Goal: Task Accomplishment & Management: Complete application form

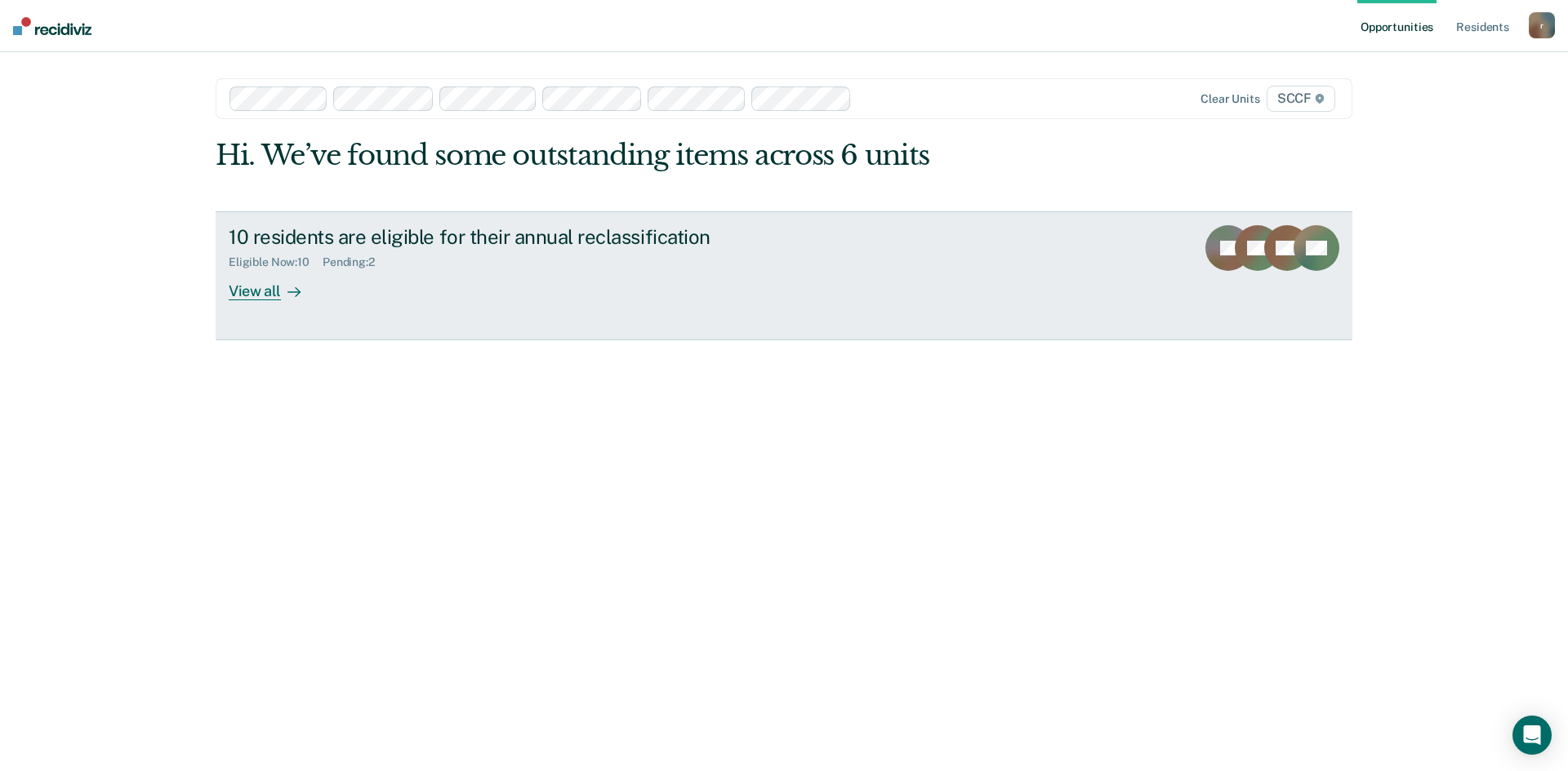
click at [268, 294] on div "View all" at bounding box center [274, 285] width 91 height 32
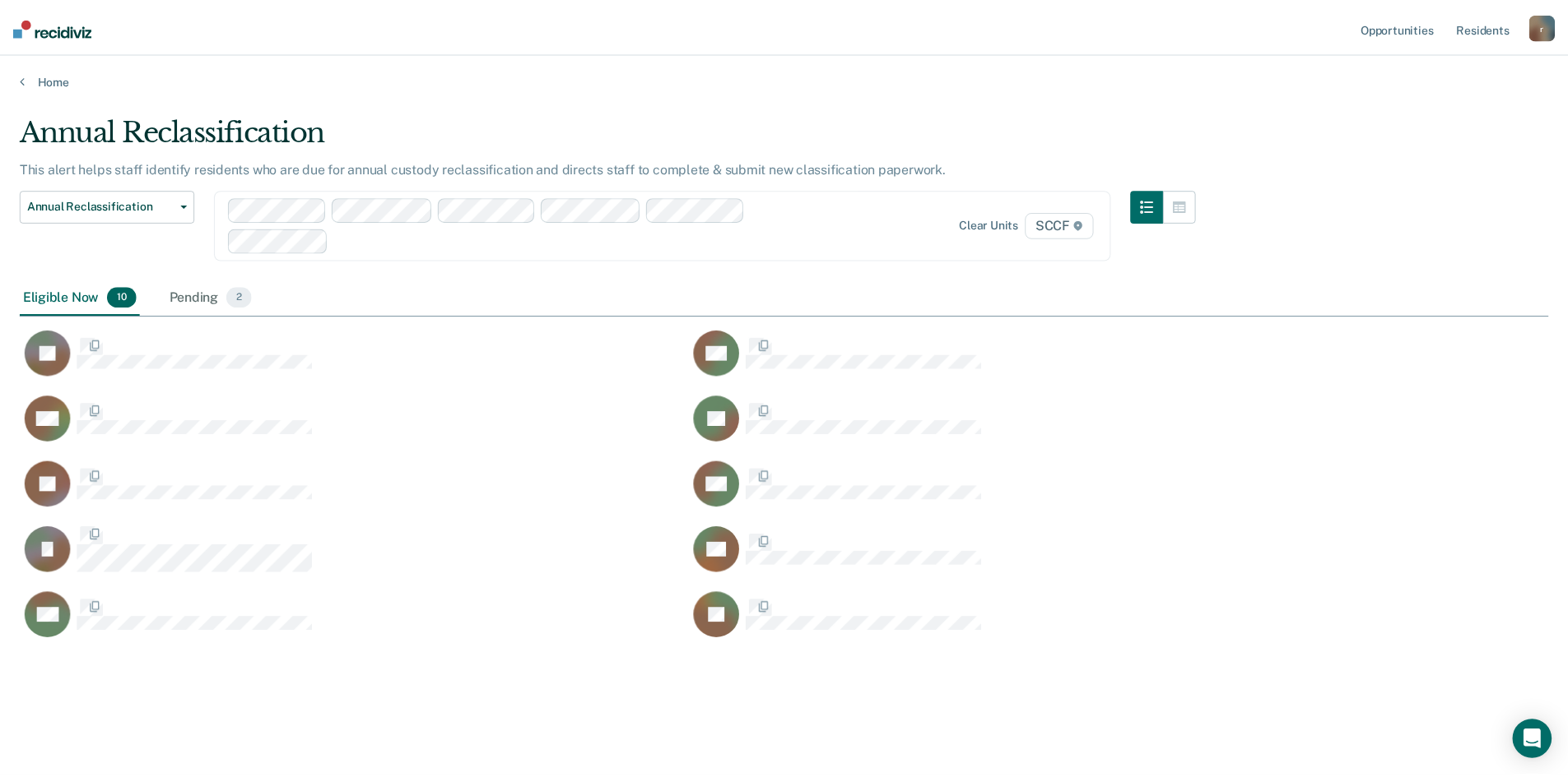
scroll to position [528, 1528]
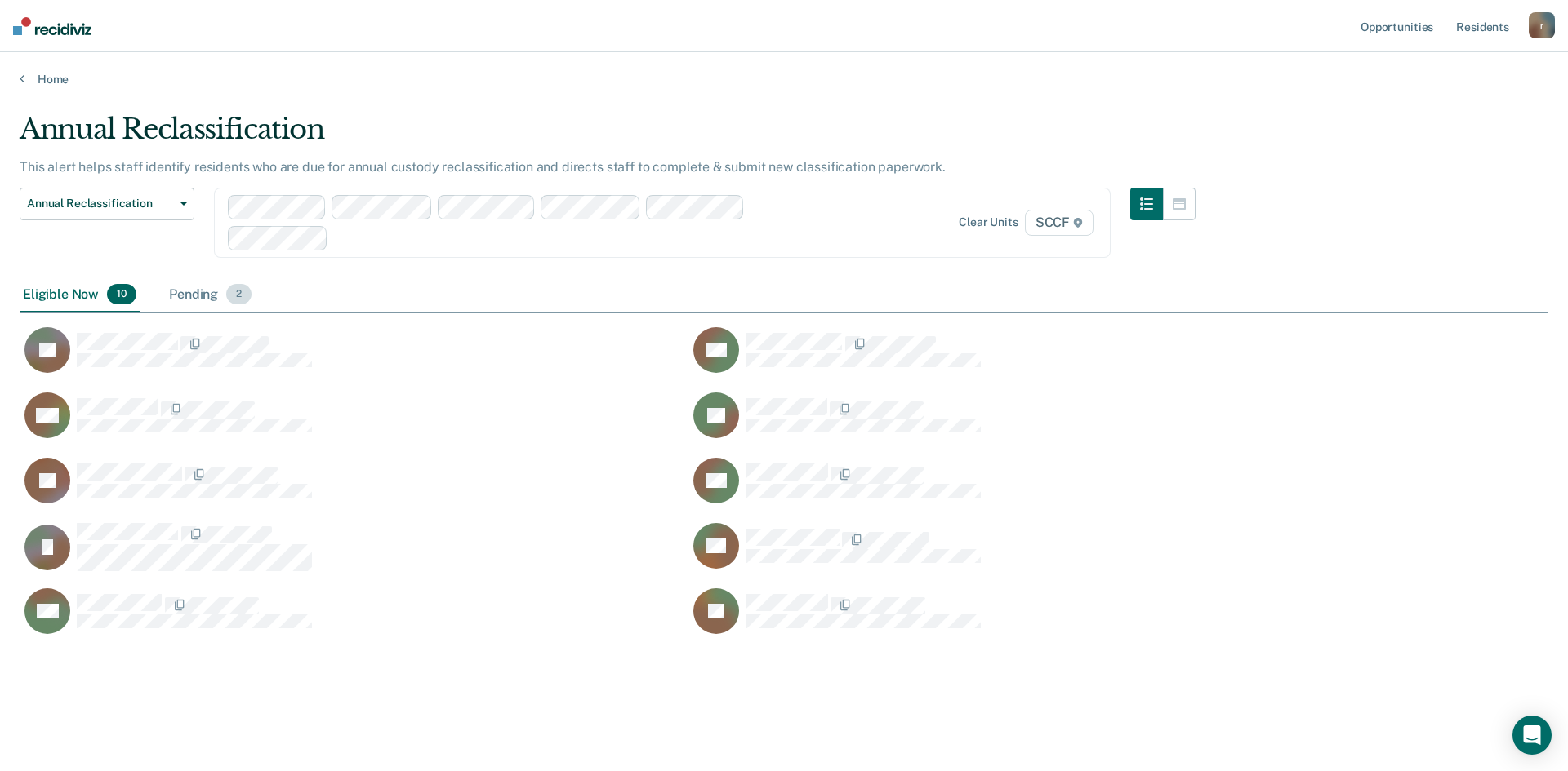
click at [197, 296] on div "Pending 2" at bounding box center [210, 295] width 89 height 36
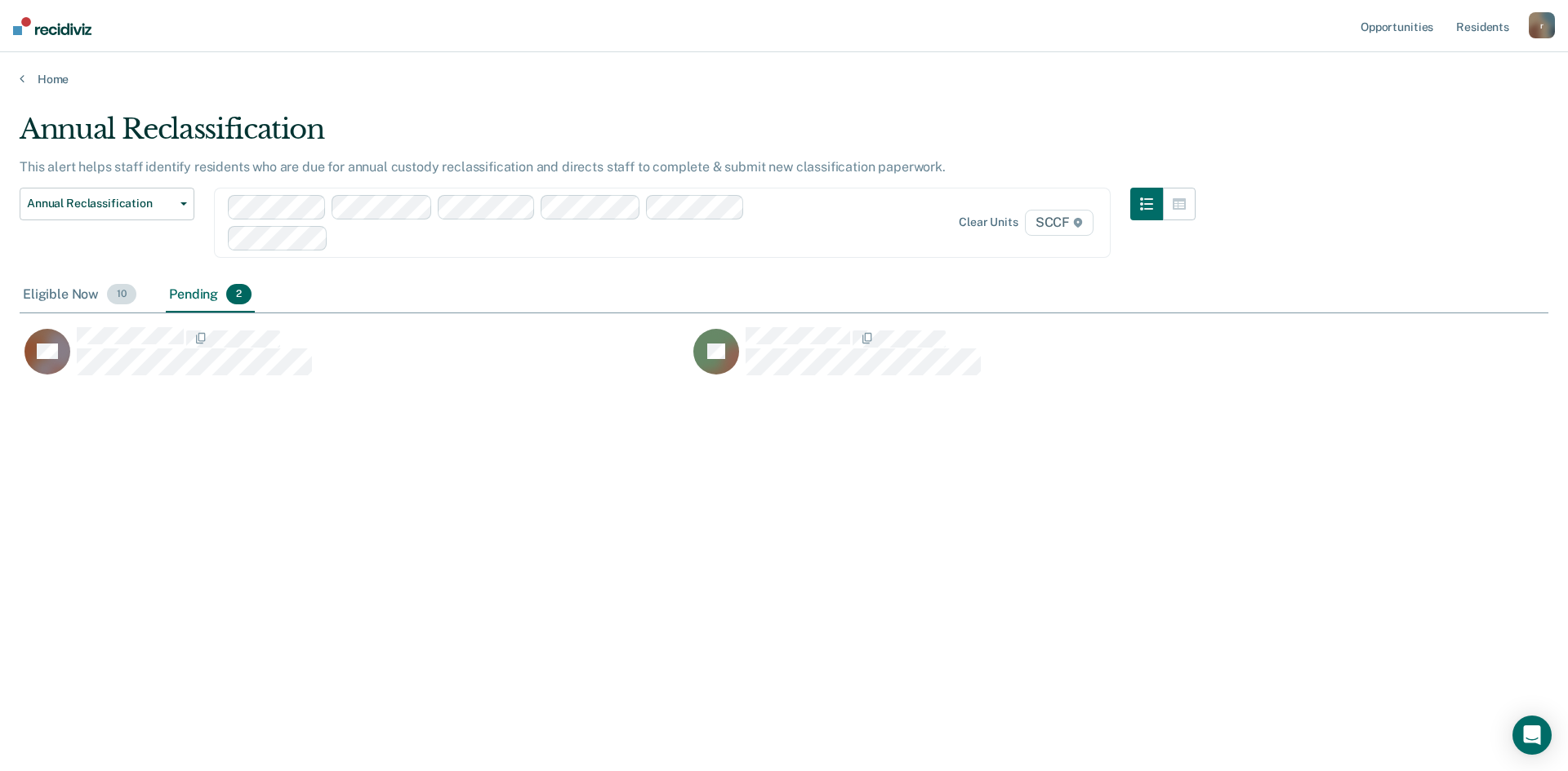
click at [39, 290] on div "Eligible Now 10" at bounding box center [79, 295] width 120 height 36
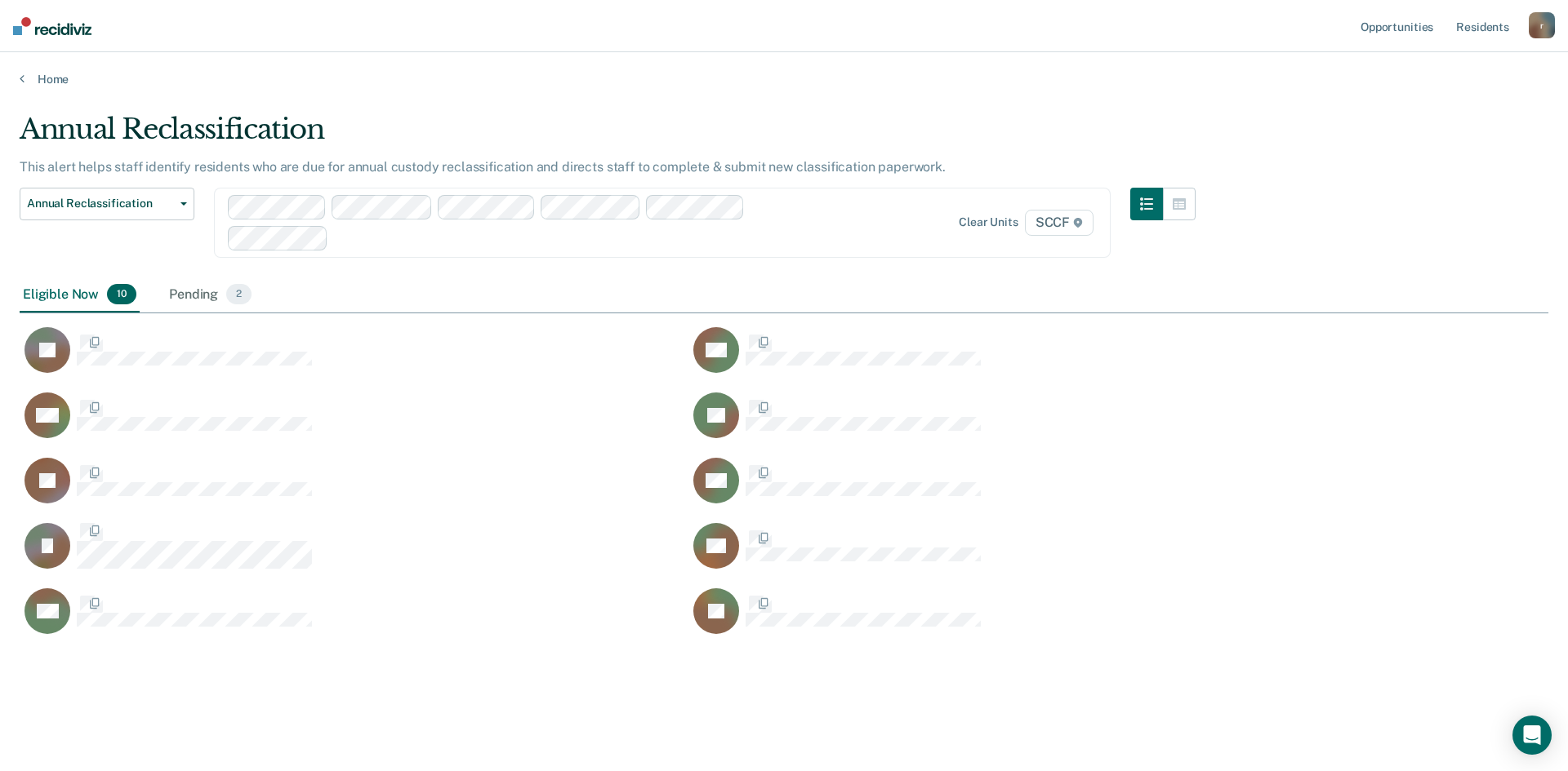
click at [36, 293] on div "Eligible Now 10" at bounding box center [79, 295] width 120 height 36
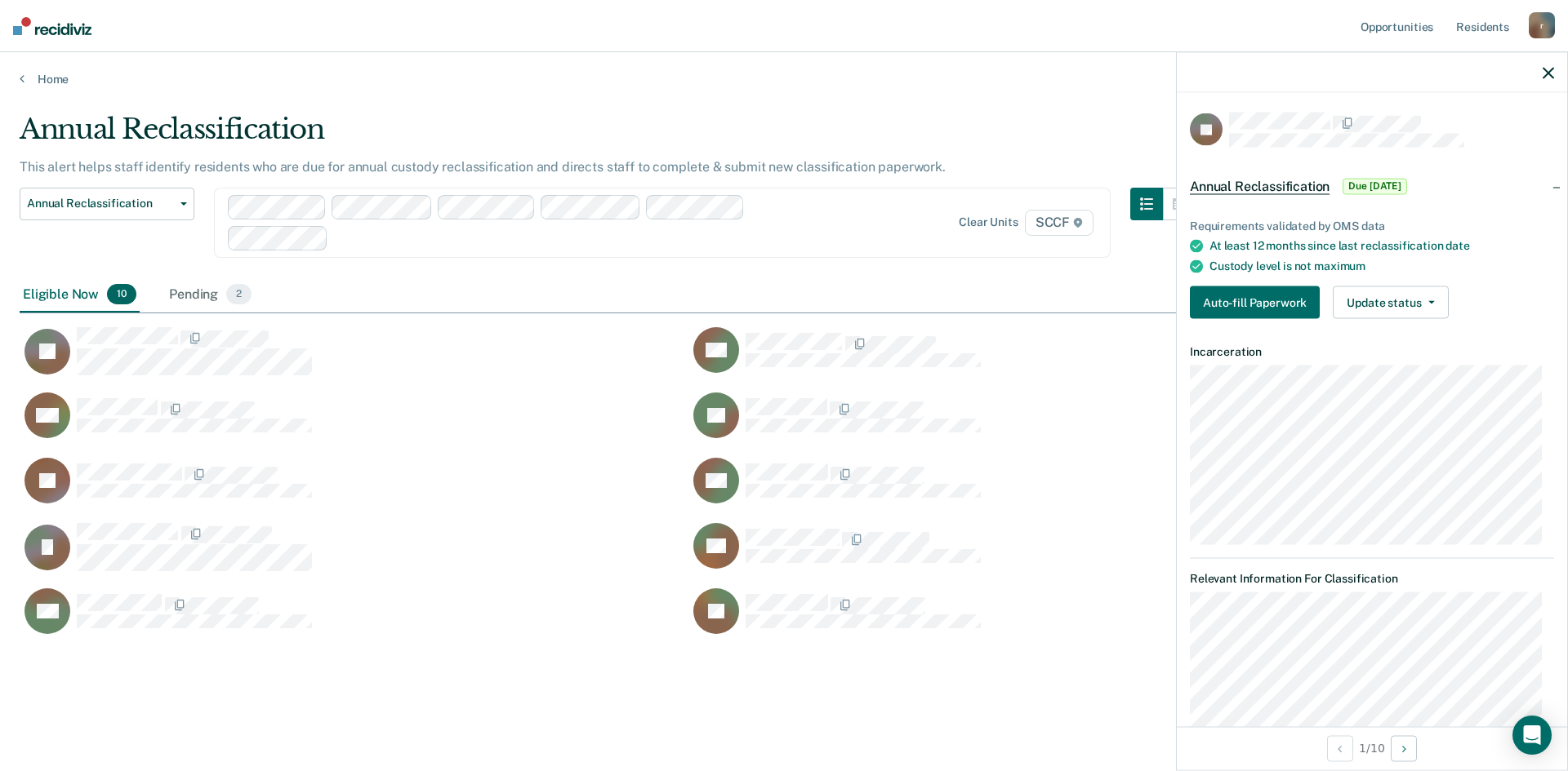
click at [1233, 283] on div "Requirements validated by OMS data At least 12 months since last reclassificati…" at bounding box center [1372, 262] width 390 height 139
click at [1249, 301] on button "Auto-fill Paperwork" at bounding box center [1254, 302] width 130 height 32
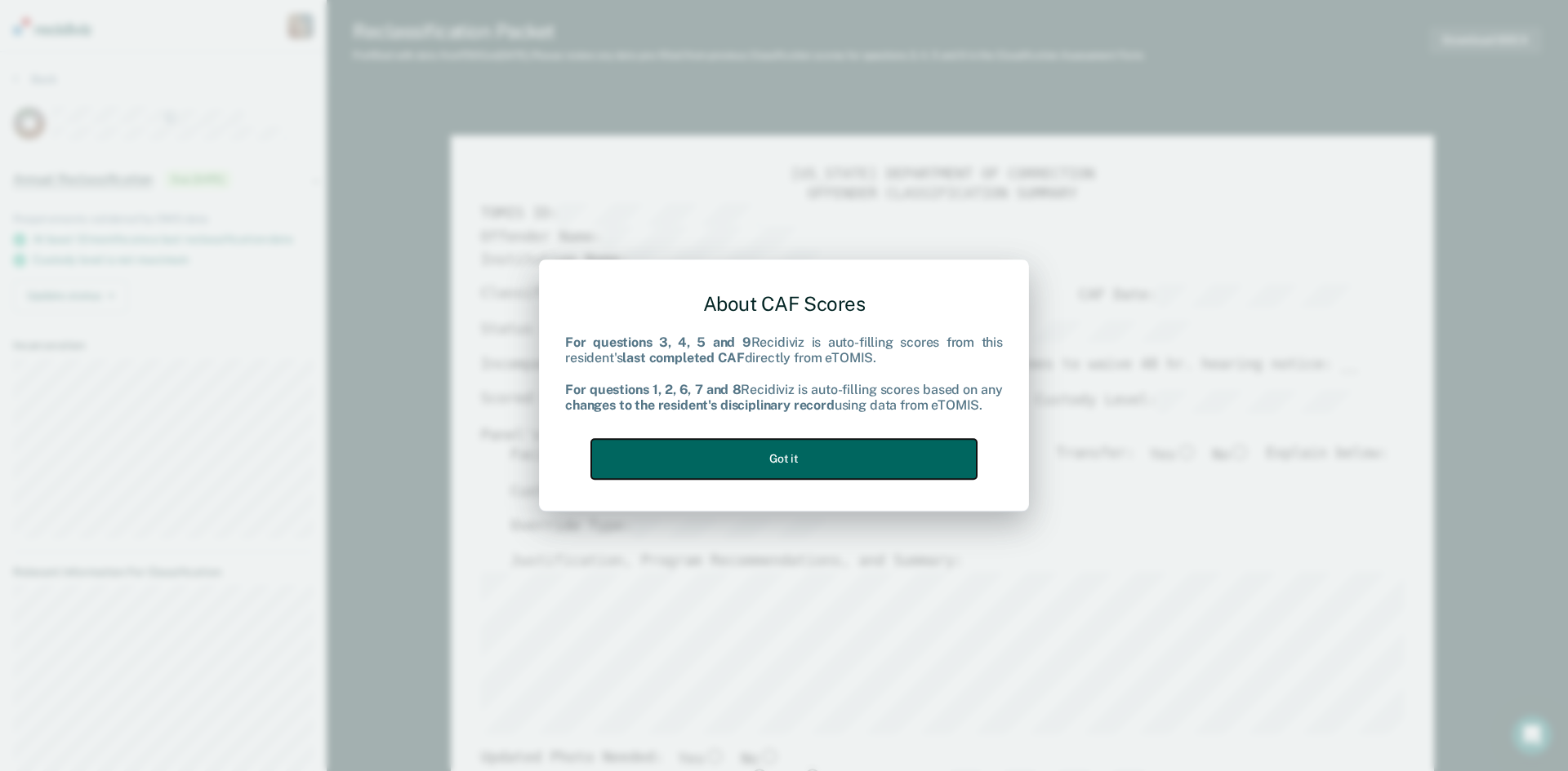
click at [895, 466] on button "Got it" at bounding box center [784, 459] width 386 height 40
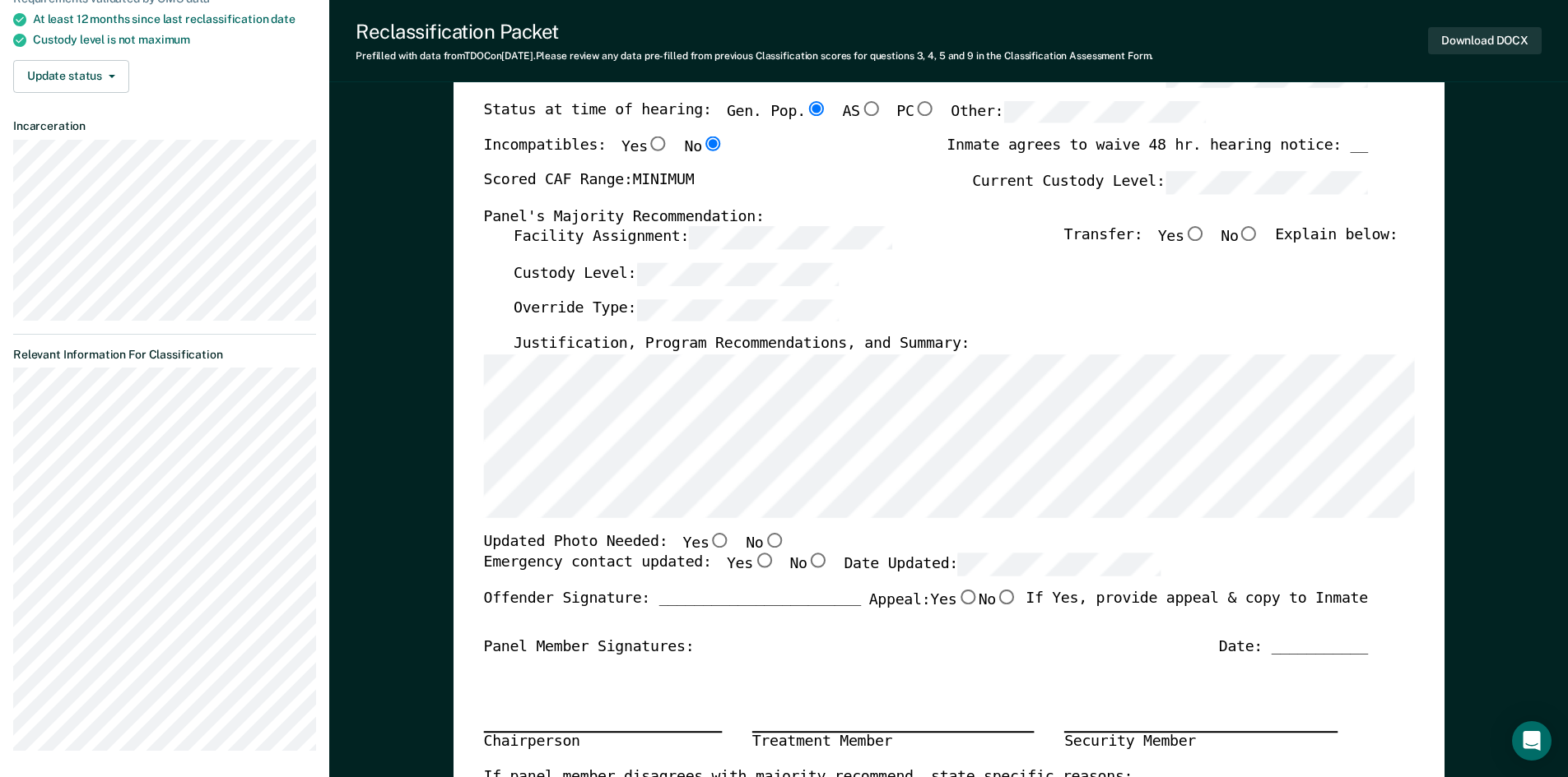
scroll to position [246, 0]
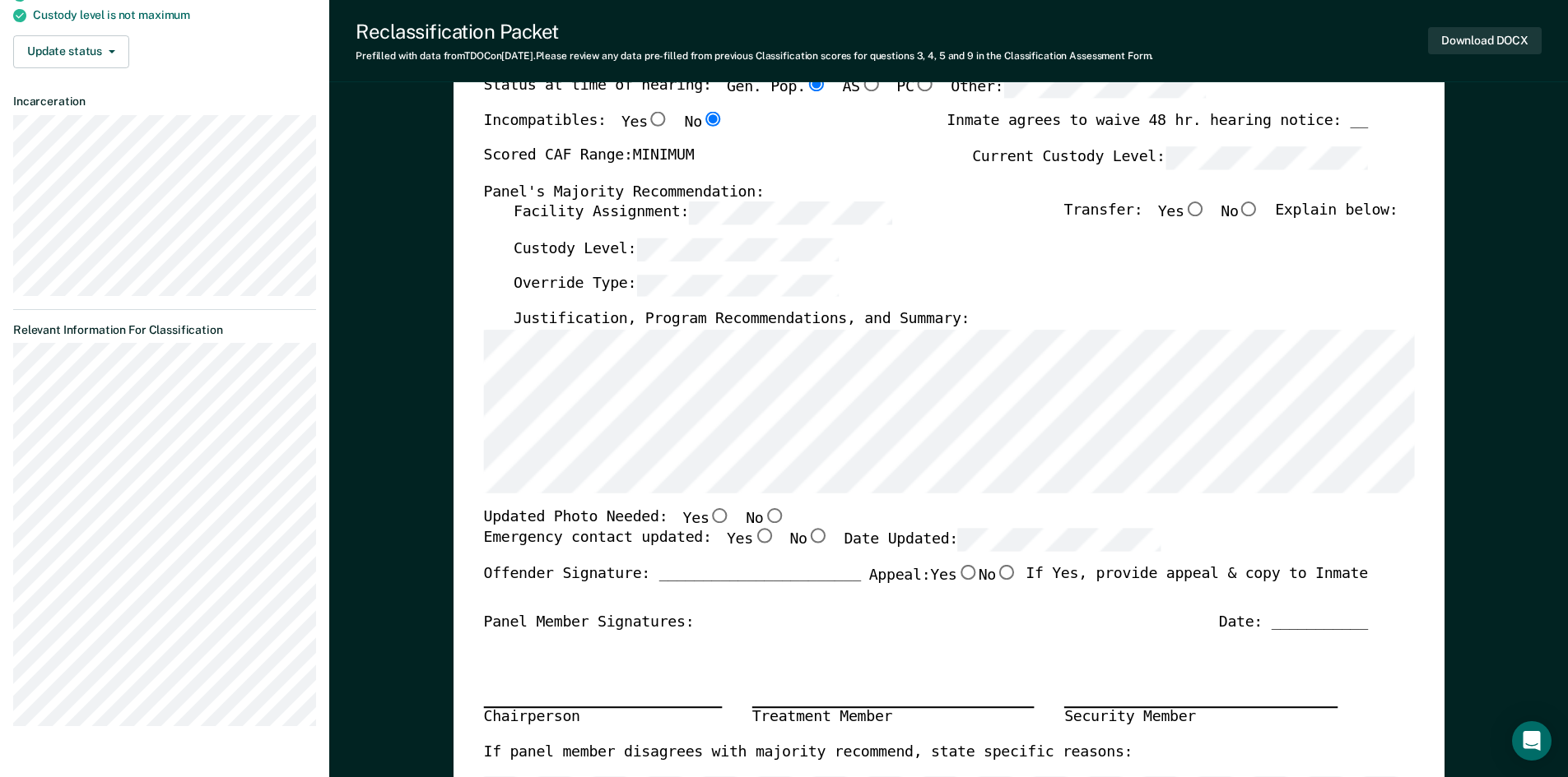
click at [763, 515] on input "No" at bounding box center [774, 516] width 21 height 15
type textarea "x"
radio input "true"
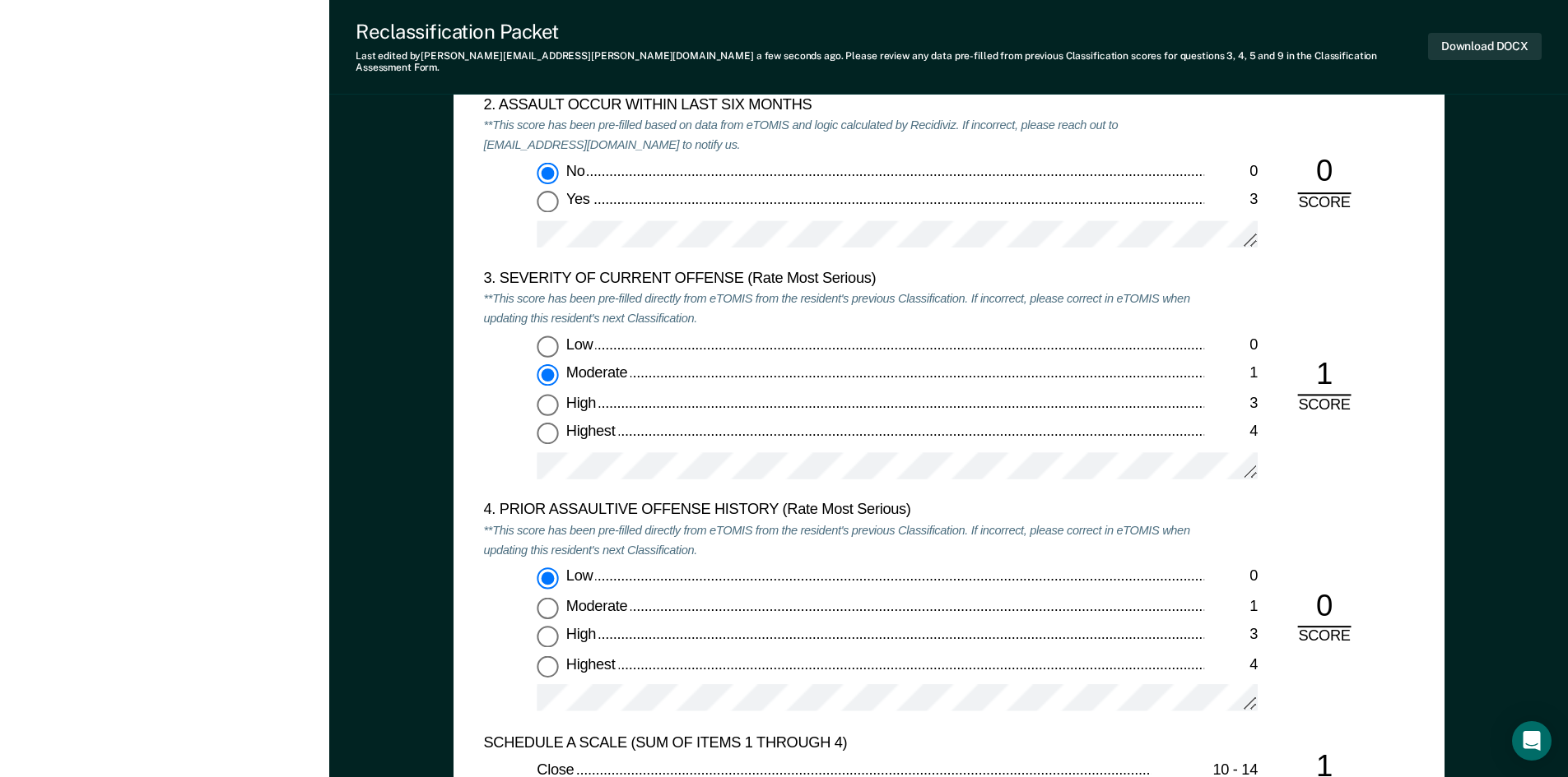
scroll to position [1974, 0]
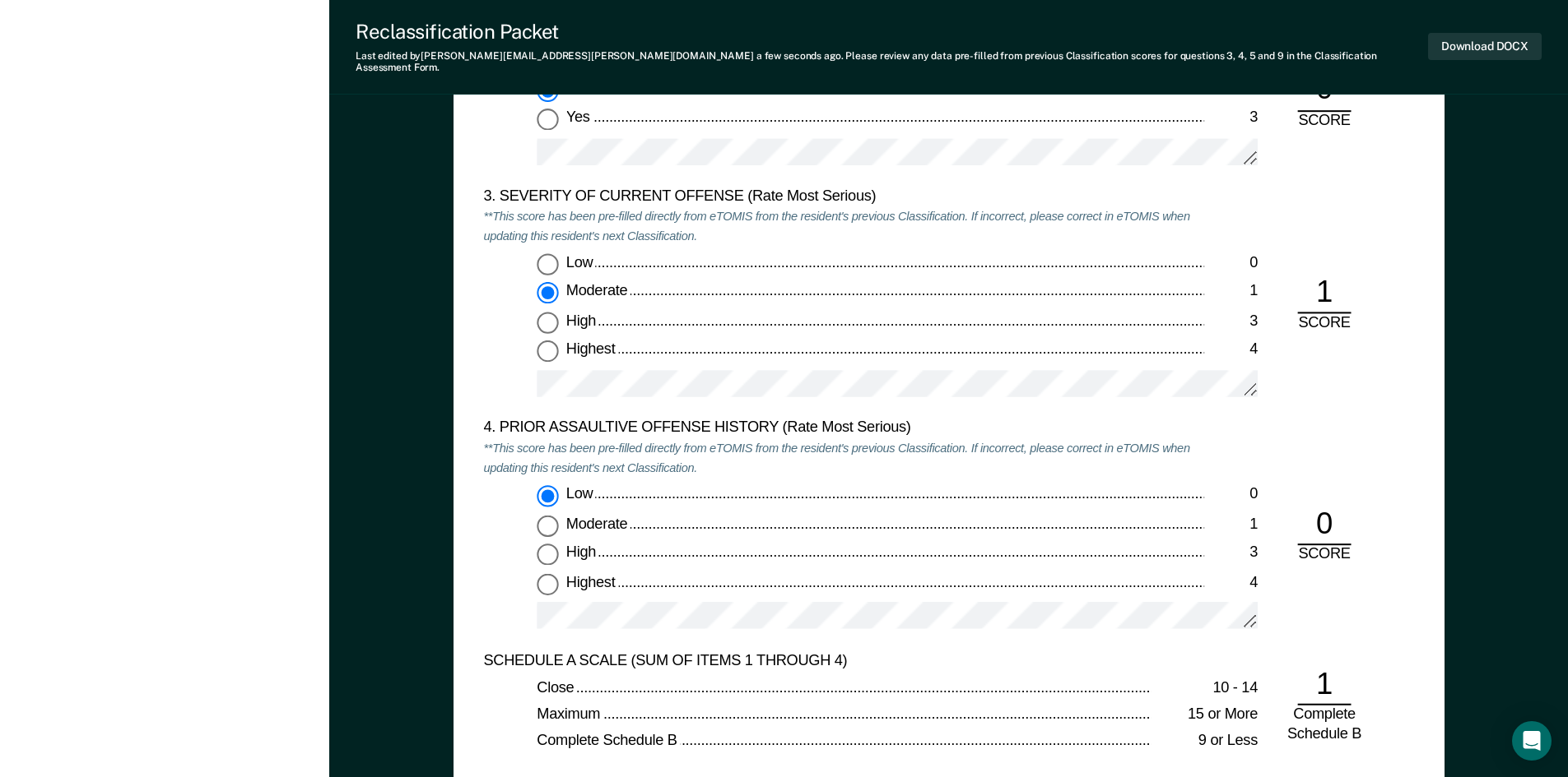
click at [582, 256] on span "Low" at bounding box center [580, 261] width 30 height 17
click at [558, 256] on input "Low 0" at bounding box center [547, 264] width 21 height 21
type textarea "x"
radio input "true"
radio input "false"
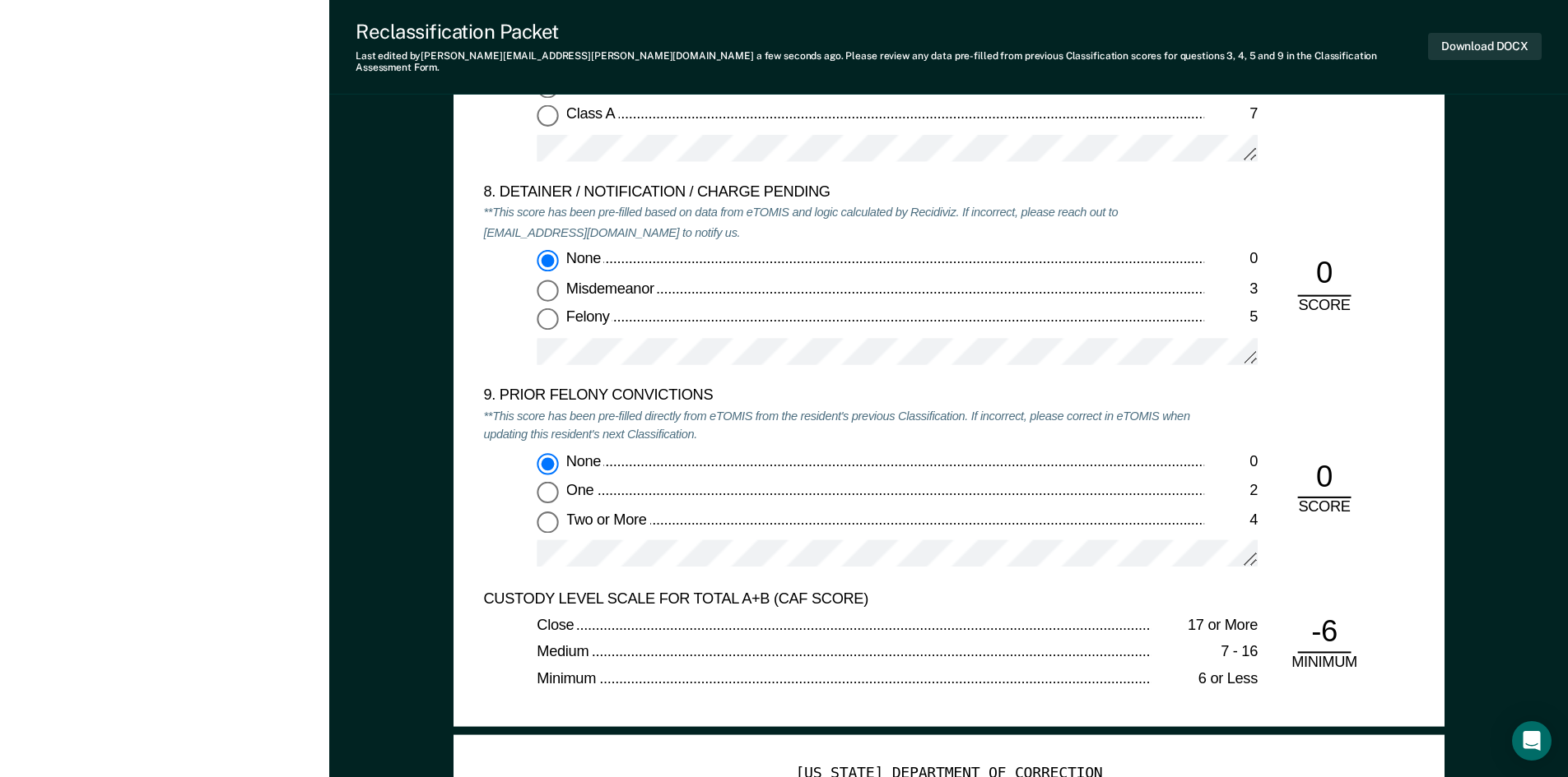
scroll to position [3455, 0]
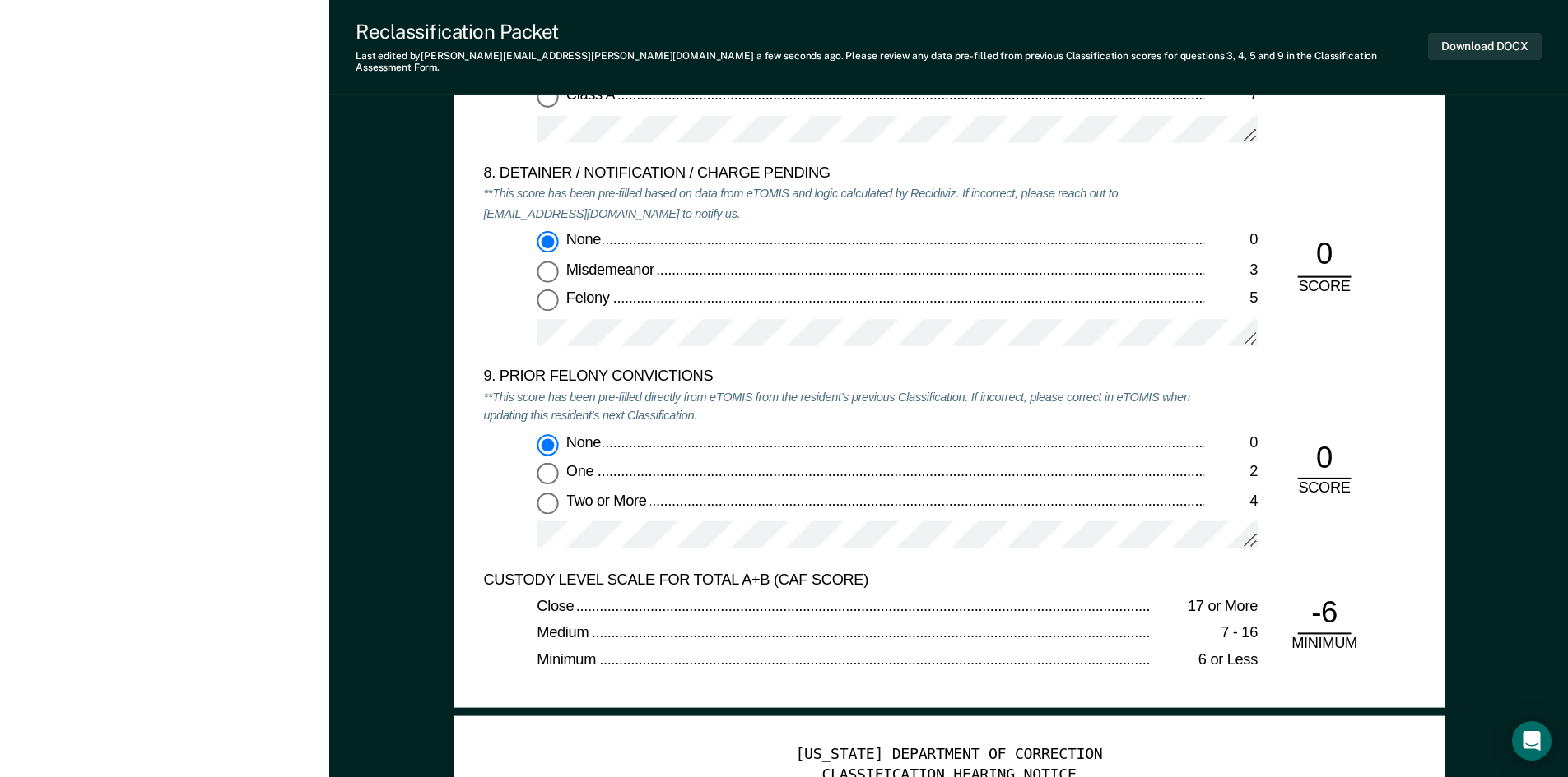
click at [612, 492] on span "Two or More" at bounding box center [607, 500] width 83 height 17
click at [558, 492] on input "Two or More 4" at bounding box center [547, 502] width 21 height 21
type textarea "x"
radio input "false"
radio input "true"
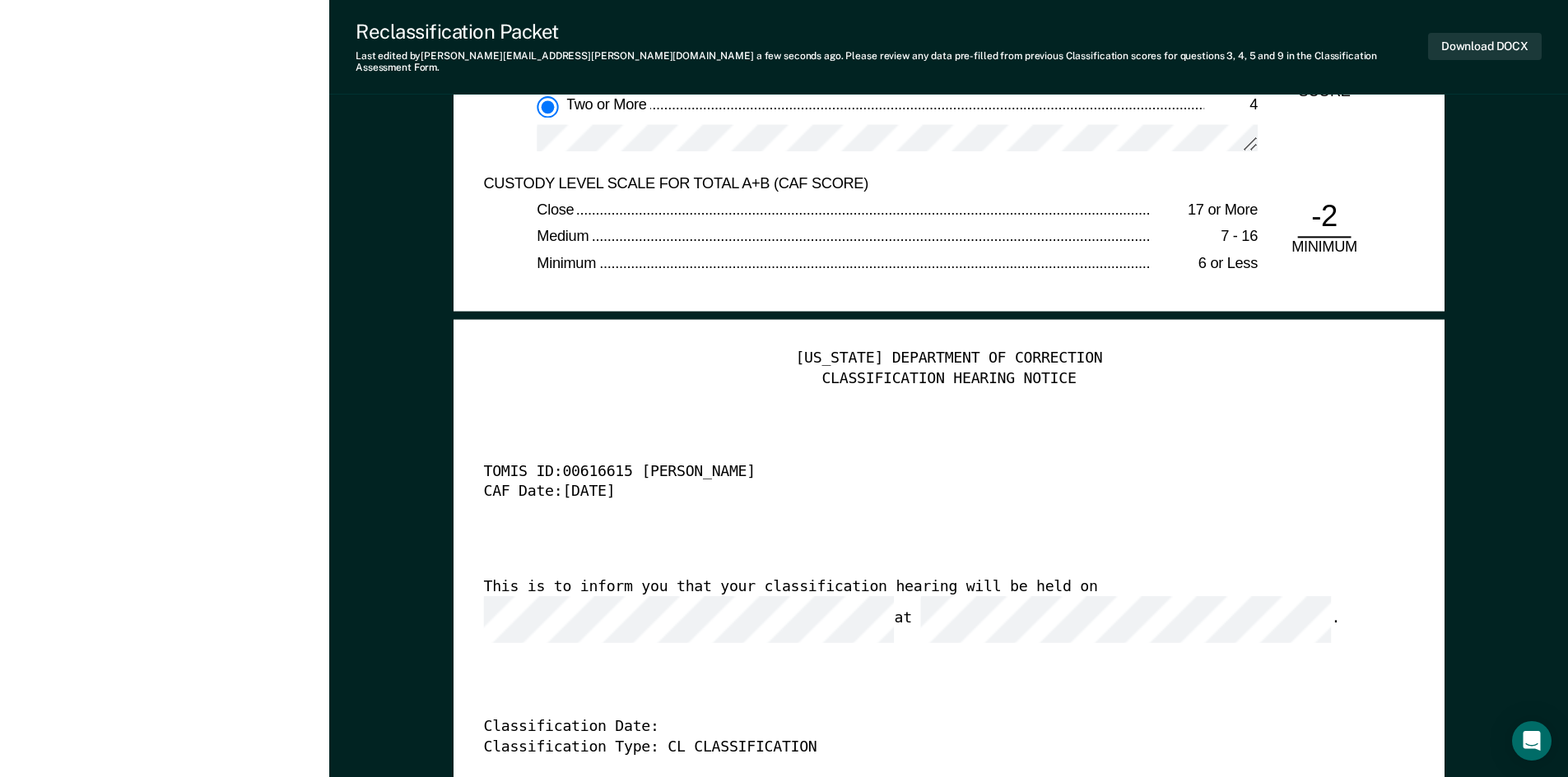
scroll to position [3619, 0]
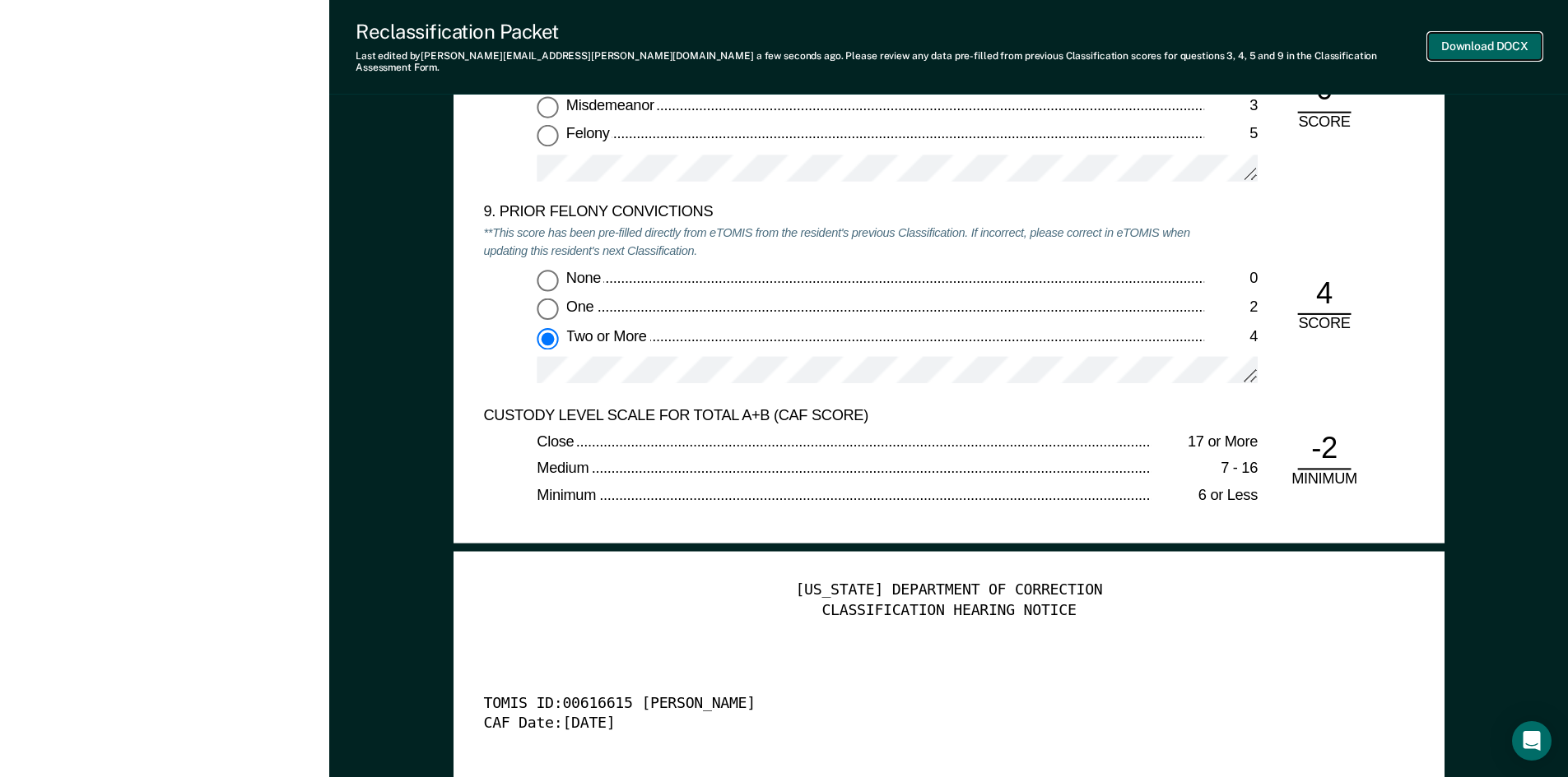
click at [1458, 42] on button "Download DOCX" at bounding box center [1484, 46] width 114 height 27
type textarea "x"
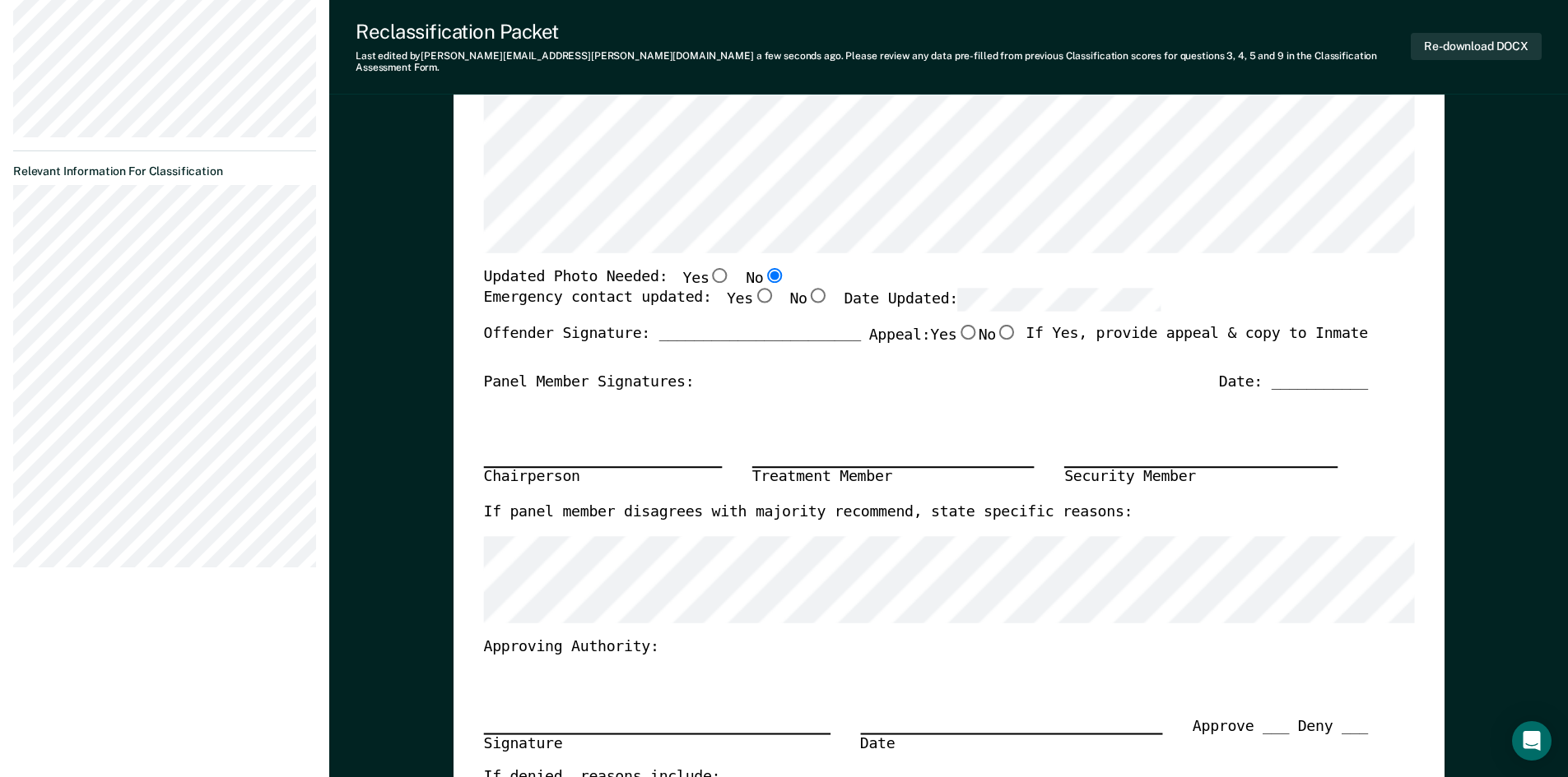
scroll to position [494, 0]
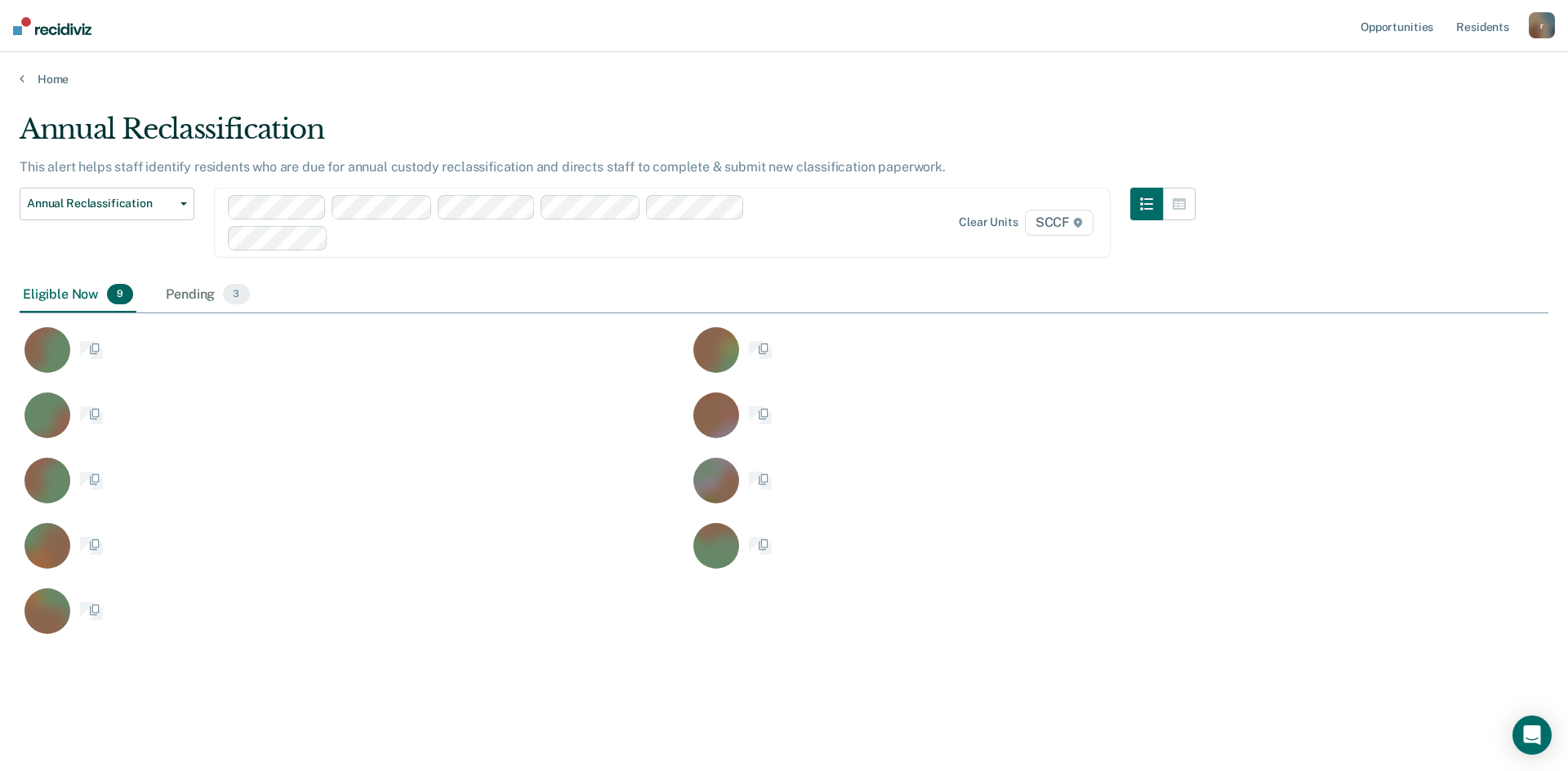
scroll to position [524, 1516]
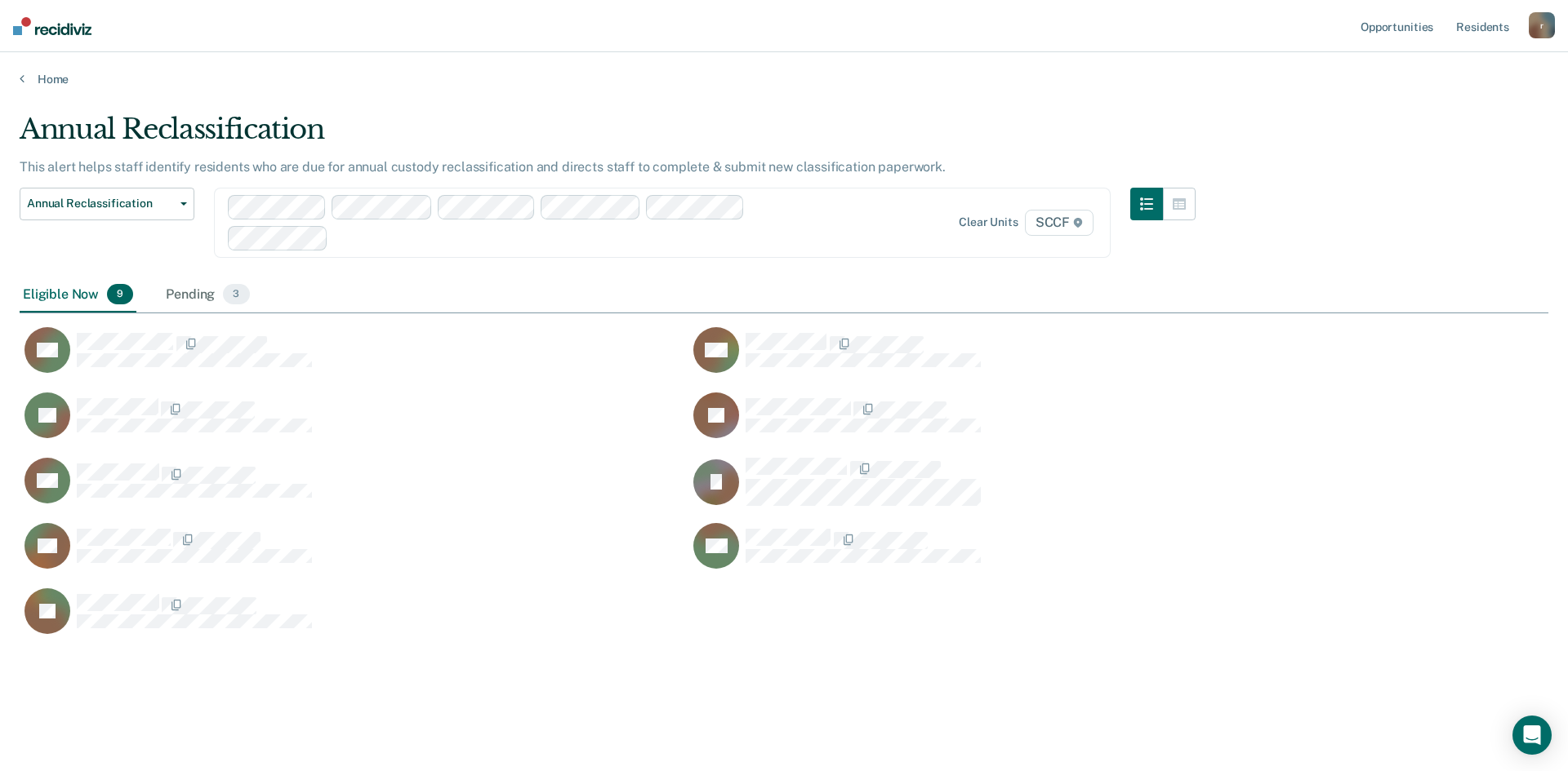
click at [295, 276] on div "Annual Reclassification Custody Level Downgrade Annual Reclassification Initial…" at bounding box center [607, 232] width 1176 height 89
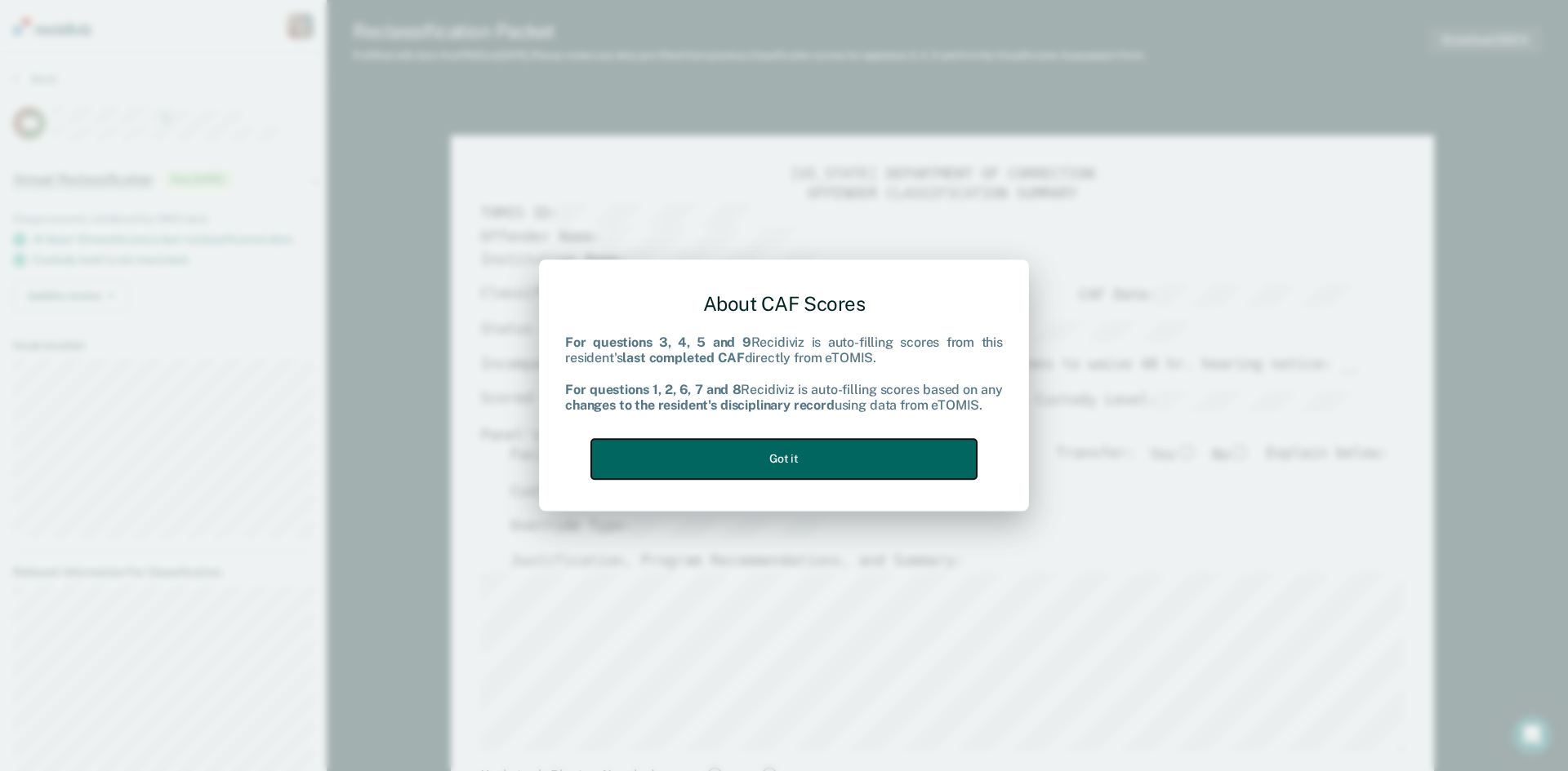
click at [763, 459] on button "Got it" at bounding box center [784, 459] width 386 height 40
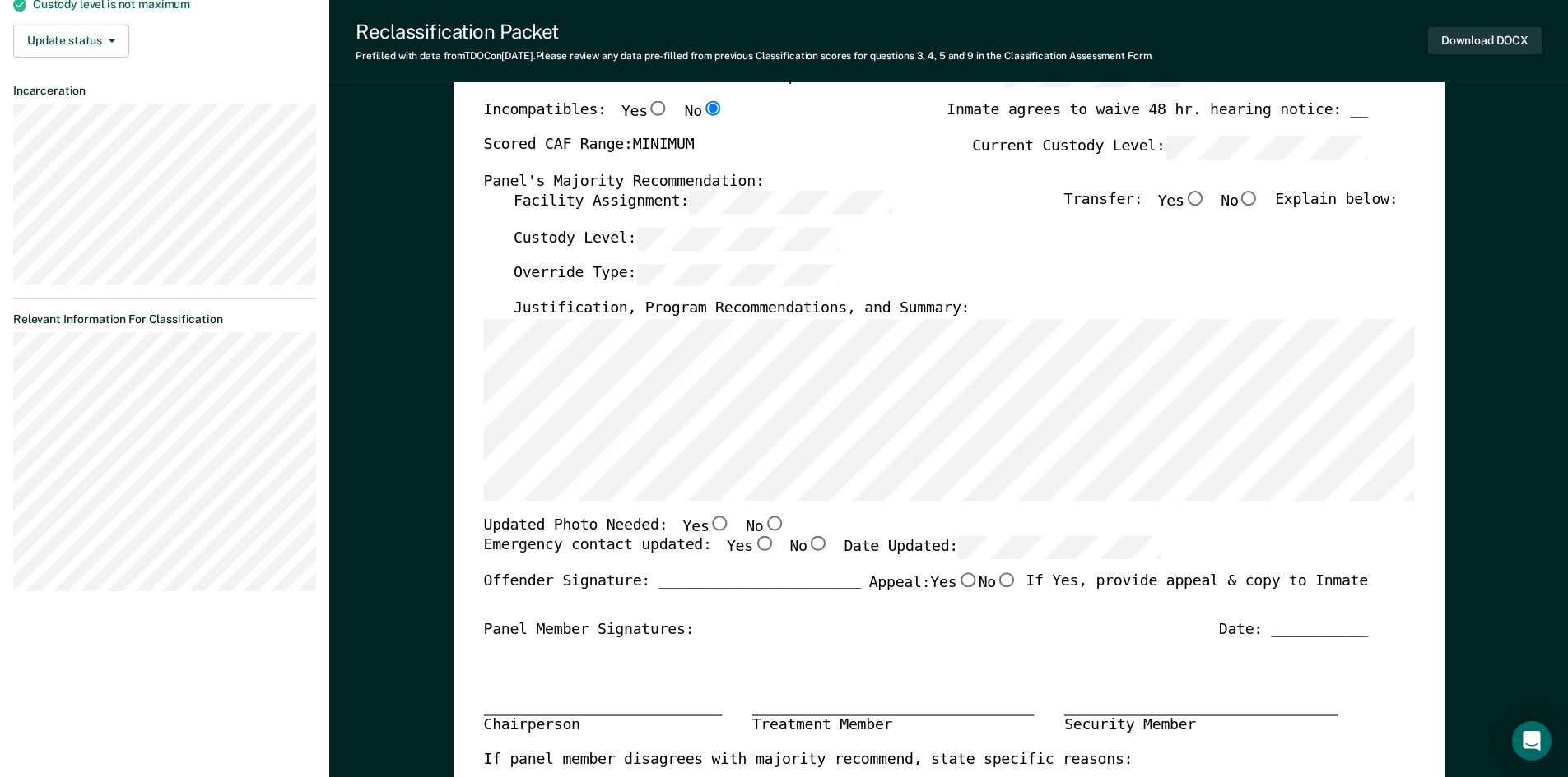
scroll to position [329, 0]
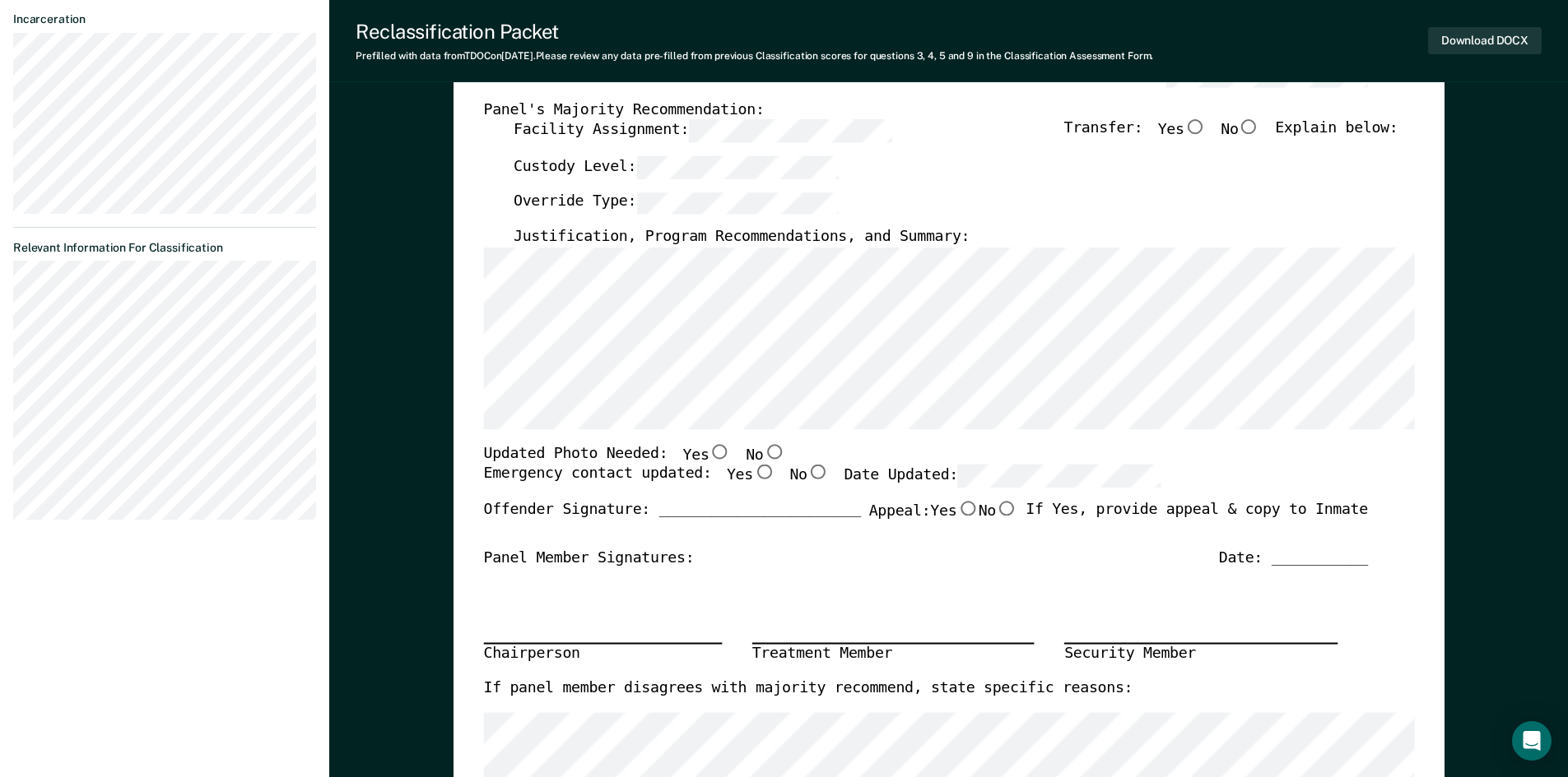
click at [763, 455] on input "No" at bounding box center [774, 451] width 21 height 15
type textarea "x"
radio input "true"
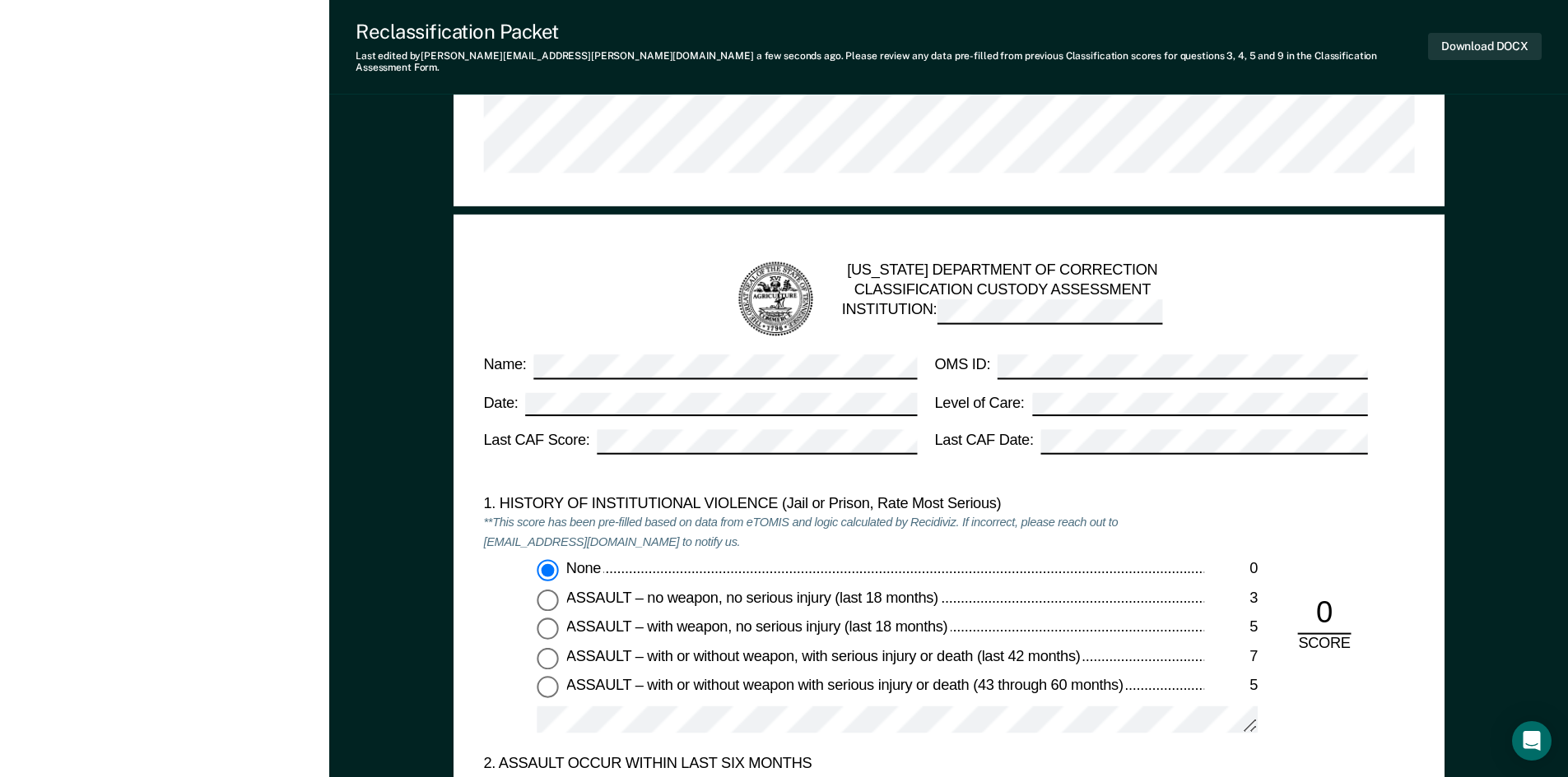
scroll to position [822, 0]
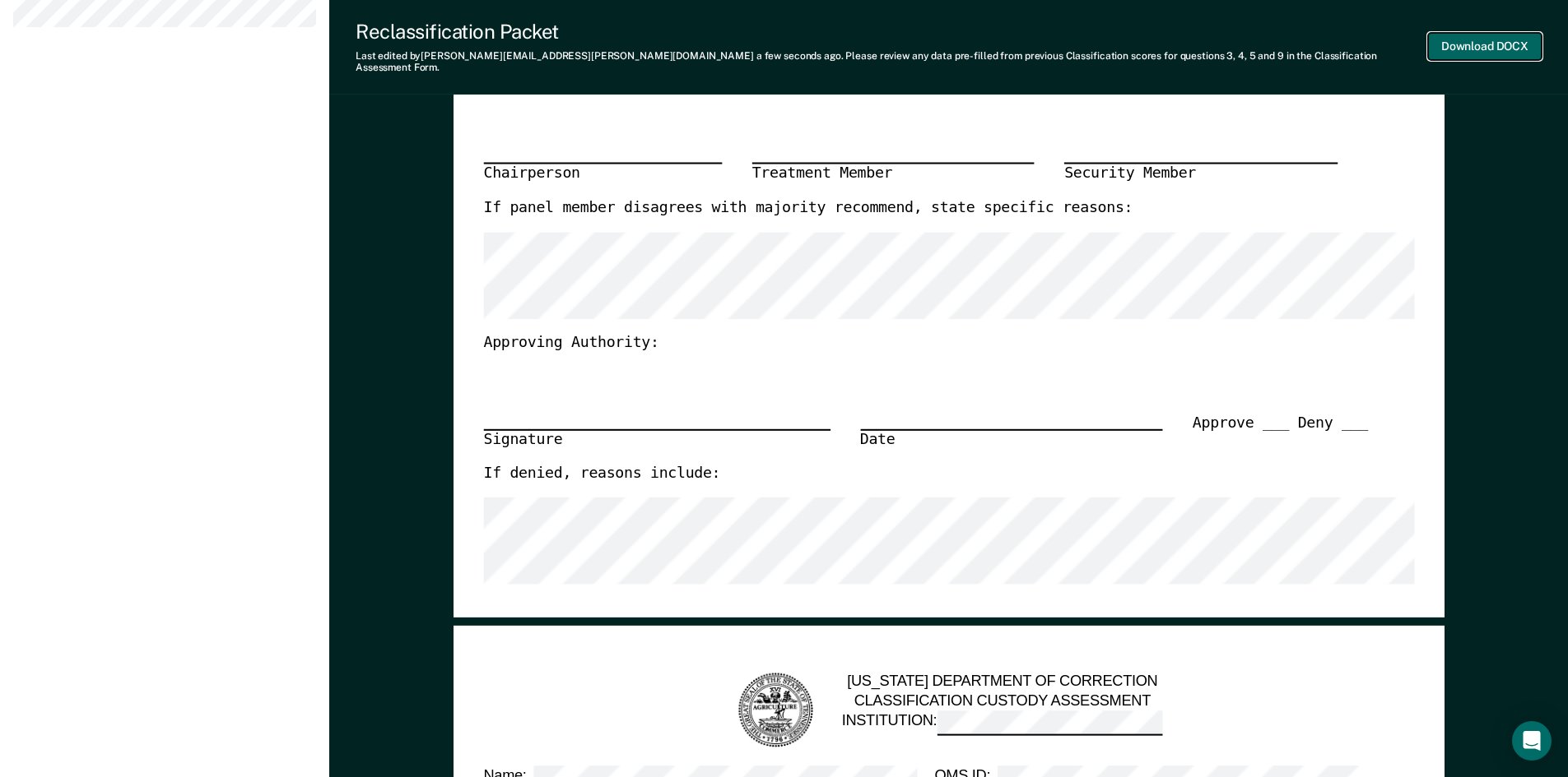
click at [1463, 39] on button "Download DOCX" at bounding box center [1484, 46] width 114 height 27
type textarea "x"
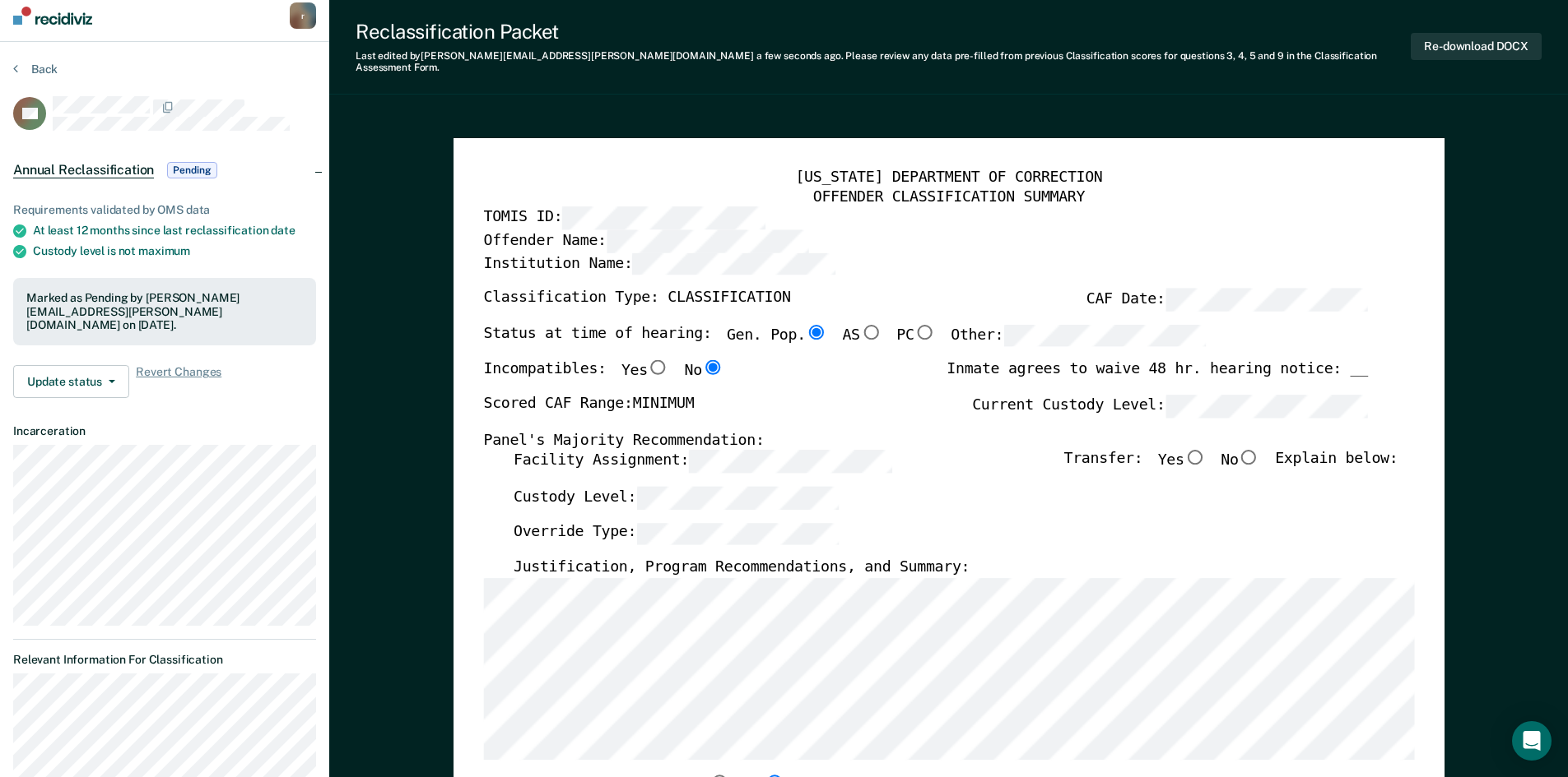
scroll to position [0, 0]
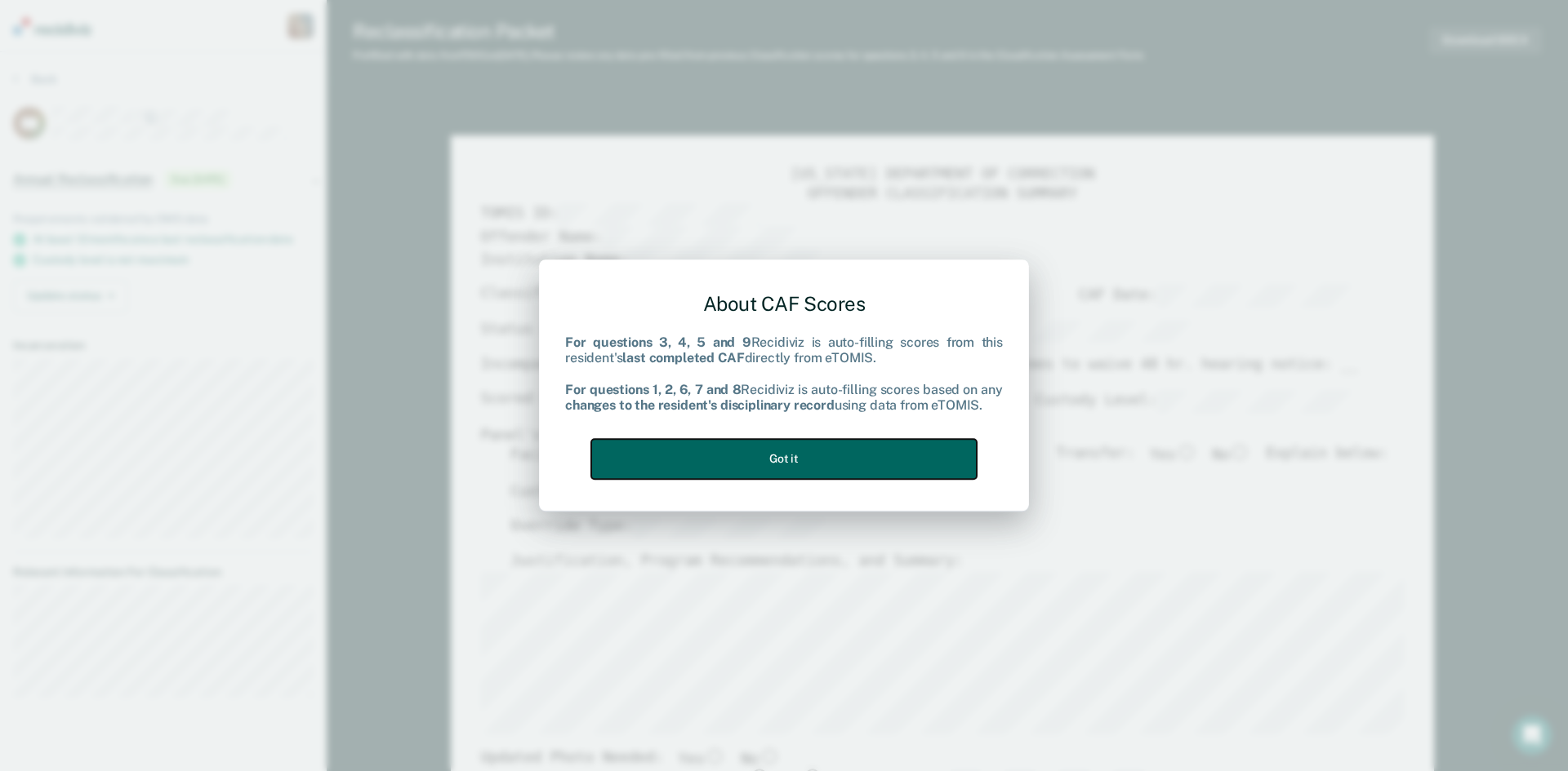
click at [822, 456] on button "Got it" at bounding box center [784, 459] width 386 height 40
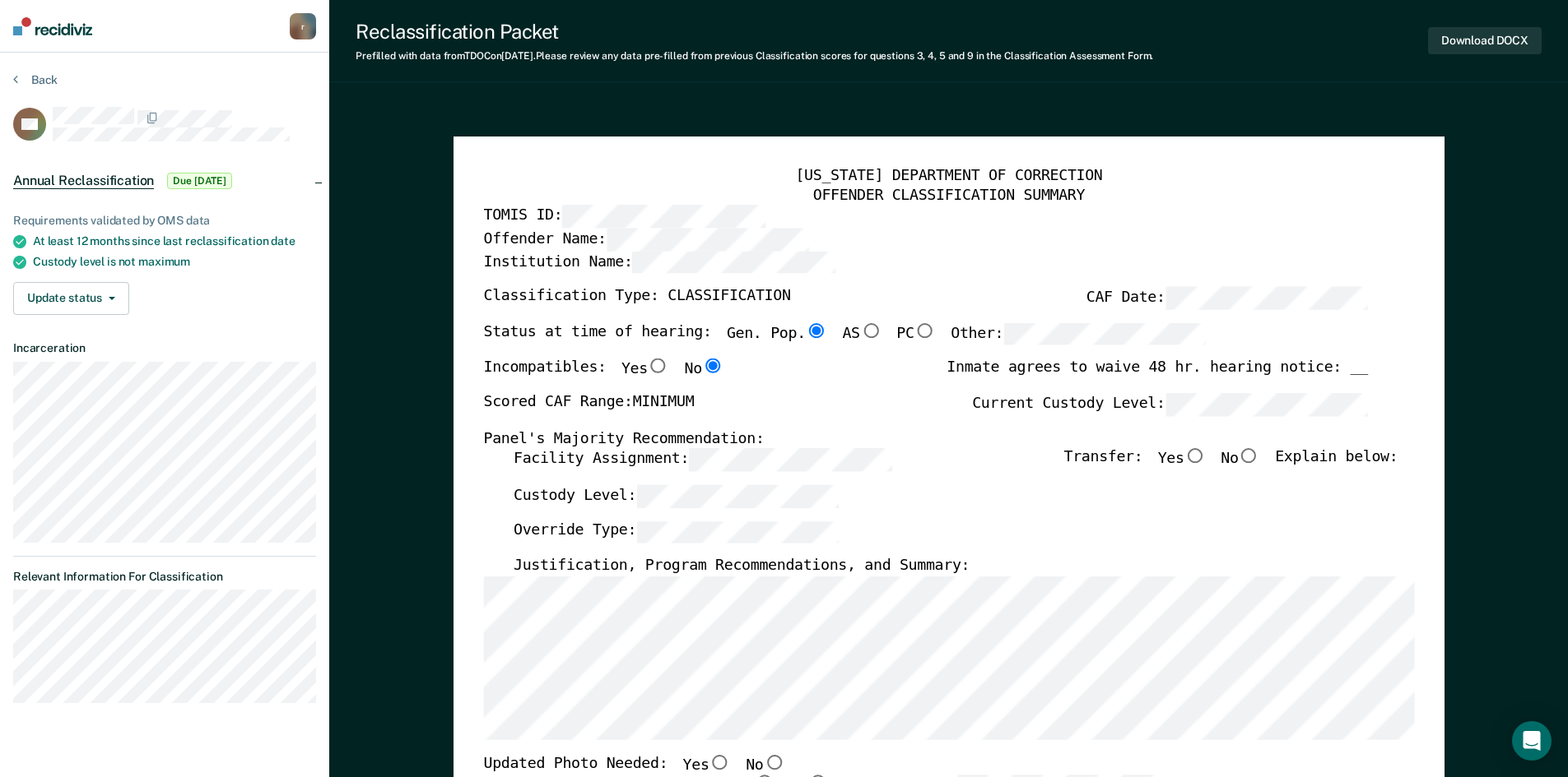
click at [1314, 198] on div "OFFENDER CLASSIFICATION SUMMARY" at bounding box center [949, 196] width 931 height 19
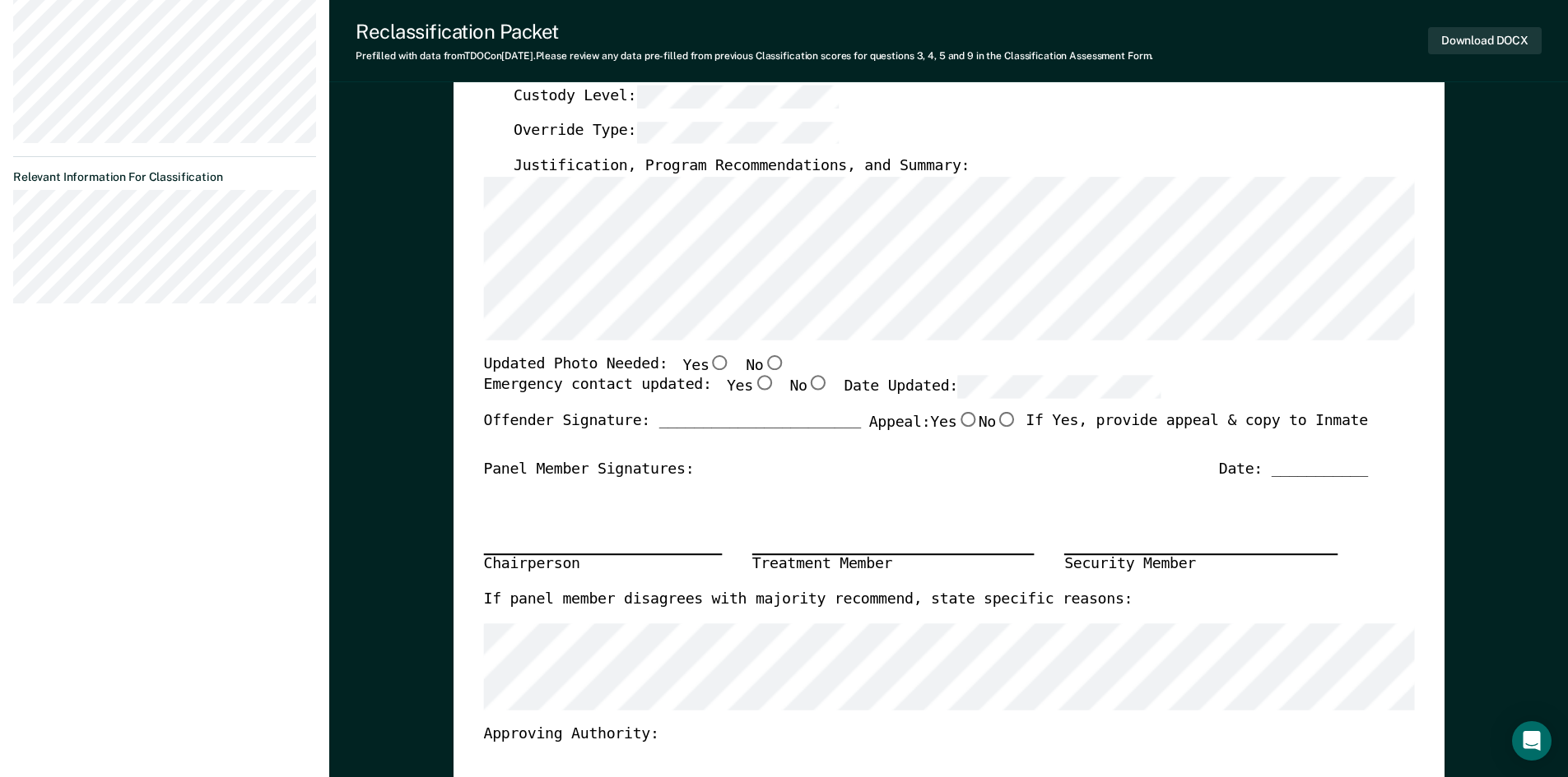
scroll to position [494, 0]
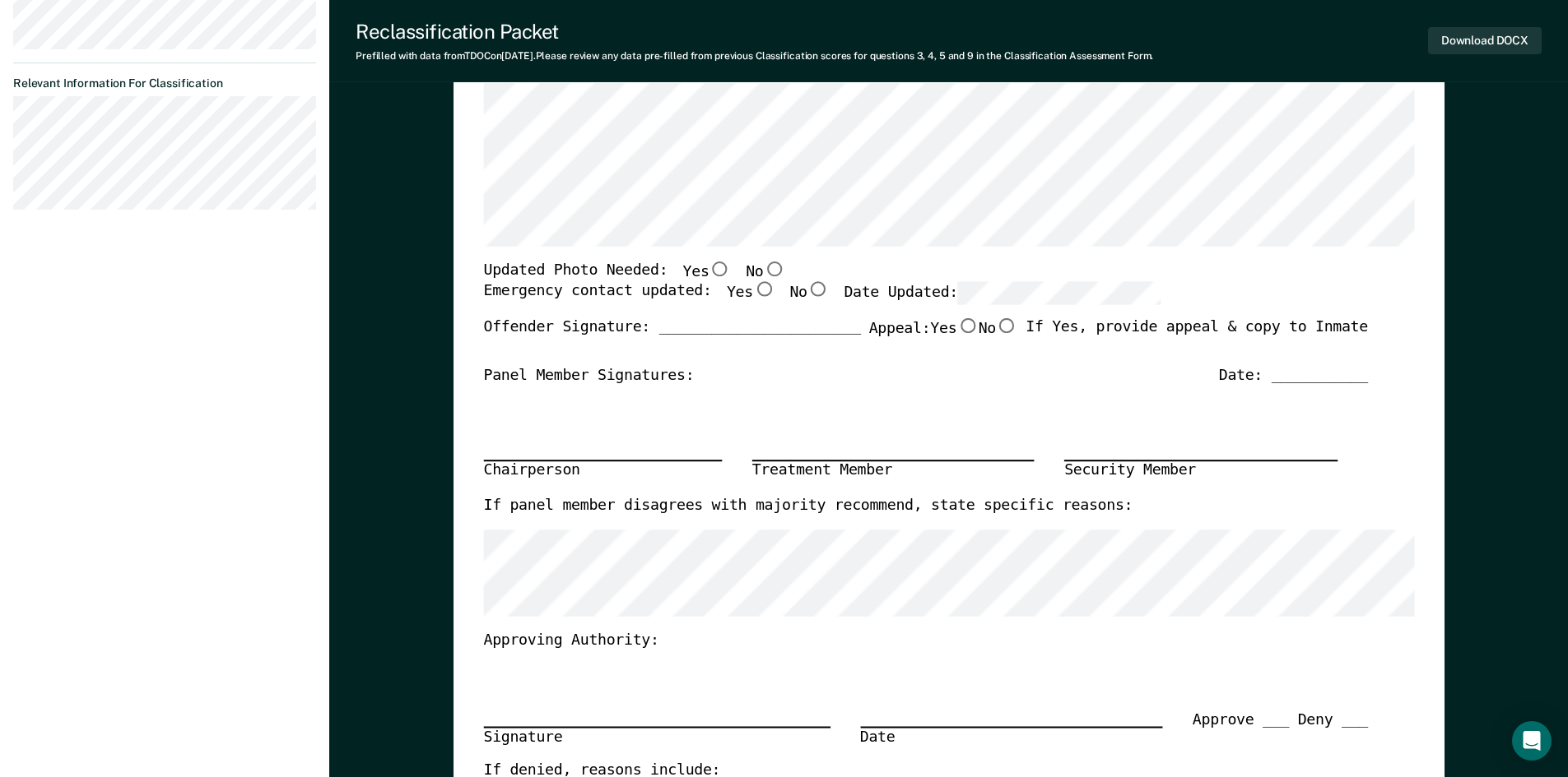
click at [763, 271] on input "No" at bounding box center [774, 268] width 21 height 15
type textarea "x"
radio input "true"
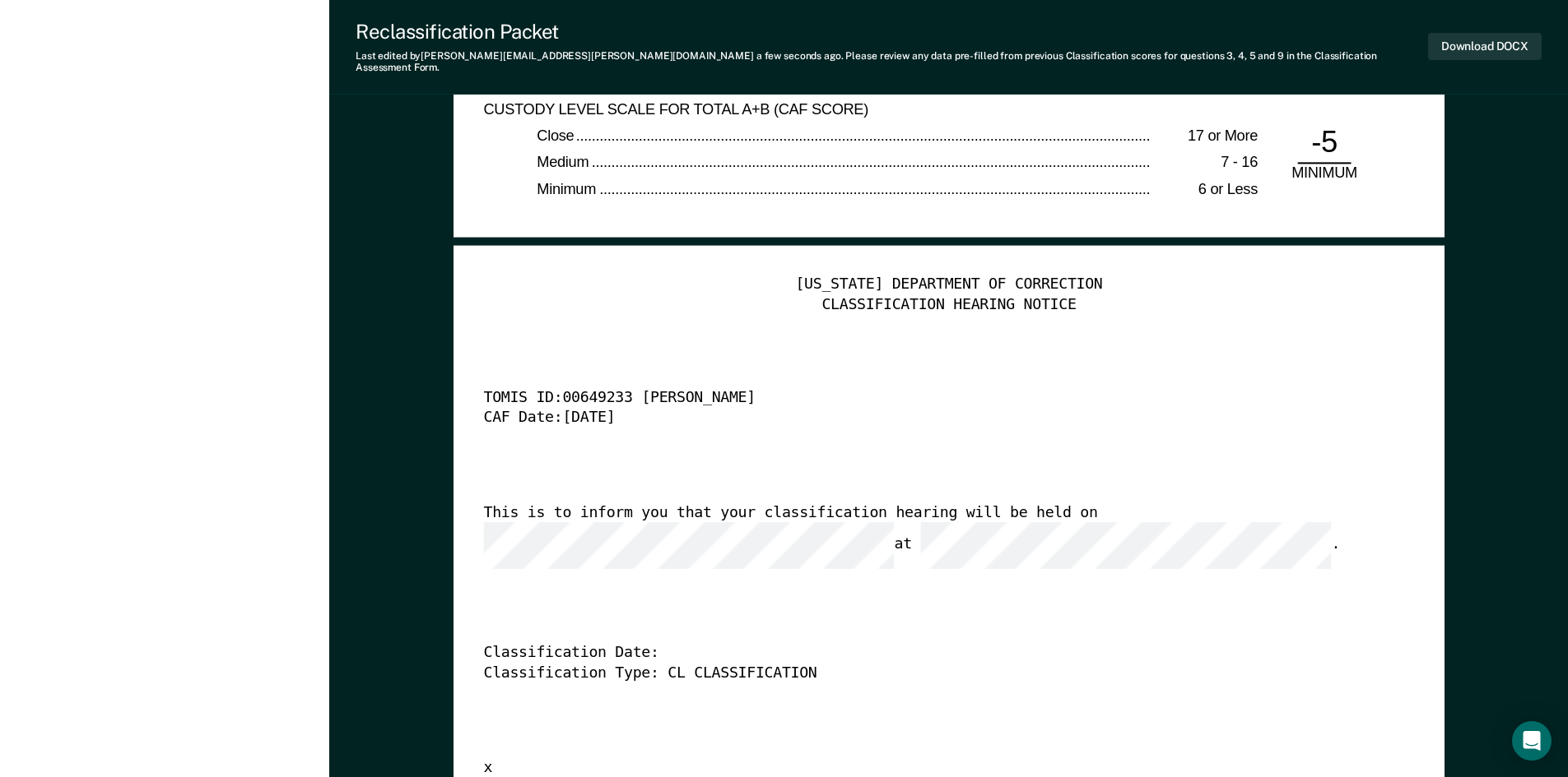
scroll to position [3949, 0]
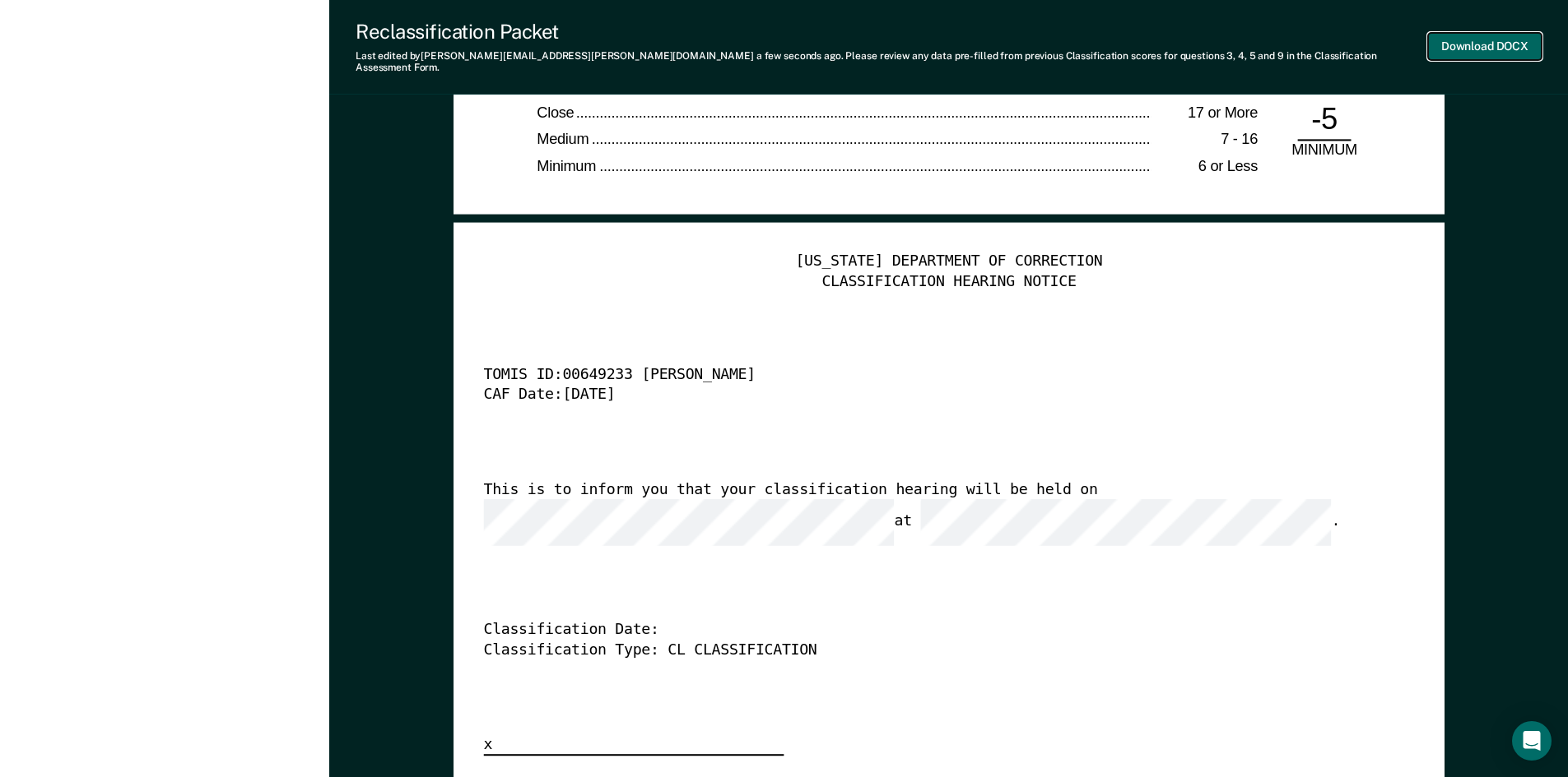
click at [1447, 38] on button "Download DOCX" at bounding box center [1484, 46] width 114 height 27
type textarea "x"
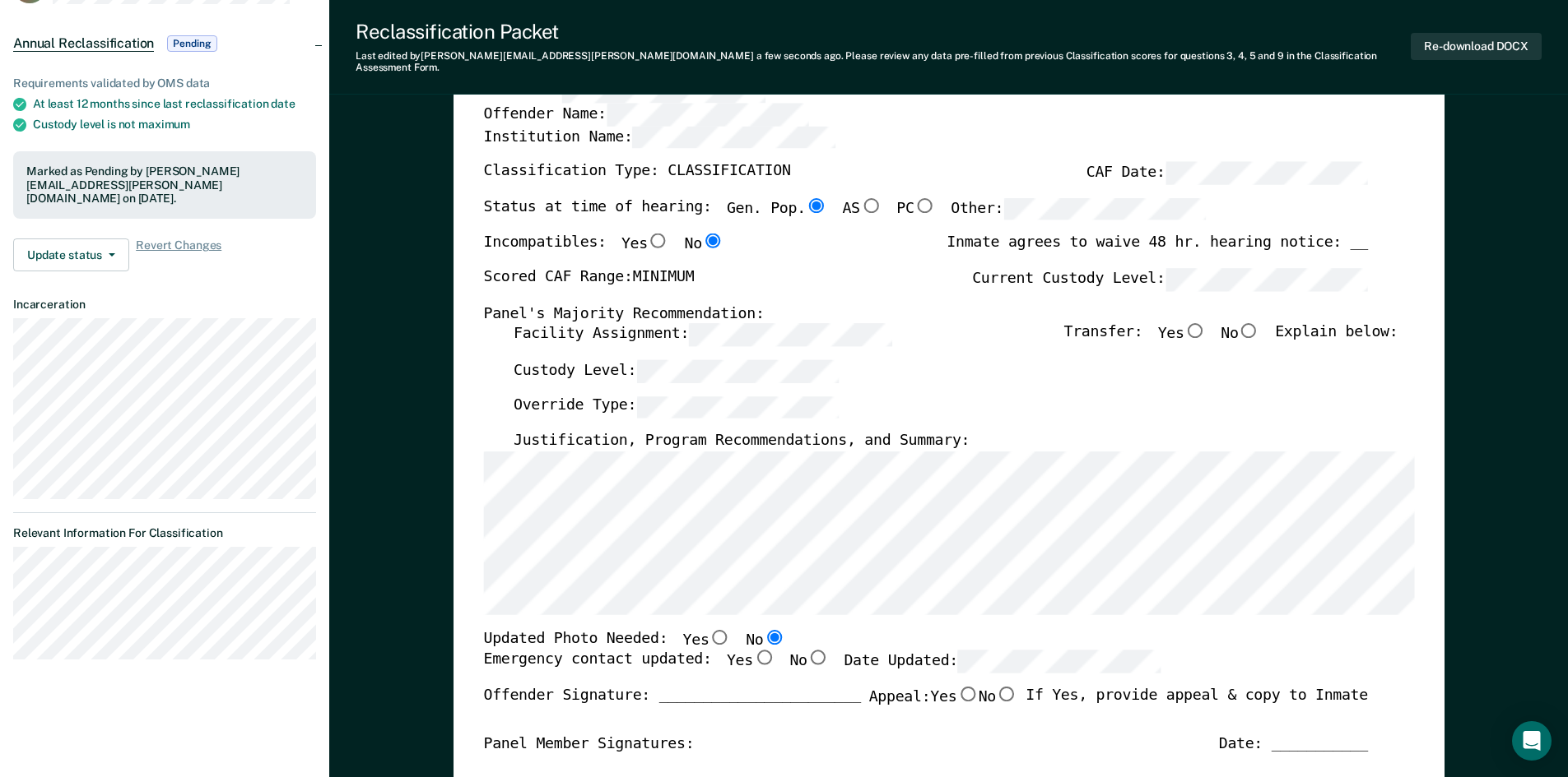
scroll to position [0, 0]
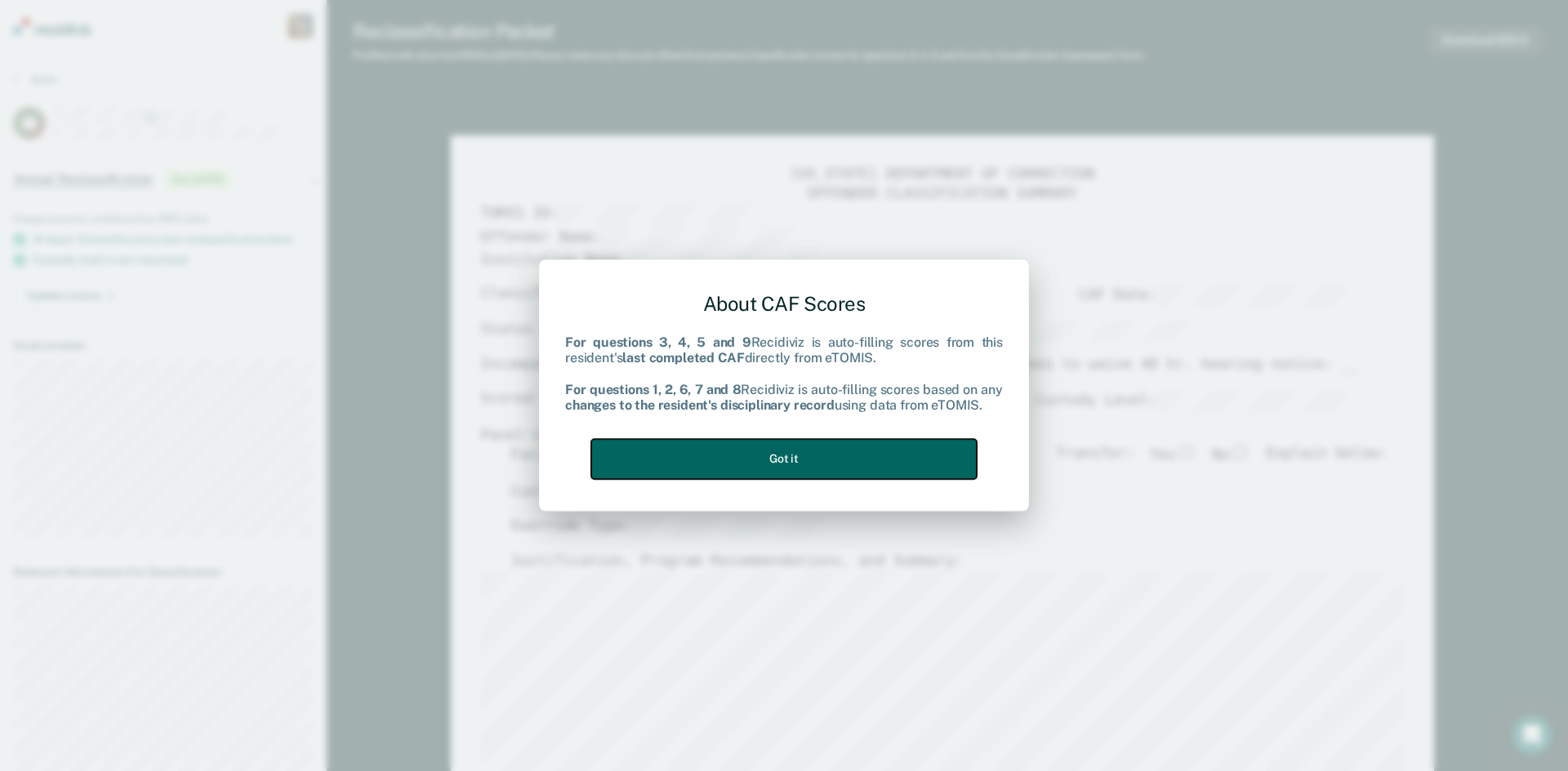
click at [742, 446] on button "Got it" at bounding box center [784, 459] width 386 height 40
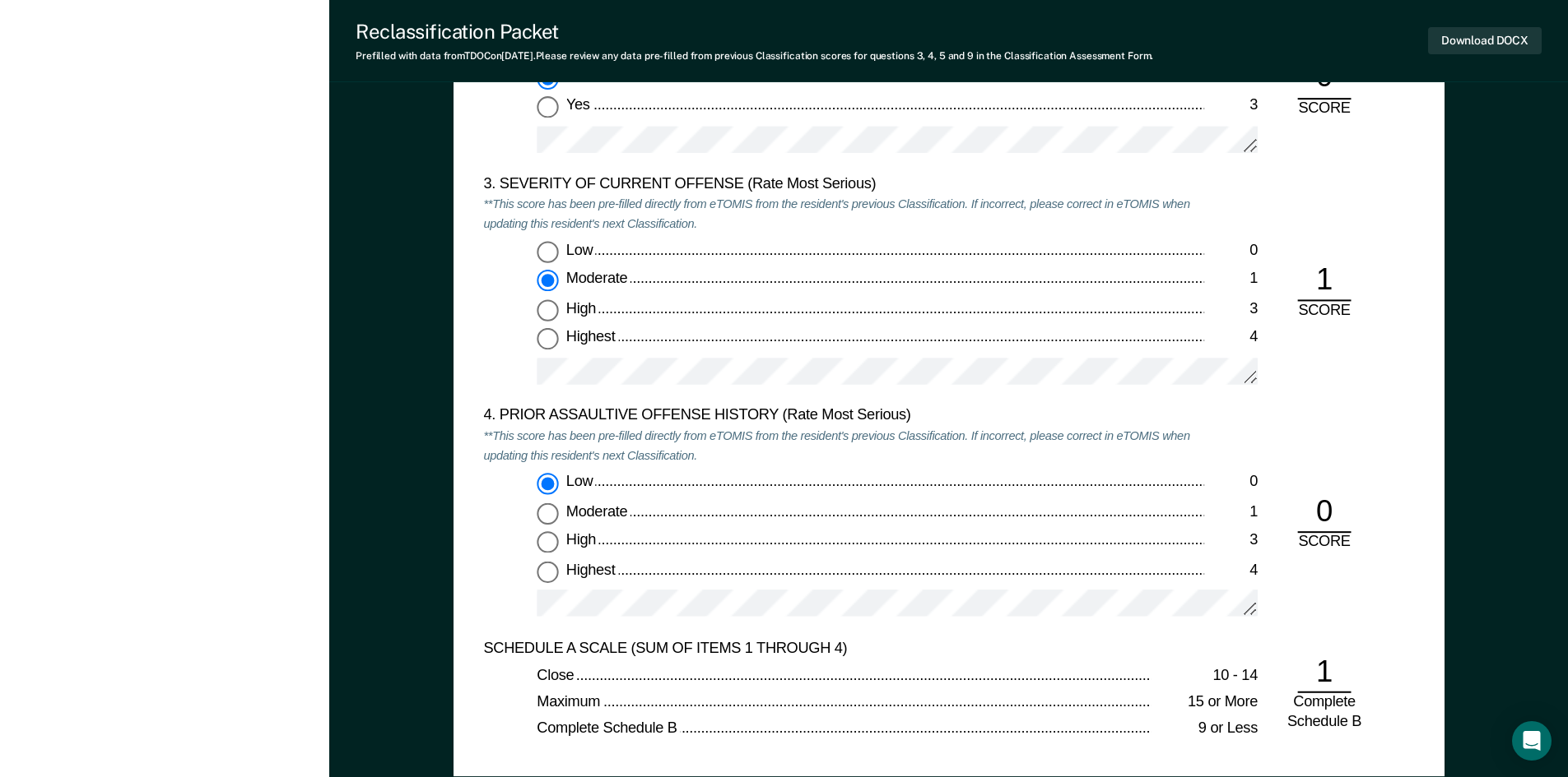
scroll to position [1810, 0]
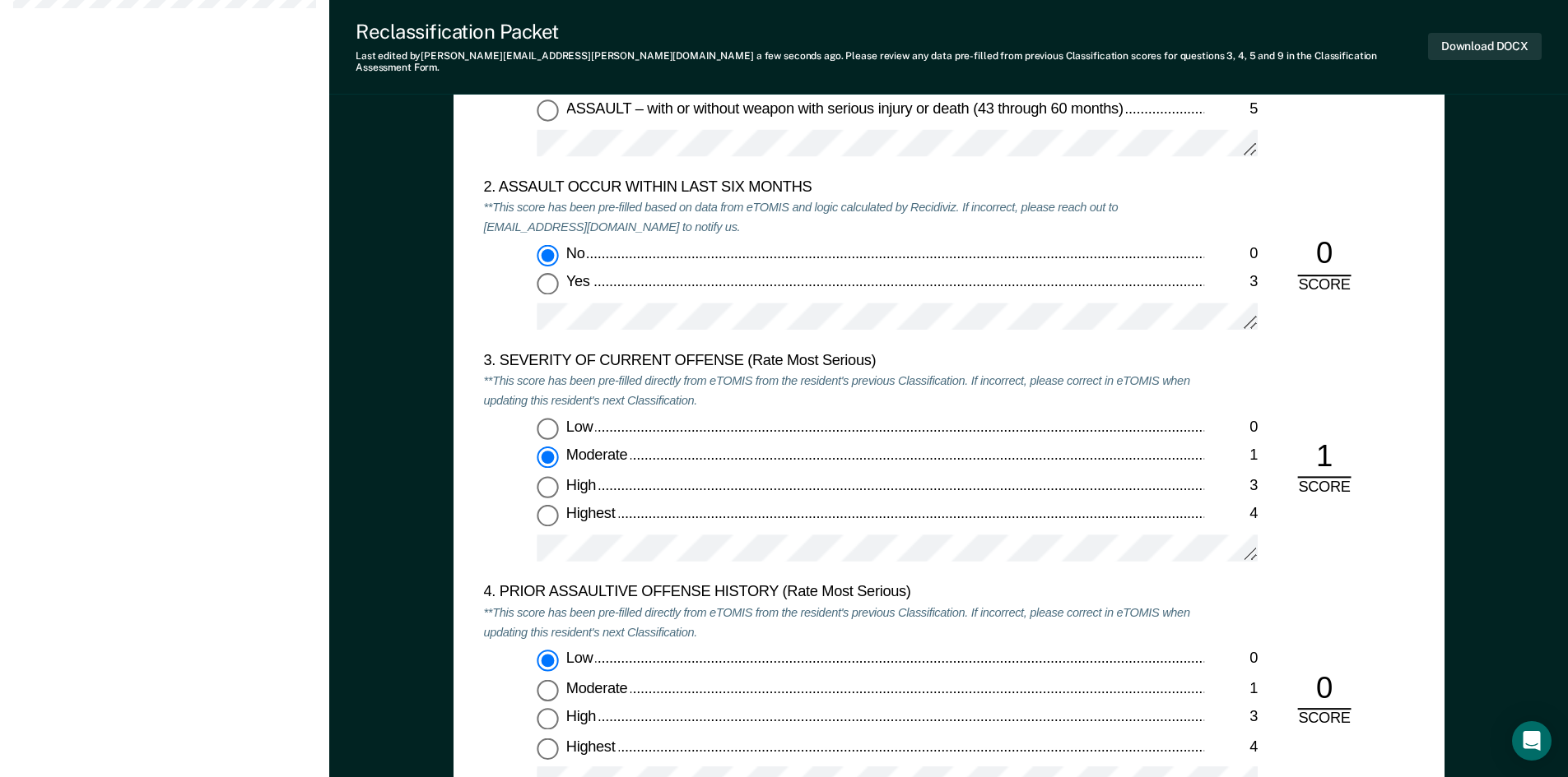
click at [560, 426] on label "Low 0" at bounding box center [897, 428] width 721 height 21
click at [558, 426] on input "Low 0" at bounding box center [547, 428] width 21 height 21
type textarea "x"
radio input "true"
radio input "false"
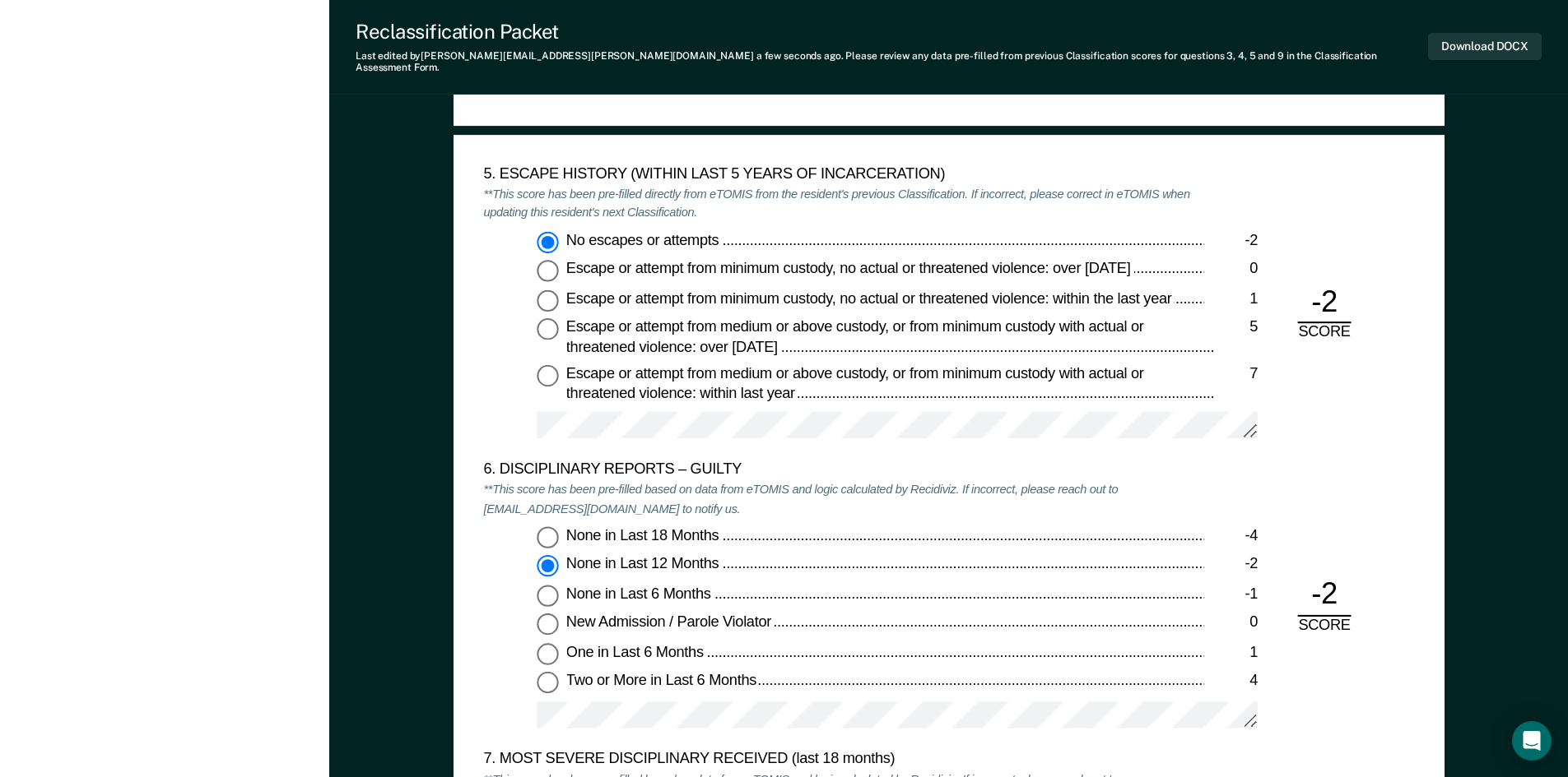
scroll to position [2714, 0]
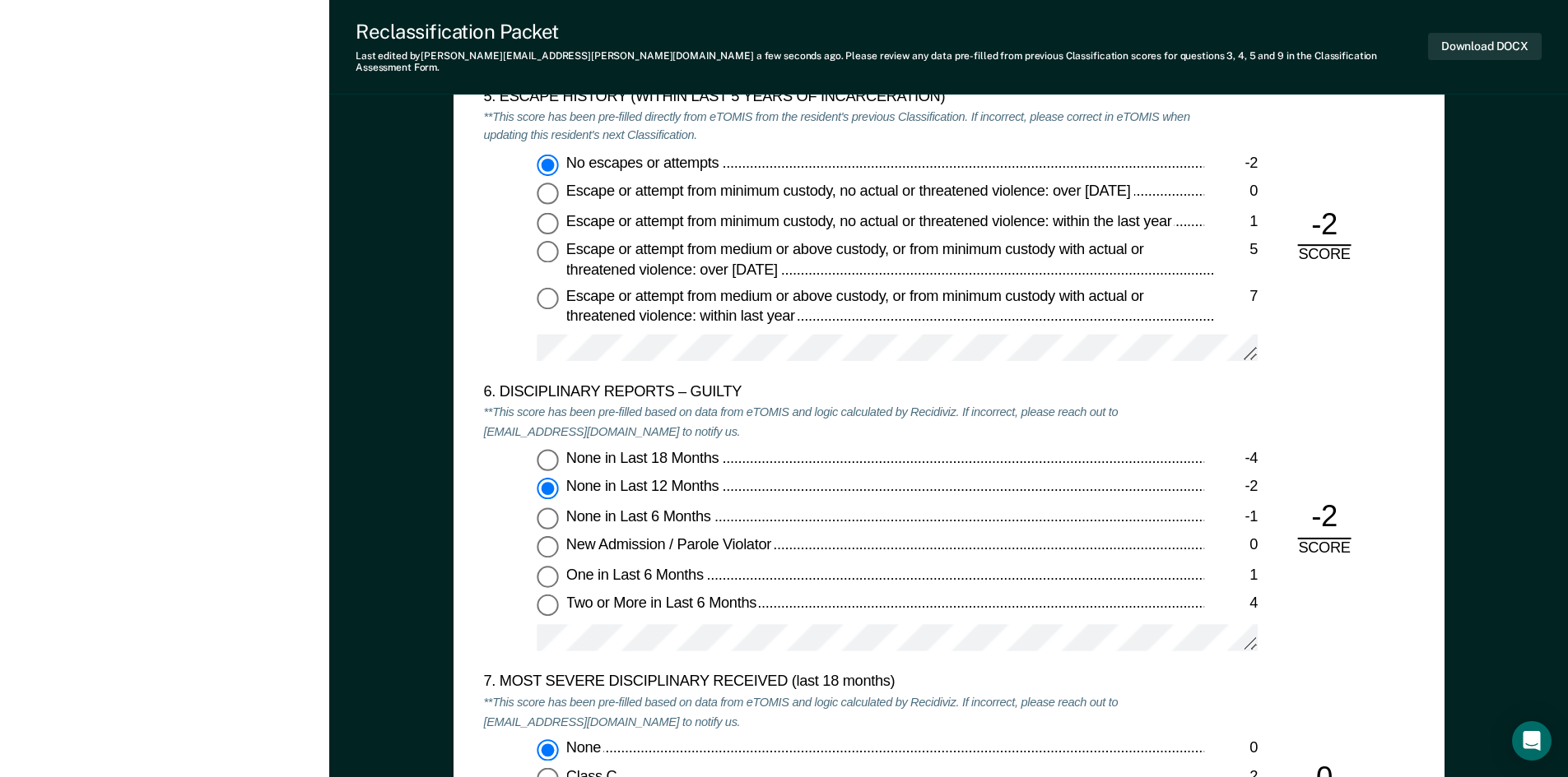
click at [690, 449] on span "None in Last 18 Months" at bounding box center [643, 457] width 155 height 17
click at [558, 449] on input "None in Last 18 Months -4" at bounding box center [547, 460] width 21 height 21
type textarea "x"
radio input "true"
radio input "false"
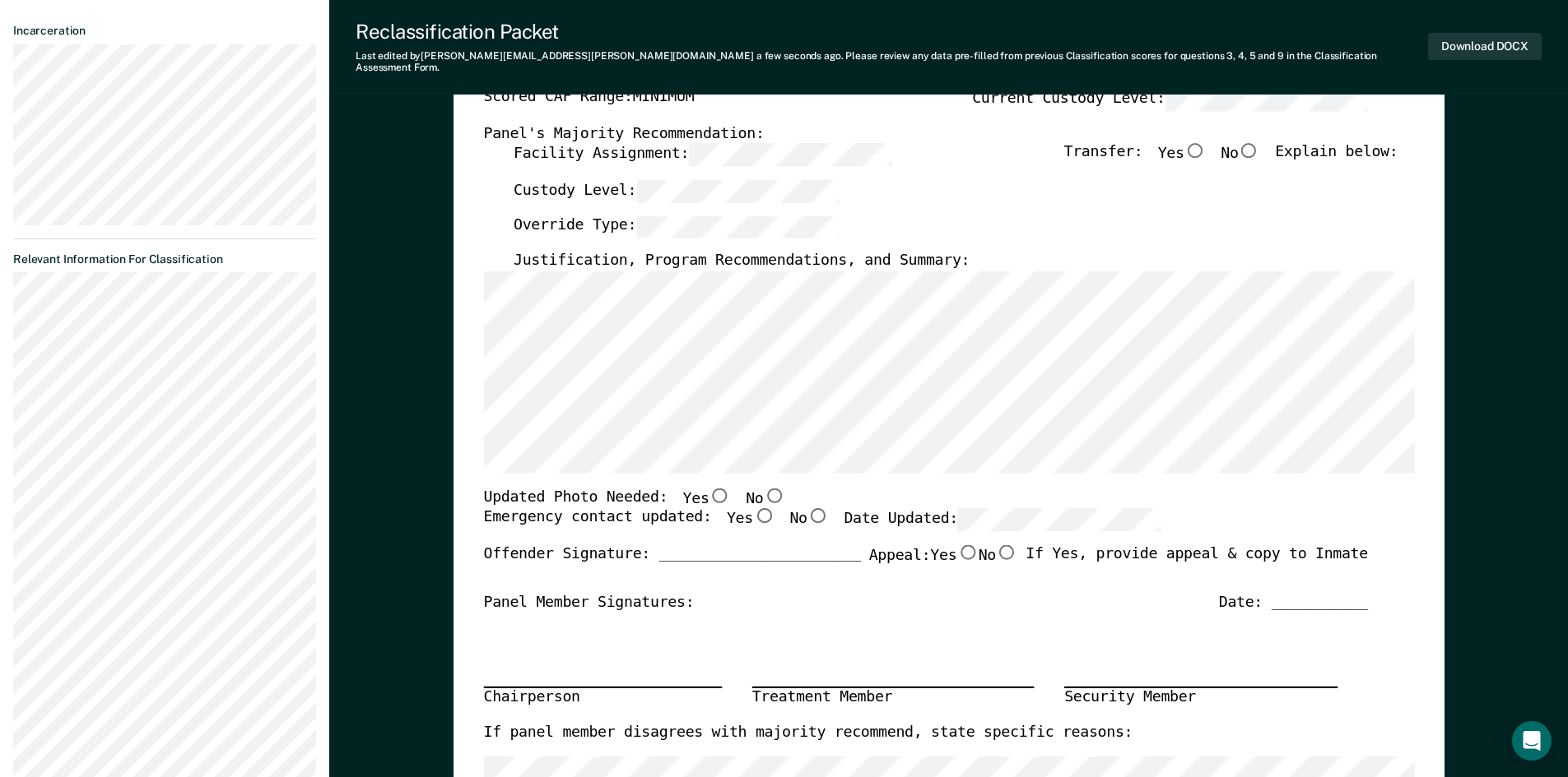
scroll to position [329, 0]
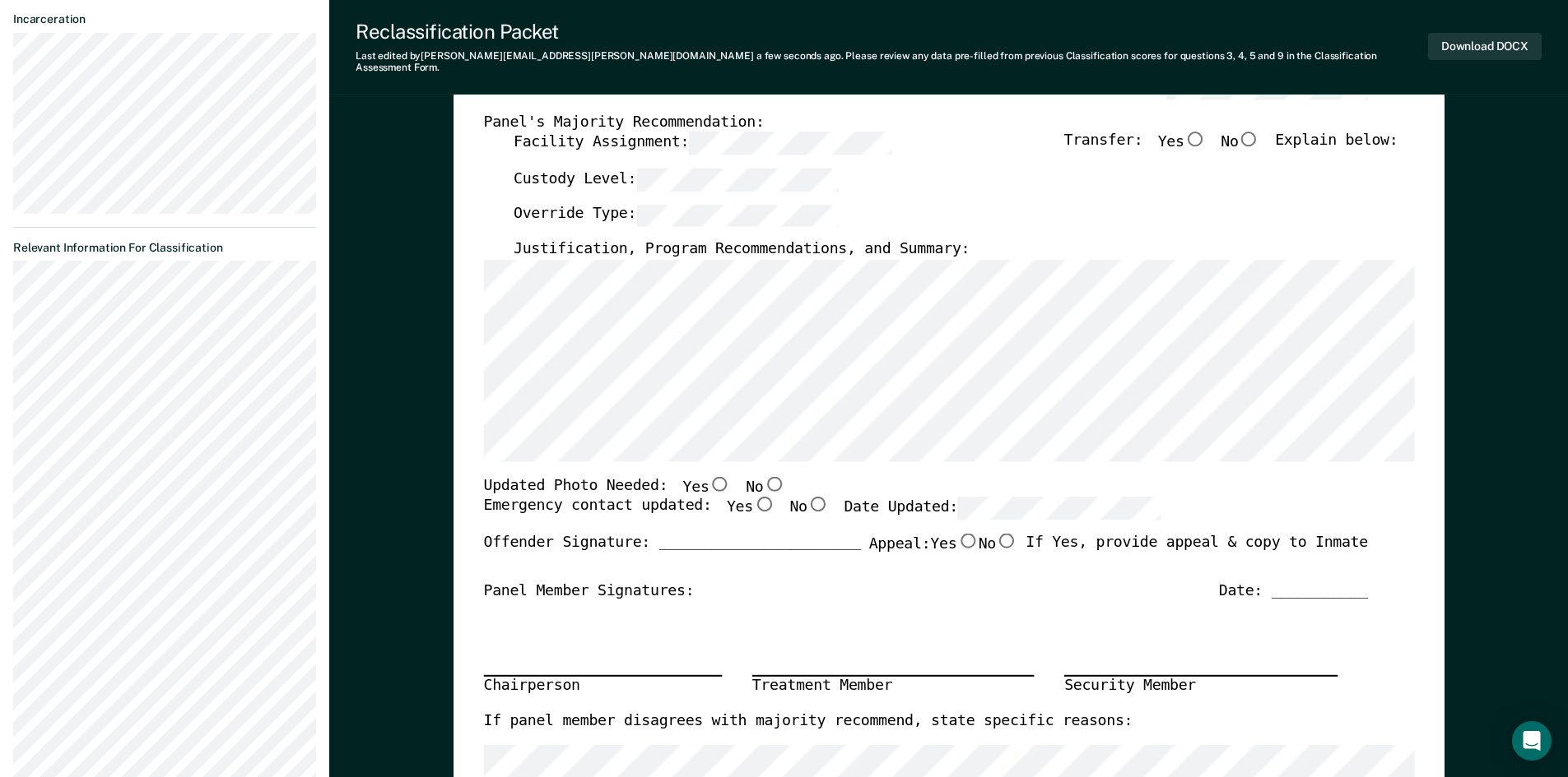
click at [763, 476] on input "No" at bounding box center [774, 483] width 21 height 15
type textarea "x"
radio input "true"
click at [1475, 44] on button "Download DOCX" at bounding box center [1484, 46] width 114 height 27
type textarea "x"
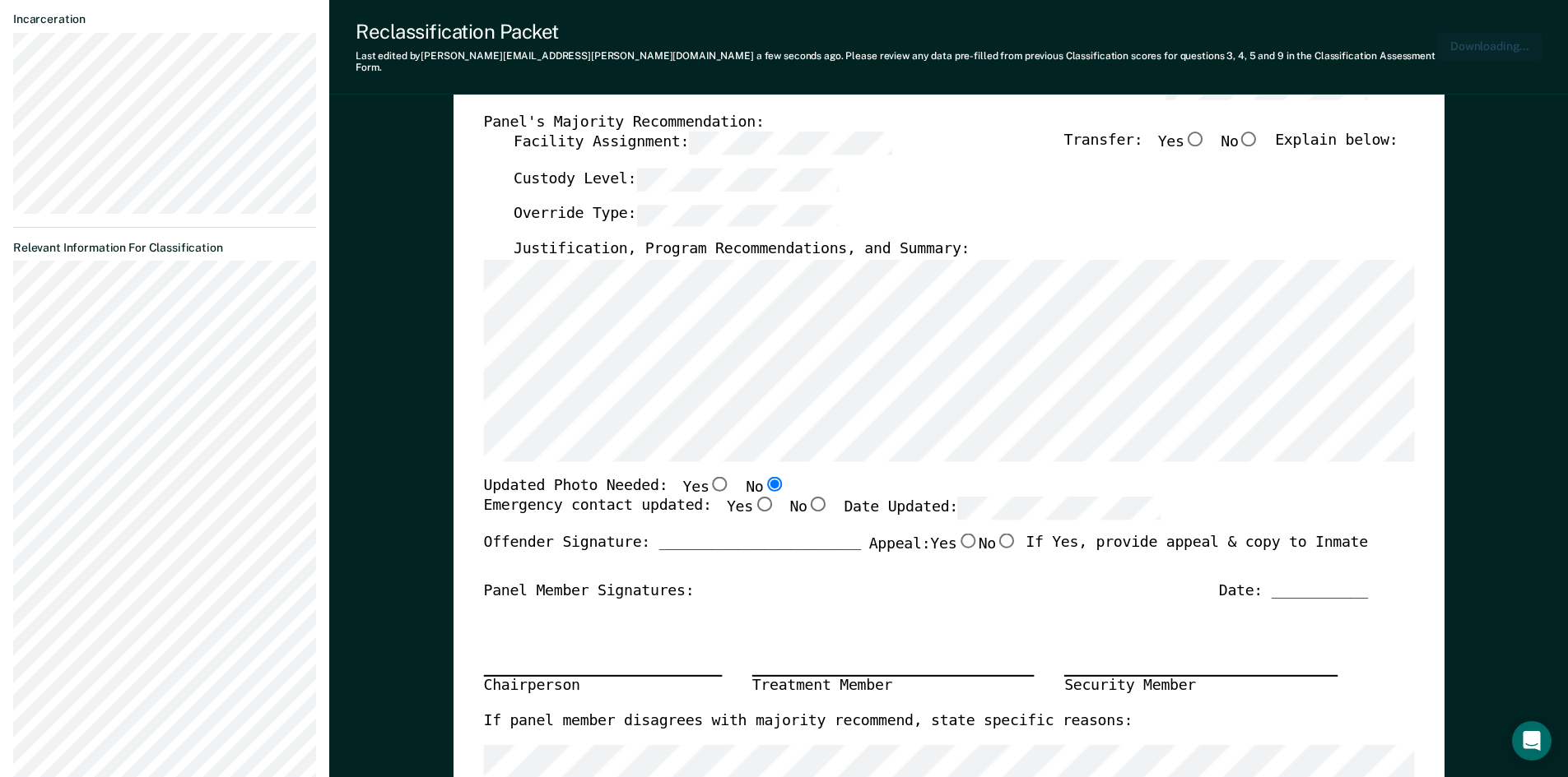
scroll to position [423, 0]
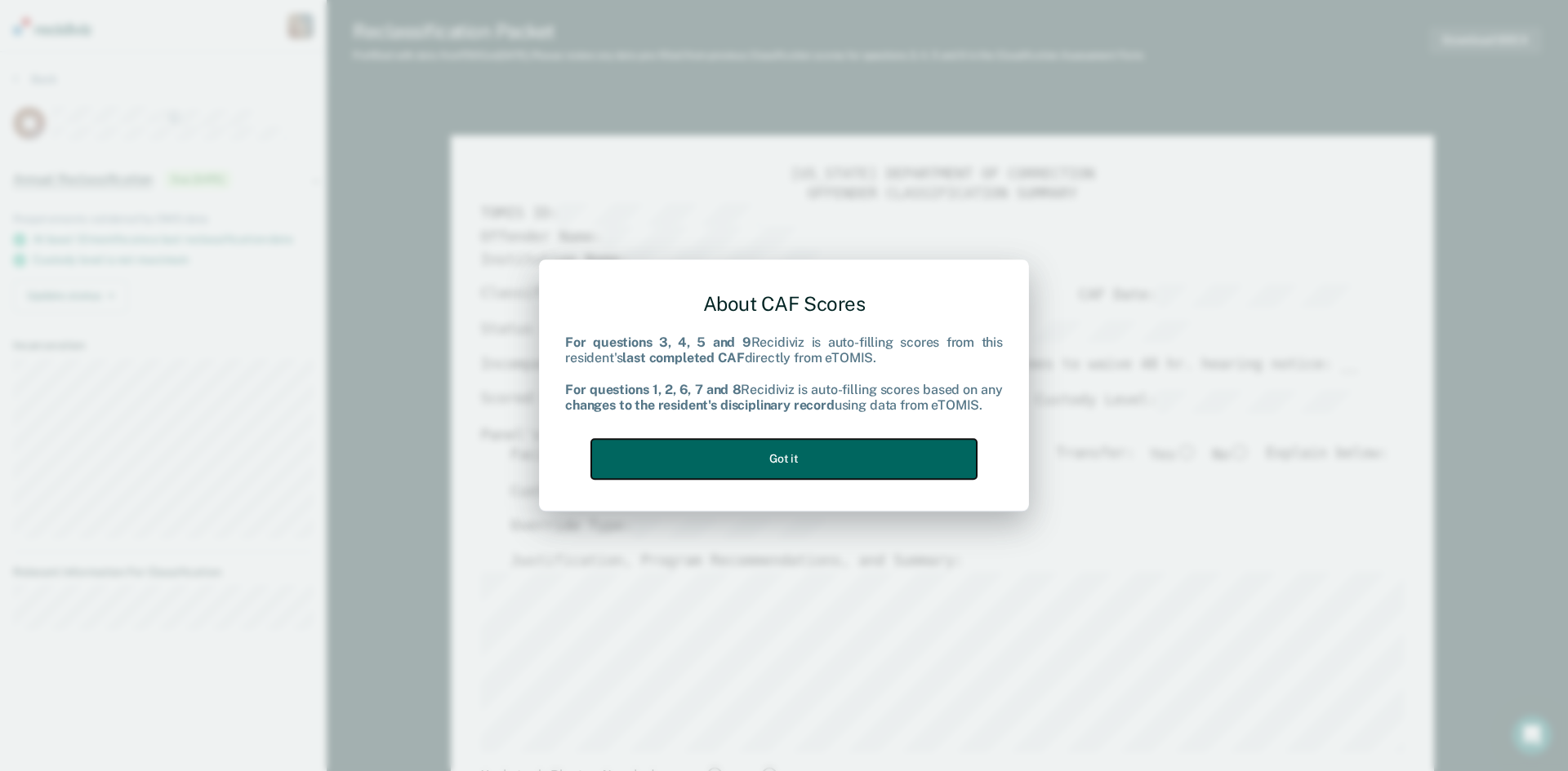
click at [664, 466] on button "Got it" at bounding box center [784, 459] width 386 height 40
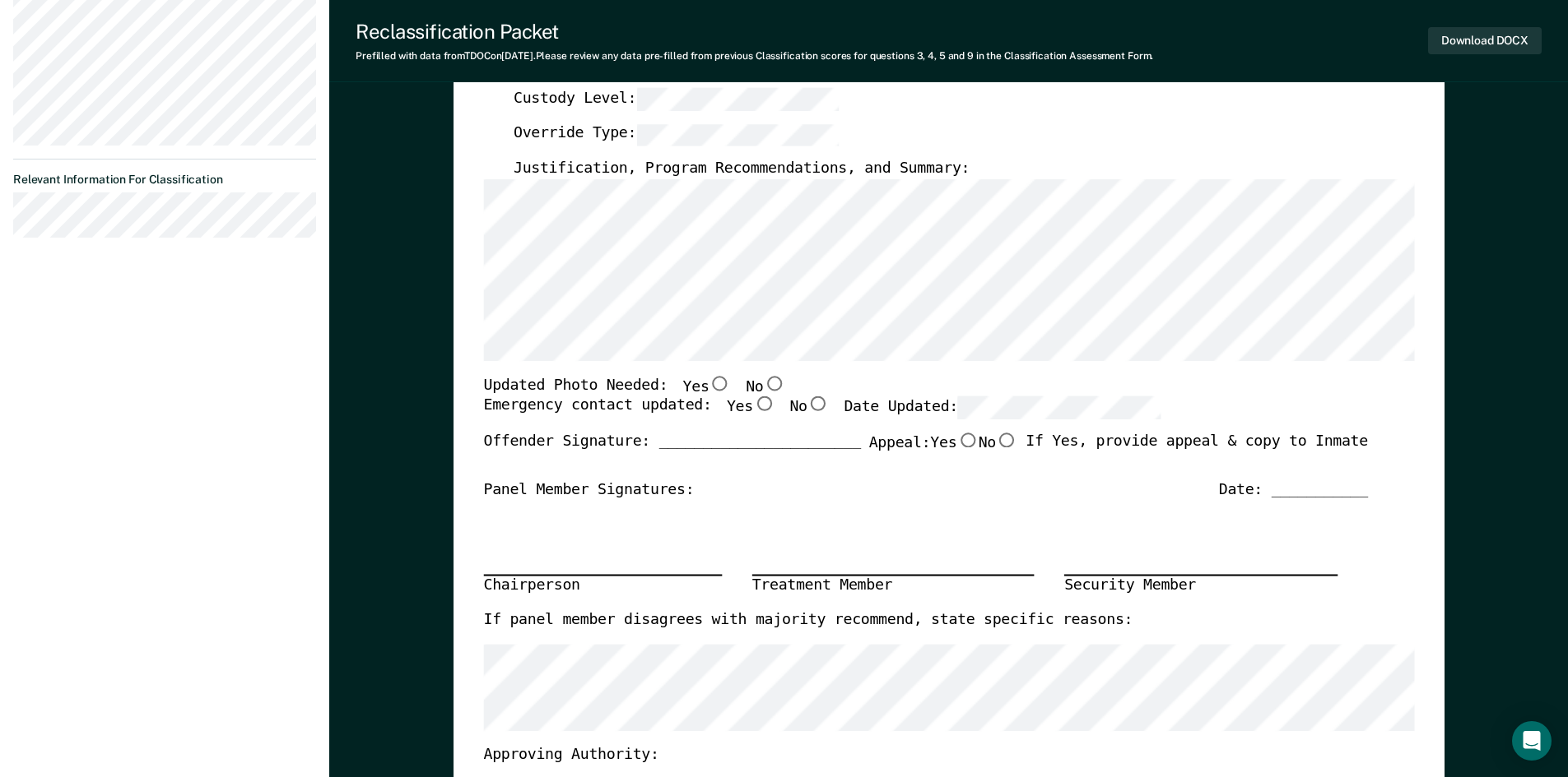
scroll to position [411, 0]
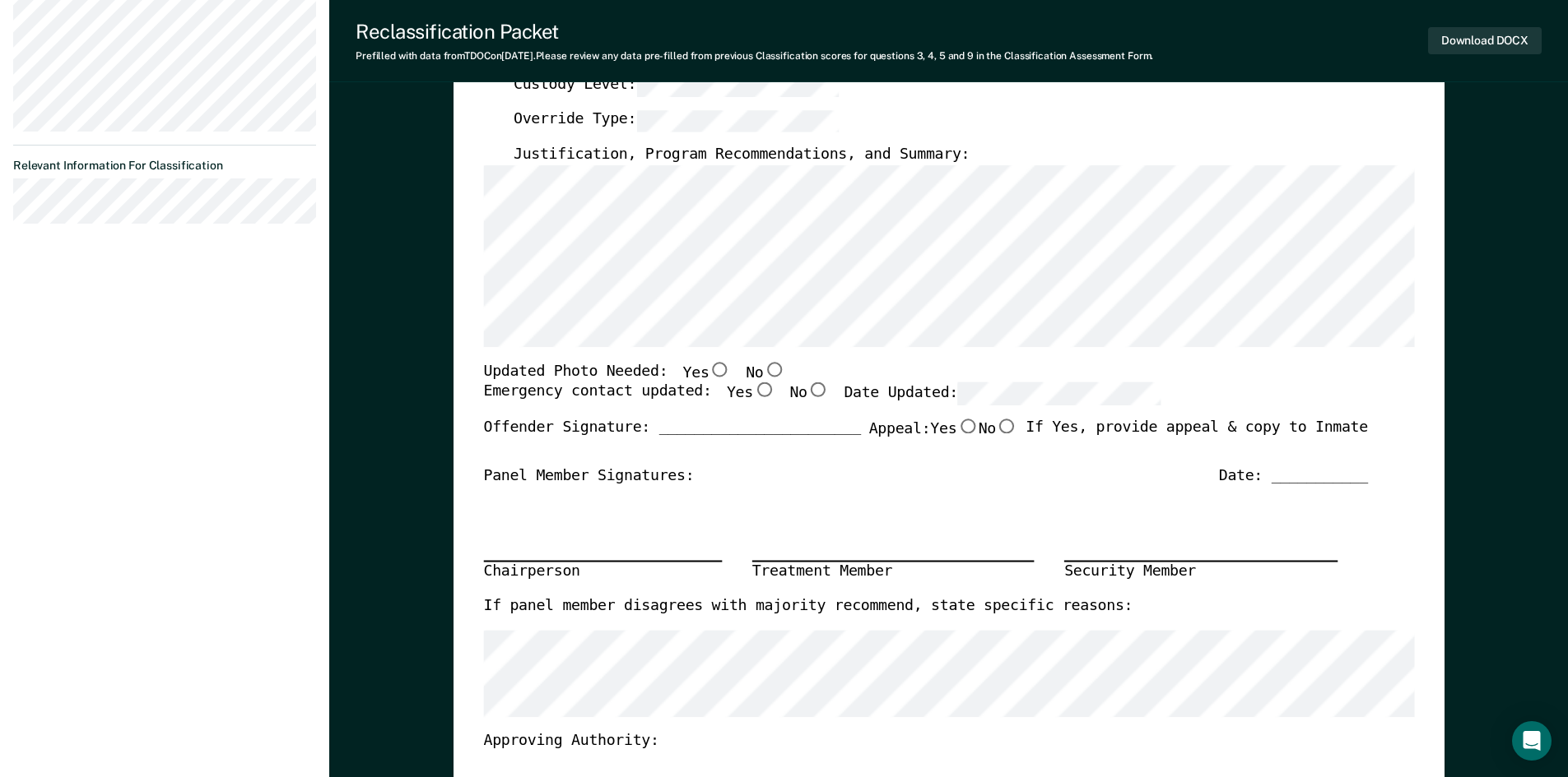
click at [708, 372] on input "Yes" at bounding box center [719, 369] width 21 height 15
type textarea "x"
radio input "true"
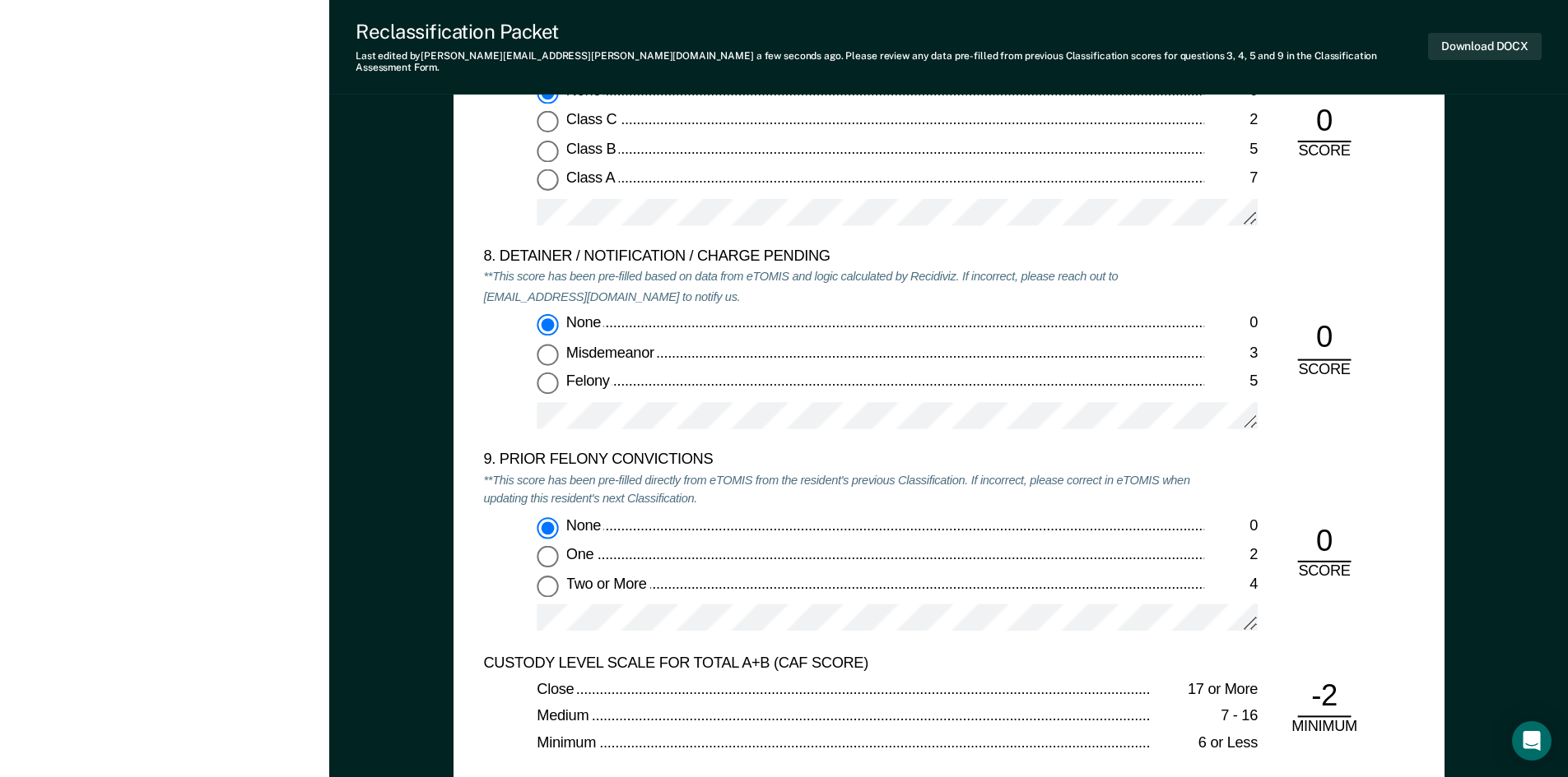
scroll to position [3373, 0]
click at [620, 547] on div "One" at bounding box center [884, 555] width 638 height 19
click at [558, 547] on input "One 2" at bounding box center [547, 556] width 21 height 21
type textarea "x"
radio input "false"
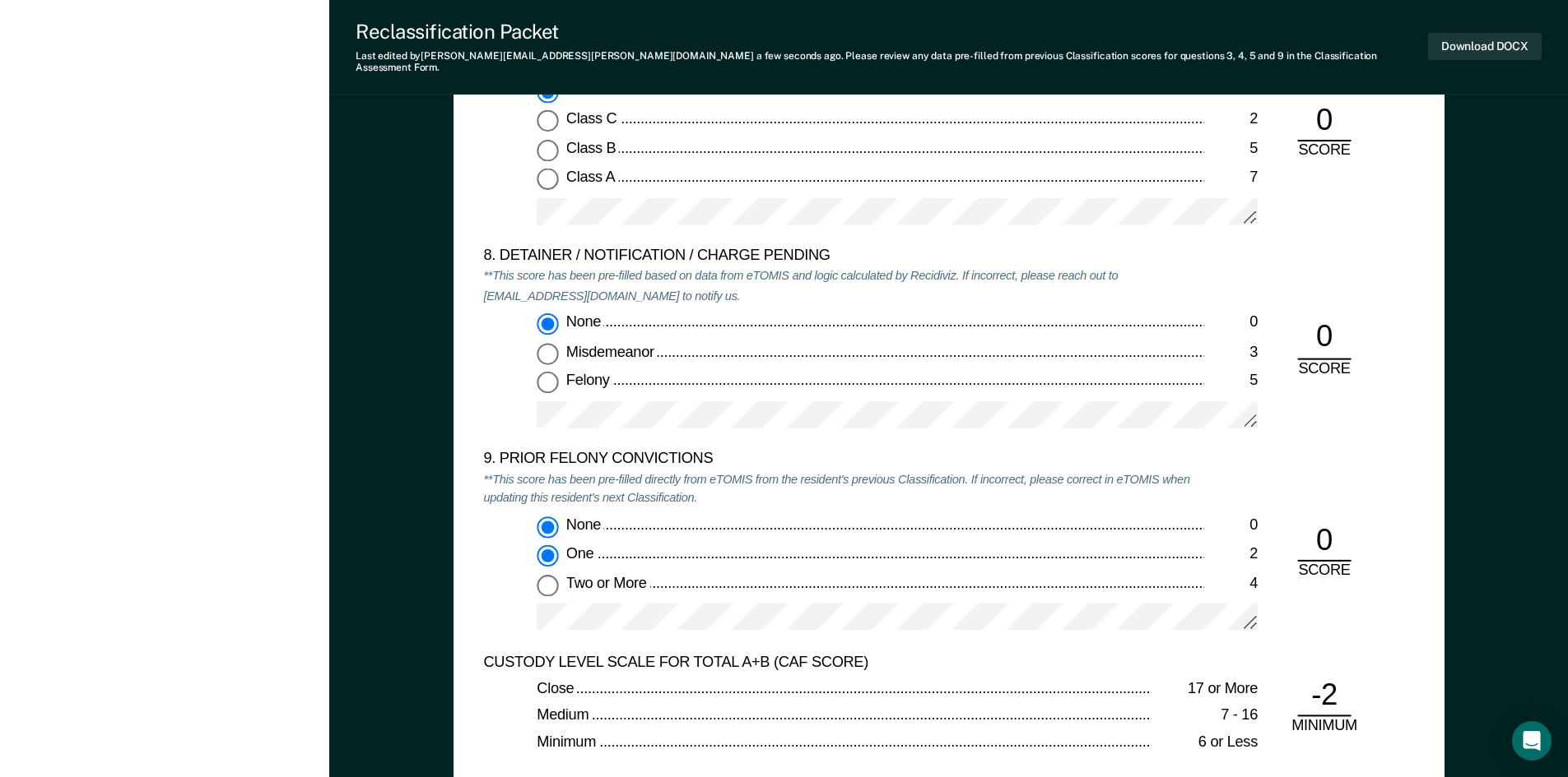
radio input "true"
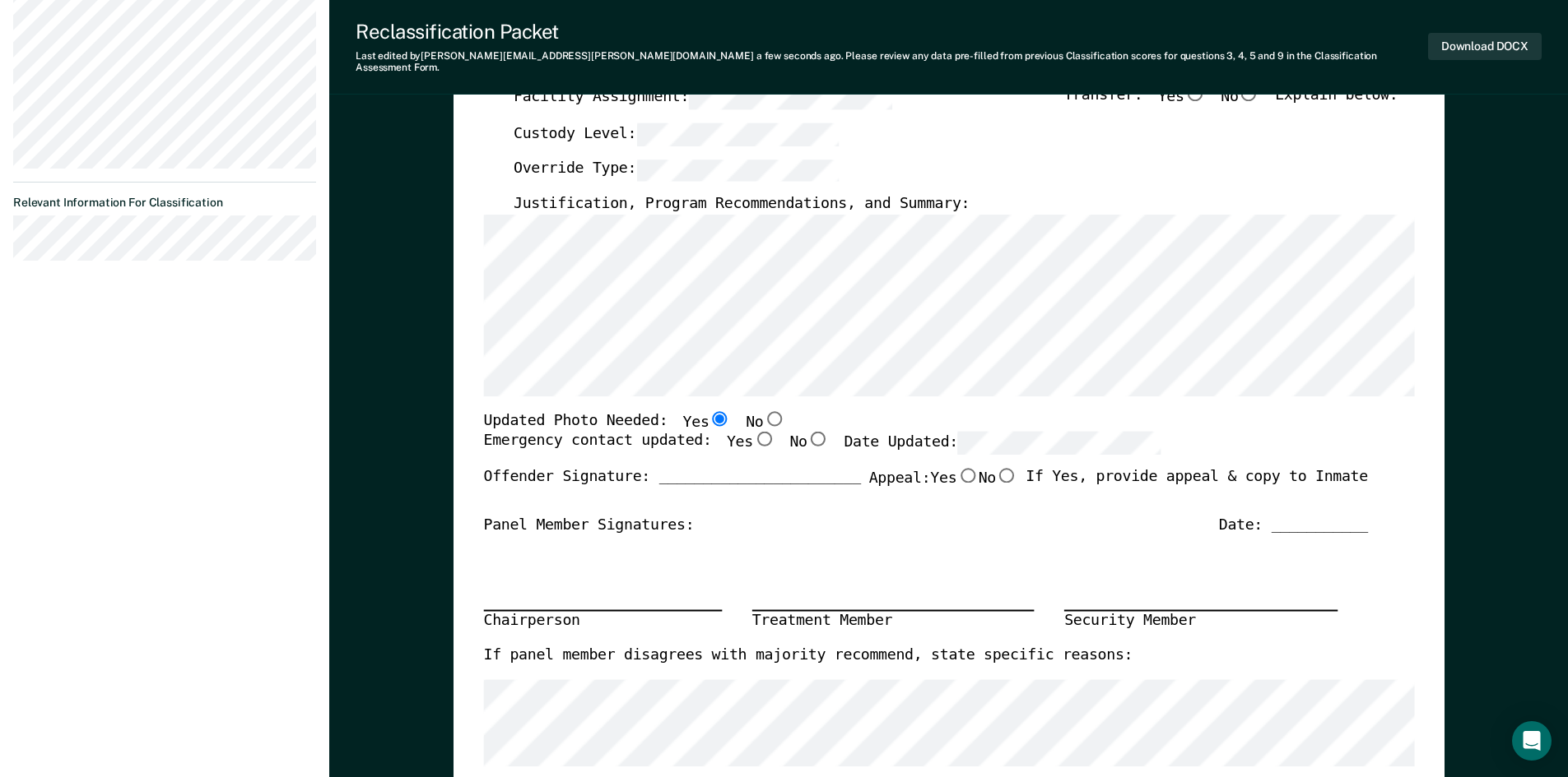
scroll to position [164, 0]
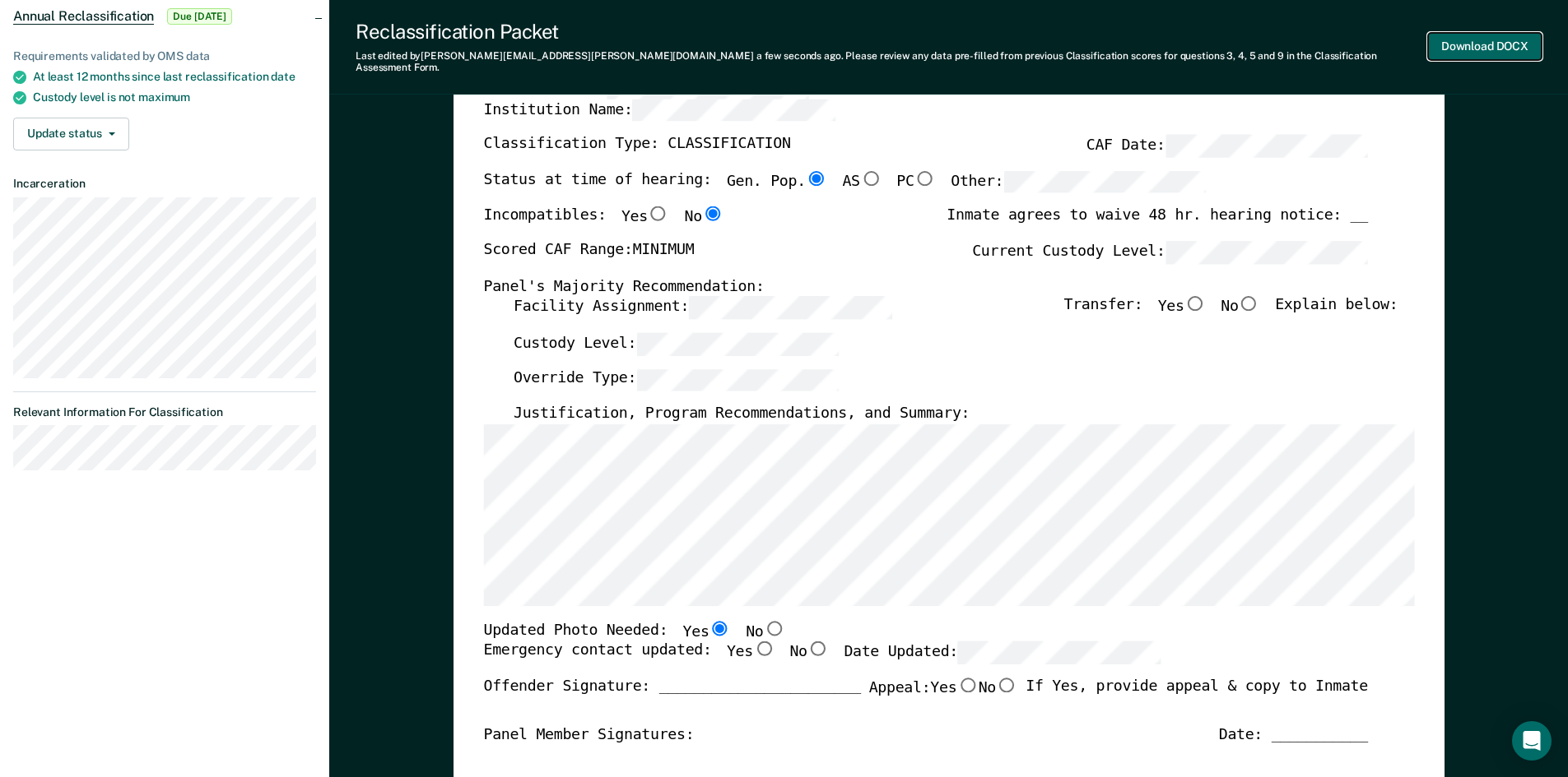
click at [1475, 41] on button "Download DOCX" at bounding box center [1484, 46] width 114 height 27
type textarea "x"
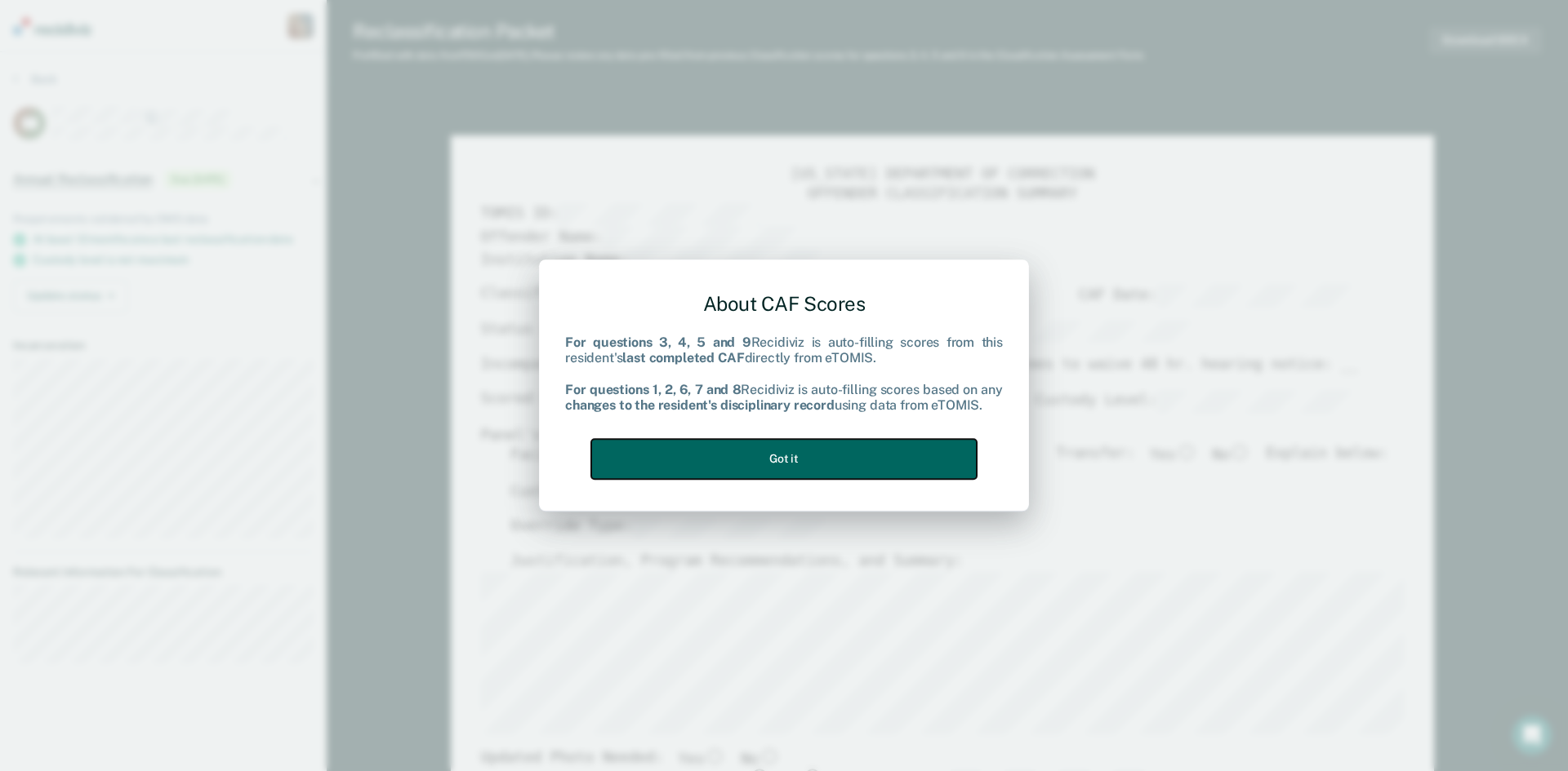
click at [904, 453] on button "Got it" at bounding box center [784, 459] width 386 height 40
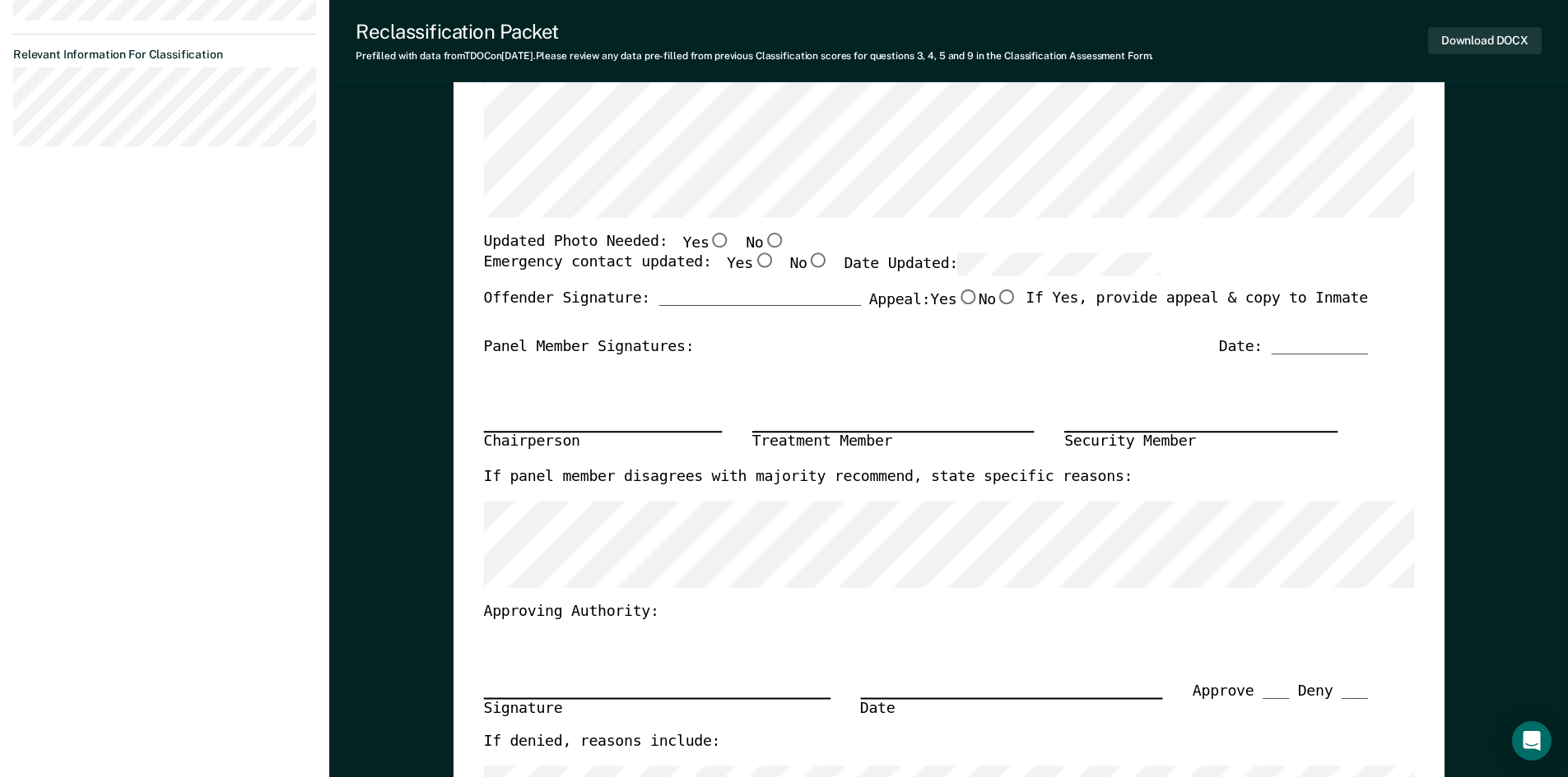
scroll to position [494, 0]
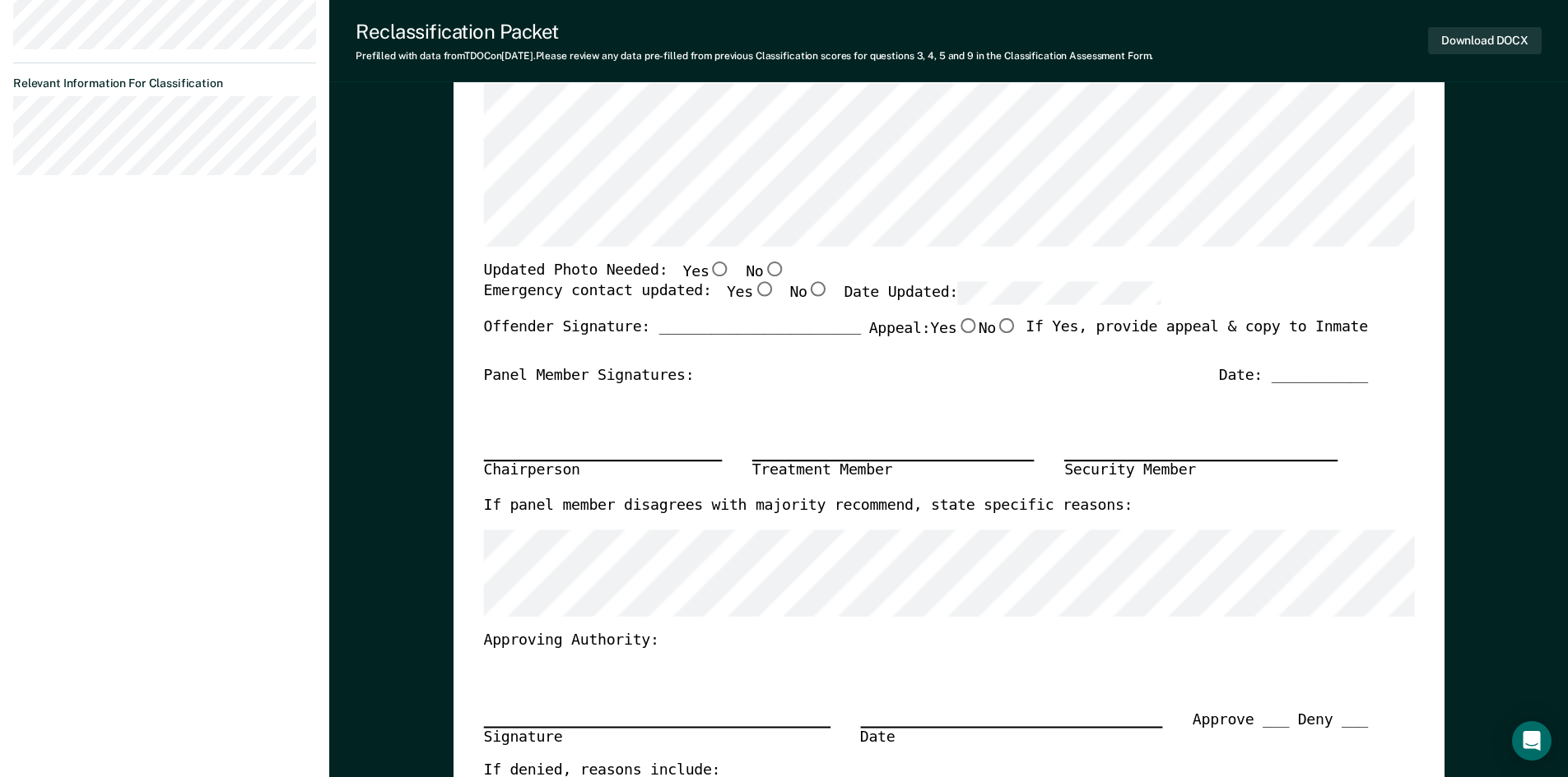
click at [763, 265] on input "No" at bounding box center [774, 268] width 21 height 15
type textarea "x"
radio input "true"
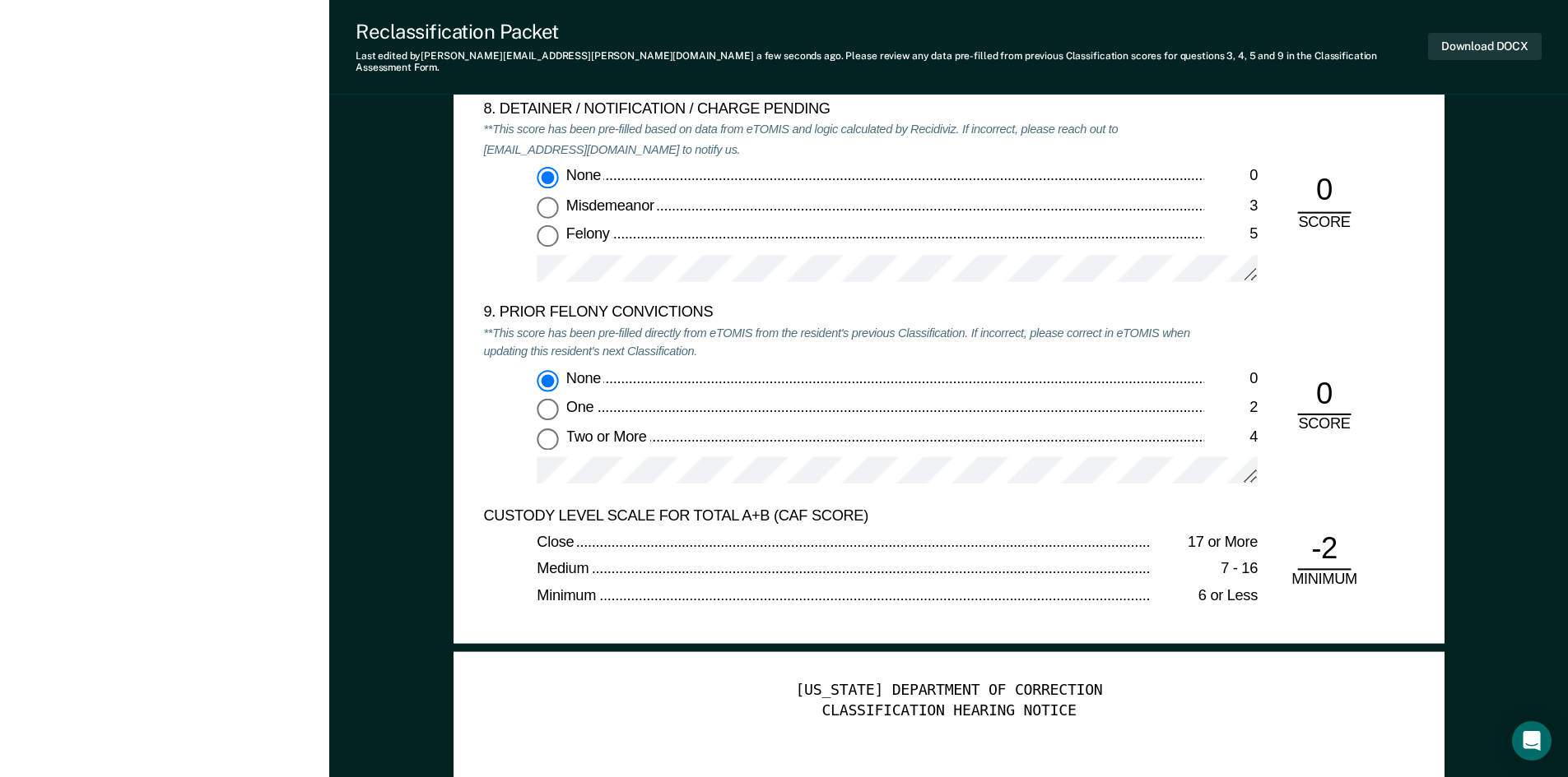
scroll to position [3619, 0]
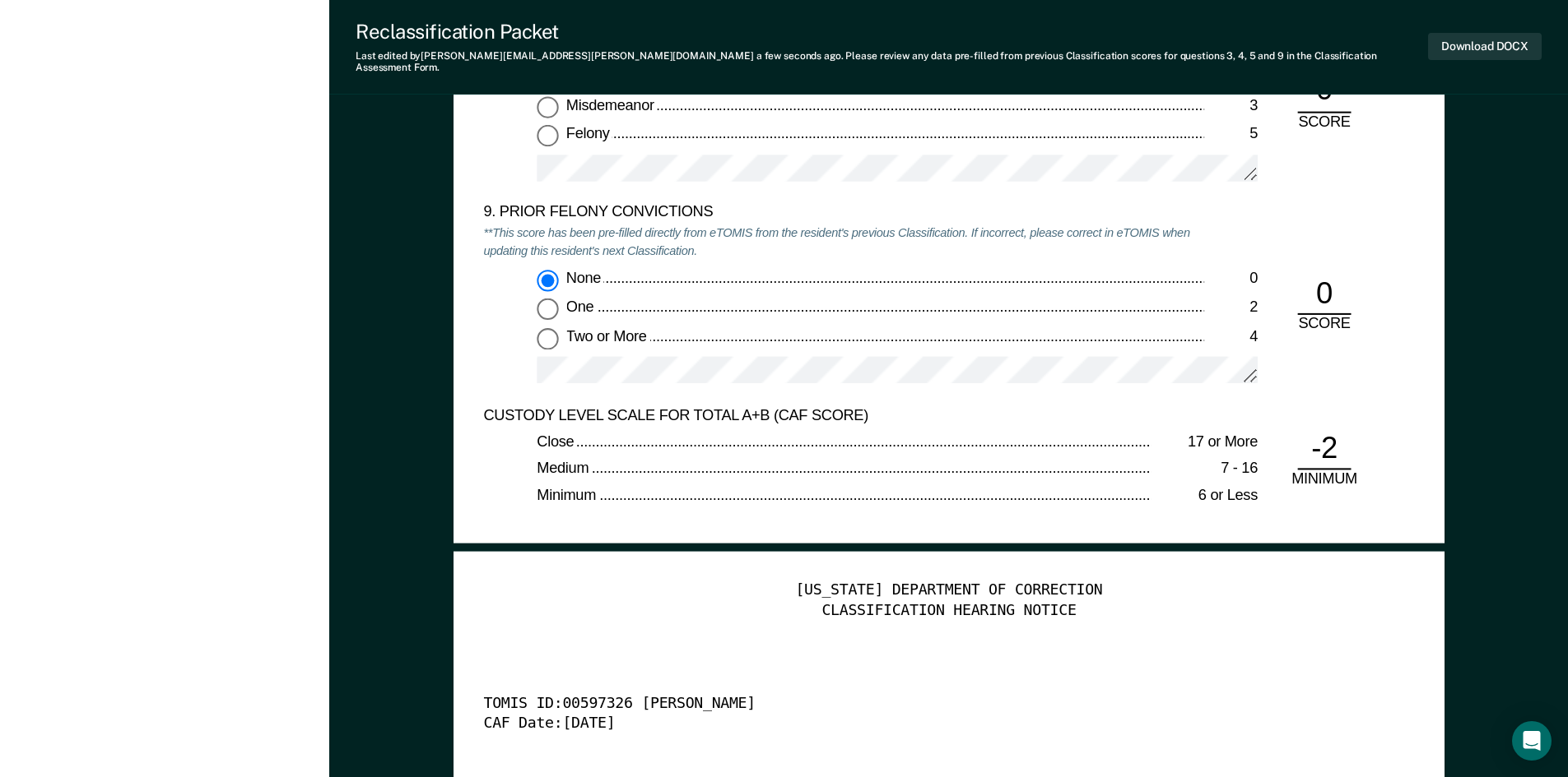
click at [625, 328] on span "Two or More" at bounding box center [607, 336] width 83 height 17
click at [558, 328] on input "Two or More 4" at bounding box center [547, 338] width 21 height 21
type textarea "x"
radio input "false"
radio input "true"
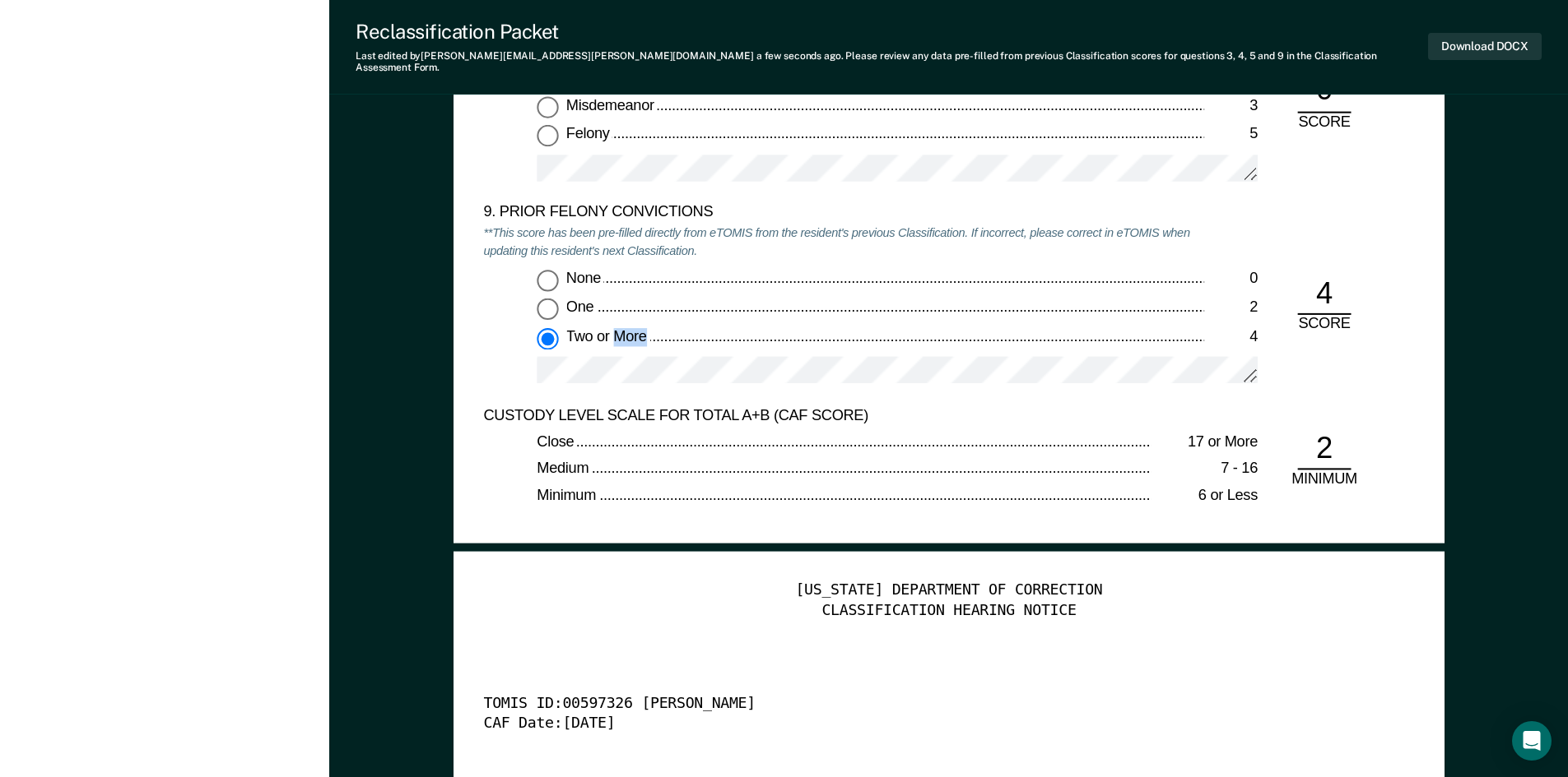
click at [625, 328] on span "Two or More" at bounding box center [607, 336] width 83 height 17
click at [558, 328] on input "Two or More 4" at bounding box center [547, 338] width 21 height 21
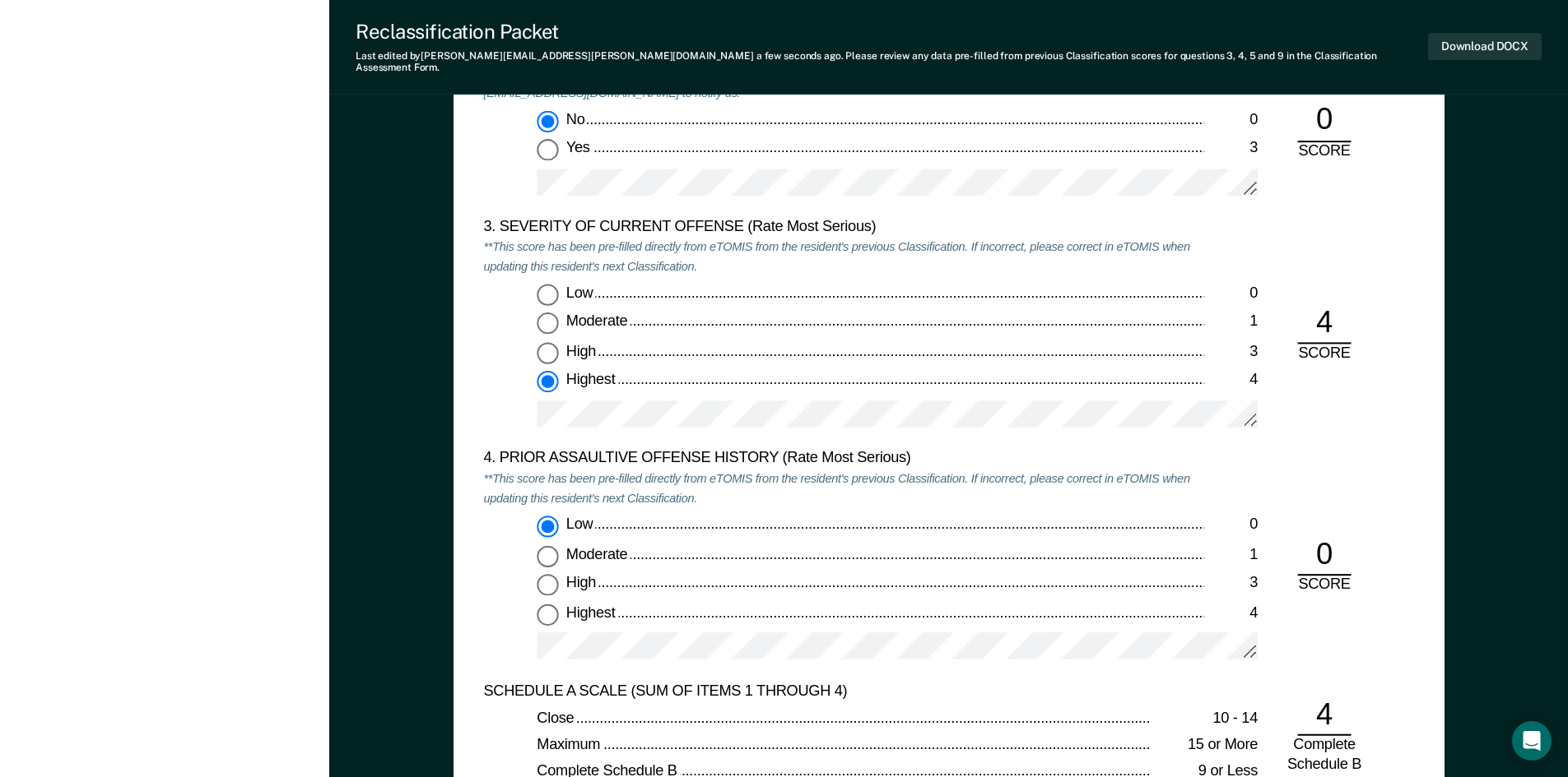
scroll to position [1892, 0]
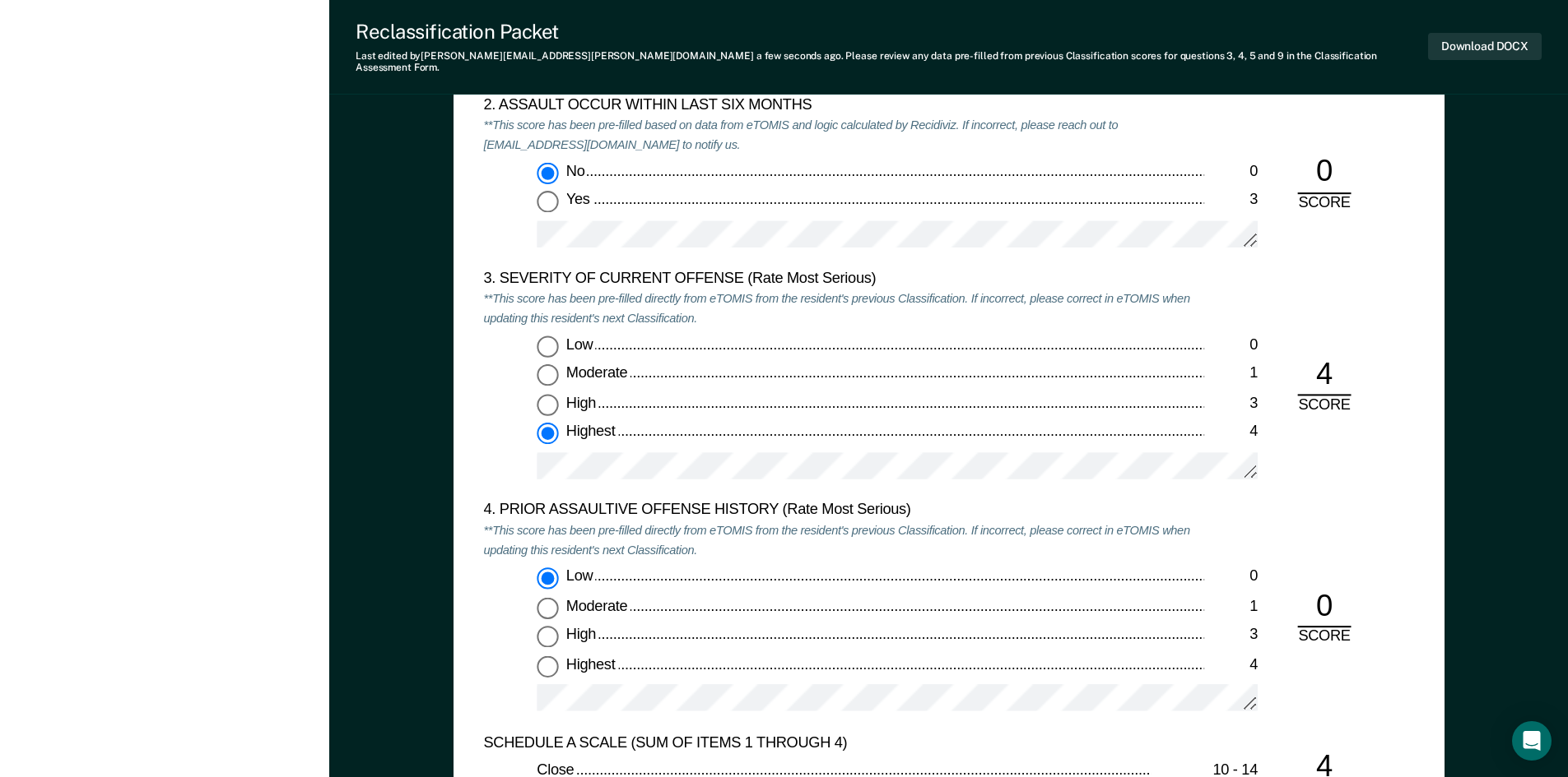
click at [478, 461] on div "TENNESSEE DEPARTMENT OF CORRECTION CLASSIFICATION CUSTODY ASSESSMENT INSTITUTIO…" at bounding box center [949, 213] width 991 height 1316
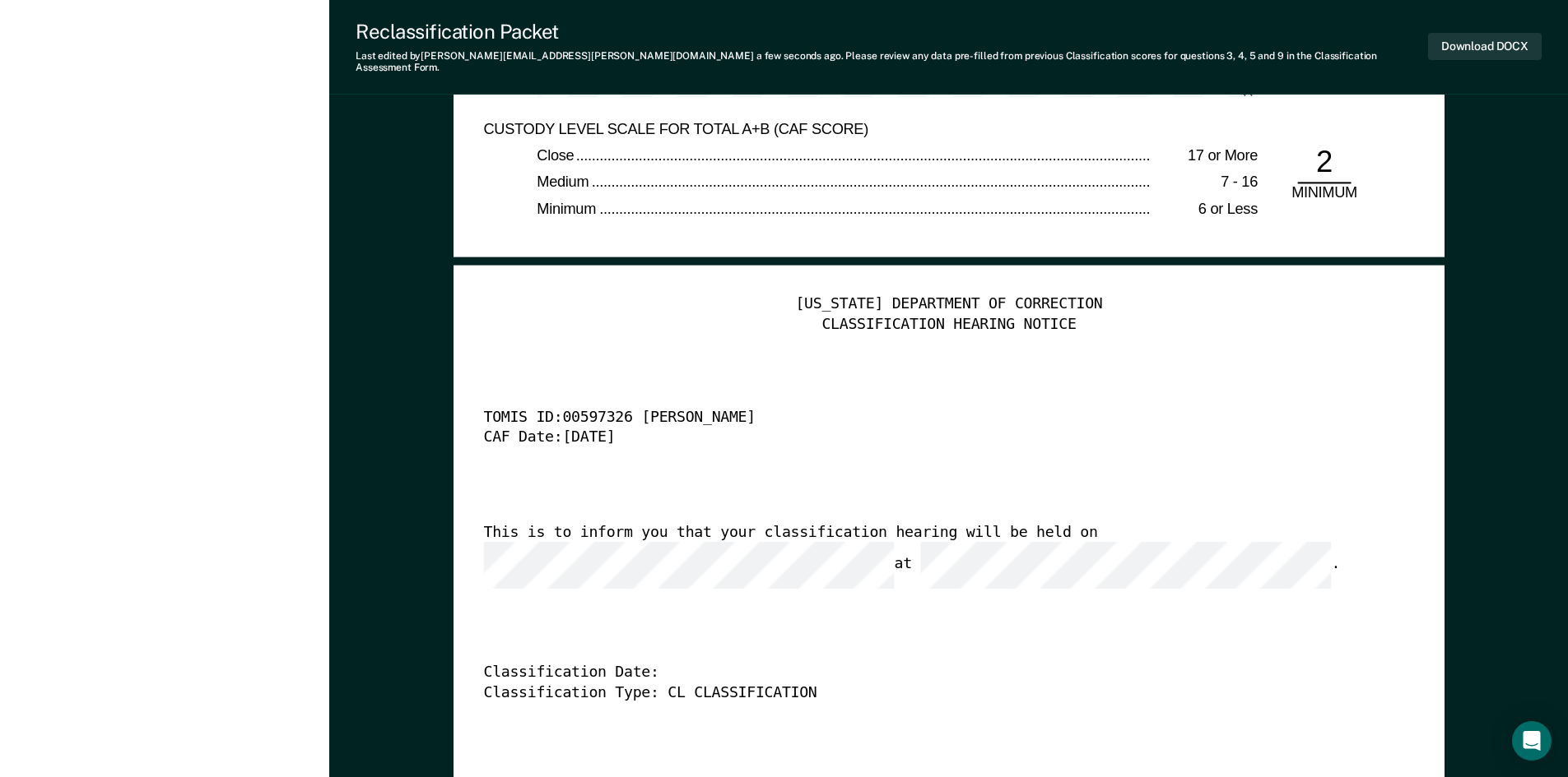
scroll to position [3701, 0]
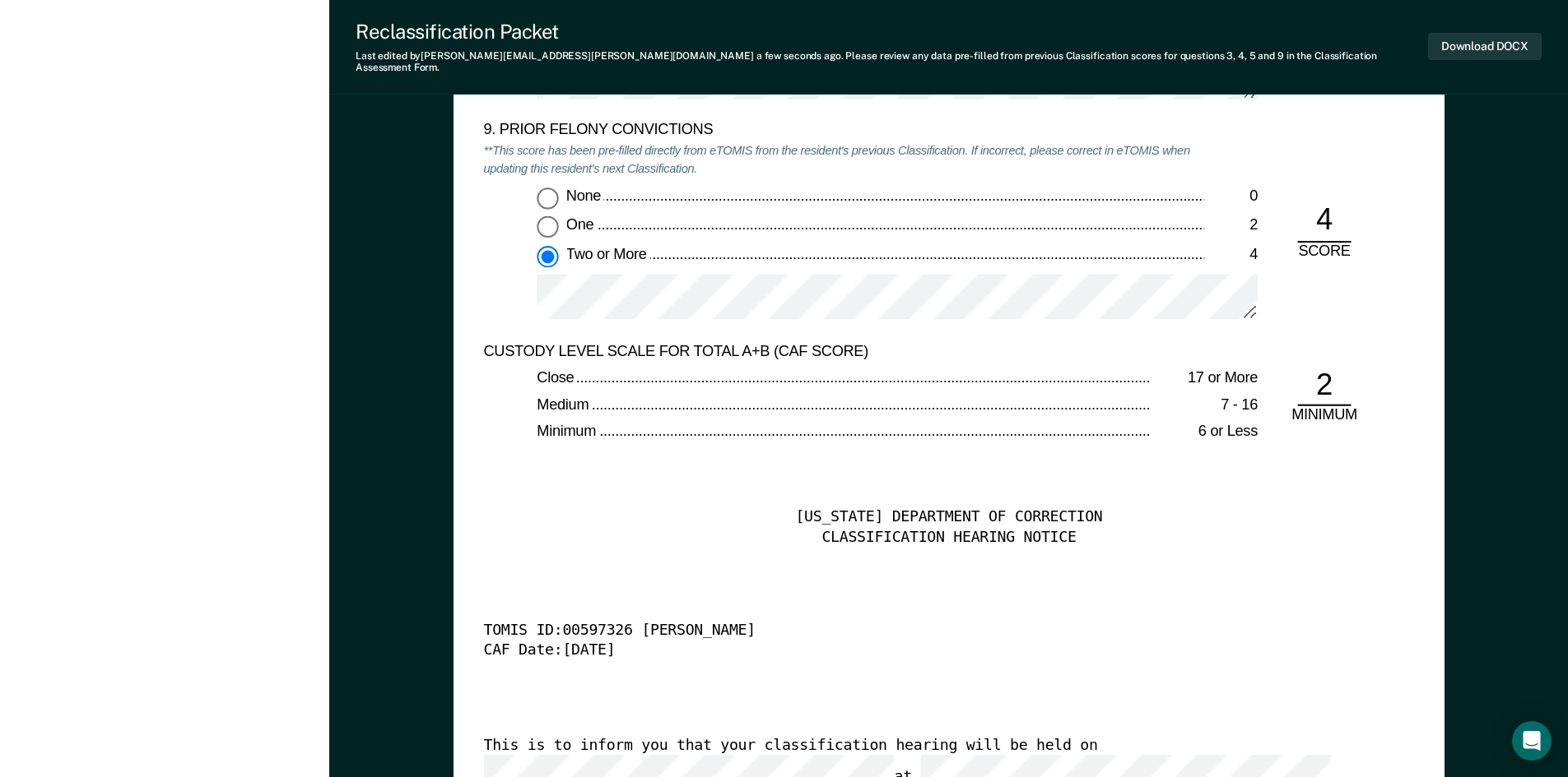
click at [546, 174] on div "9. PRIOR FELONY CONVICTIONS **This score has been pre-filled directly from eTOM…" at bounding box center [844, 231] width 721 height 222
click at [550, 195] on input "None 0" at bounding box center [547, 197] width 21 height 21
type textarea "x"
radio input "true"
radio input "false"
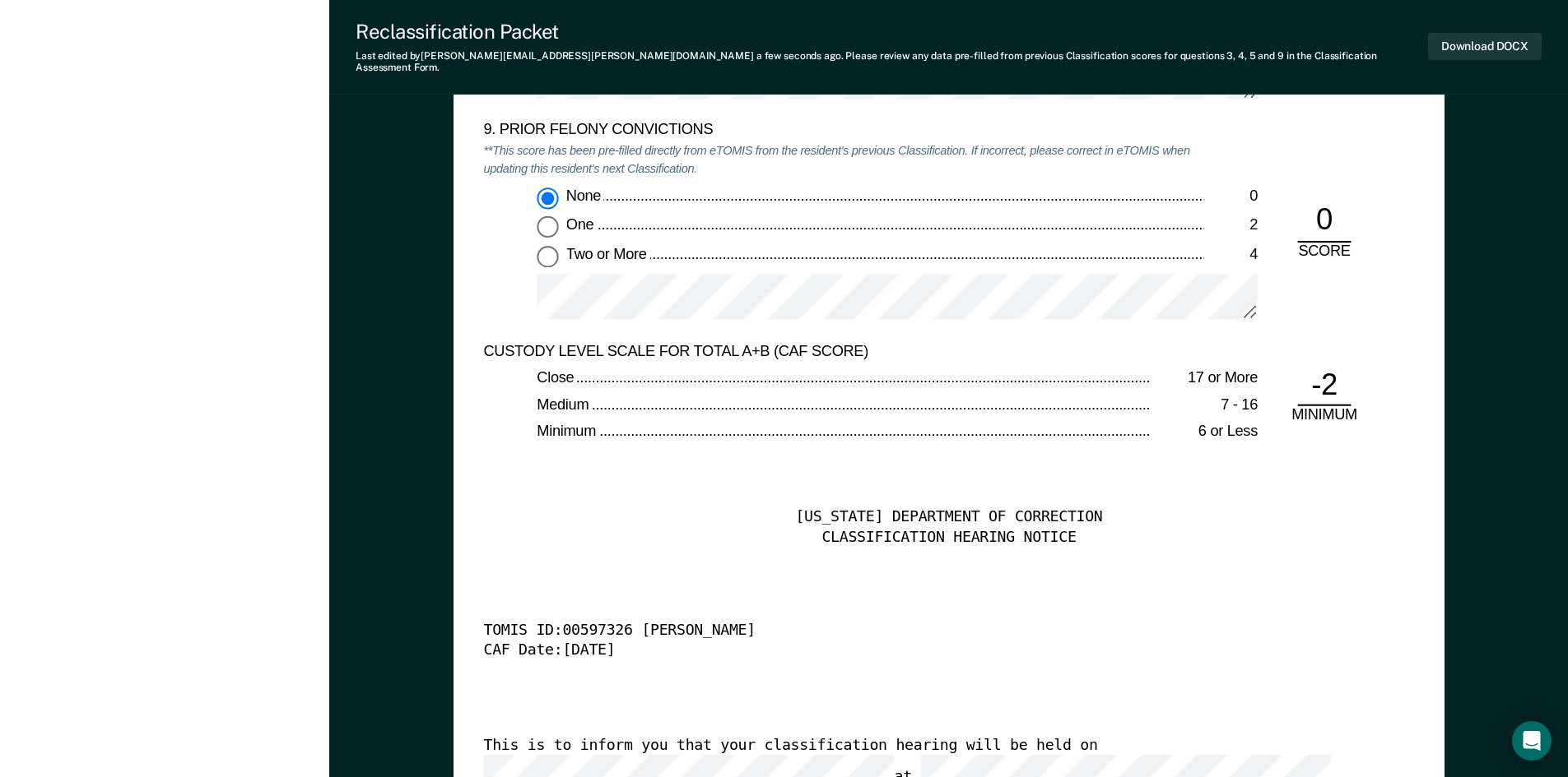
click at [522, 249] on div "None 0 One 2 Two or More 4" at bounding box center [844, 260] width 721 height 147
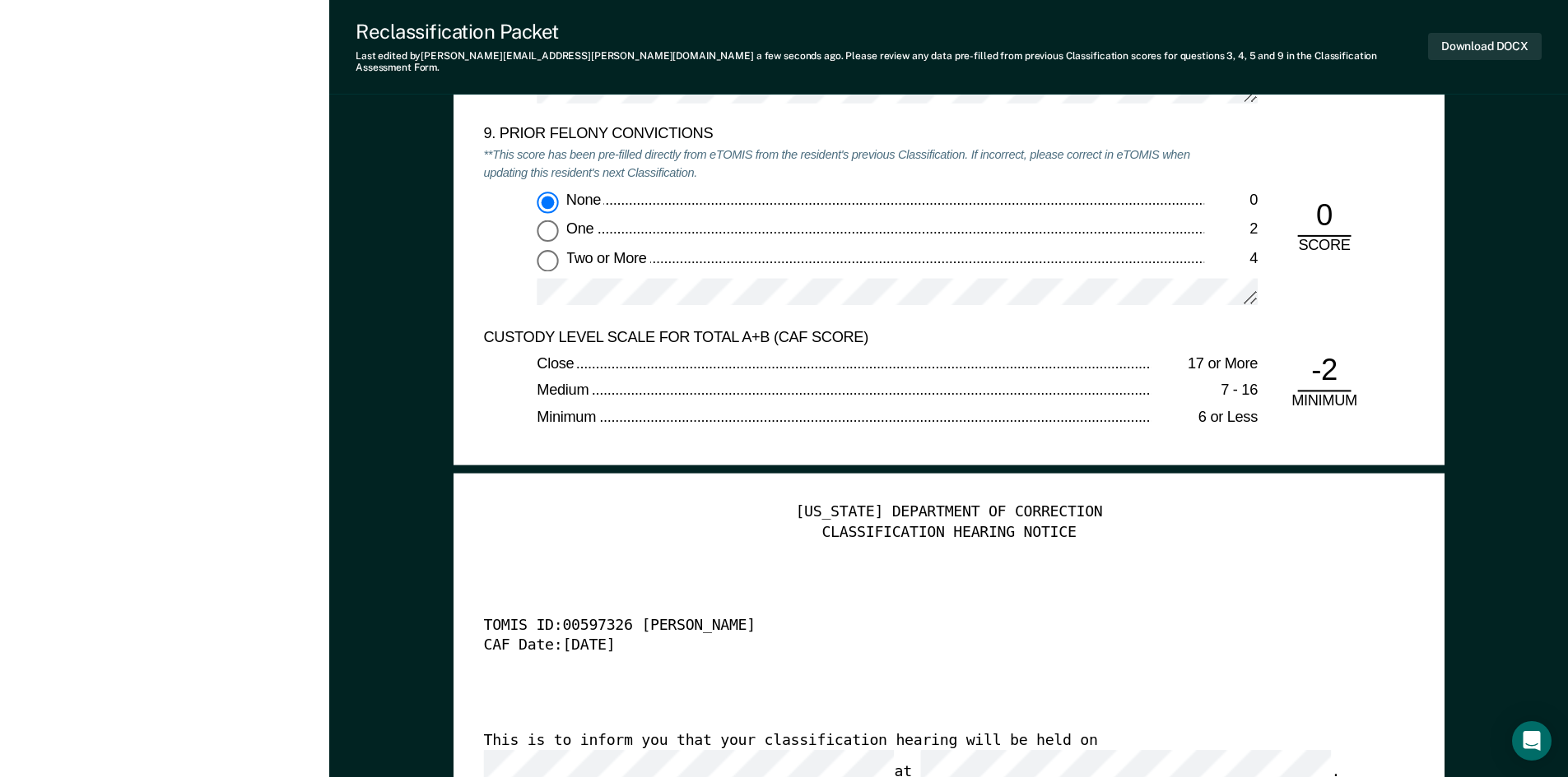
scroll to position [3949, 0]
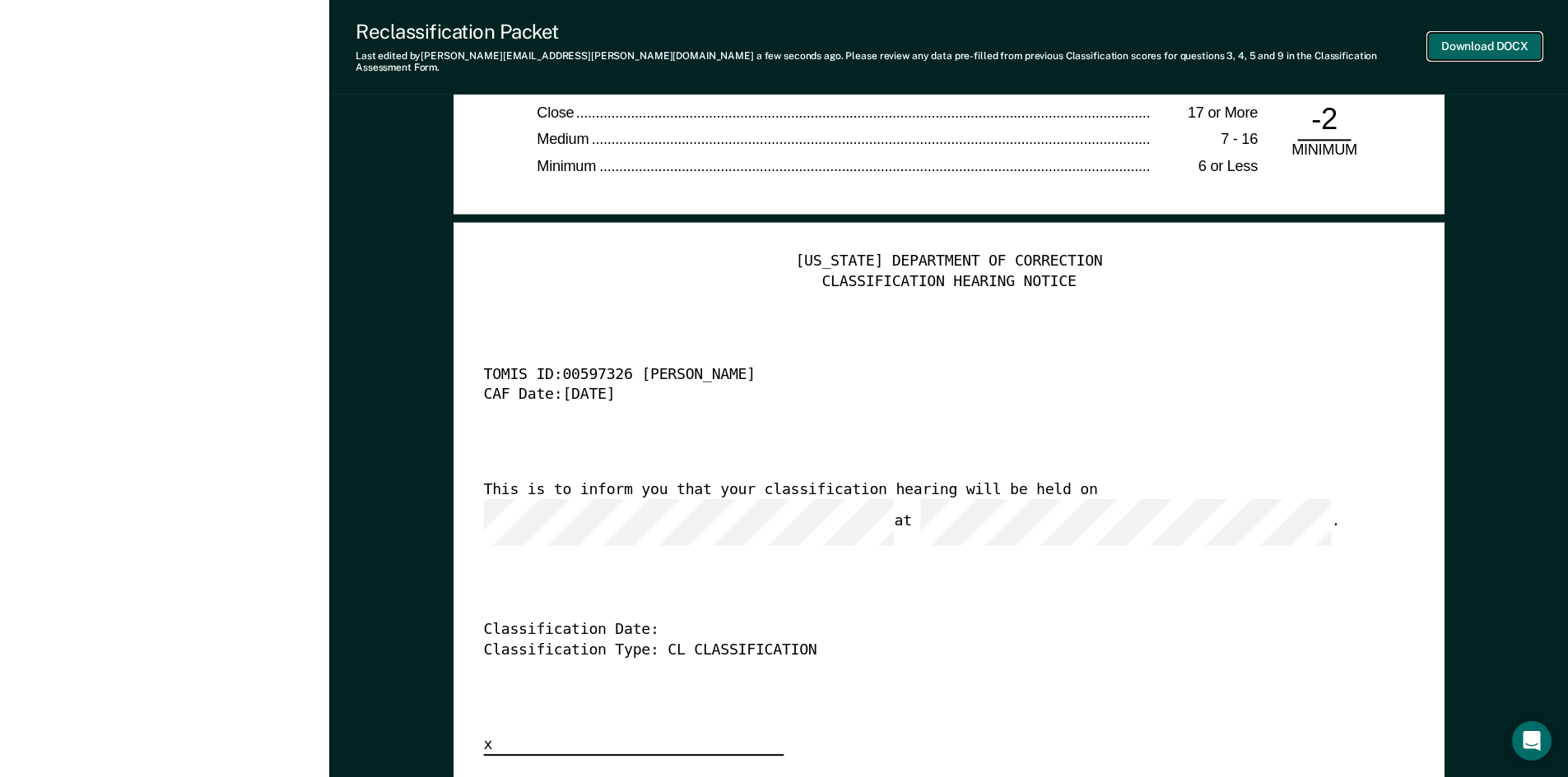
click at [1454, 40] on button "Download DOCX" at bounding box center [1484, 46] width 114 height 27
type textarea "x"
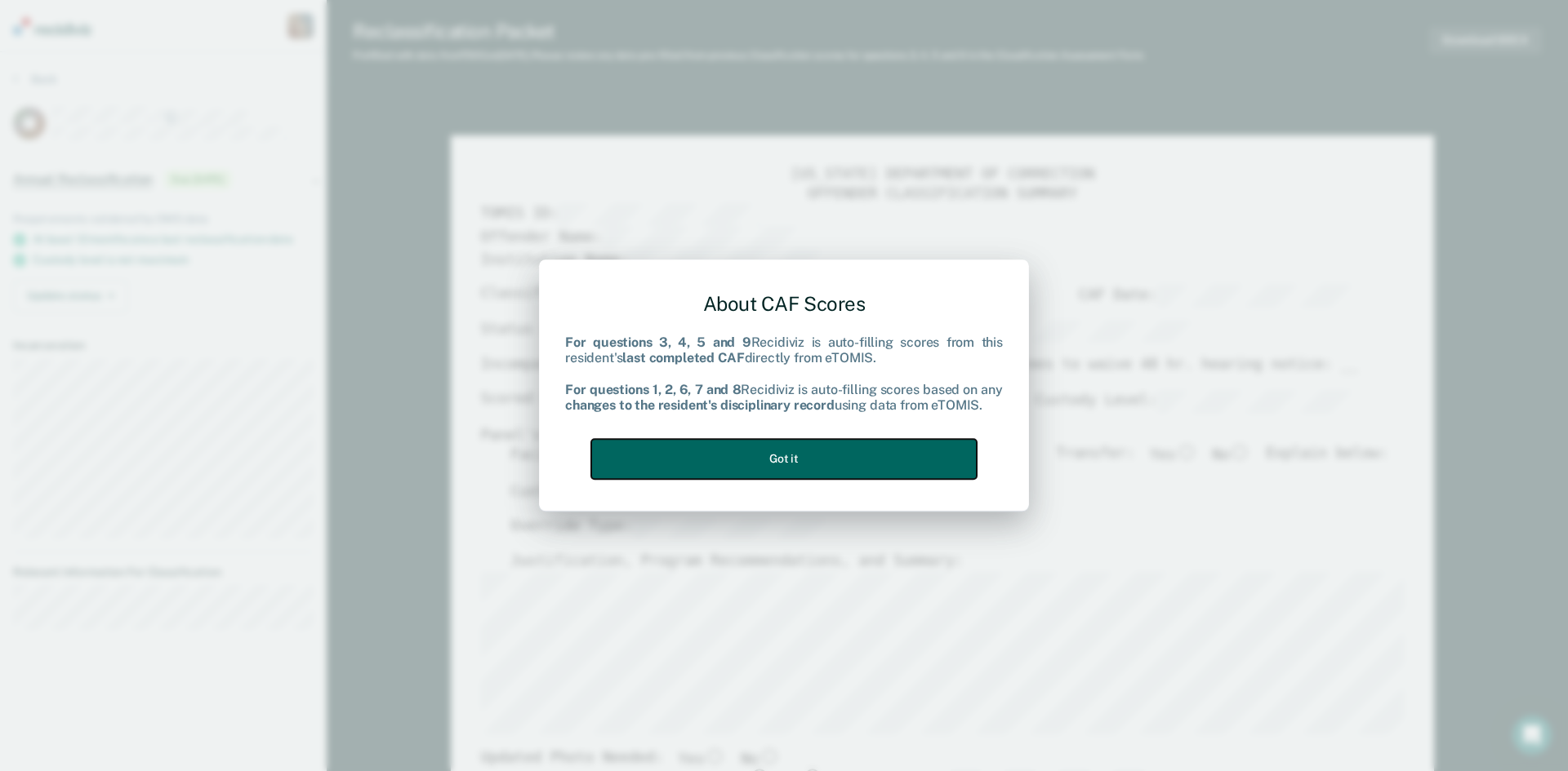
click at [815, 448] on button "Got it" at bounding box center [784, 459] width 386 height 40
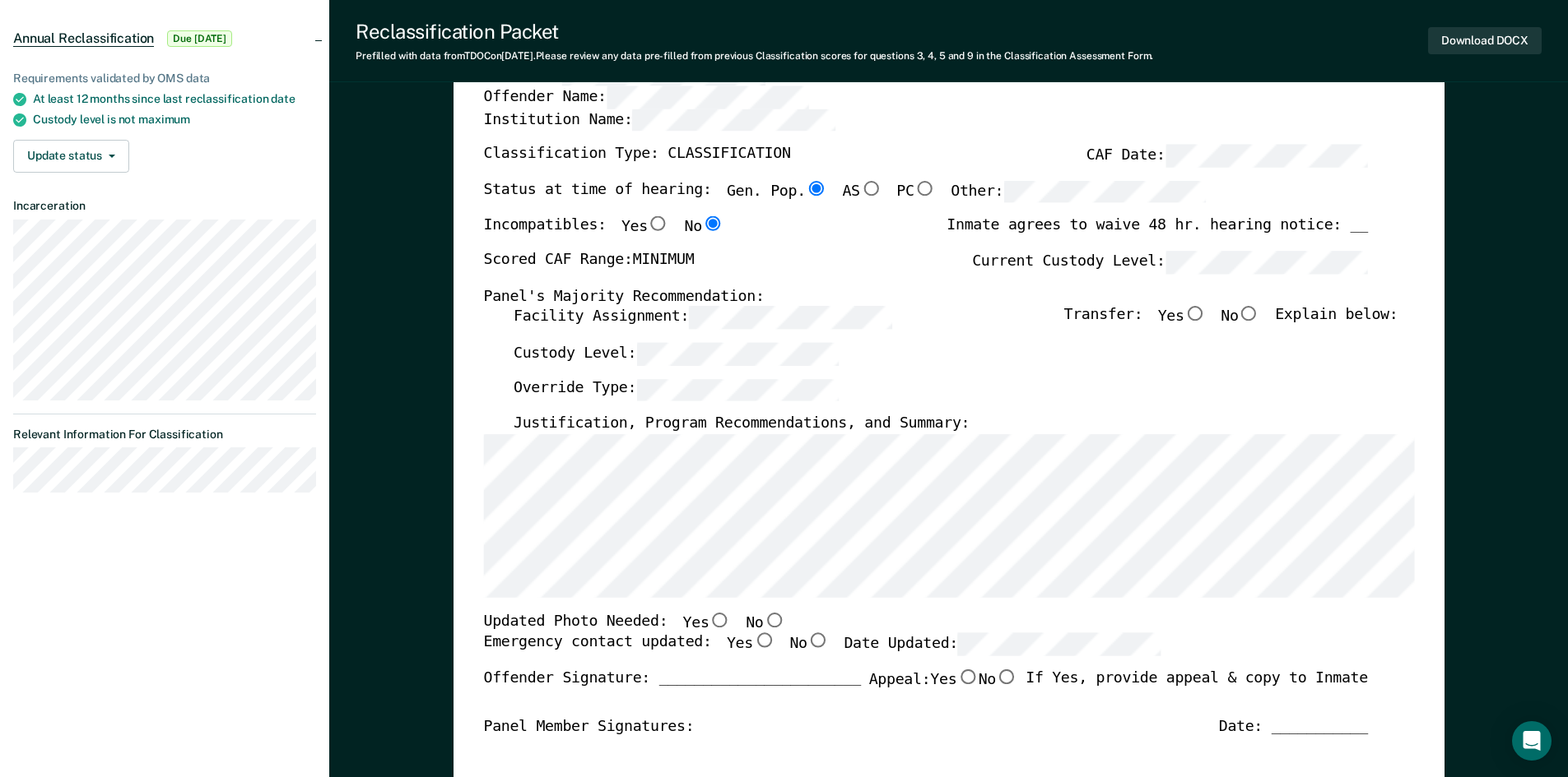
scroll to position [164, 0]
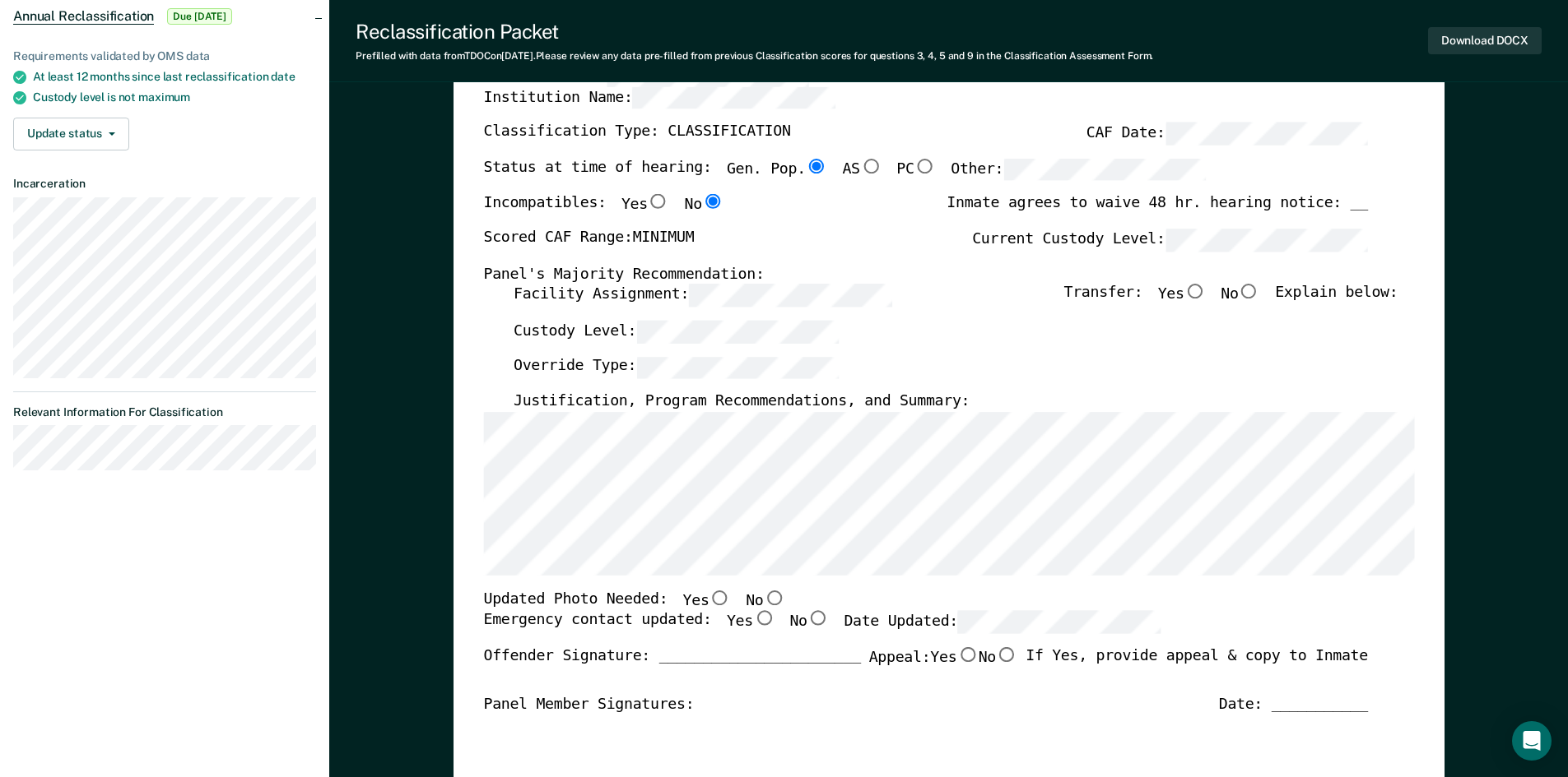
click at [763, 600] on input "No" at bounding box center [774, 598] width 21 height 15
type textarea "x"
radio input "true"
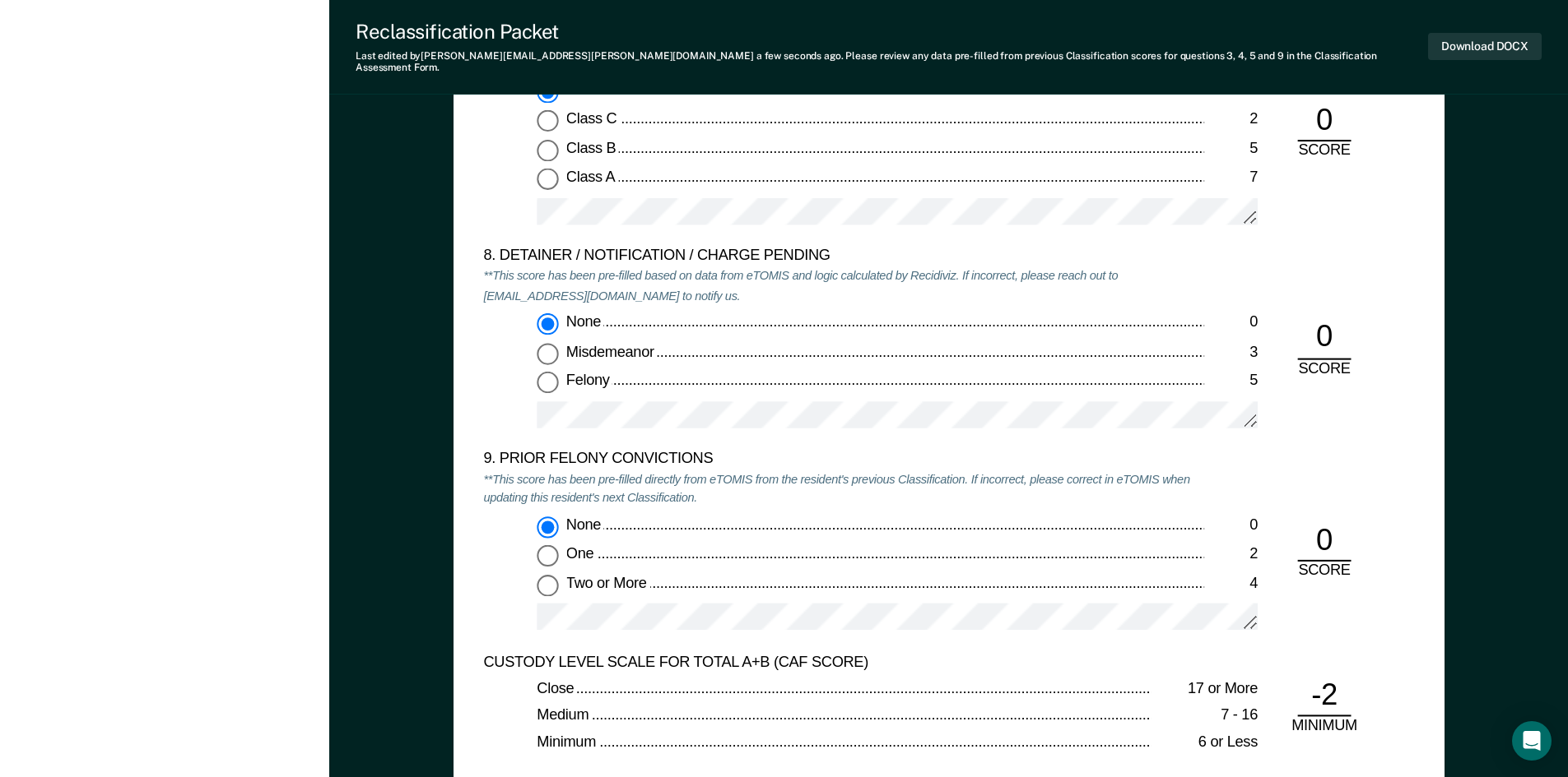
scroll to position [3455, 0]
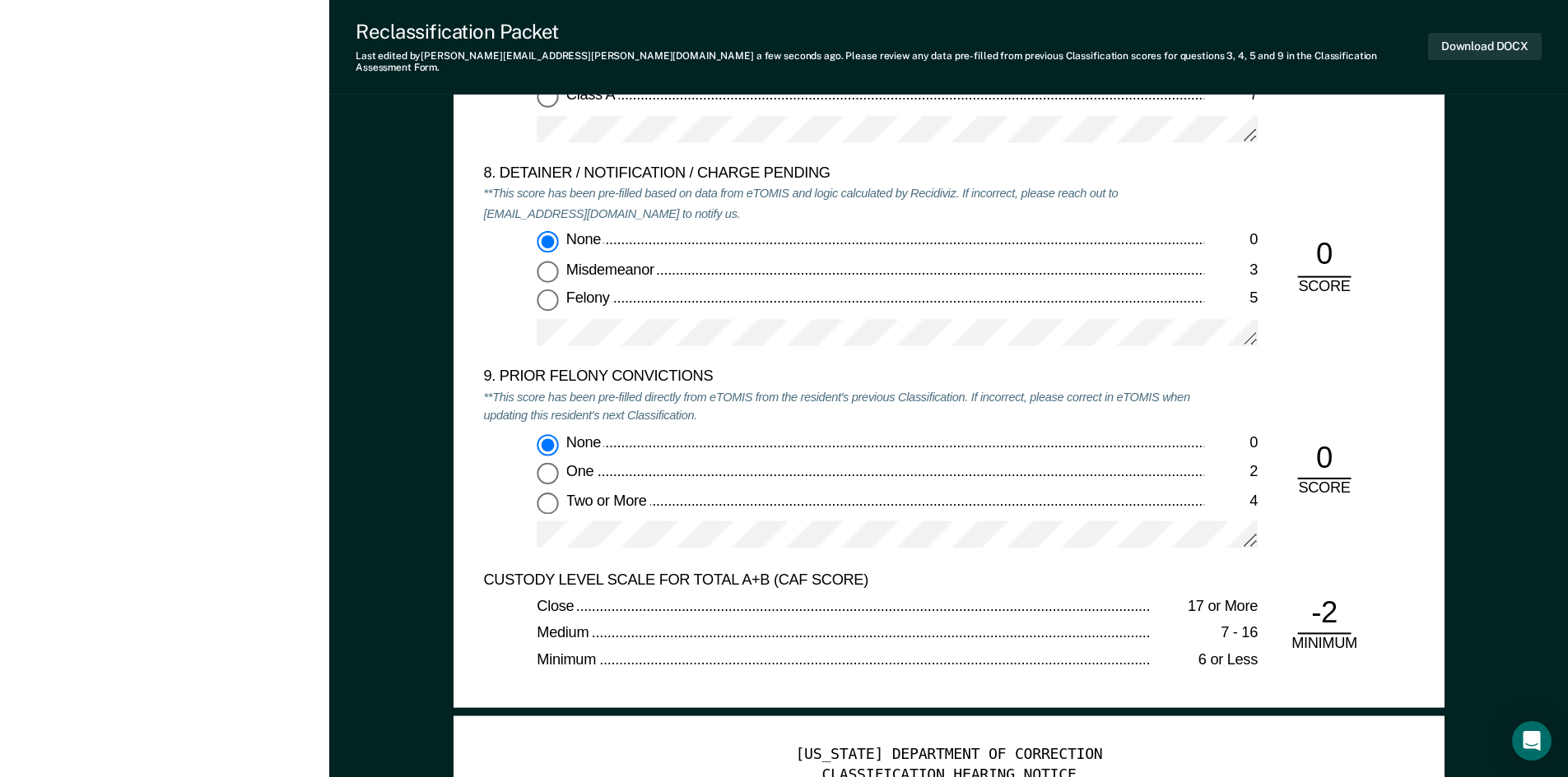
click at [587, 464] on span "One" at bounding box center [580, 471] width 30 height 17
click at [558, 464] on input "One 2" at bounding box center [547, 474] width 21 height 21
type textarea "x"
radio input "false"
radio input "true"
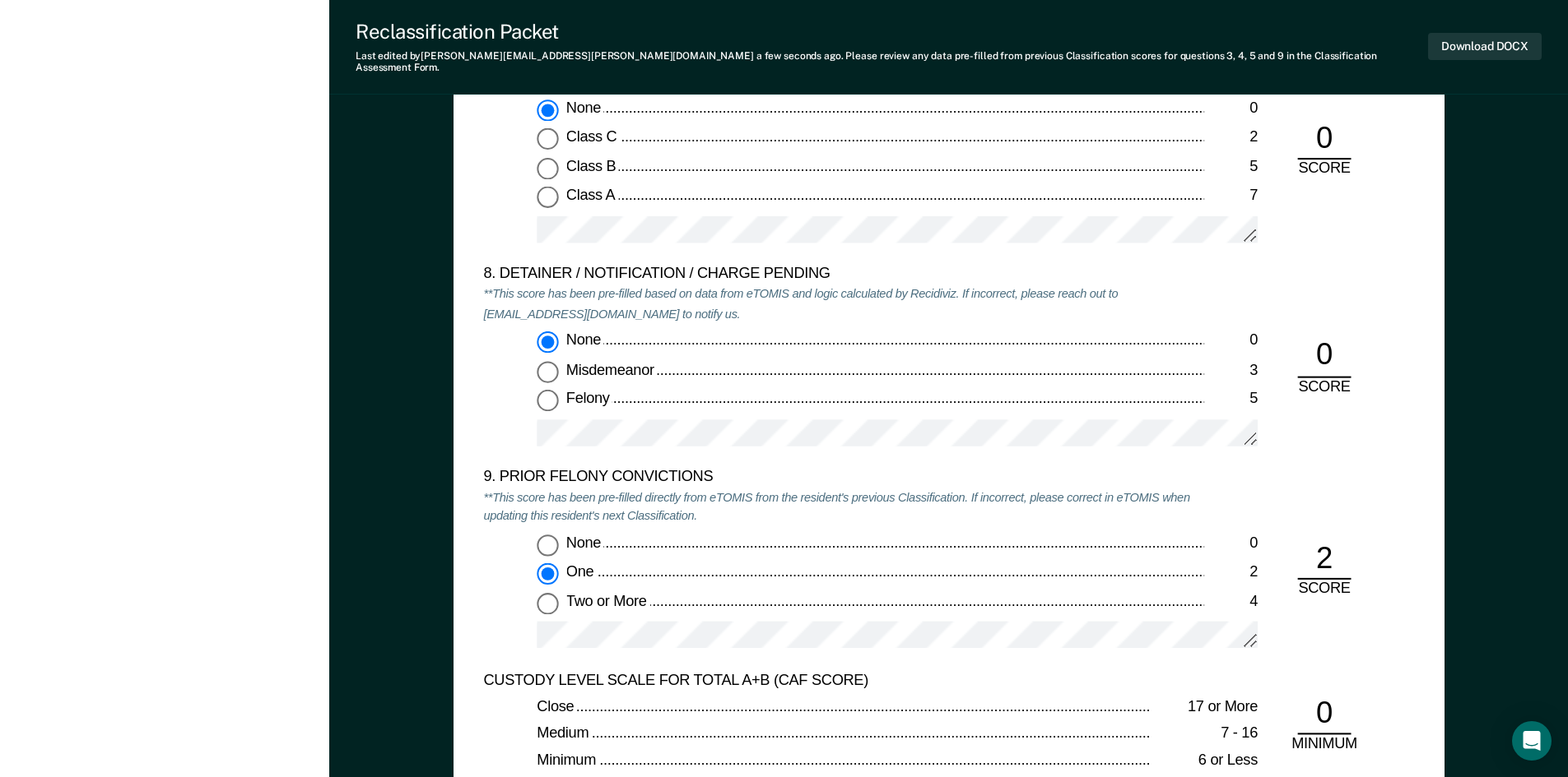
scroll to position [3373, 0]
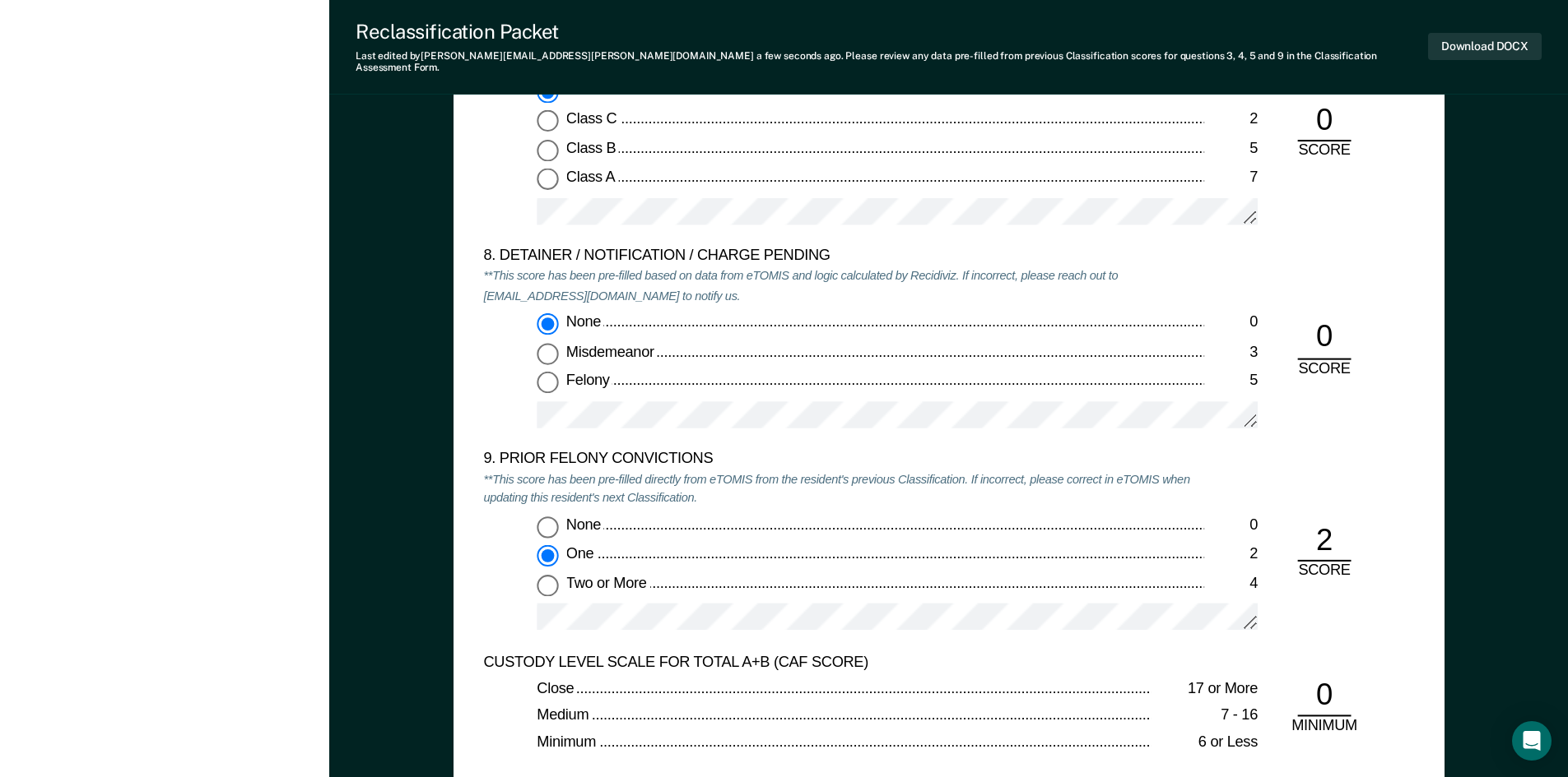
click at [506, 611] on div "None 0 One 2 Two or More 4" at bounding box center [844, 580] width 721 height 129
drag, startPoint x: 551, startPoint y: 517, endPoint x: 582, endPoint y: 524, distance: 31.8
click at [555, 516] on input "None 0" at bounding box center [547, 526] width 21 height 21
type textarea "x"
radio input "true"
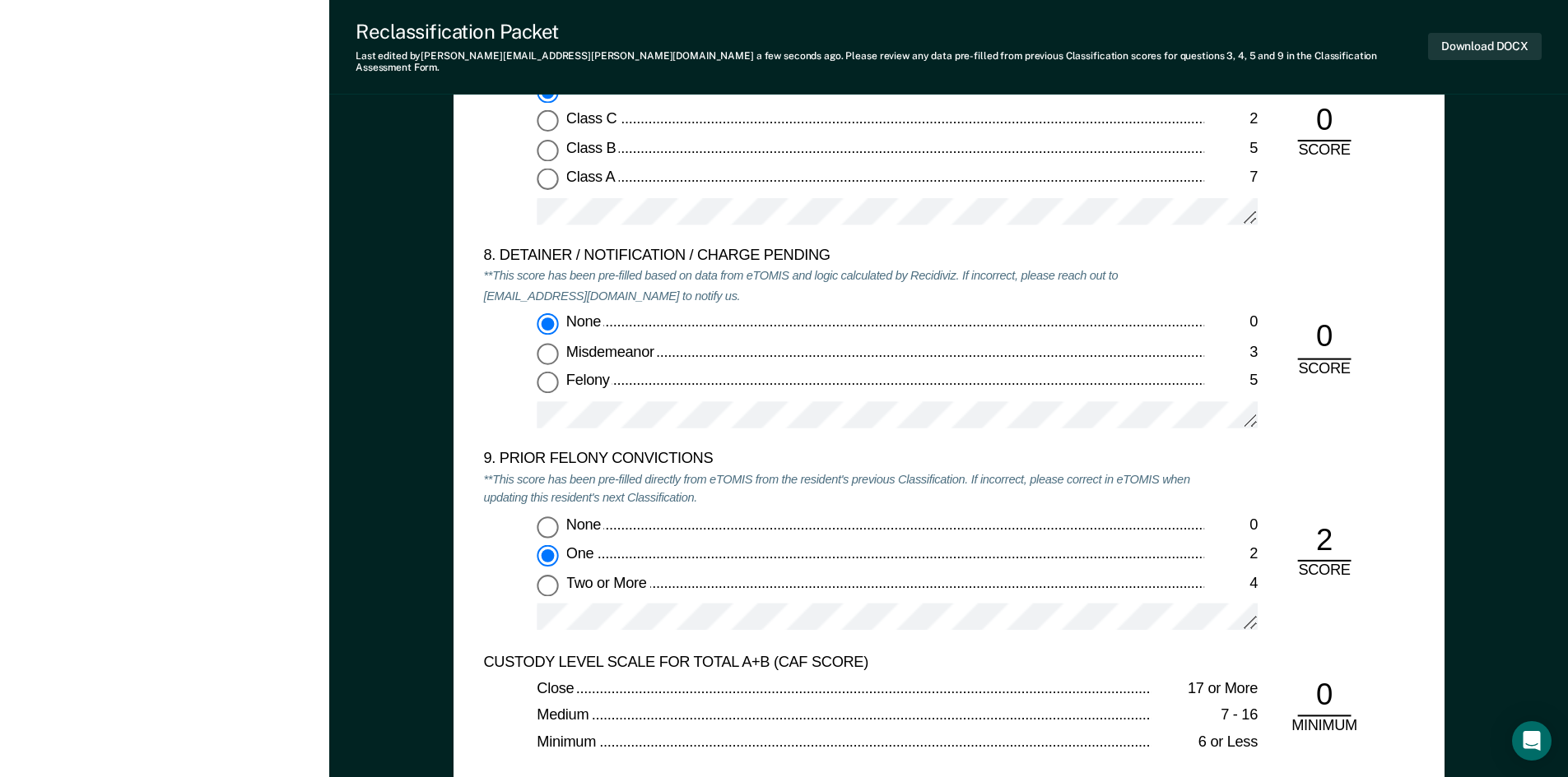
radio input "false"
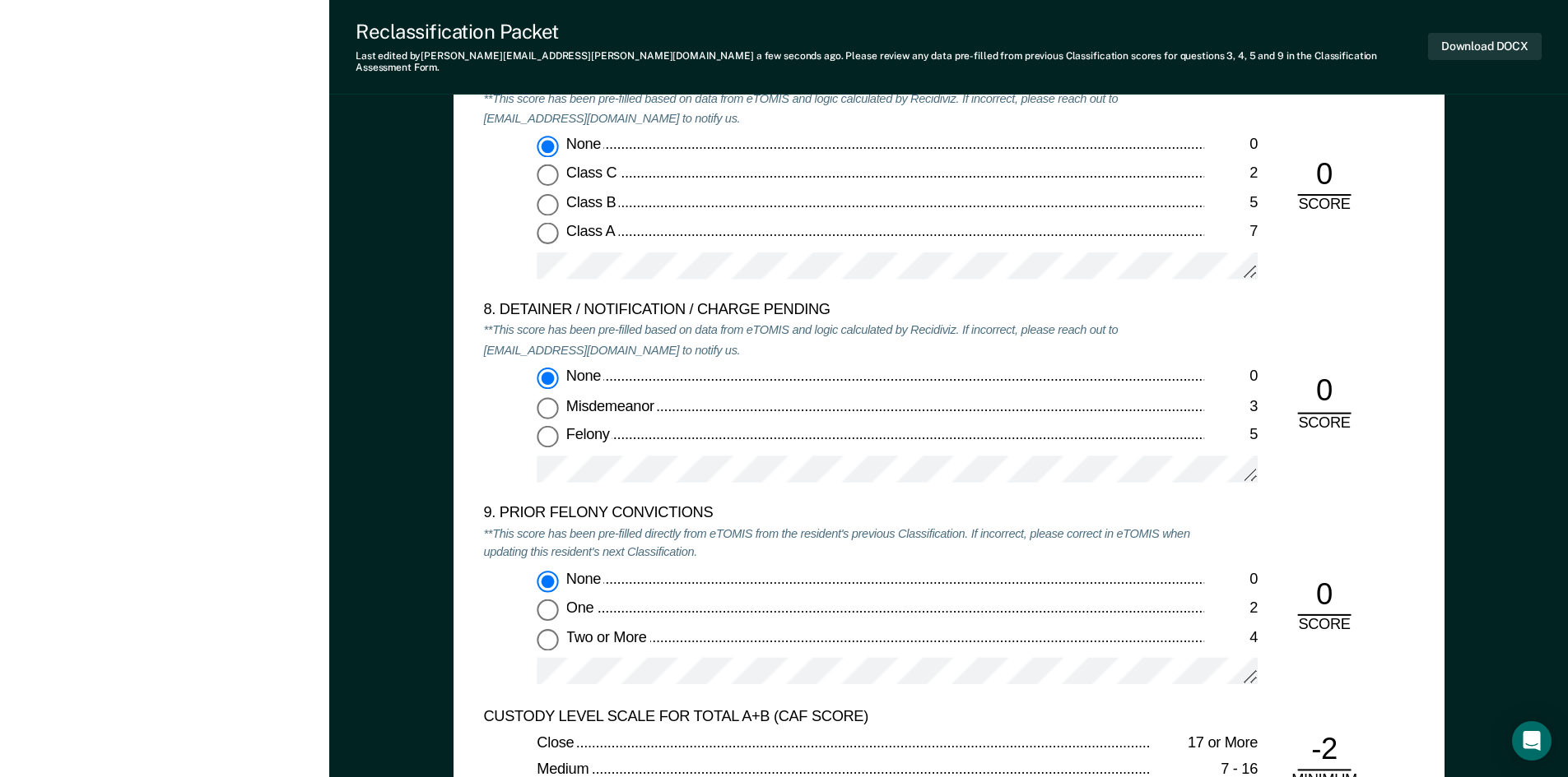
scroll to position [3291, 0]
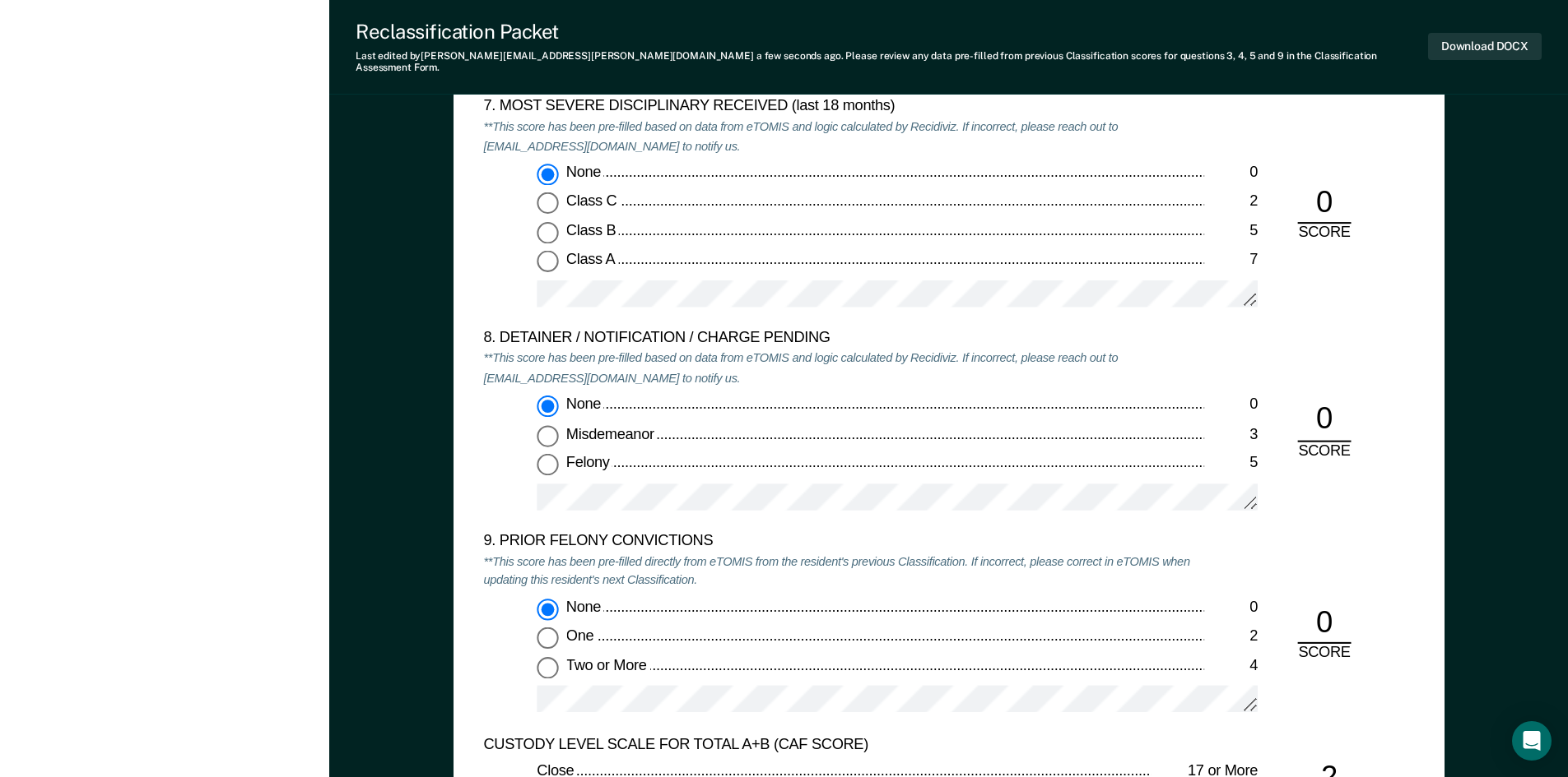
click at [1483, 24] on div "Download DOCX" at bounding box center [1484, 46] width 114 height 54
click at [1474, 40] on button "Download DOCX" at bounding box center [1484, 46] width 114 height 27
type textarea "x"
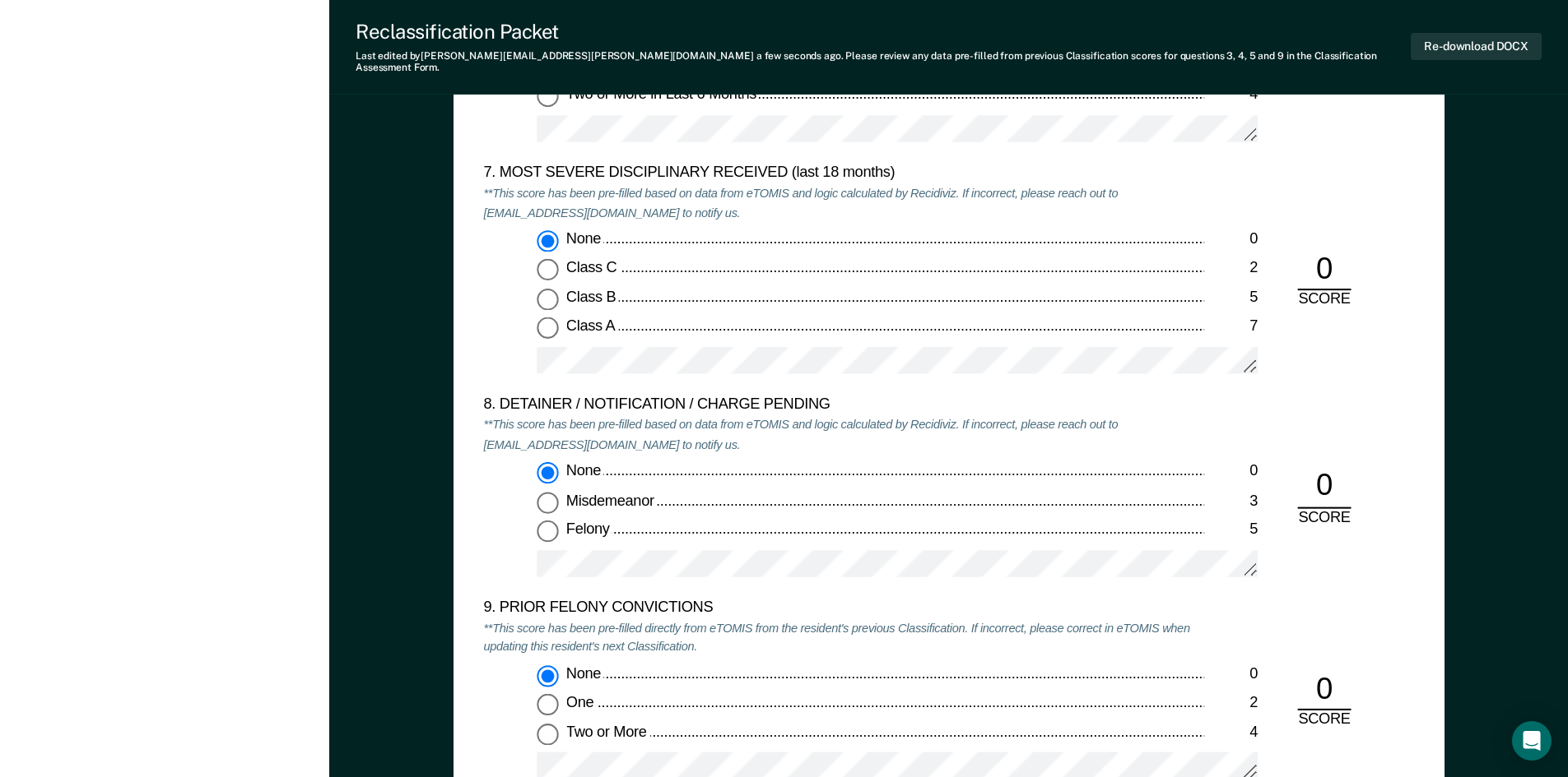
scroll to position [3208, 0]
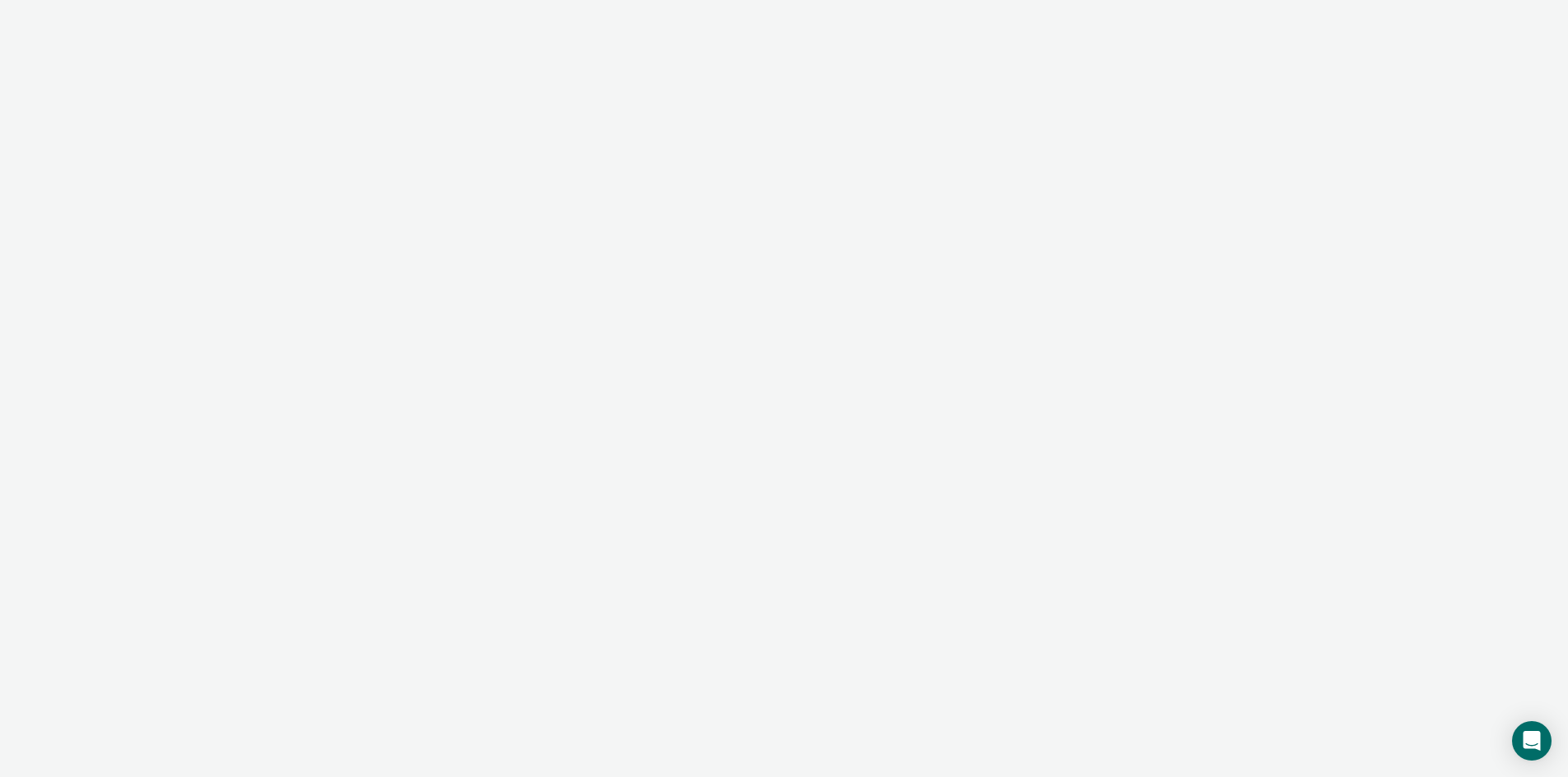
type textarea "x"
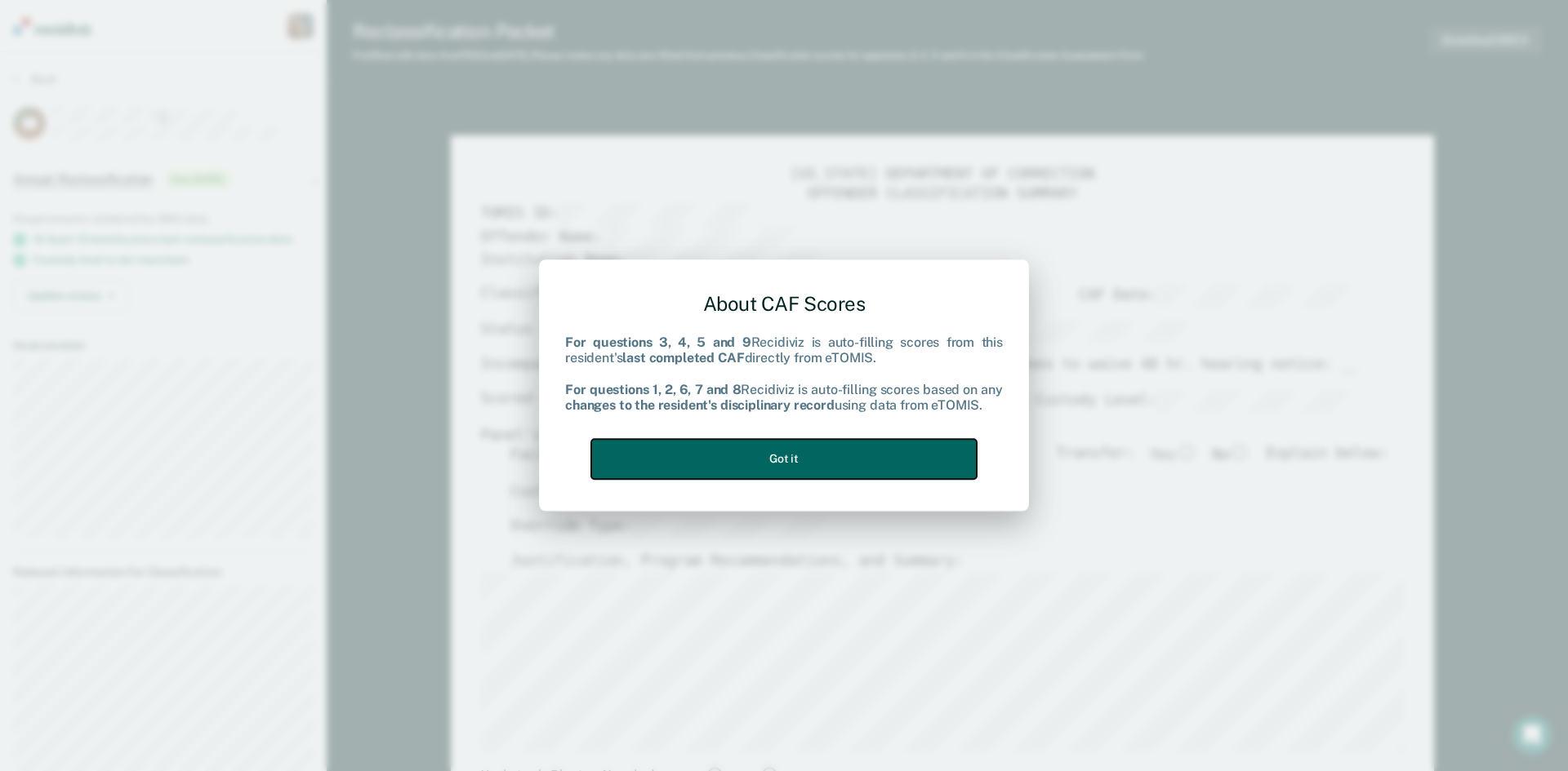
click at [775, 451] on button "Got it" at bounding box center [784, 459] width 386 height 40
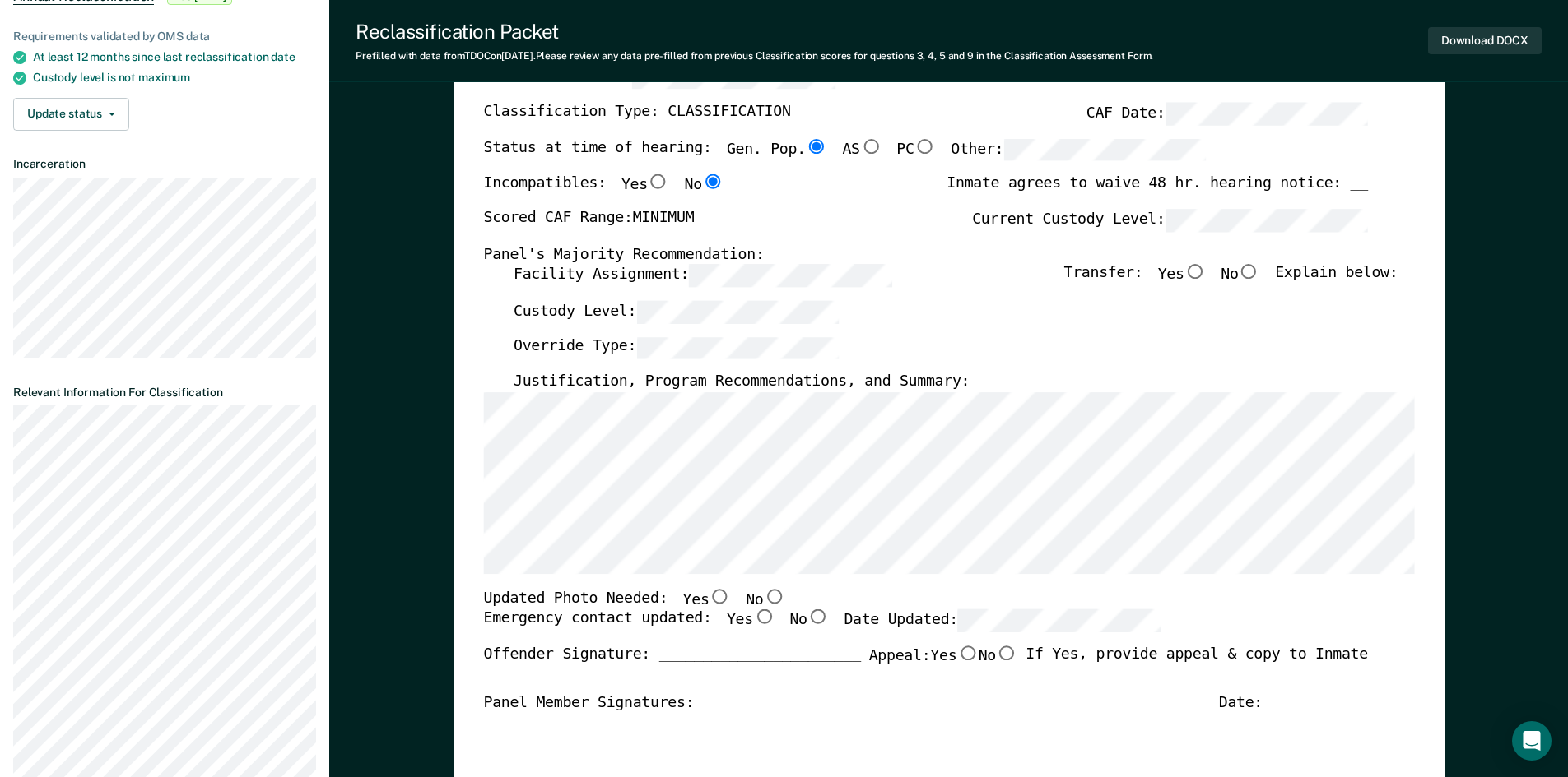
scroll to position [329, 0]
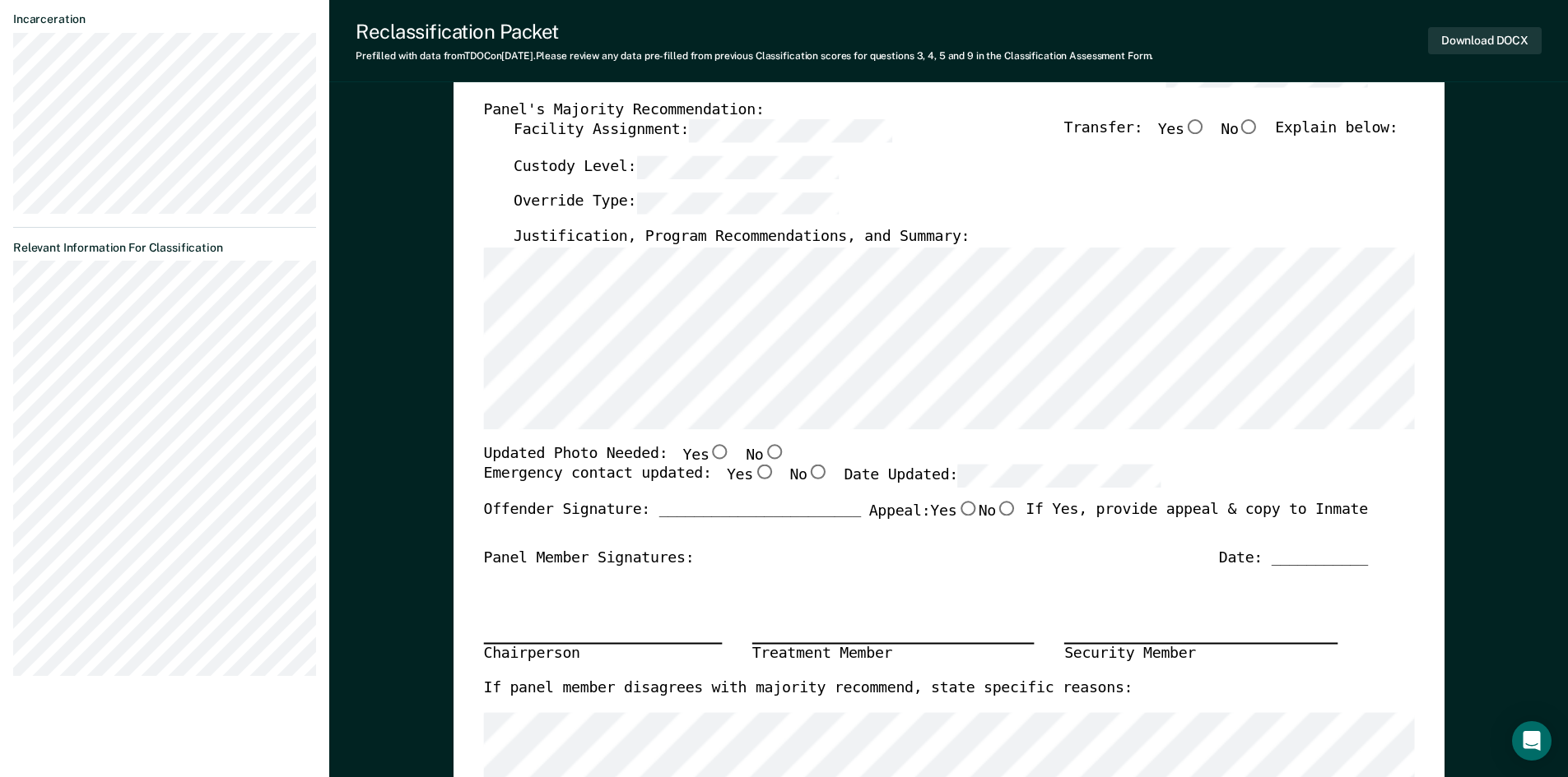
click at [764, 446] on input "No" at bounding box center [774, 451] width 21 height 15
radio input "true"
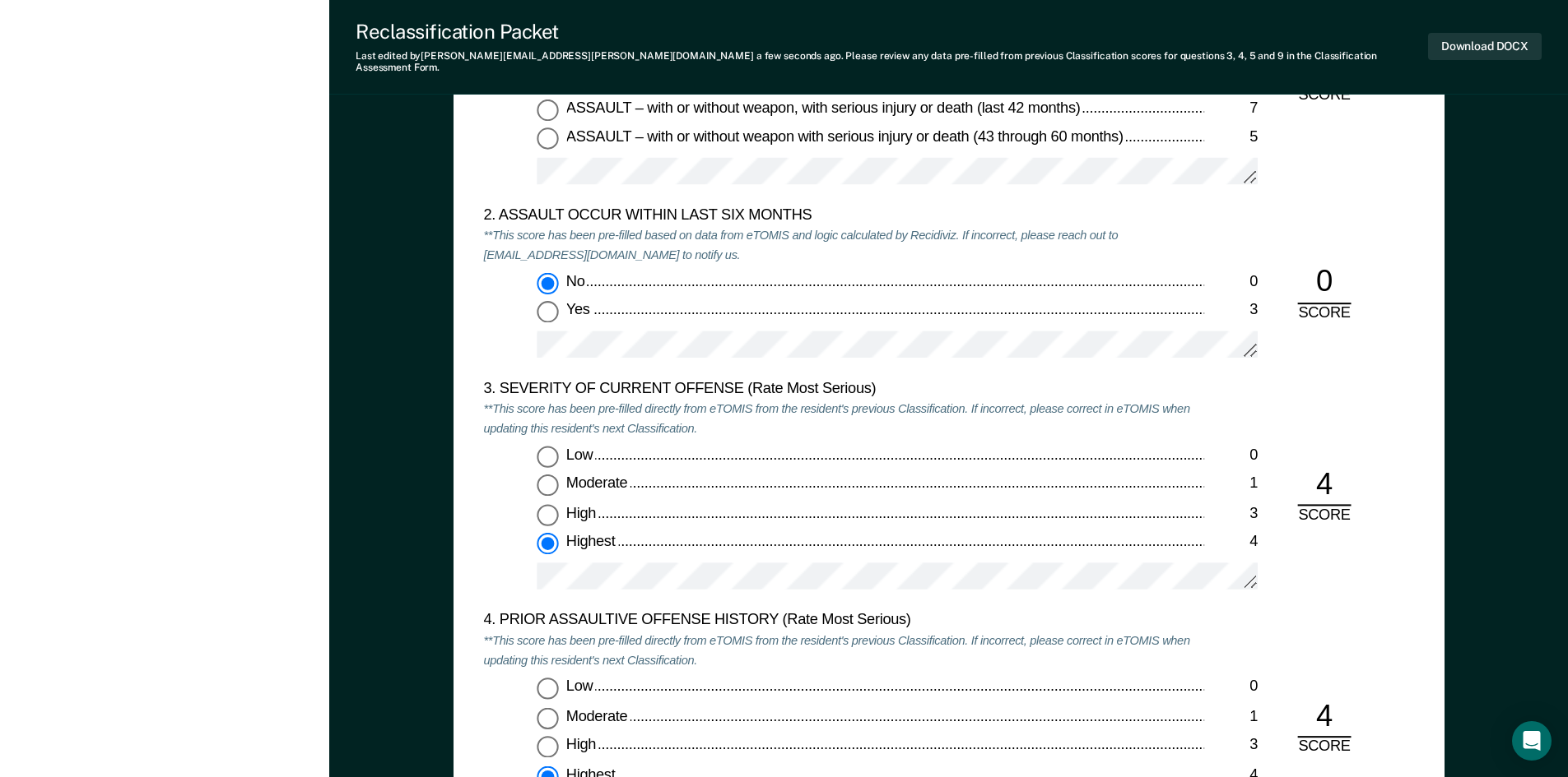
scroll to position [1810, 0]
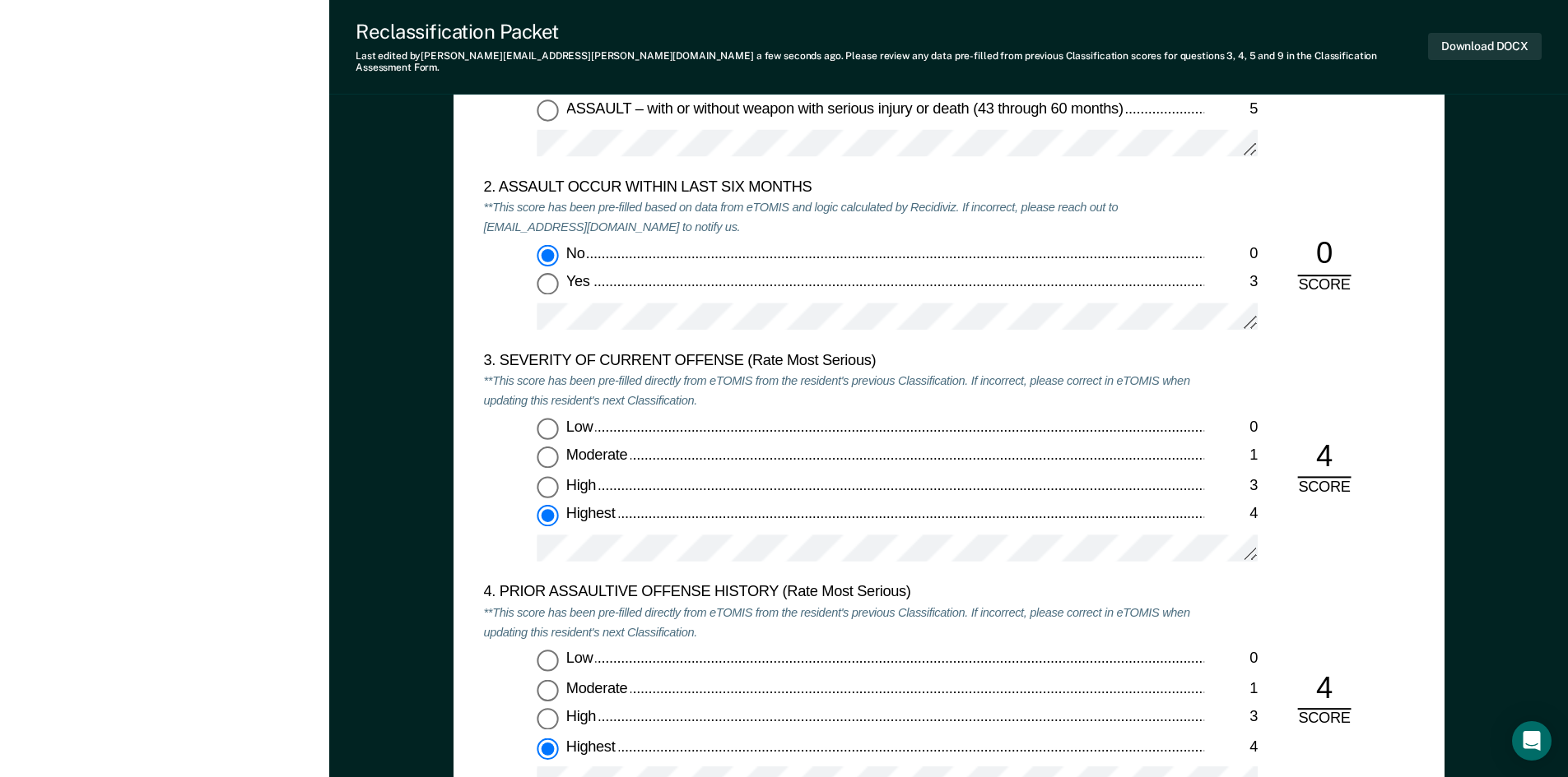
type textarea "x"
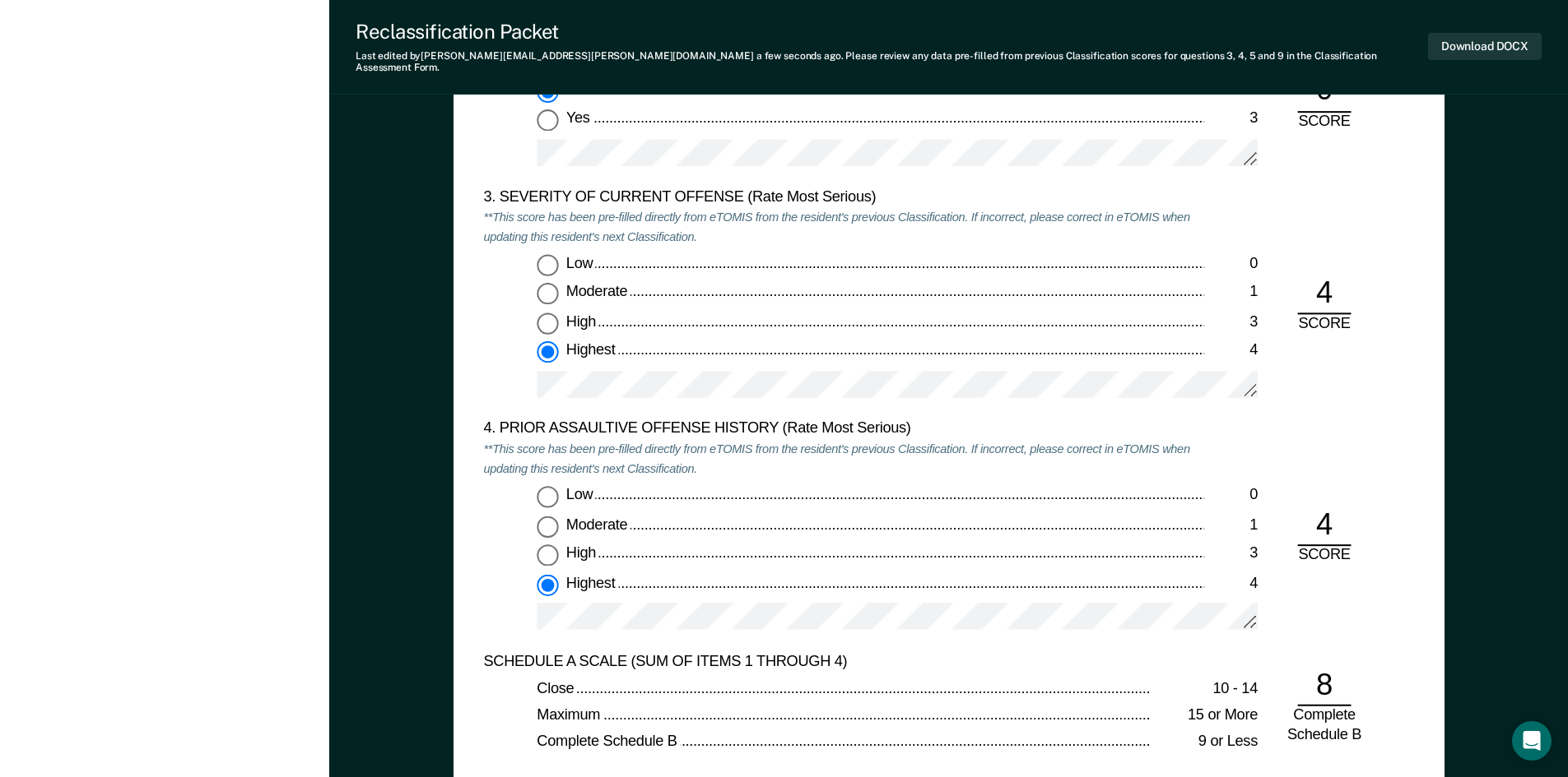
scroll to position [1974, 0]
click at [601, 283] on span "Moderate" at bounding box center [597, 290] width 64 height 17
click at [558, 283] on input "Moderate 1" at bounding box center [547, 293] width 21 height 21
radio input "true"
radio input "false"
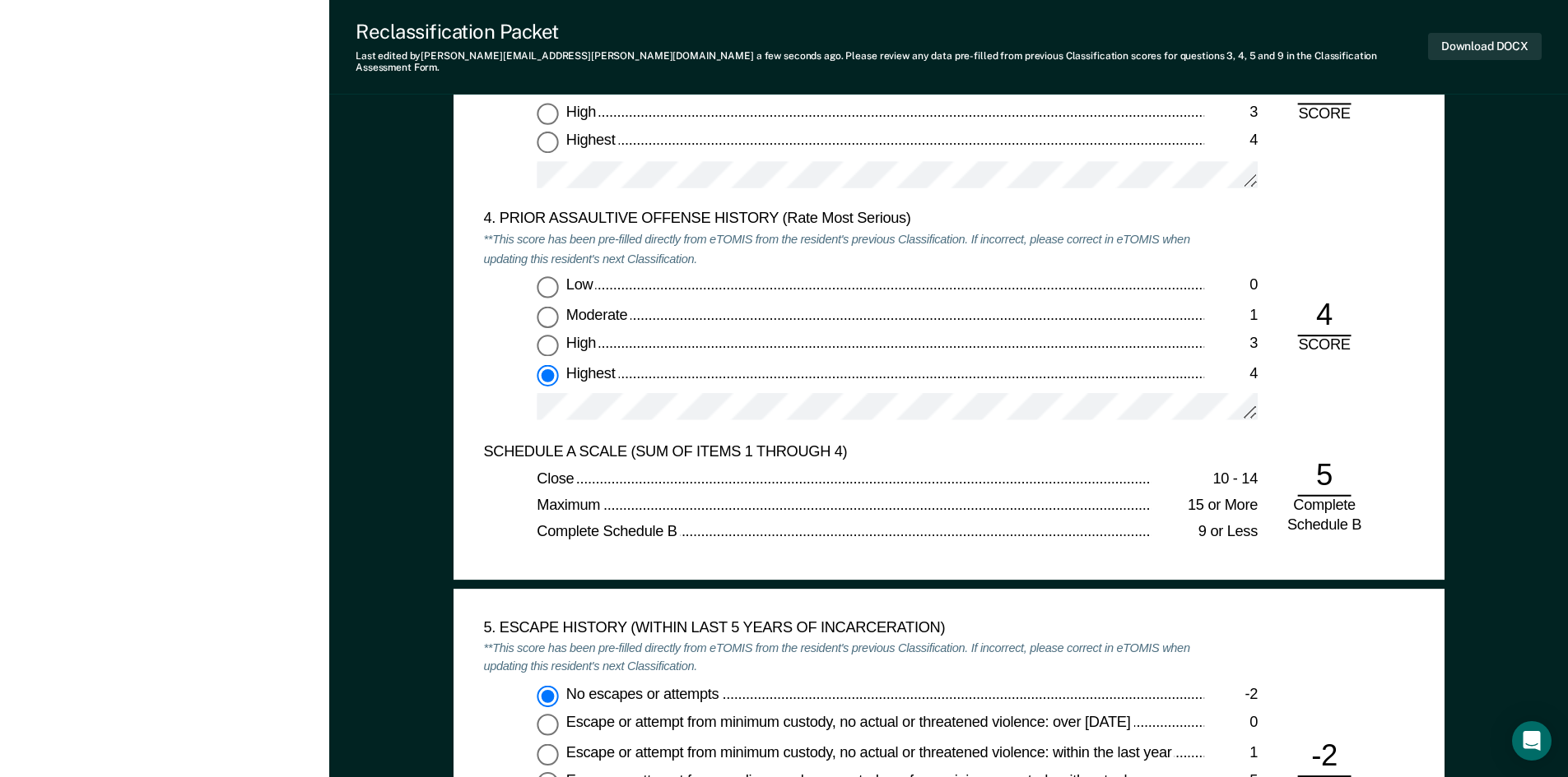
scroll to position [2221, 0]
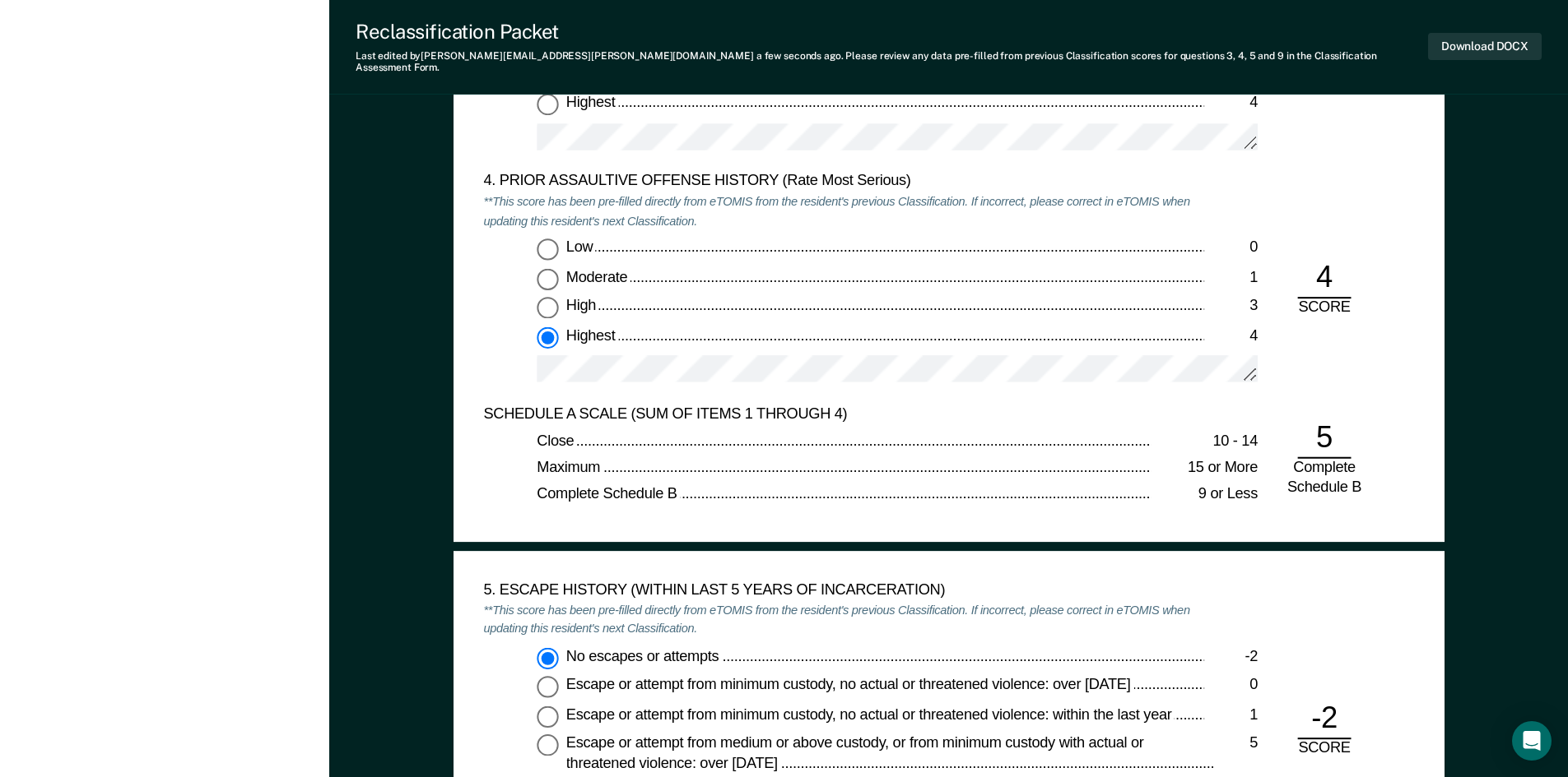
click at [534, 362] on div "Low 0 Moderate 1 High 3 Highest 4" at bounding box center [844, 318] width 721 height 159
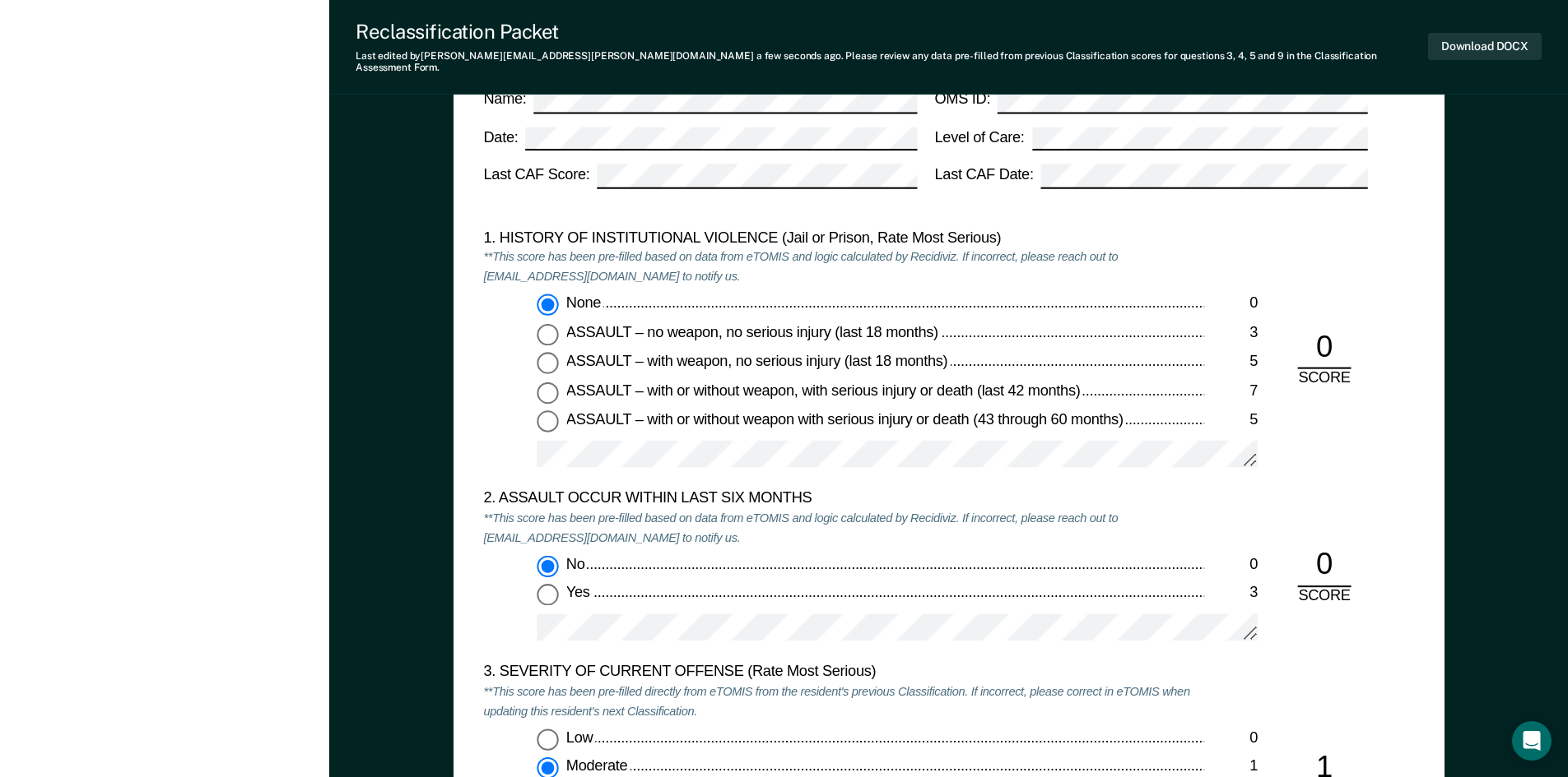
scroll to position [1481, 0]
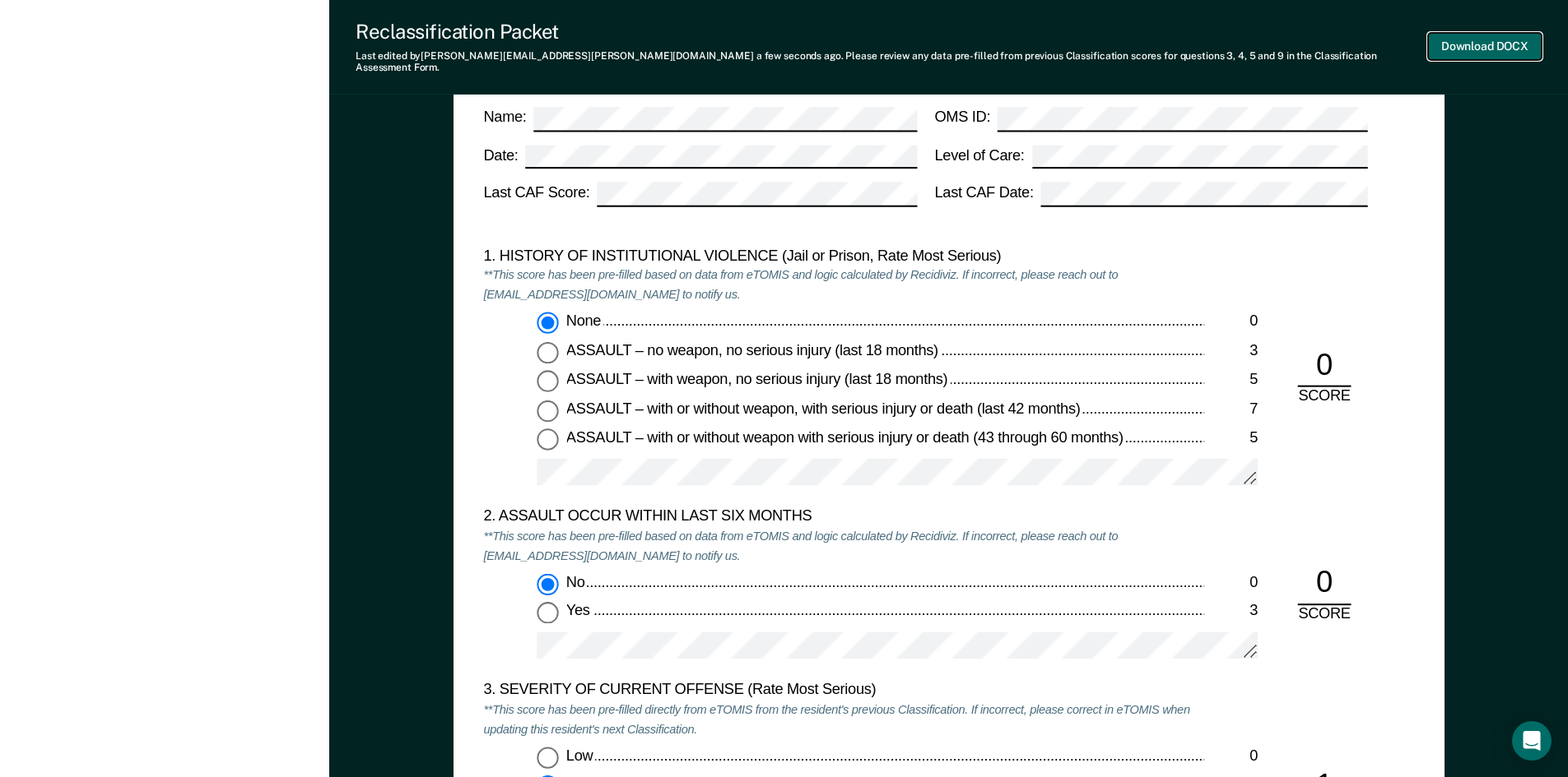
click at [1475, 41] on button "Download DOCX" at bounding box center [1484, 46] width 114 height 27
type textarea "x"
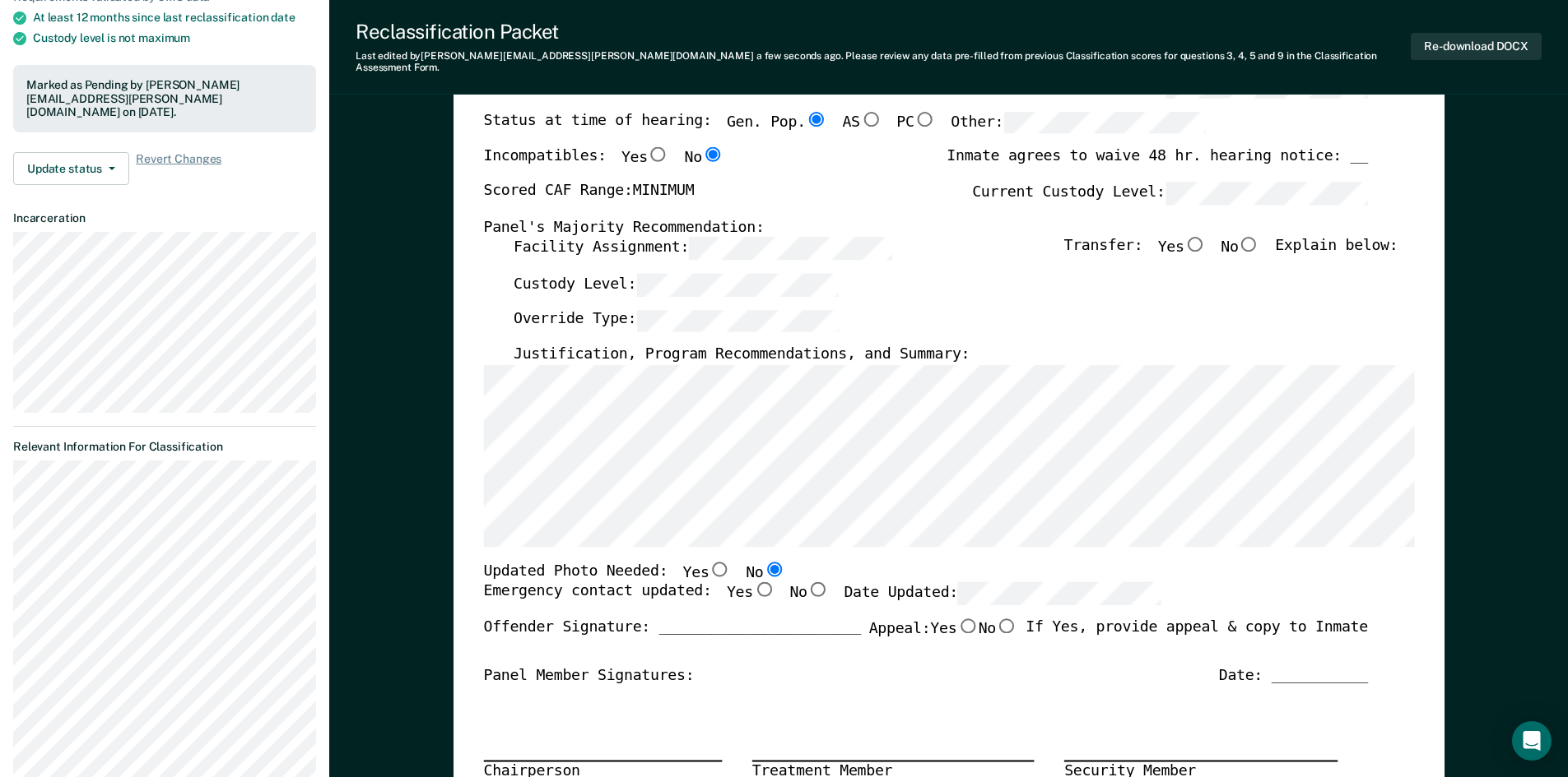
scroll to position [0, 0]
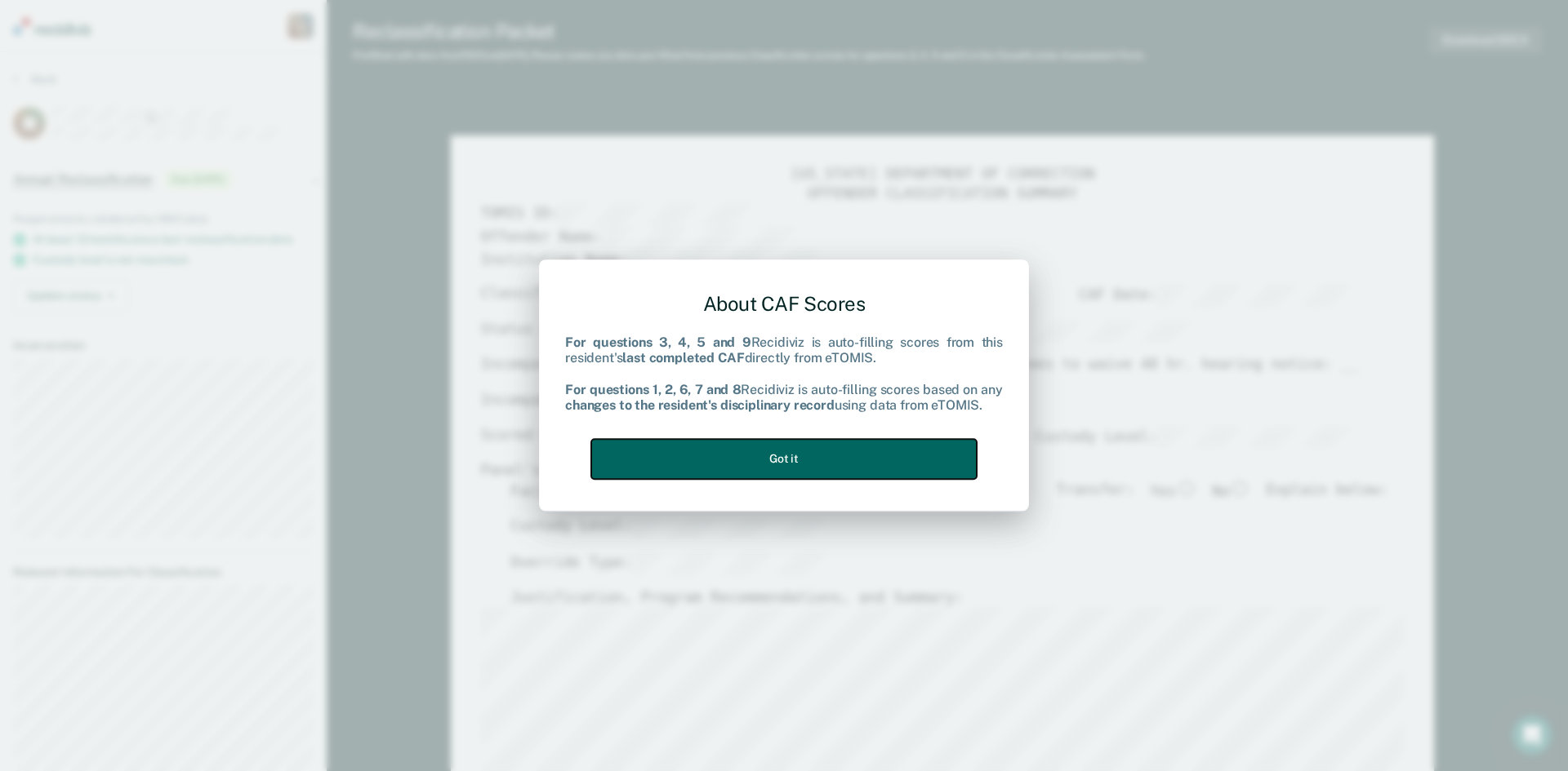
click at [764, 458] on button "Got it" at bounding box center [784, 459] width 386 height 40
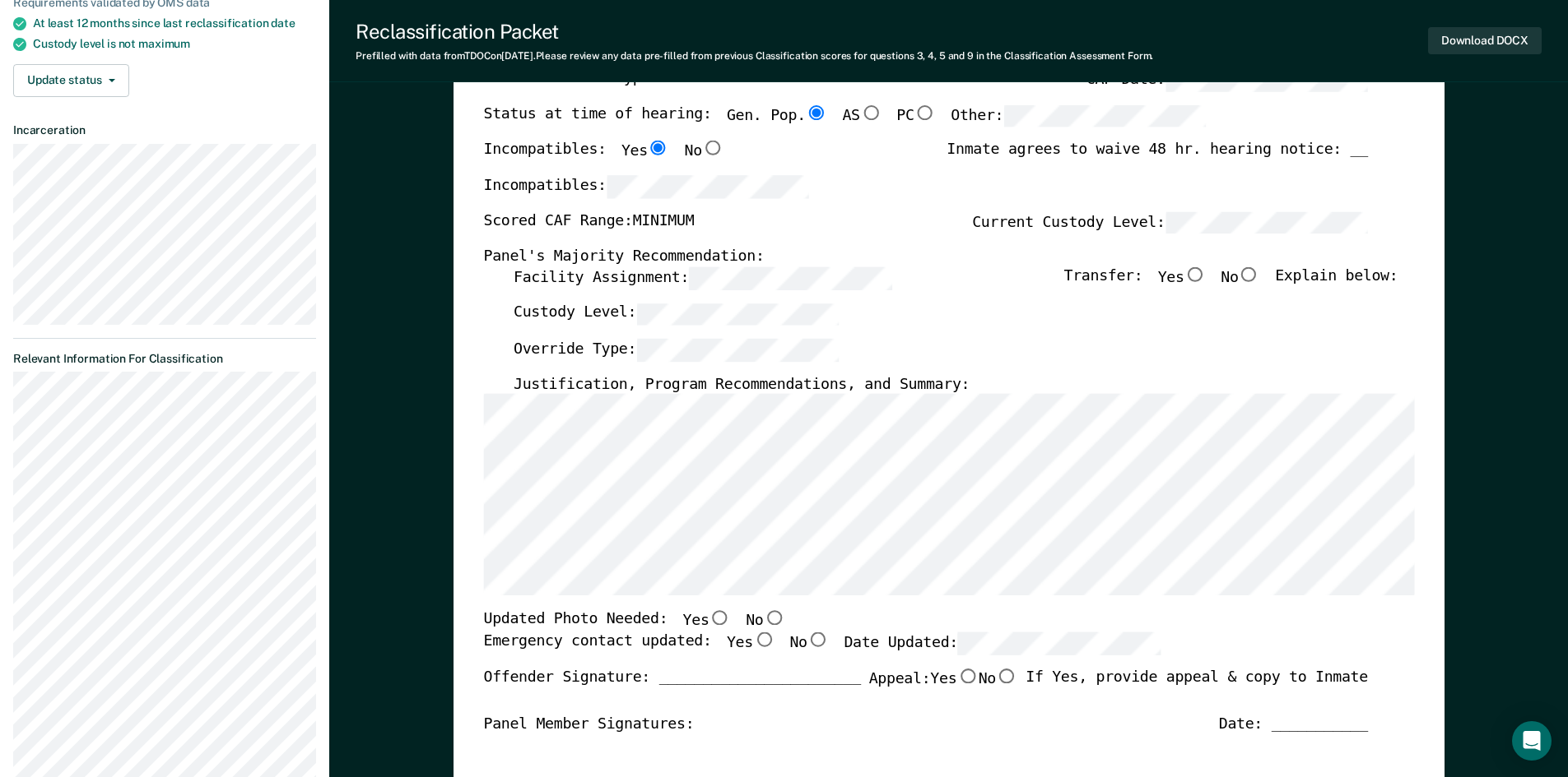
scroll to position [246, 0]
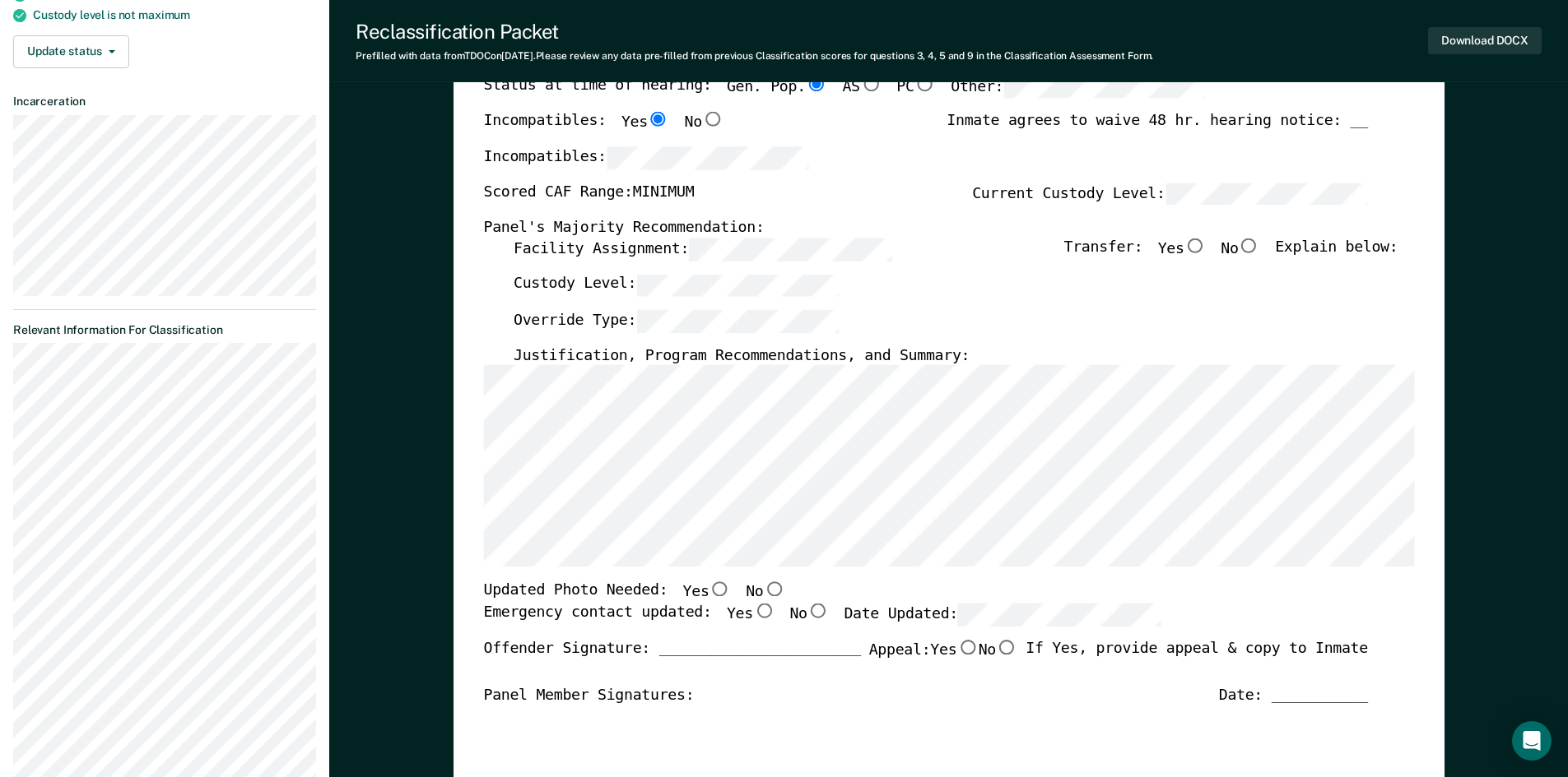
click at [708, 590] on input "Yes" at bounding box center [719, 590] width 21 height 15
type textarea "x"
radio input "true"
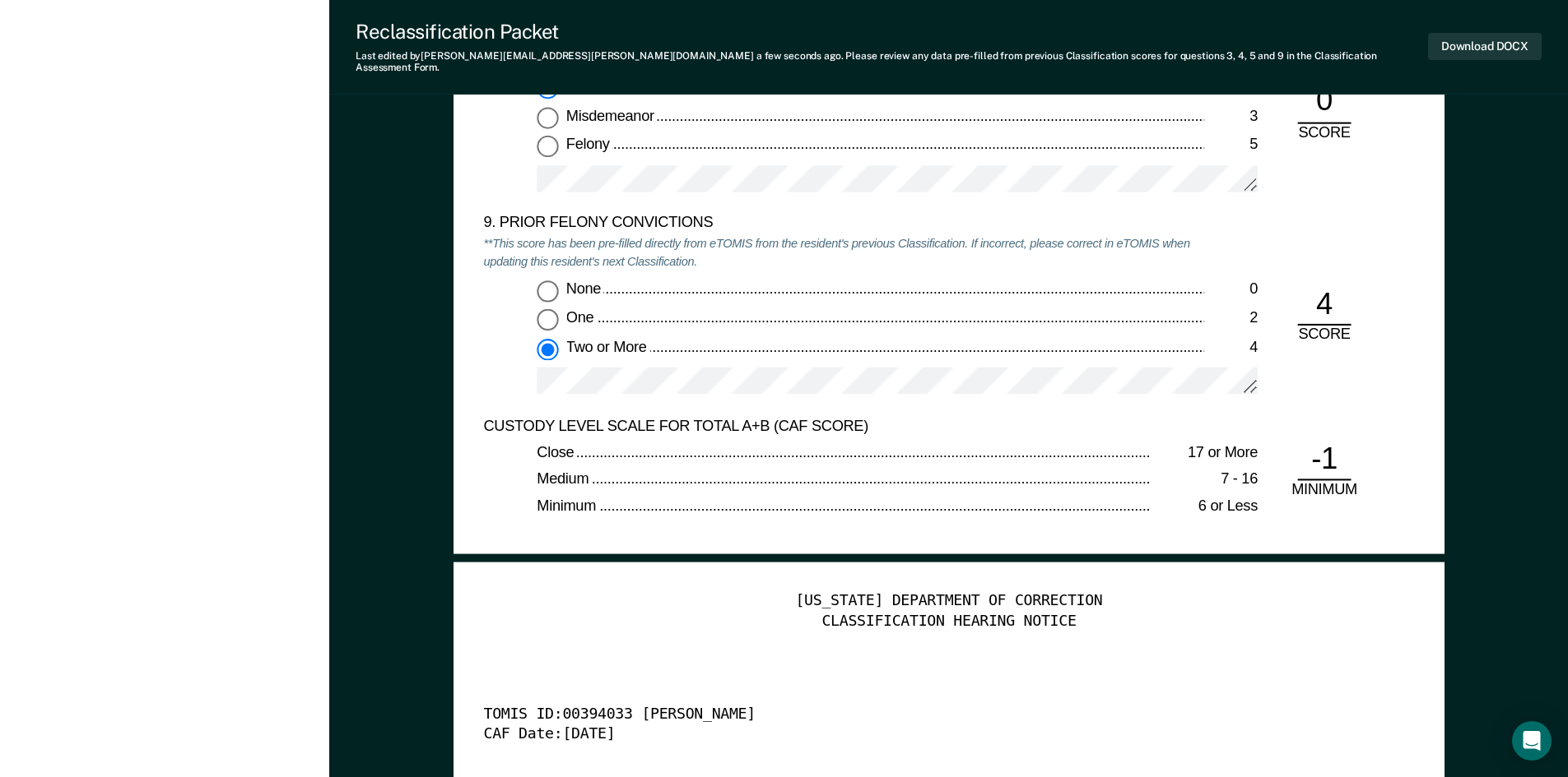
scroll to position [3619, 0]
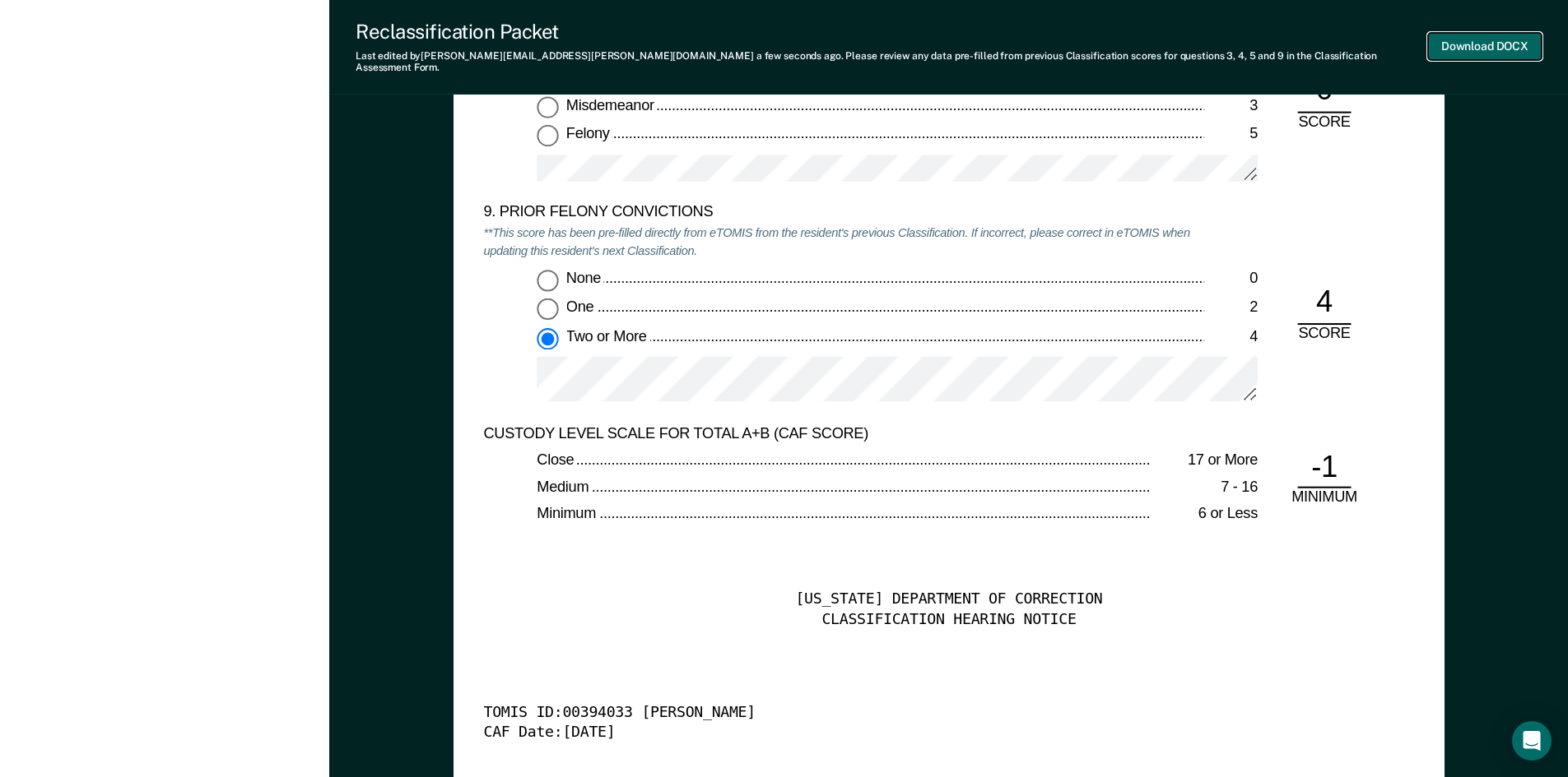
click at [1454, 36] on button "Download DOCX" at bounding box center [1484, 46] width 114 height 27
type textarea "x"
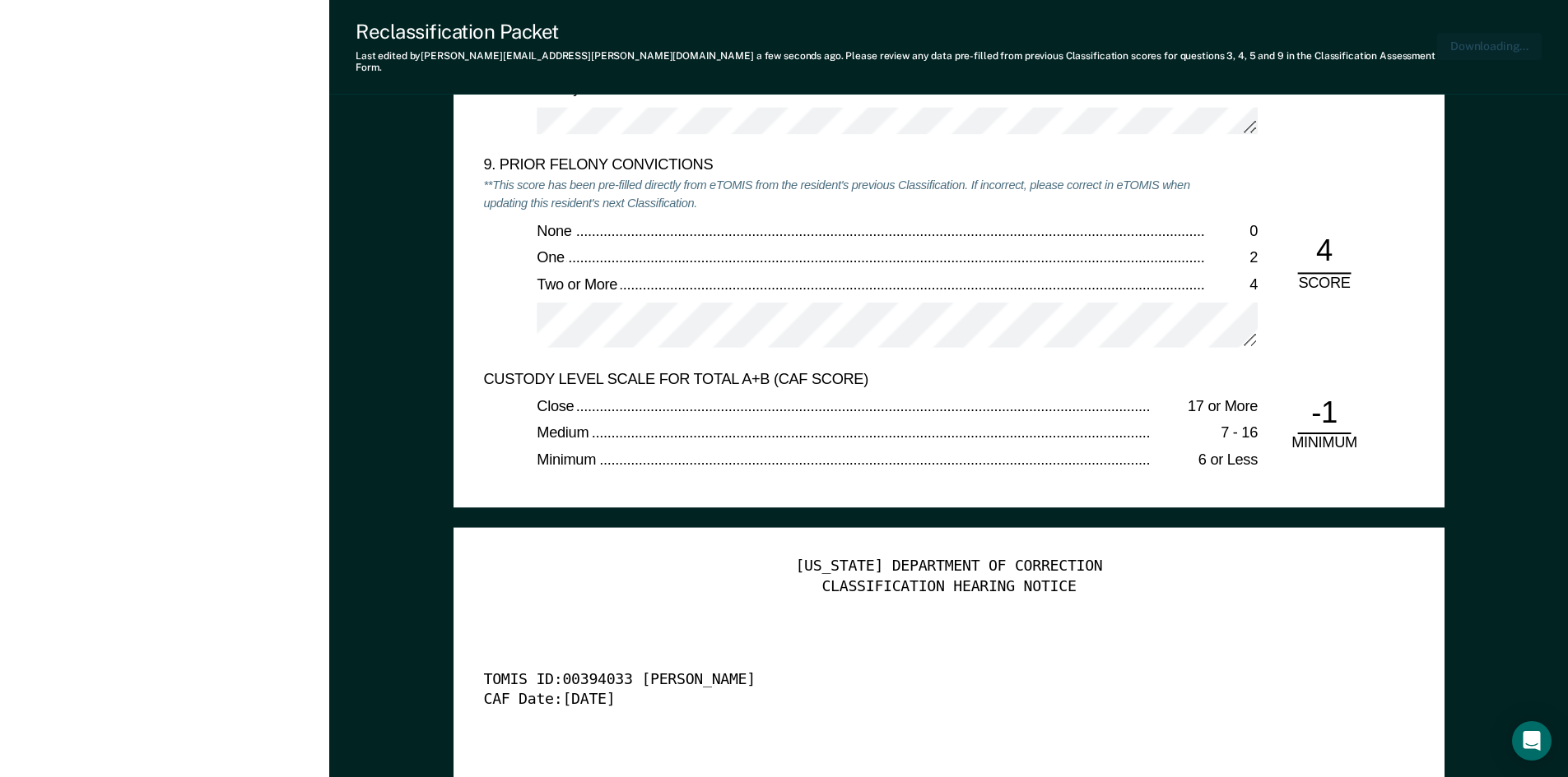
drag, startPoint x: 1108, startPoint y: 284, endPoint x: 1090, endPoint y: 283, distance: 18.0
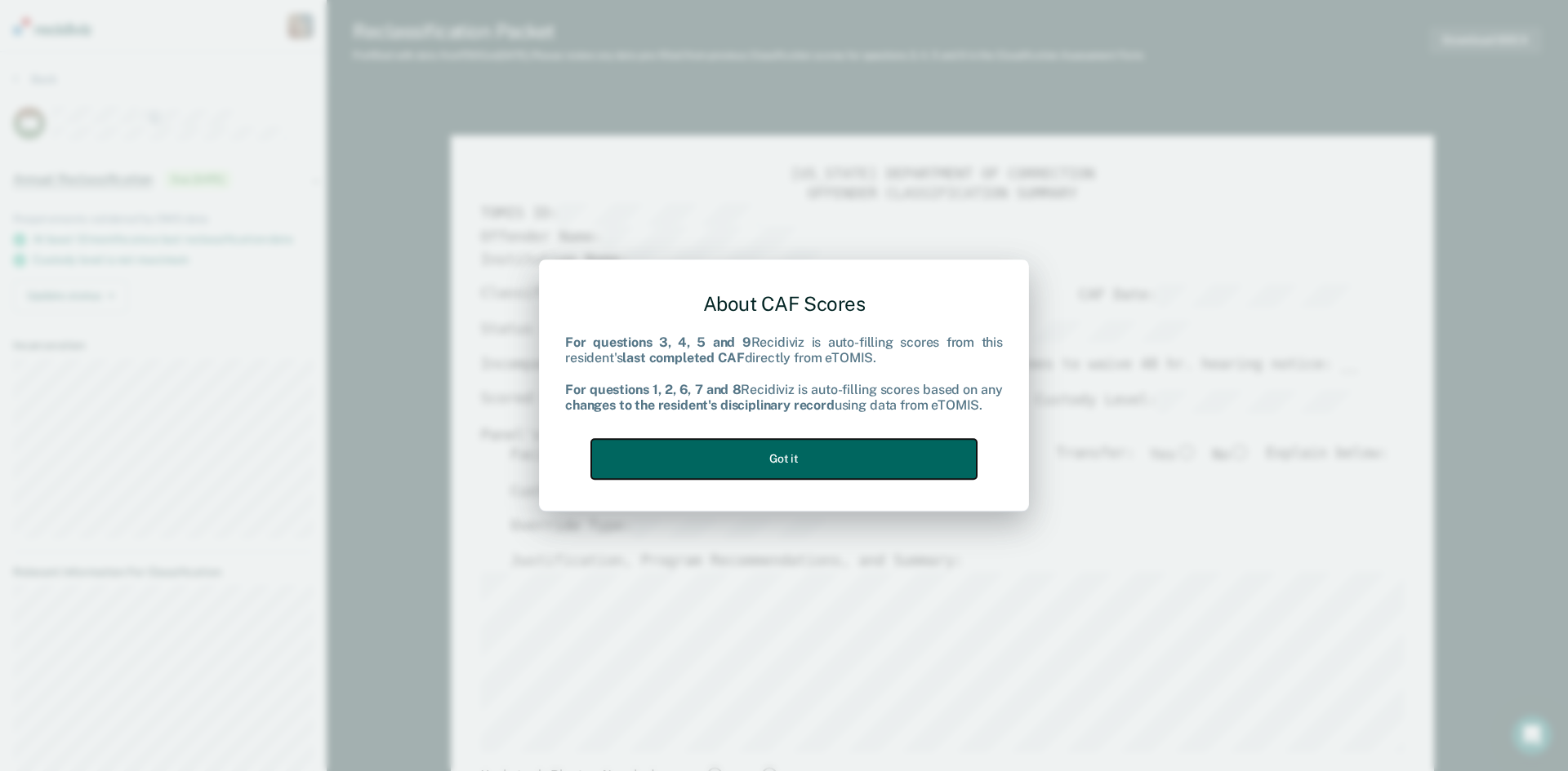
click at [788, 457] on button "Got it" at bounding box center [784, 459] width 386 height 40
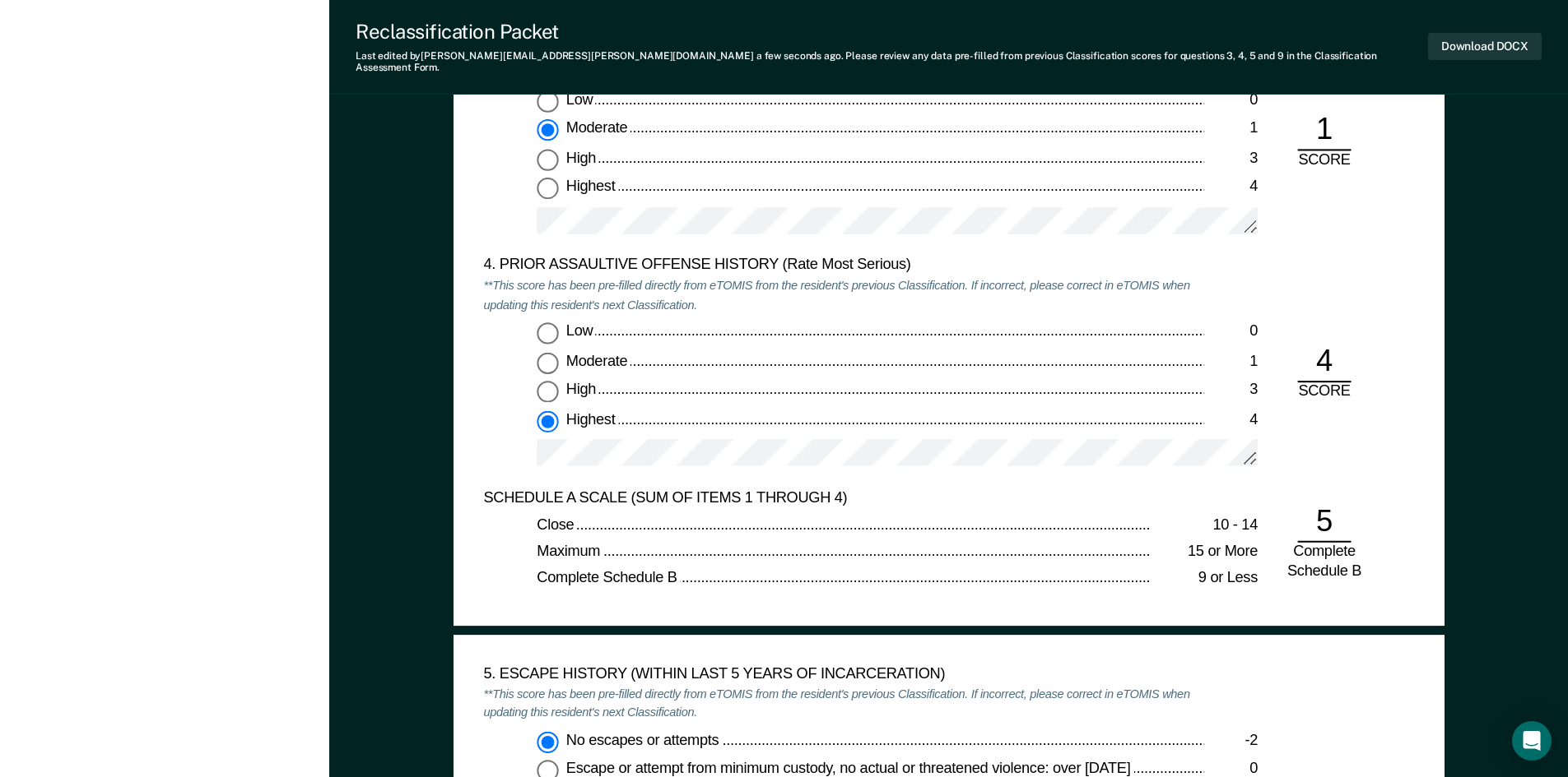
scroll to position [2139, 0]
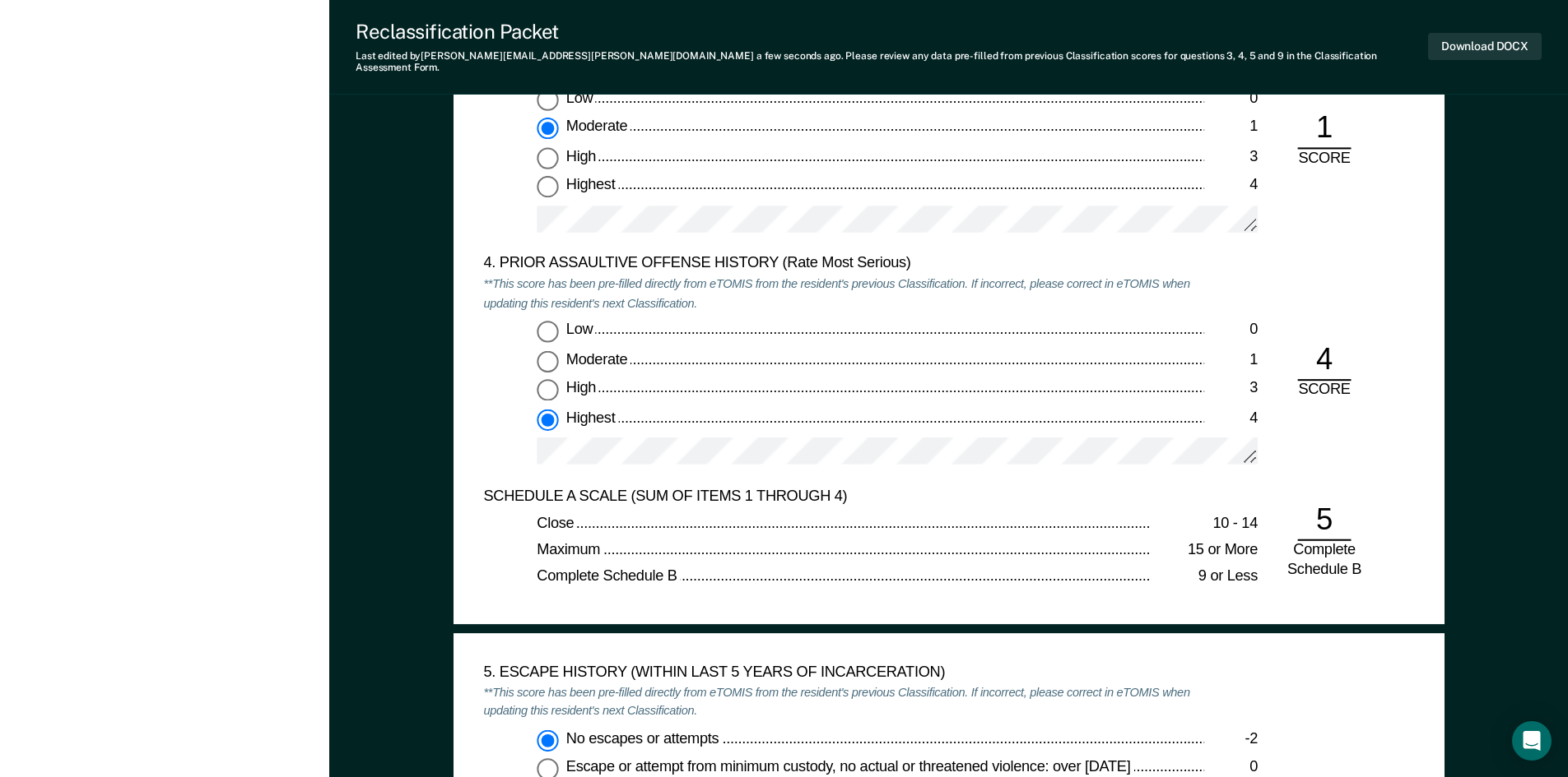
click at [581, 321] on span "Low" at bounding box center [580, 328] width 30 height 17
click at [558, 321] on input "Low 0" at bounding box center [547, 331] width 21 height 21
type textarea "x"
radio input "true"
radio input "false"
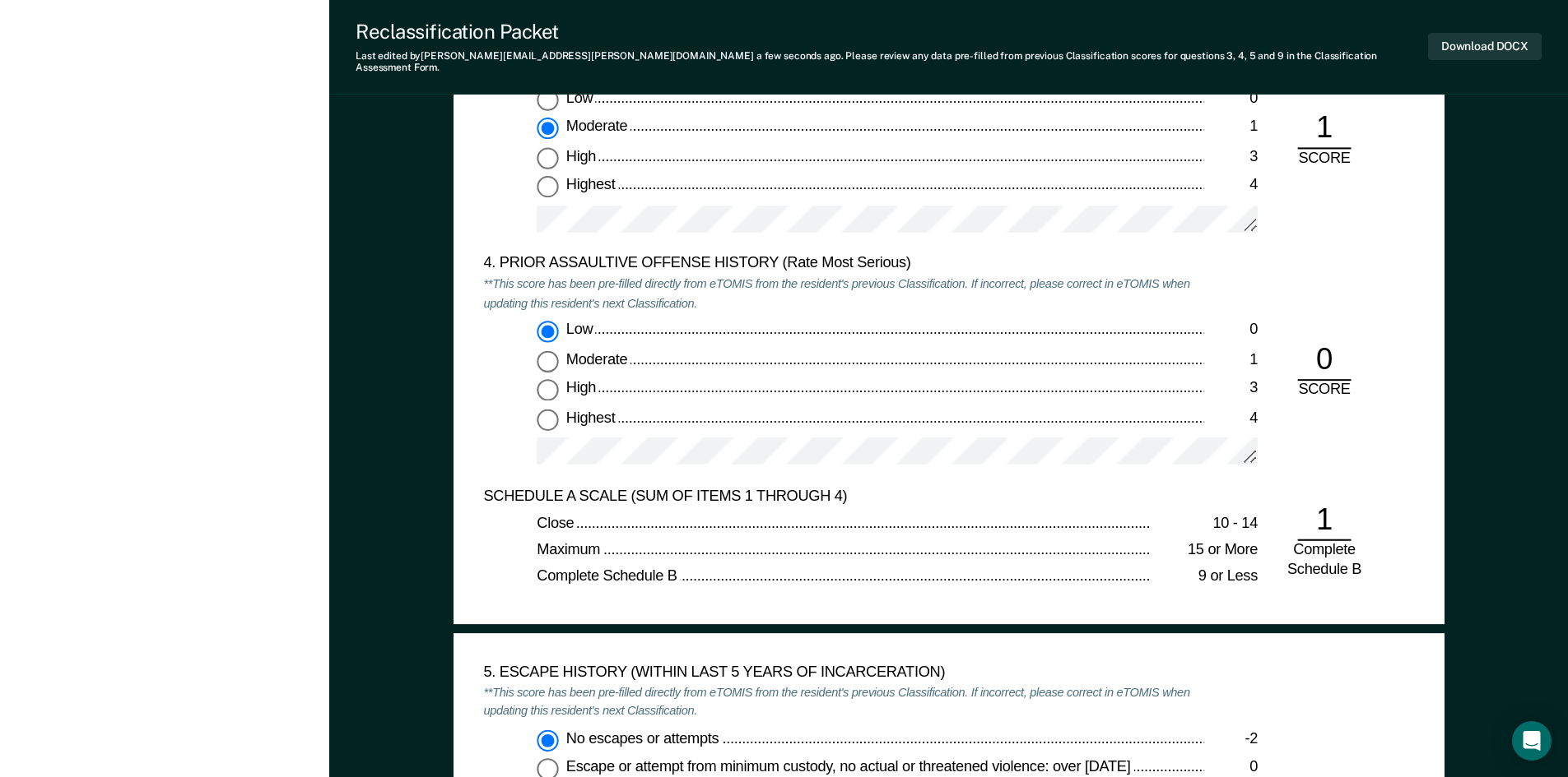
click at [602, 408] on span "Highest" at bounding box center [591, 416] width 52 height 17
click at [558, 408] on input "Highest 4" at bounding box center [547, 419] width 21 height 21
type textarea "x"
radio input "false"
radio input "true"
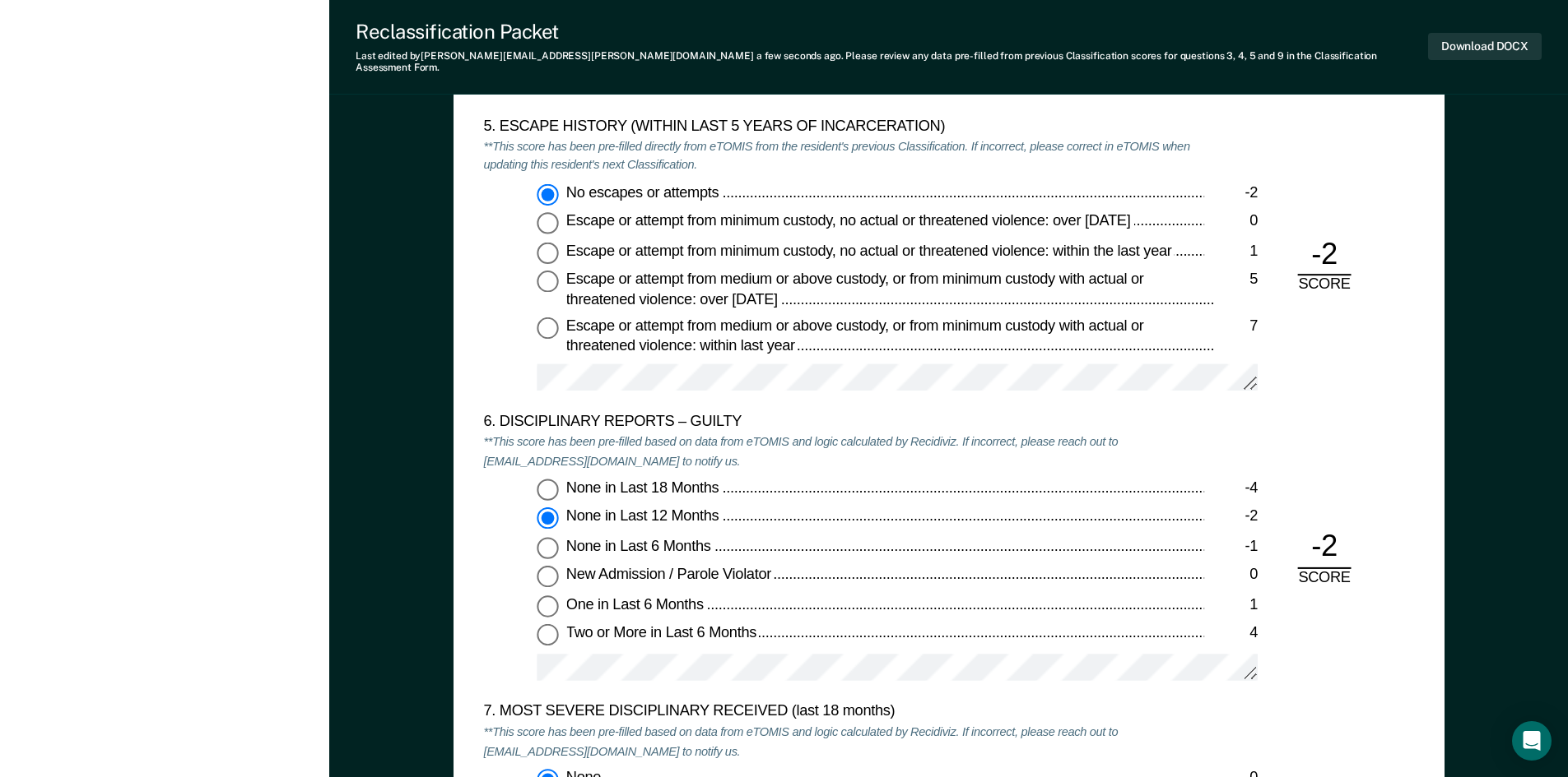
scroll to position [2714, 0]
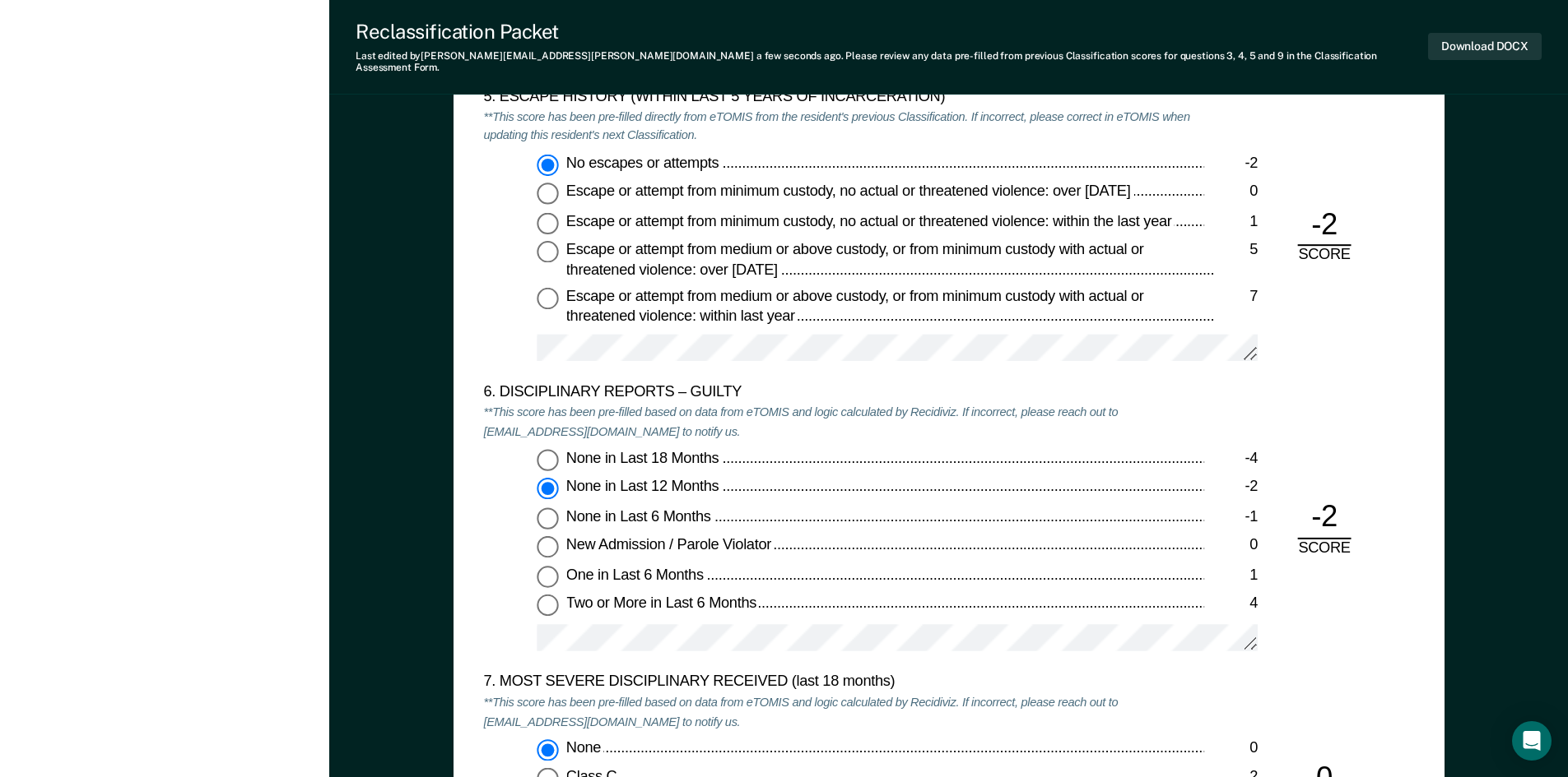
click at [680, 450] on span "None in Last 18 Months" at bounding box center [643, 457] width 155 height 17
click at [558, 450] on input "None in Last 18 Months -4" at bounding box center [547, 460] width 21 height 21
type textarea "x"
radio input "true"
radio input "false"
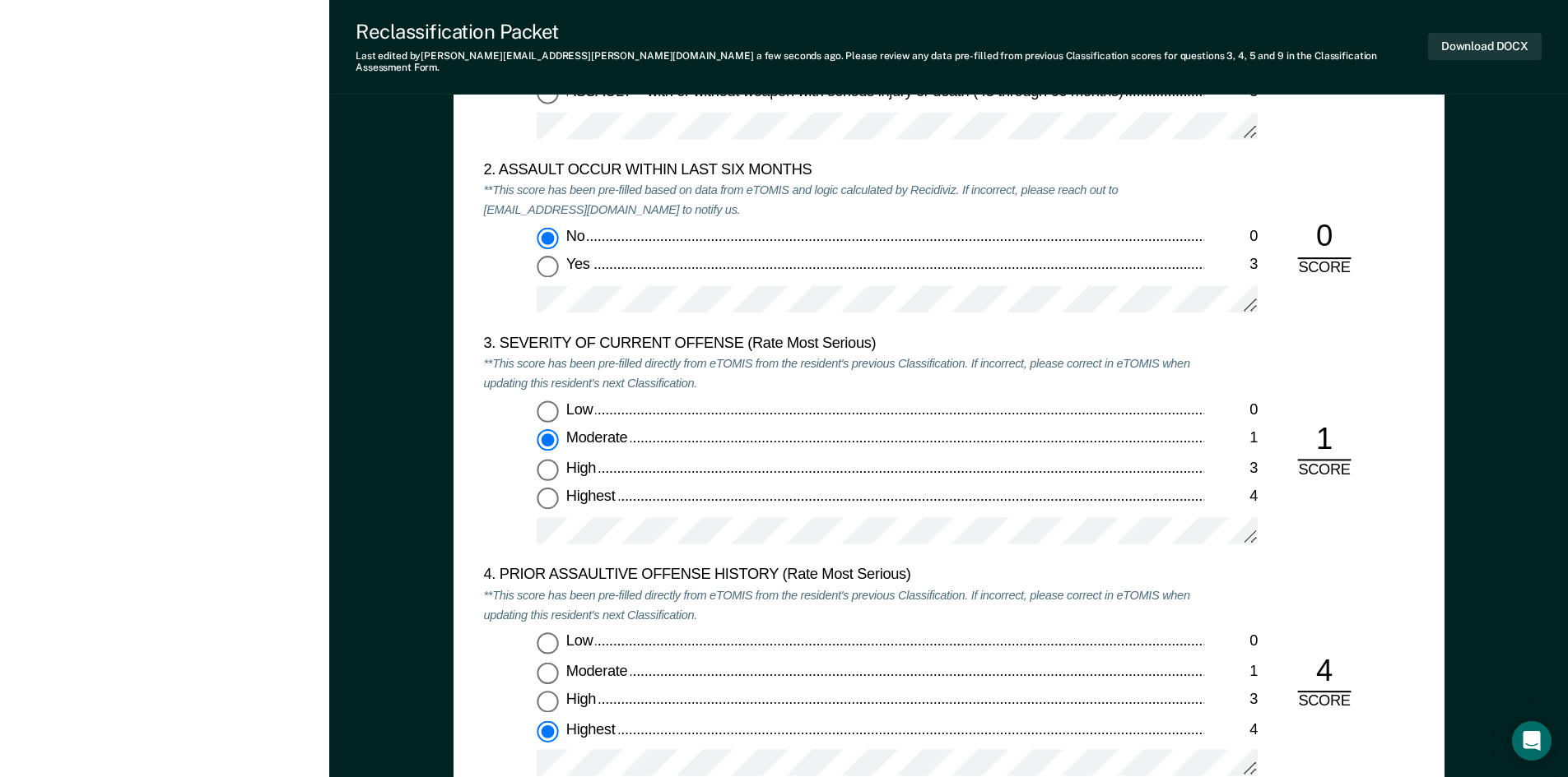
scroll to position [1661, 0]
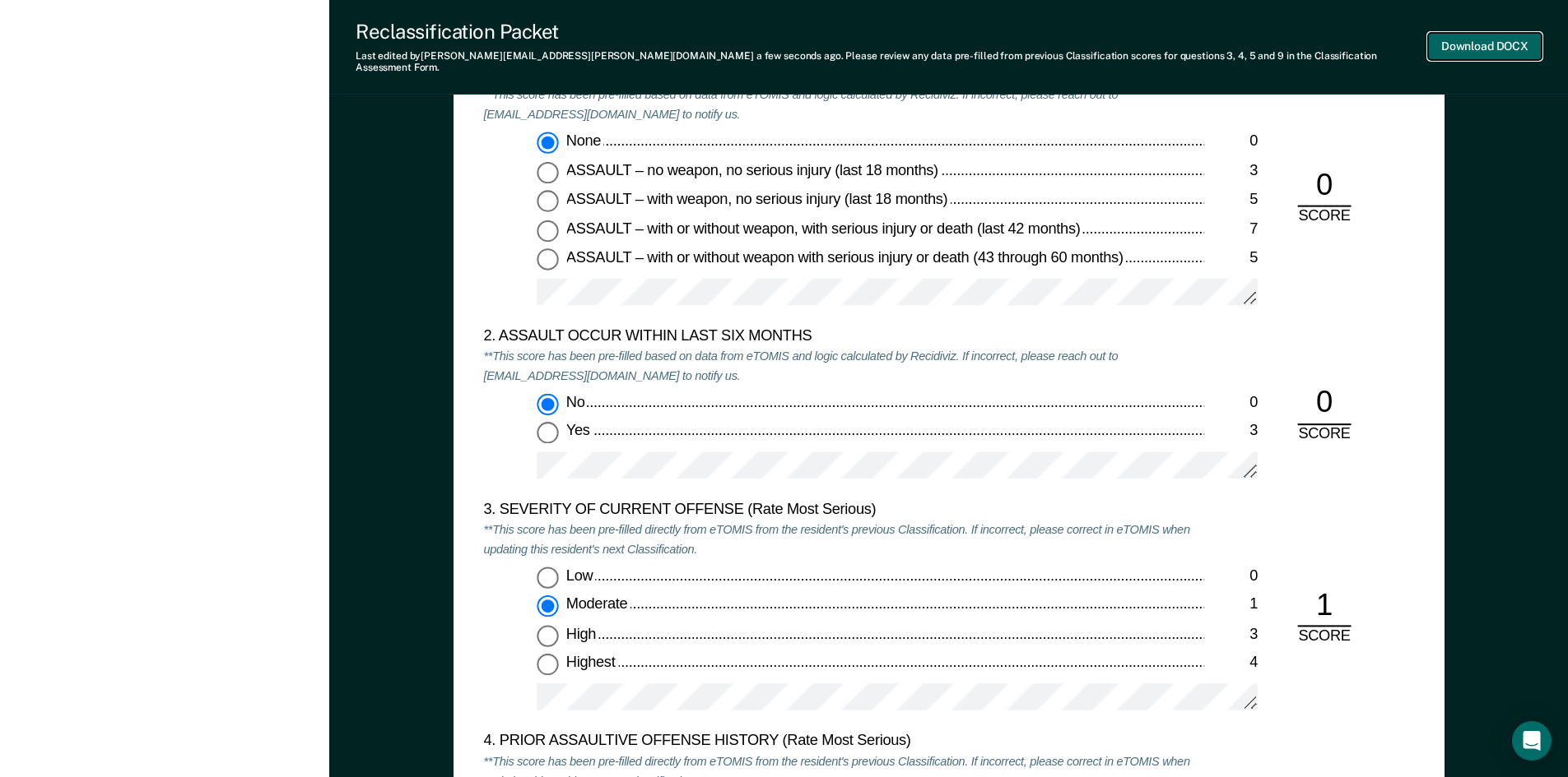
click at [1443, 45] on button "Download DOCX" at bounding box center [1484, 46] width 114 height 27
type textarea "x"
click at [1473, 37] on button "Download DOCX" at bounding box center [1484, 46] width 114 height 27
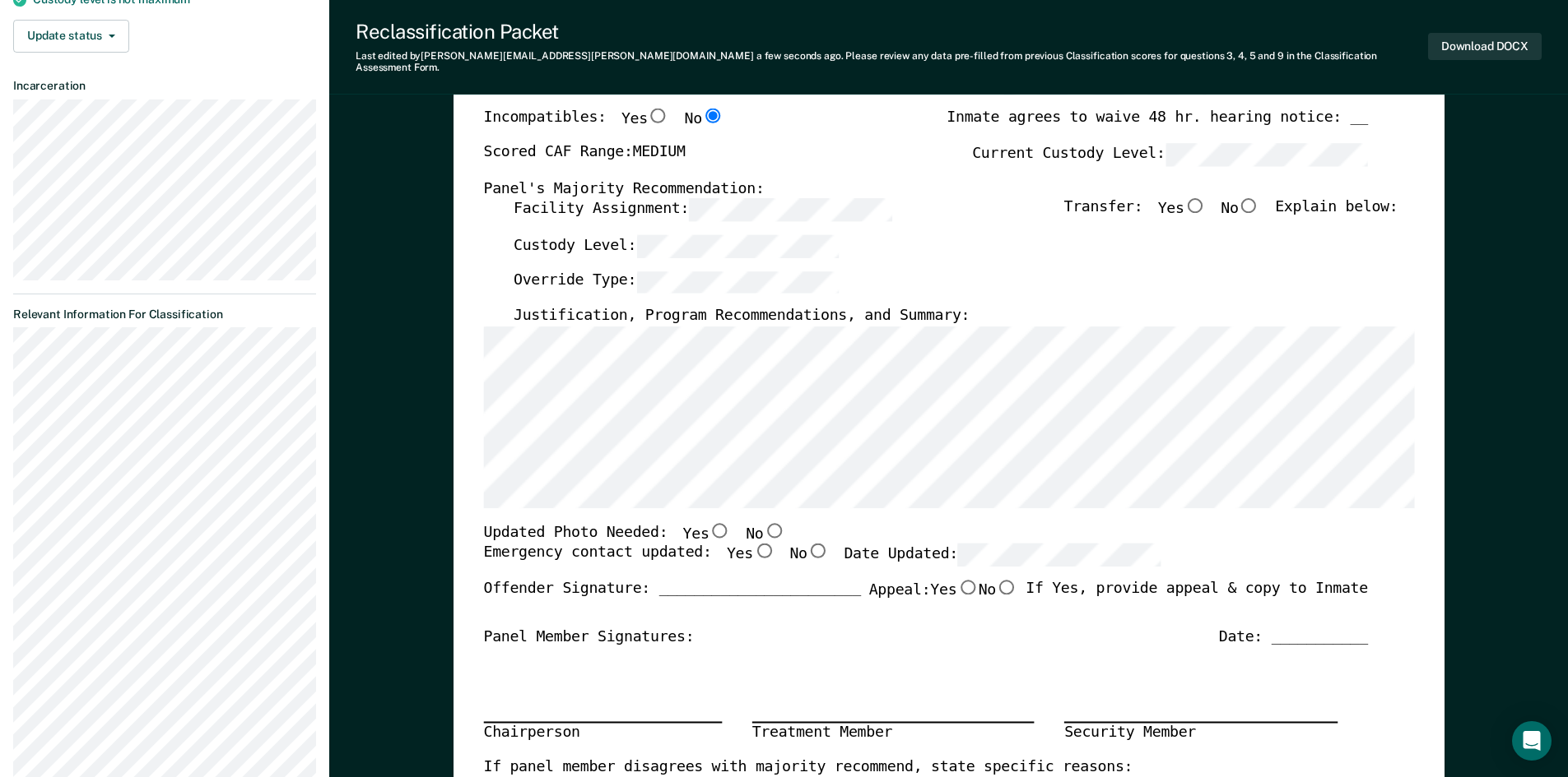
scroll to position [0, 0]
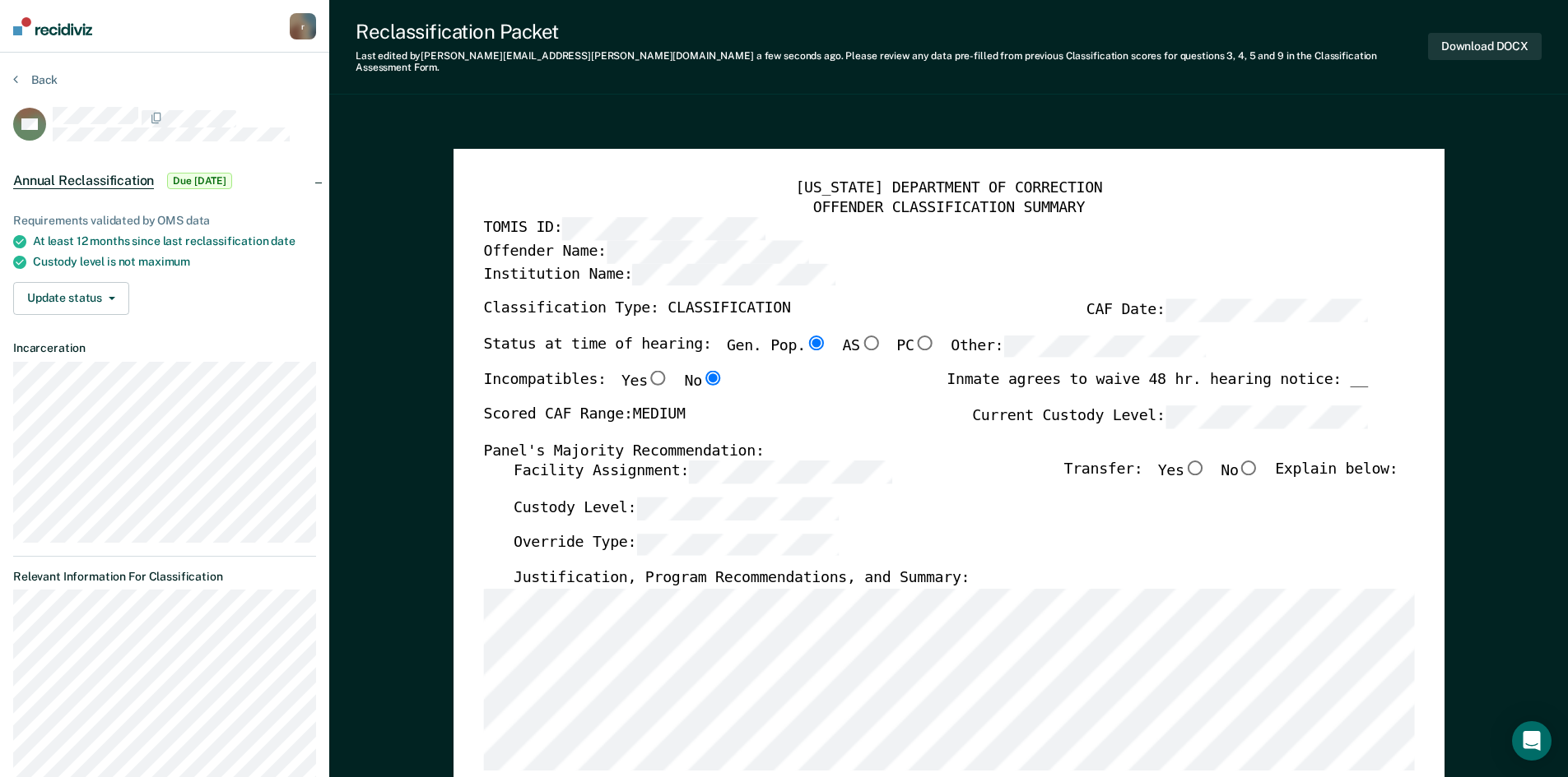
click at [1460, 39] on button "Download DOCX" at bounding box center [1484, 46] width 114 height 27
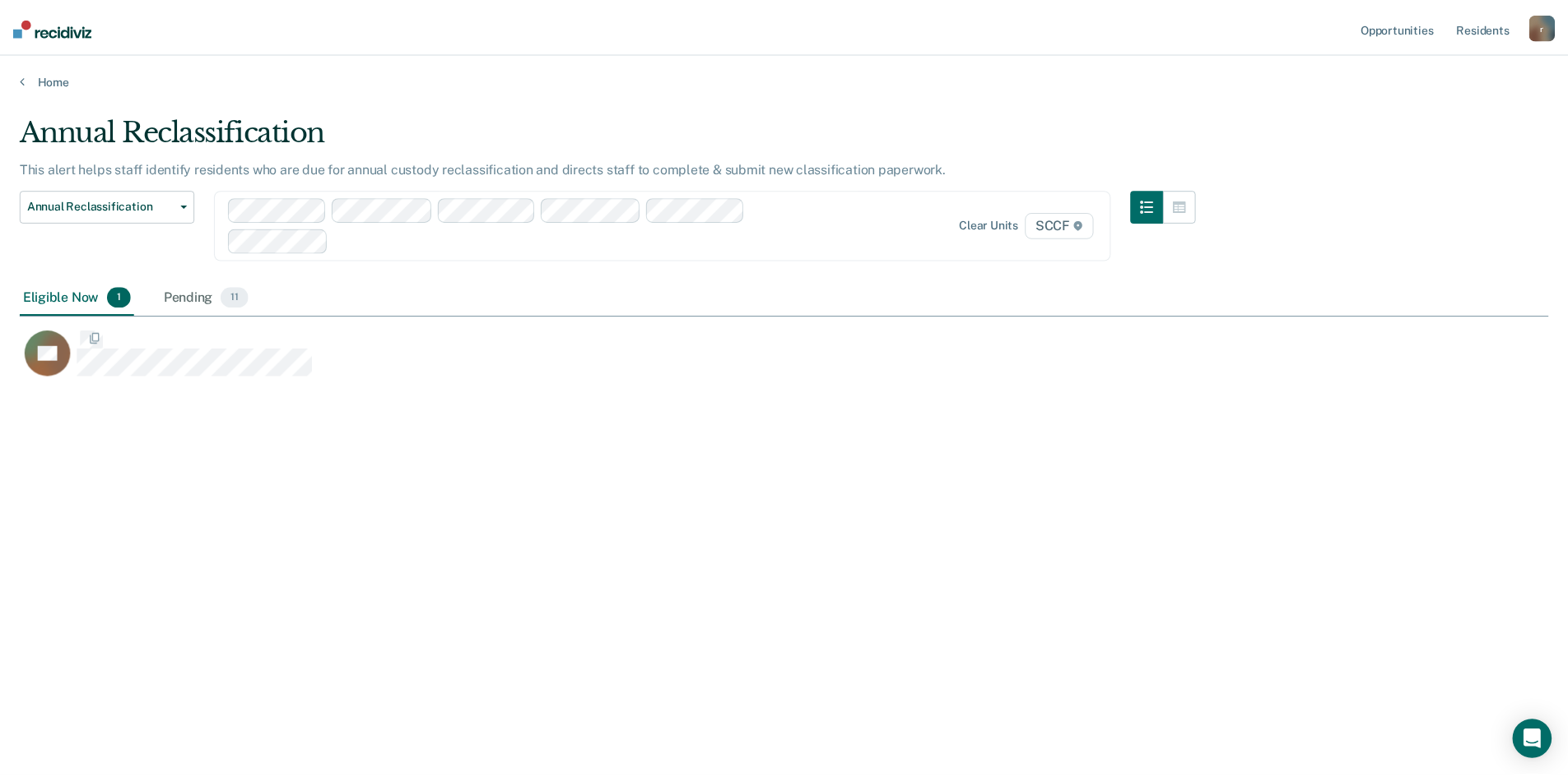
scroll to position [528, 1528]
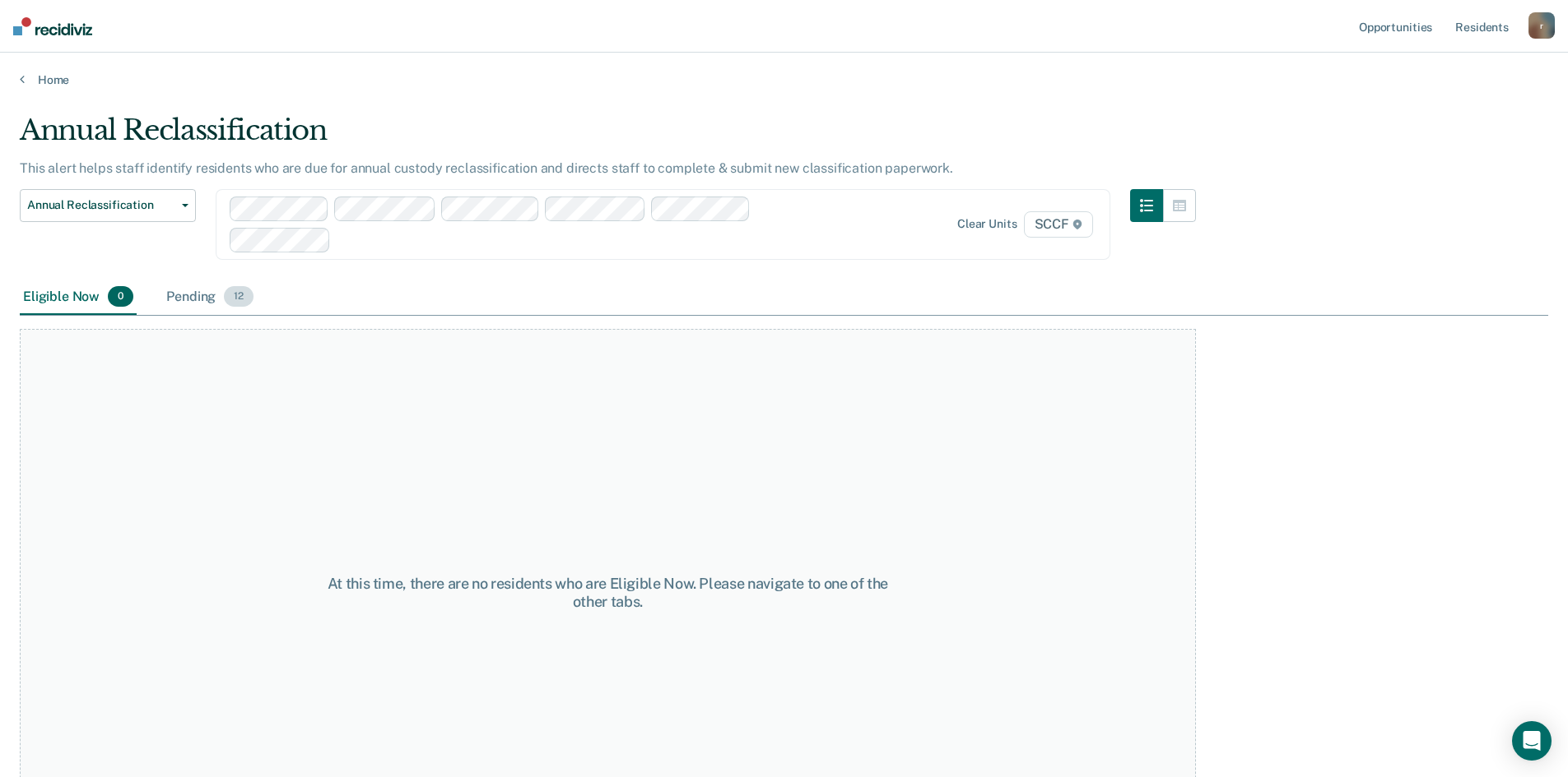
click at [199, 288] on div "Pending 12" at bounding box center [209, 298] width 94 height 36
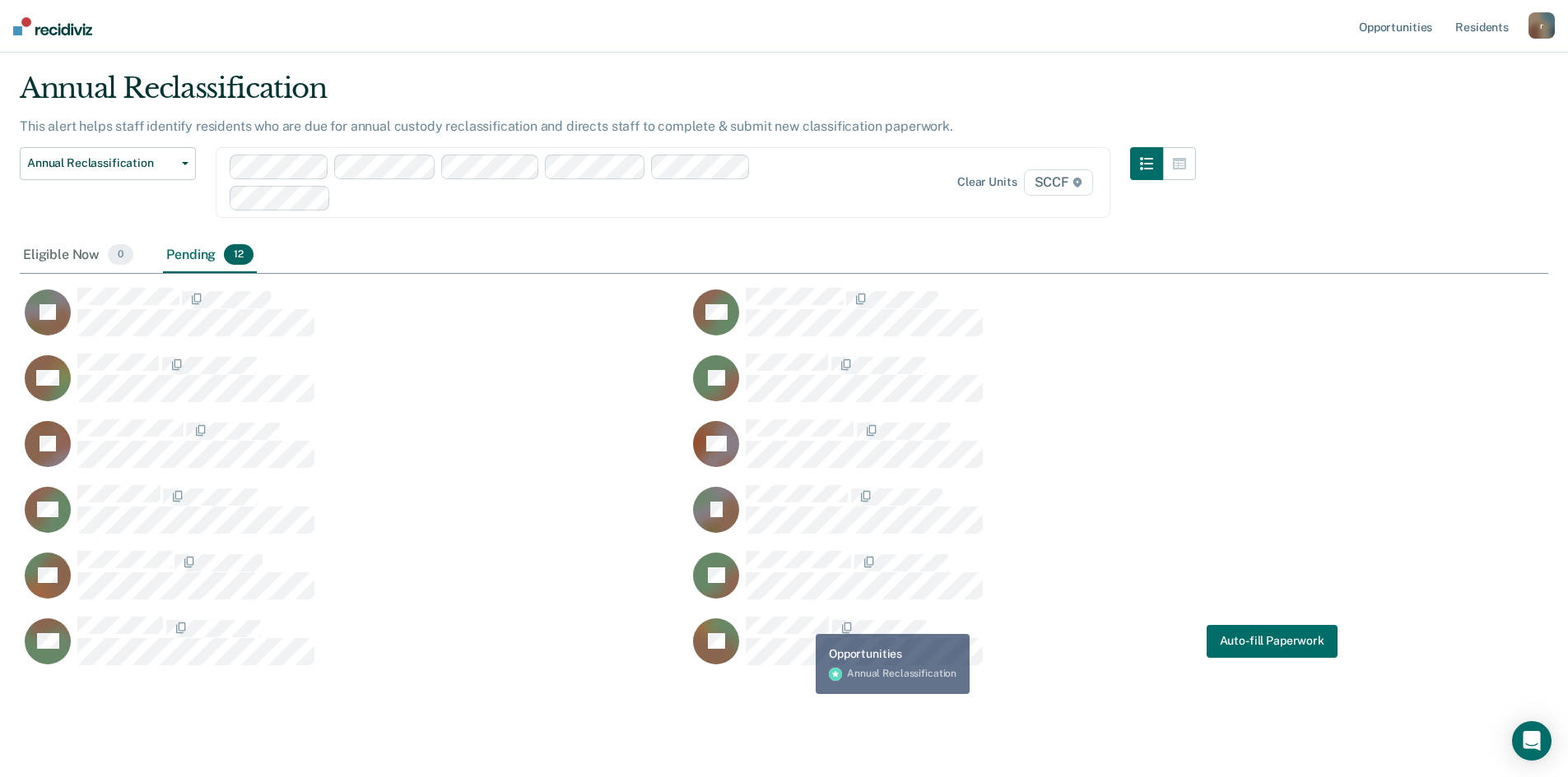
scroll to position [65, 0]
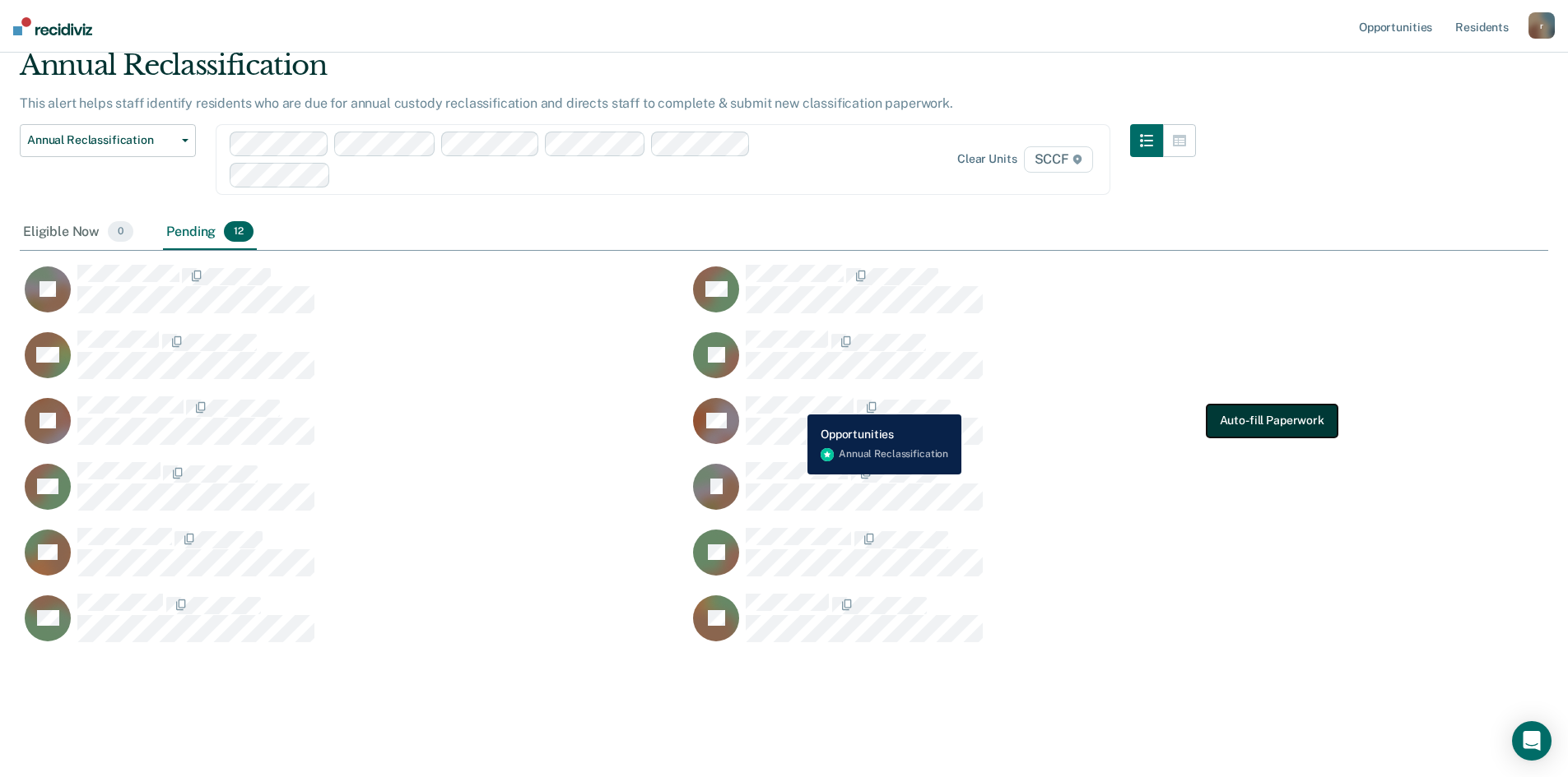
drag, startPoint x: 784, startPoint y: 451, endPoint x: 1250, endPoint y: 417, distance: 467.2
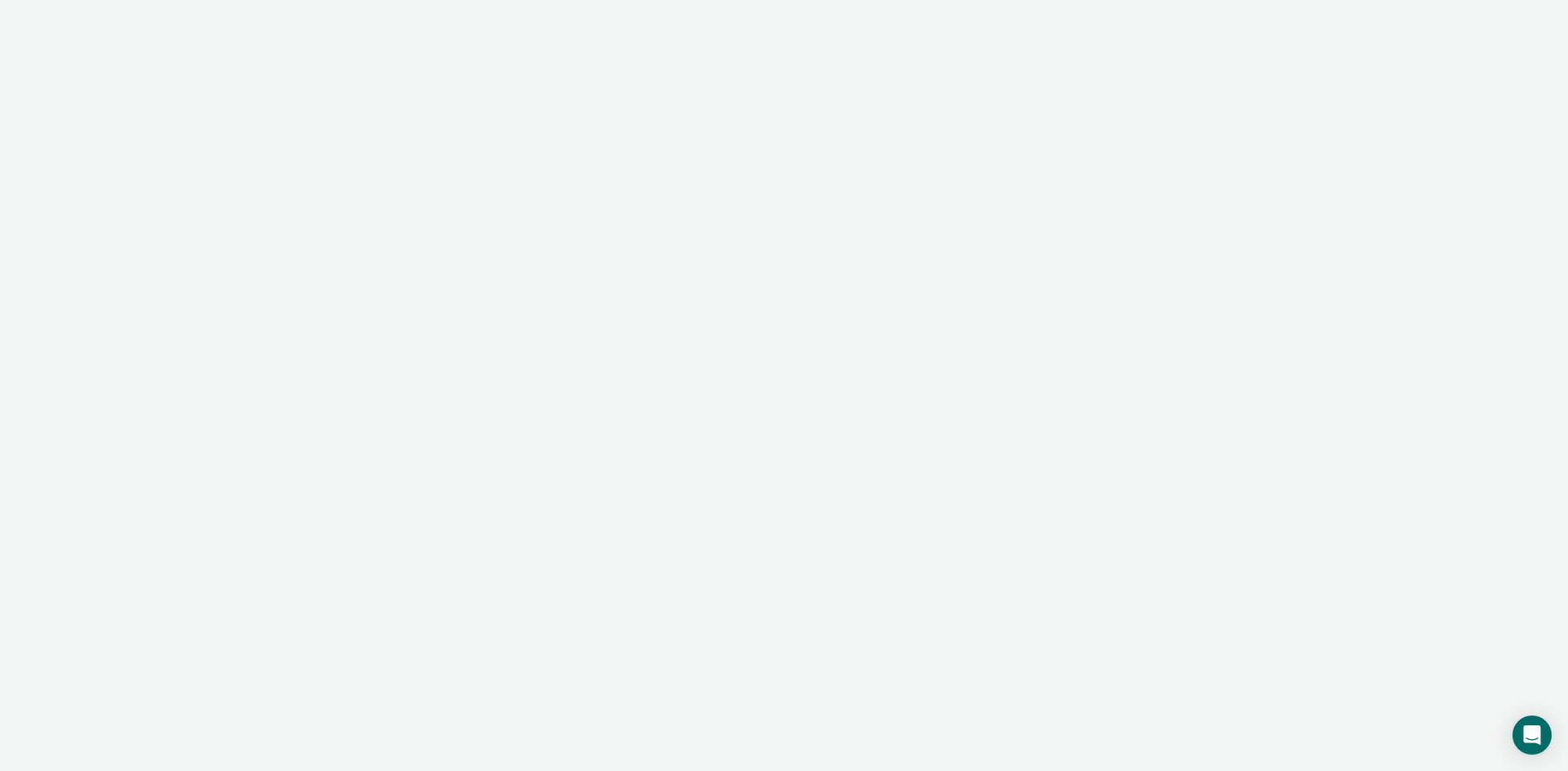
type textarea "x"
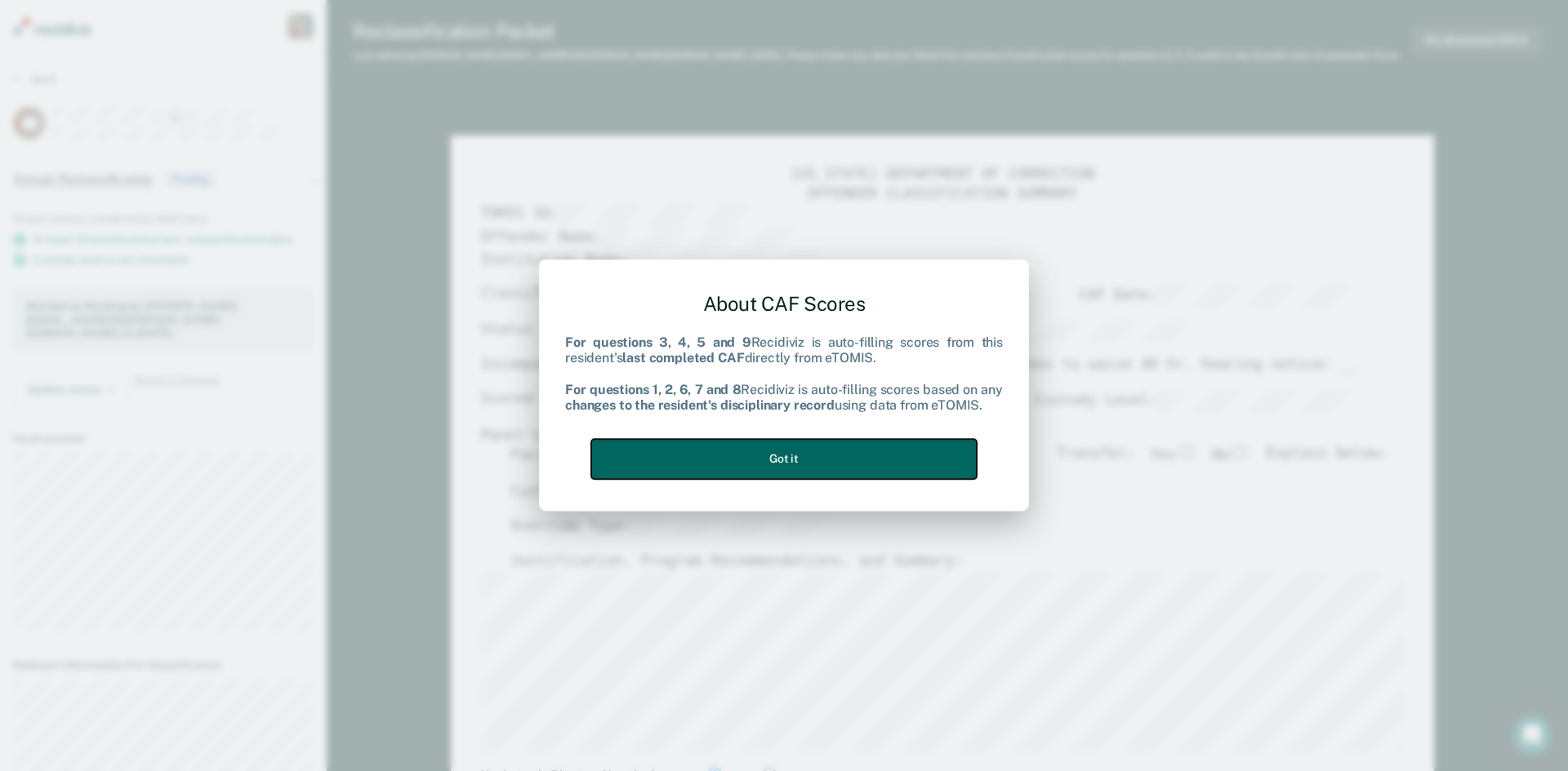
drag, startPoint x: 750, startPoint y: 446, endPoint x: 742, endPoint y: 449, distance: 8.5
click at [750, 445] on button "Got it" at bounding box center [784, 459] width 386 height 40
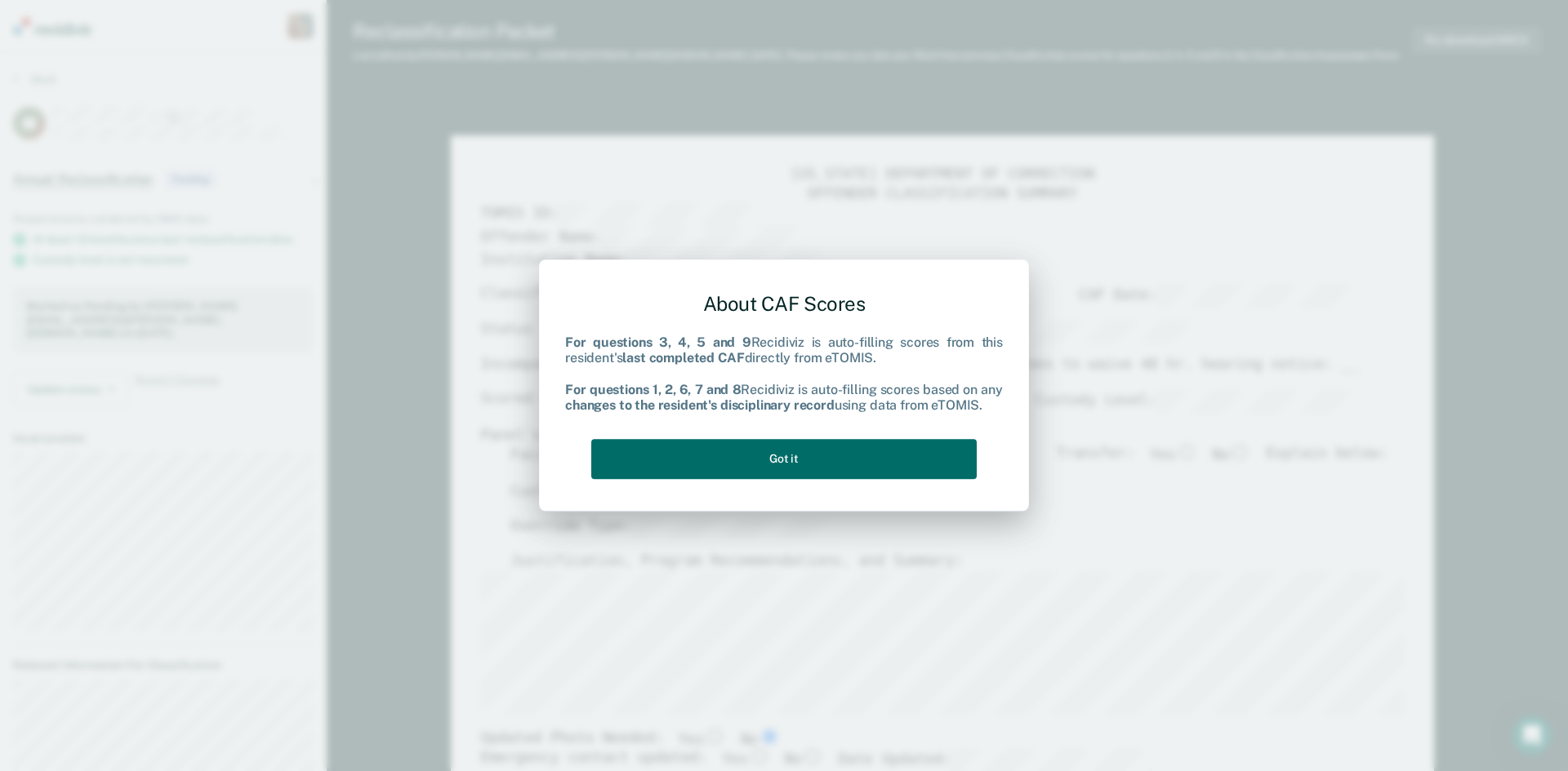
type textarea "x"
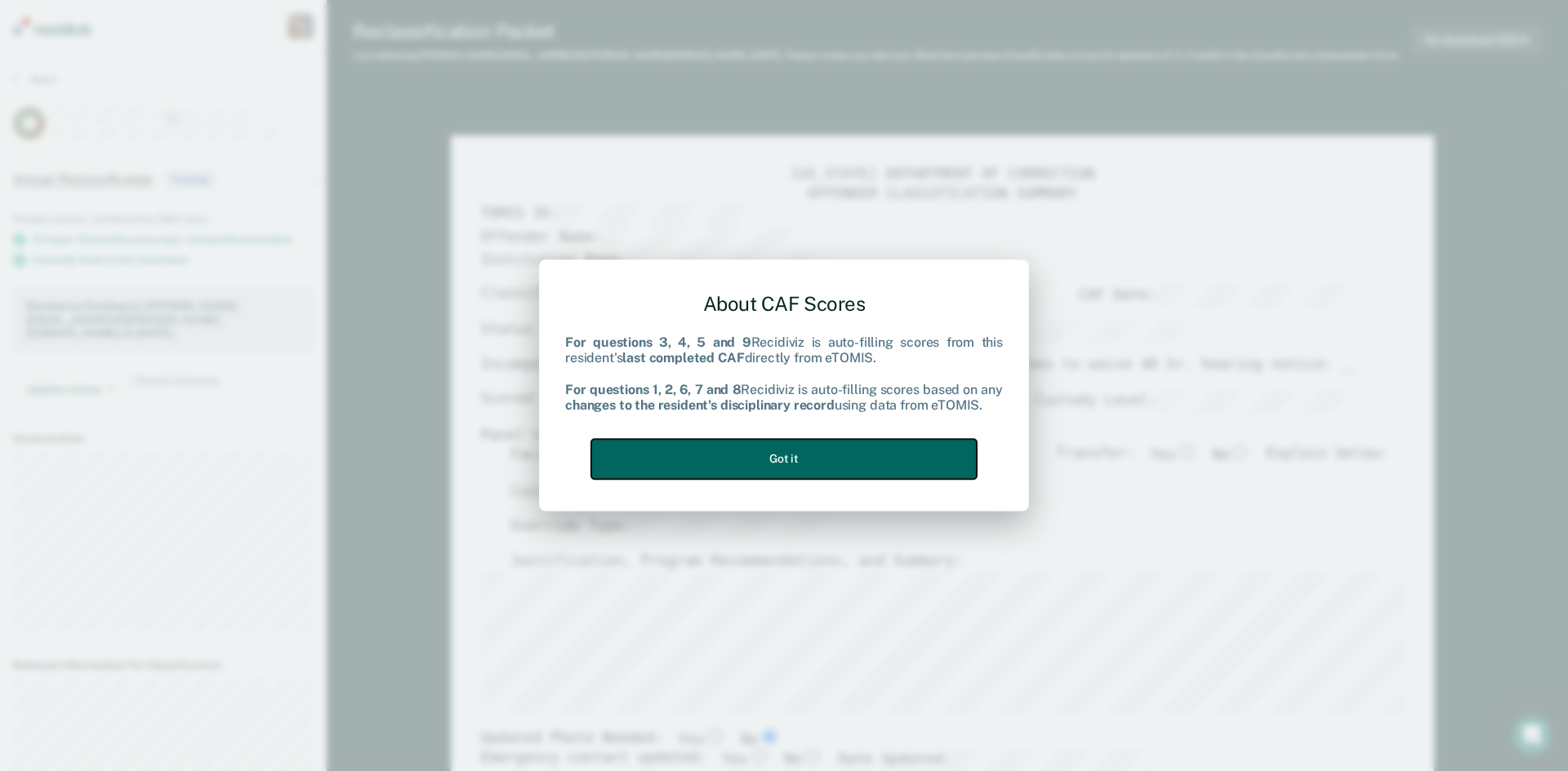
click at [746, 462] on button "Got it" at bounding box center [784, 459] width 386 height 40
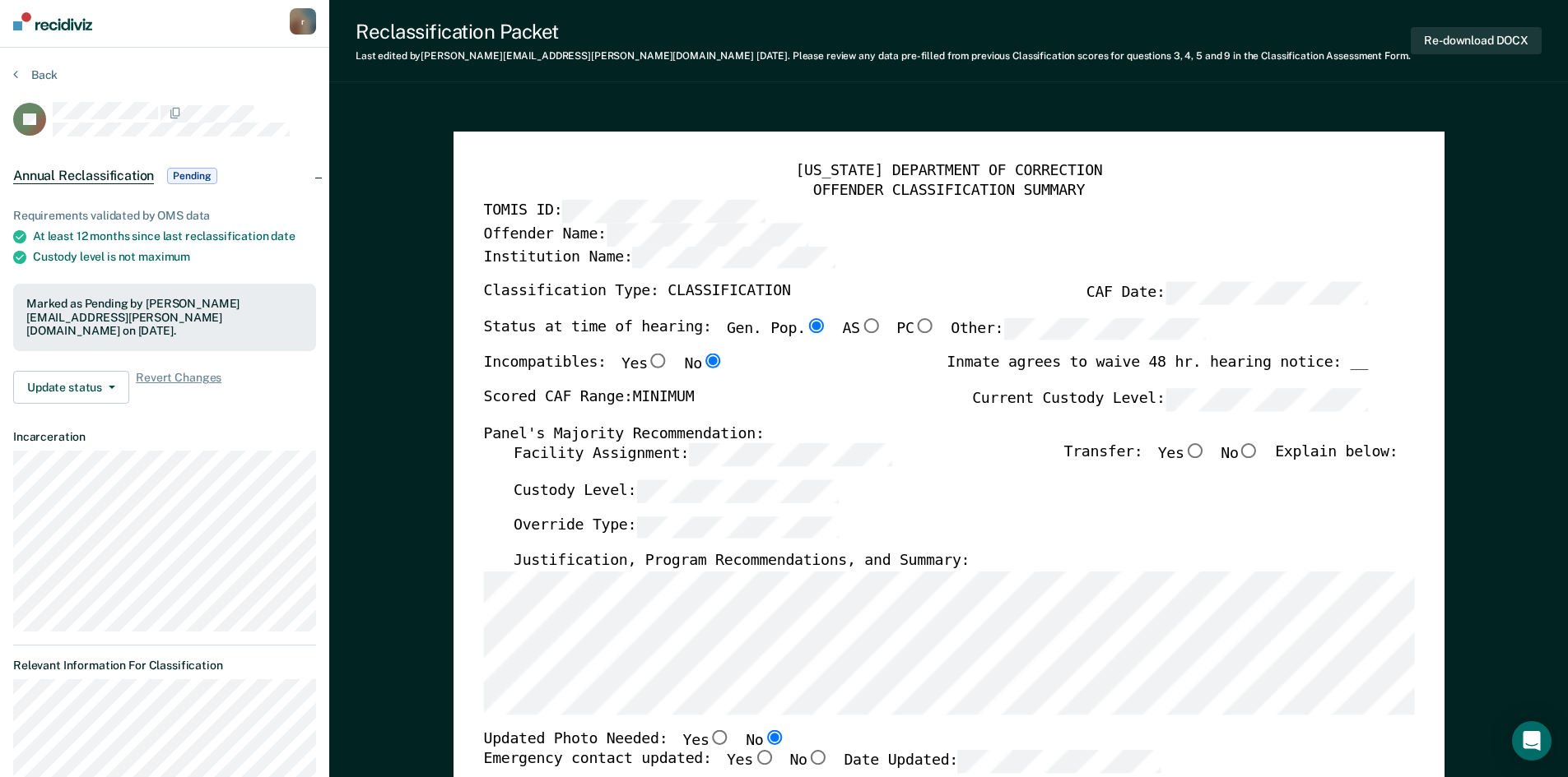
scroll to position [82, 0]
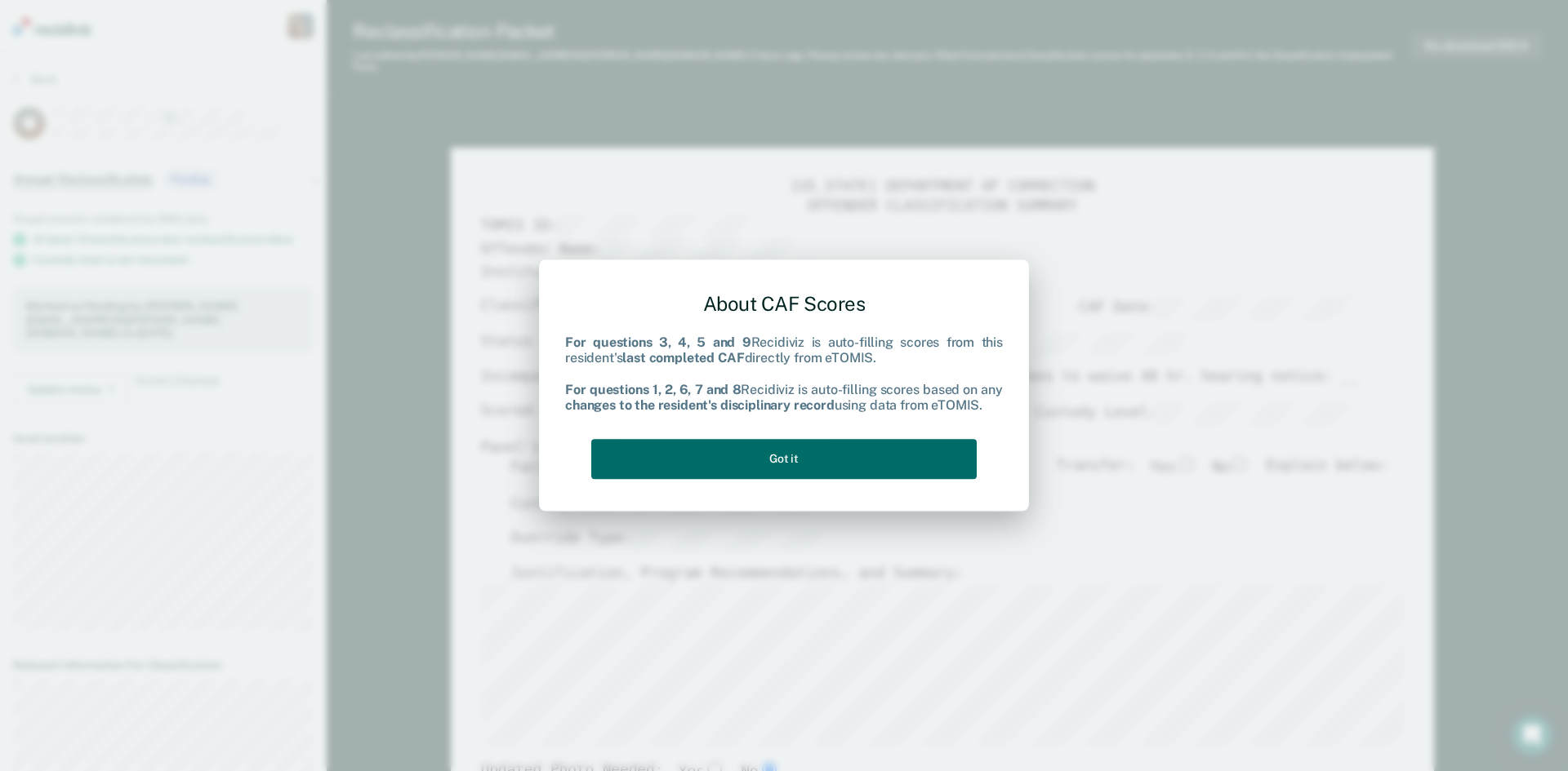
type textarea "x"
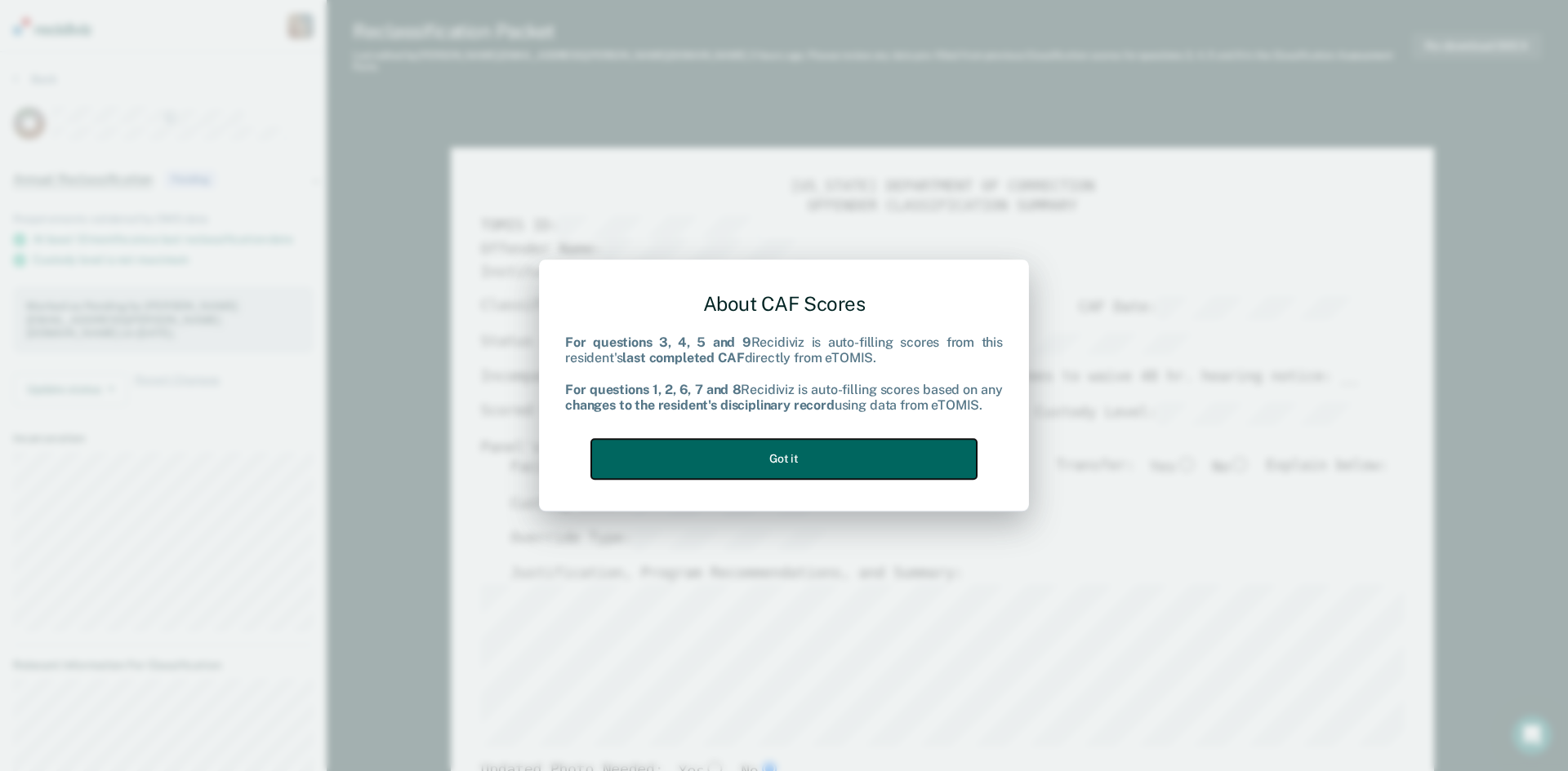
click at [692, 447] on button "Got it" at bounding box center [784, 459] width 386 height 40
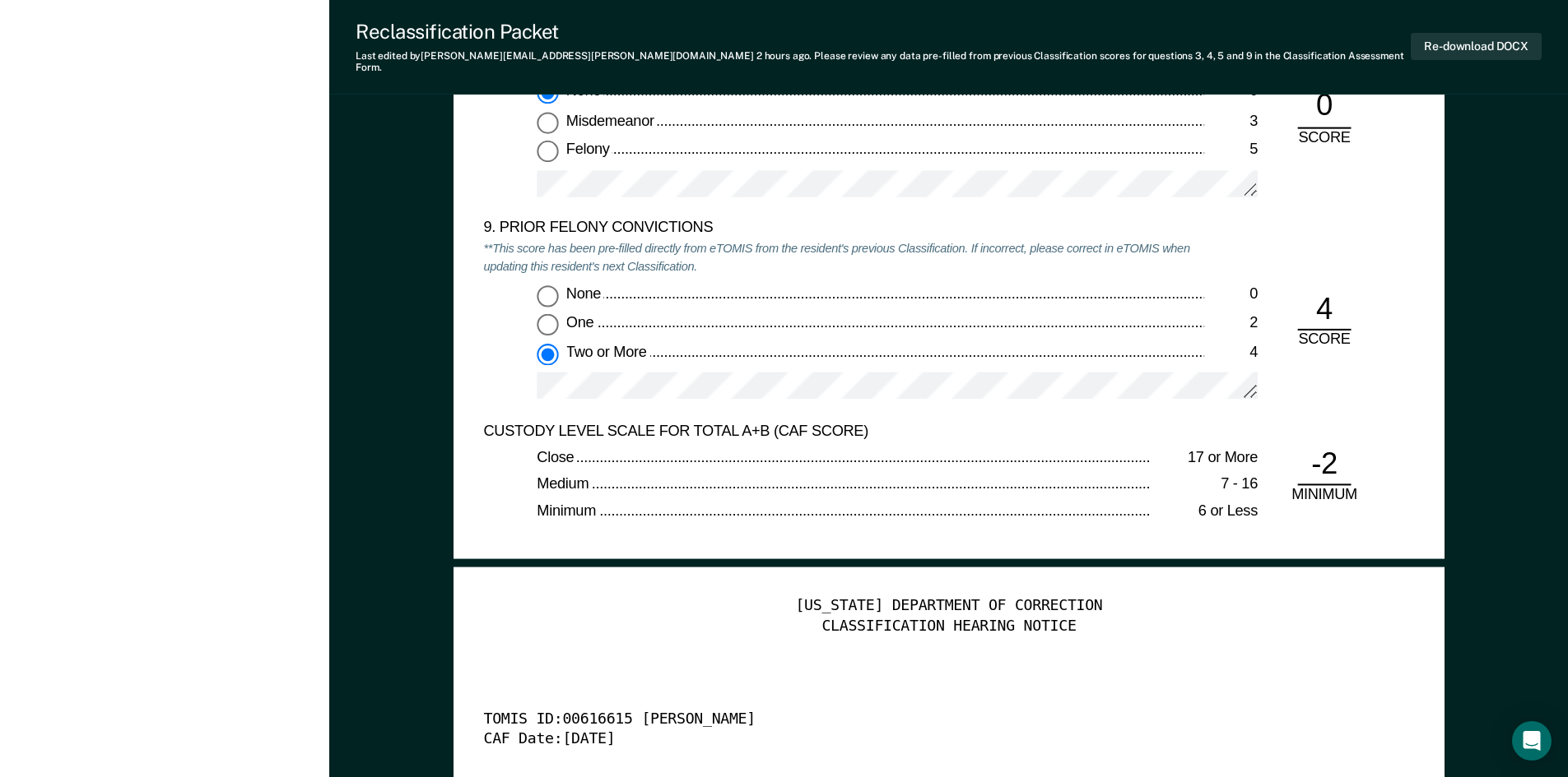
scroll to position [3866, 0]
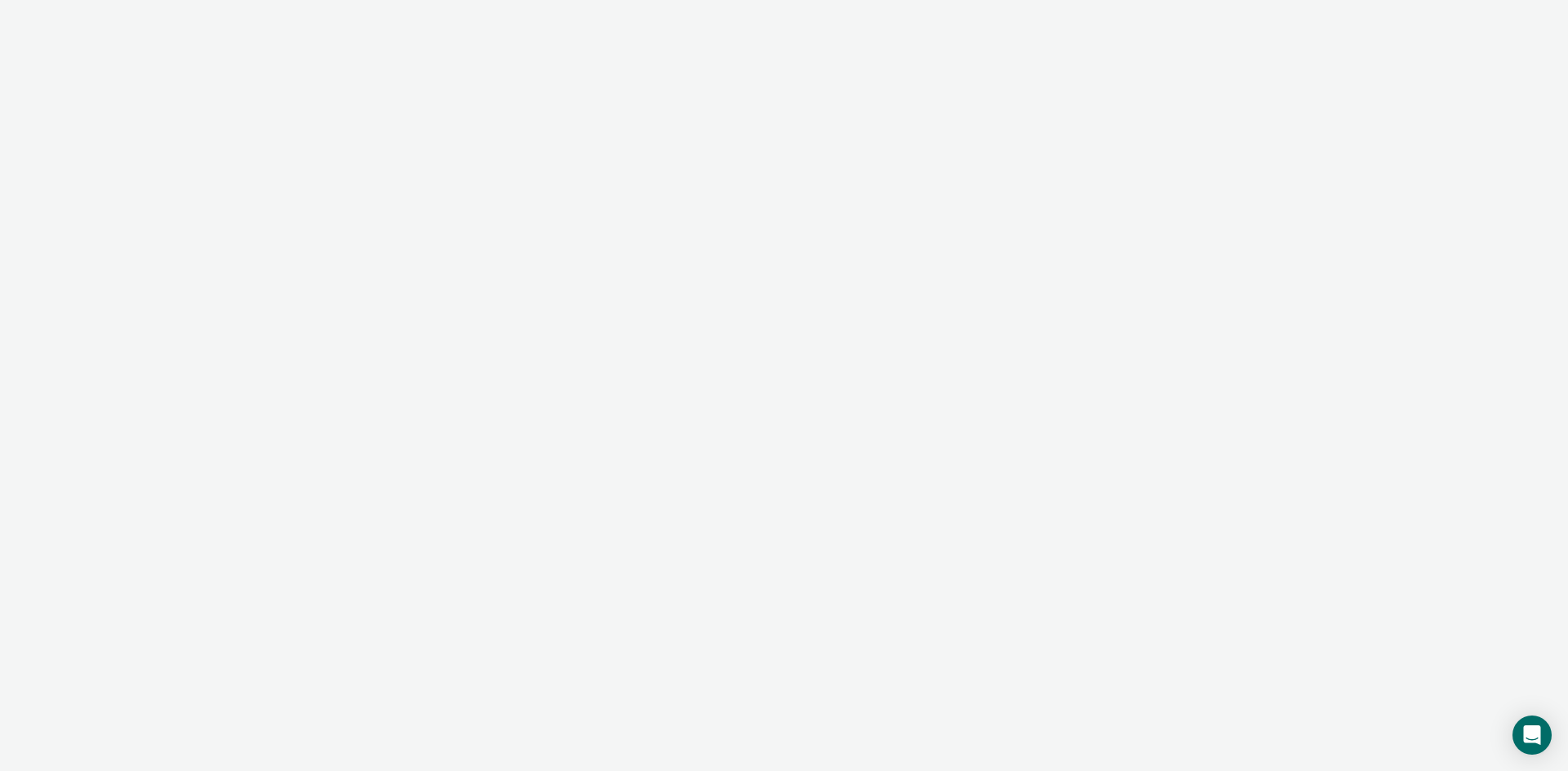
type textarea "x"
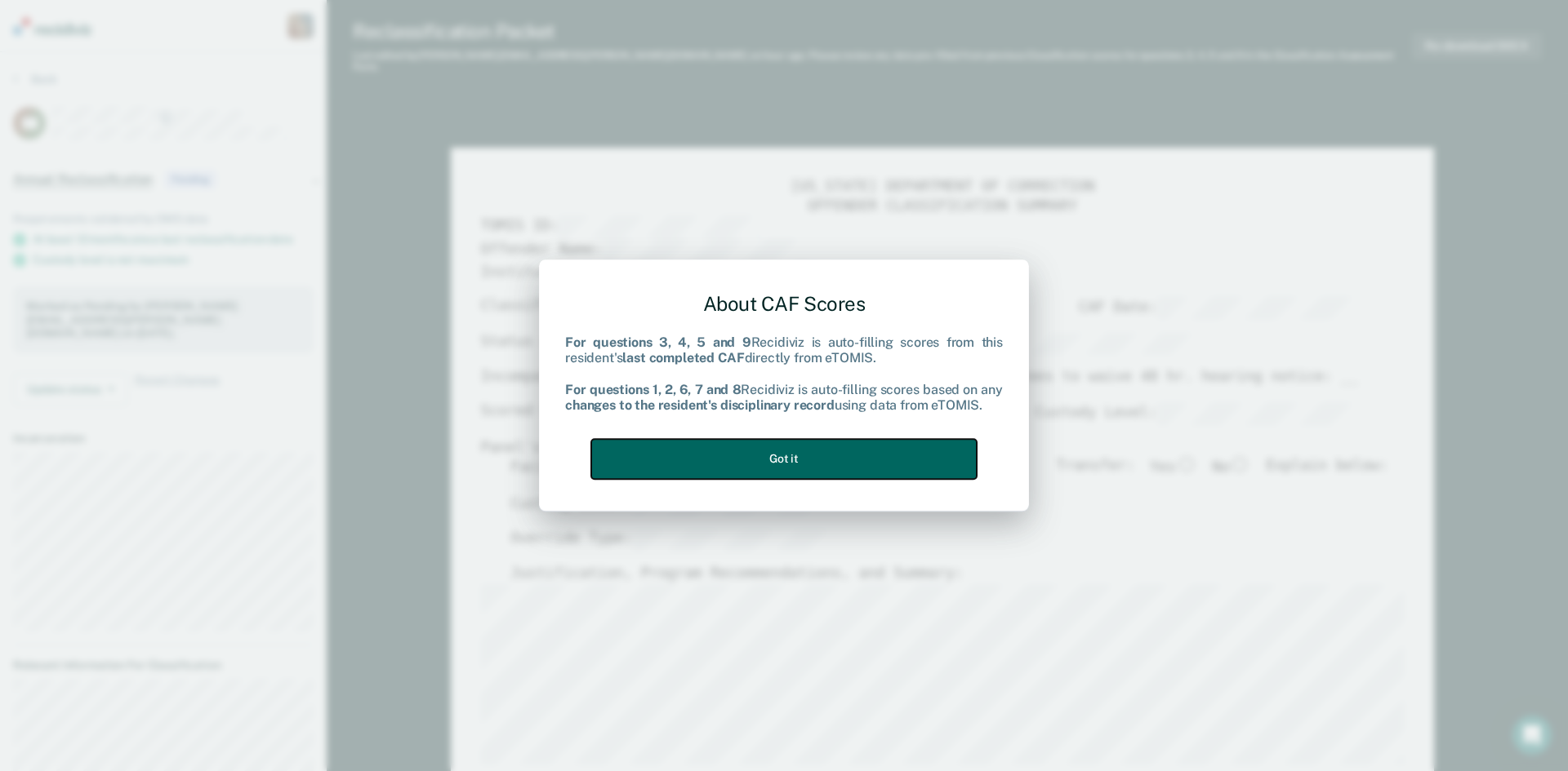
click at [737, 457] on button "Got it" at bounding box center [784, 459] width 386 height 40
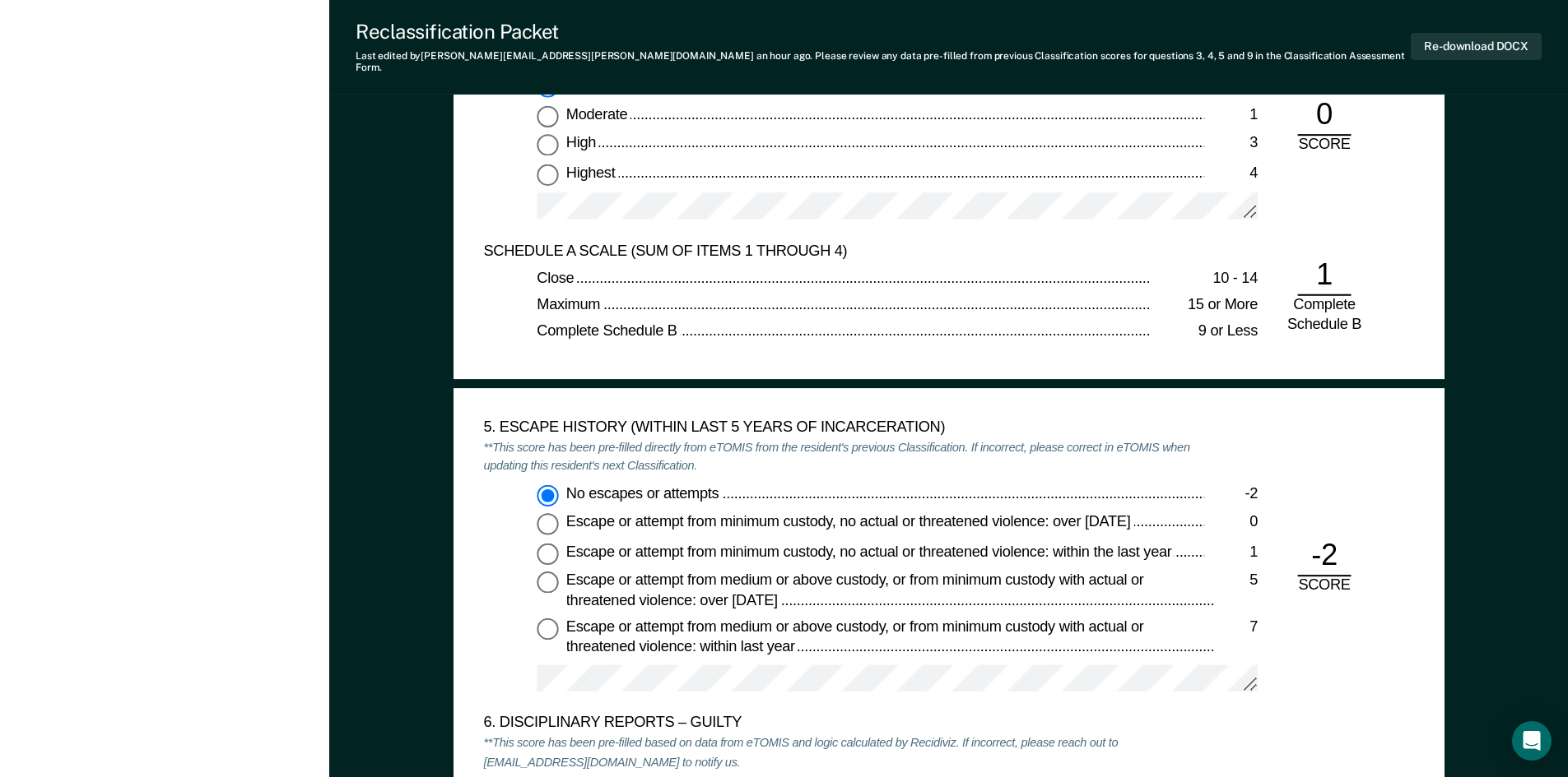
scroll to position [2386, 0]
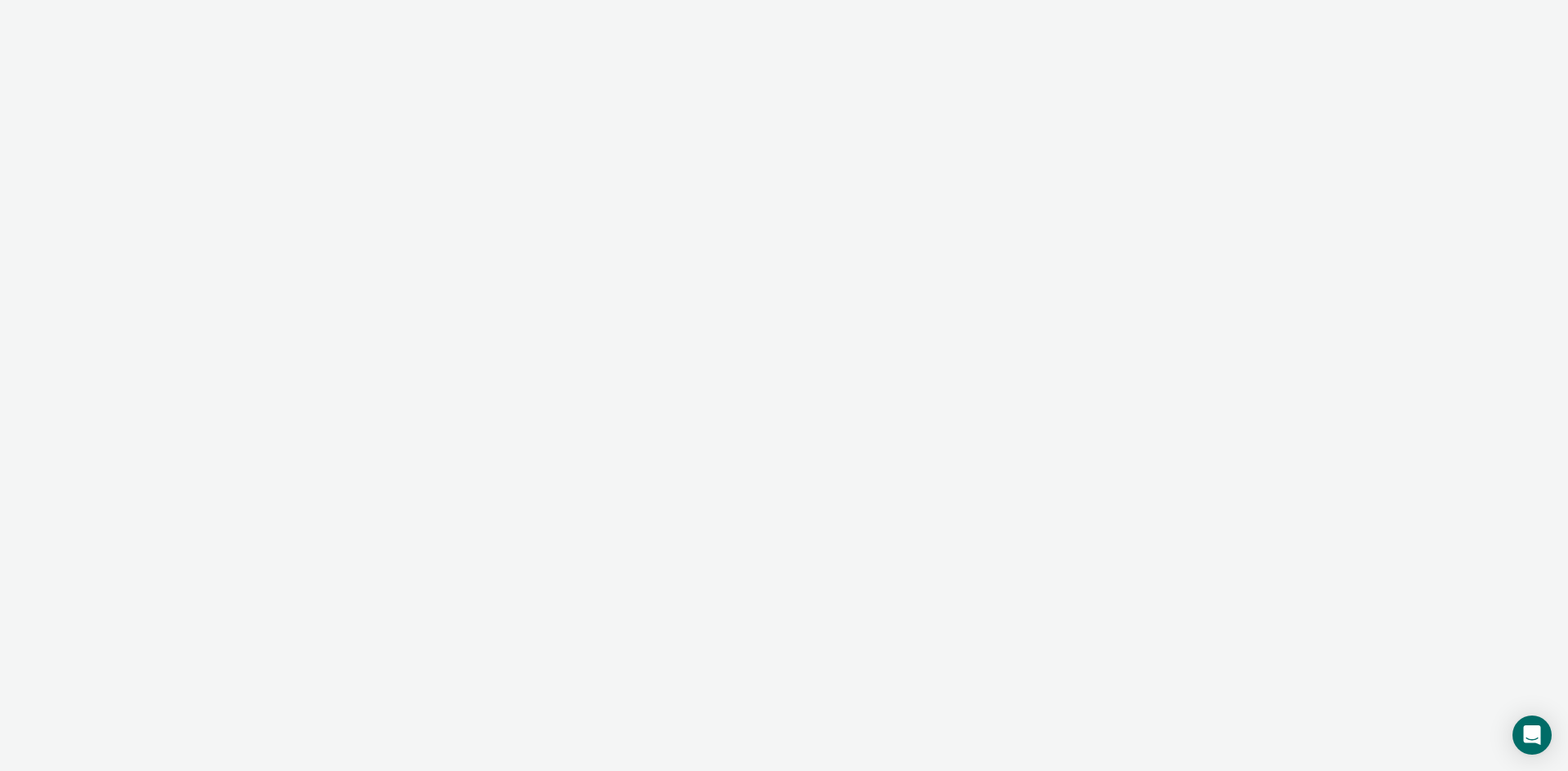
type textarea "x"
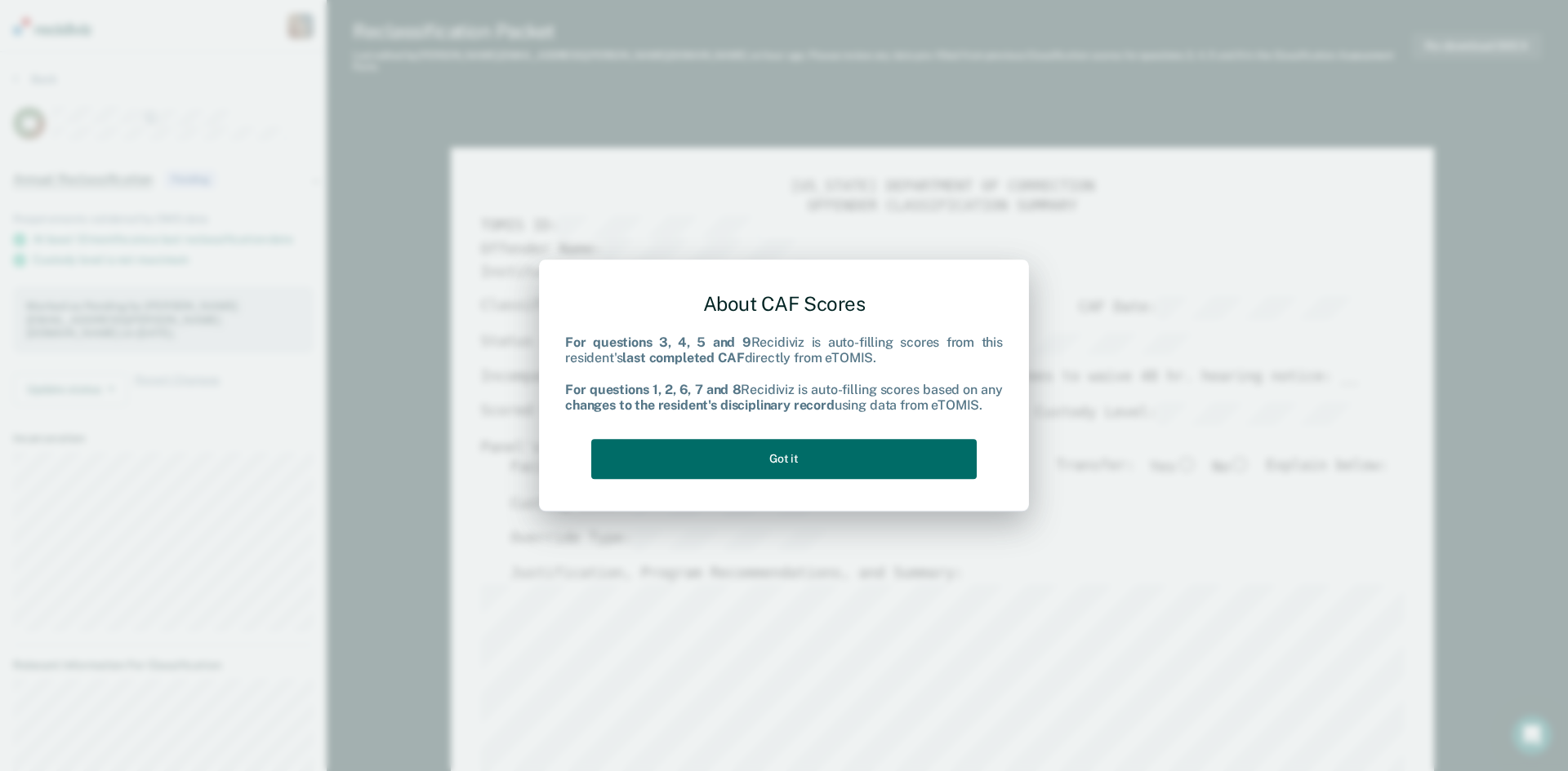
click at [721, 437] on div "About CAF Scores For questions 3, 4, 5 and 9 Recidiviz is auto-filling scores f…" at bounding box center [784, 383] width 437 height 208
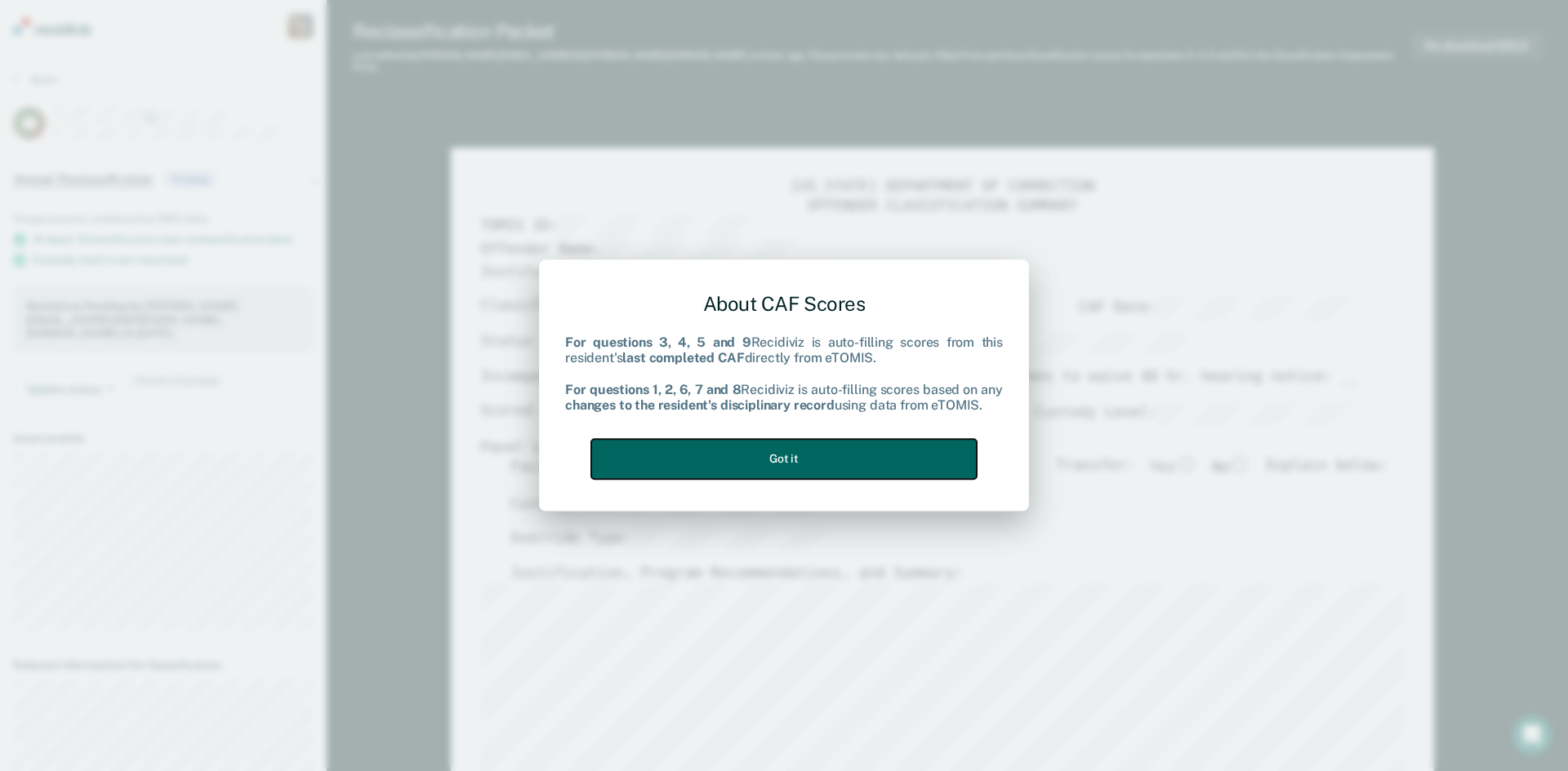
click at [723, 464] on button "Got it" at bounding box center [784, 459] width 386 height 40
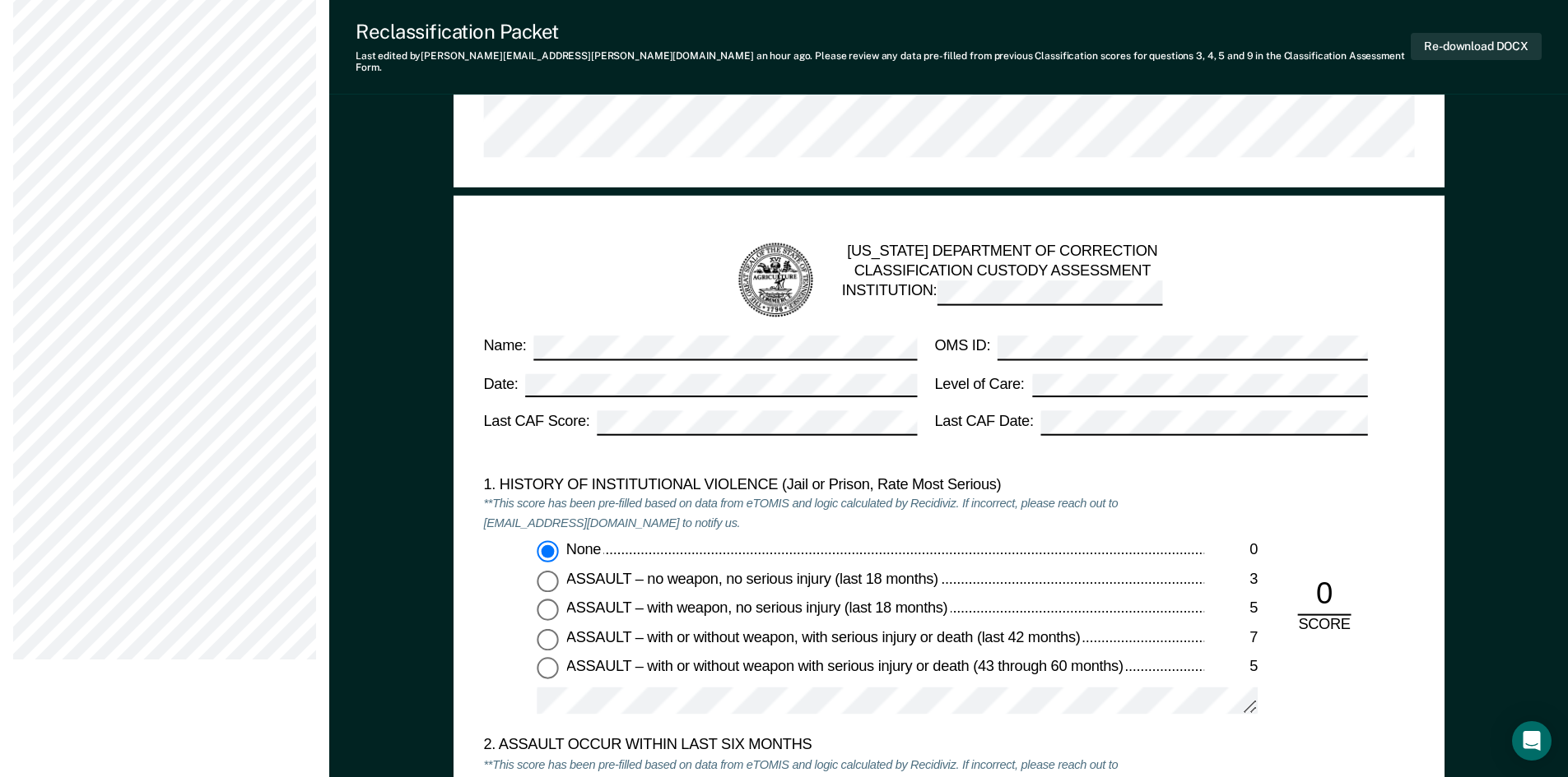
scroll to position [905, 0]
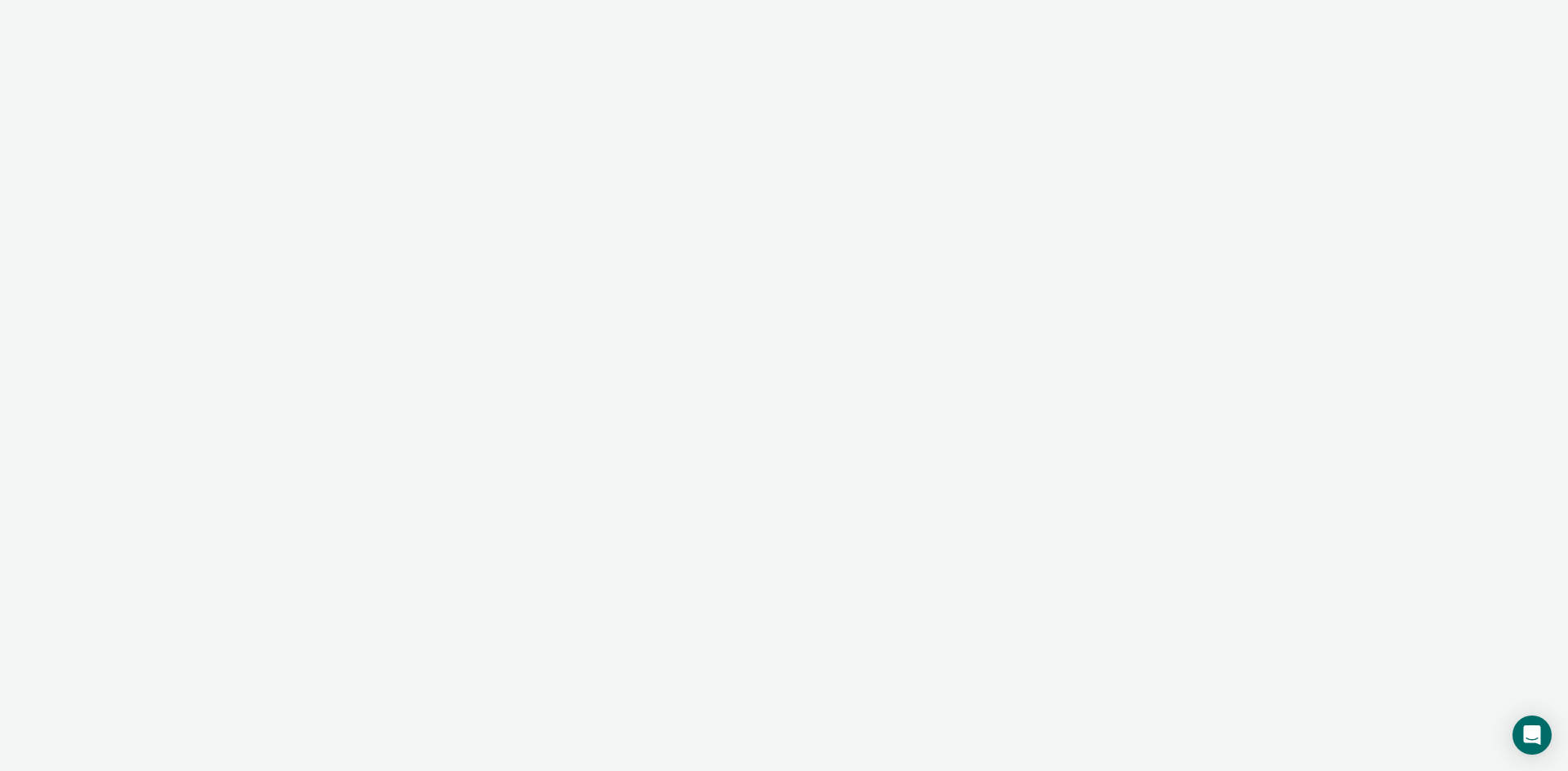
type textarea "x"
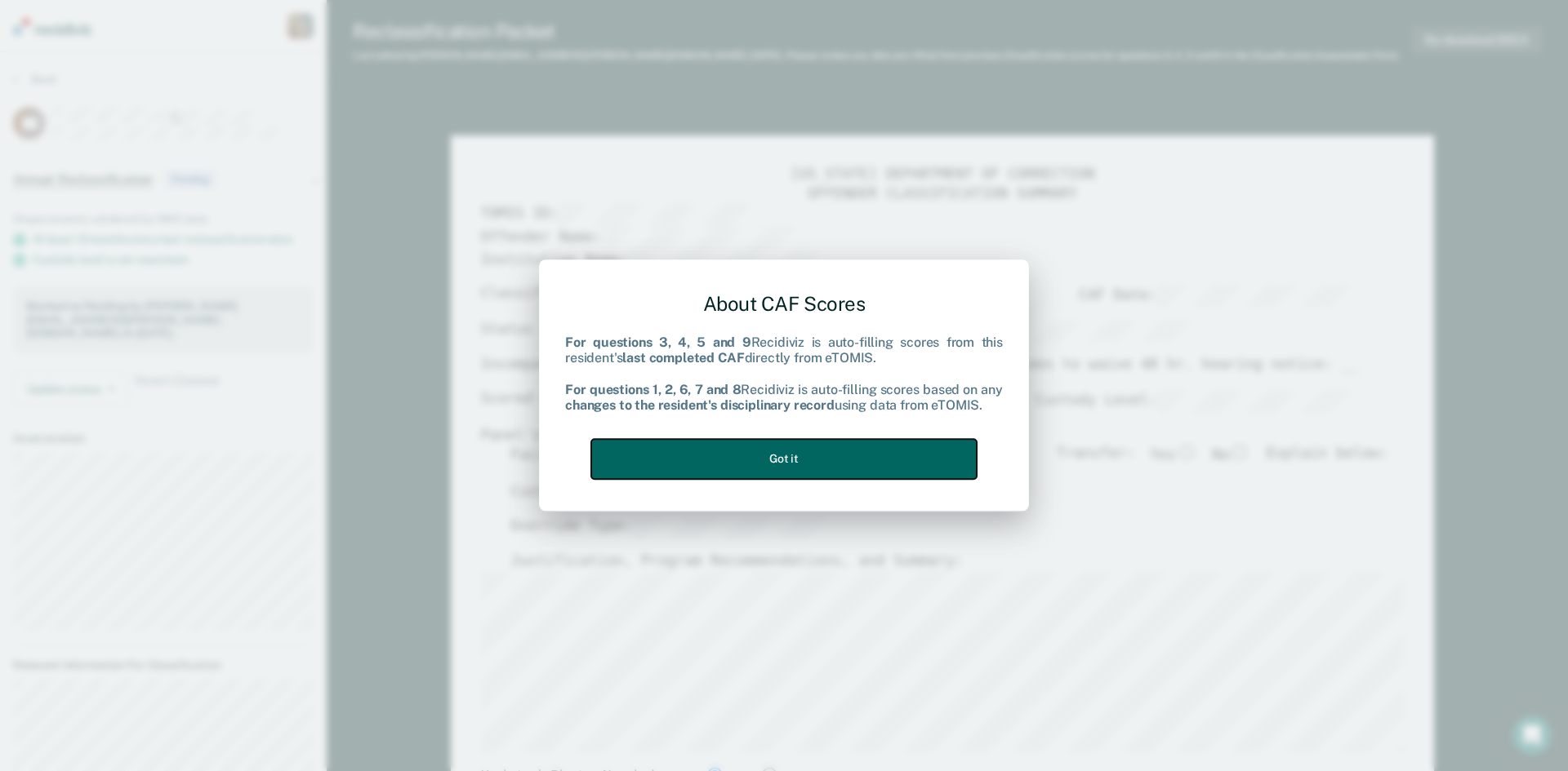
click at [708, 442] on button "Got it" at bounding box center [784, 459] width 386 height 40
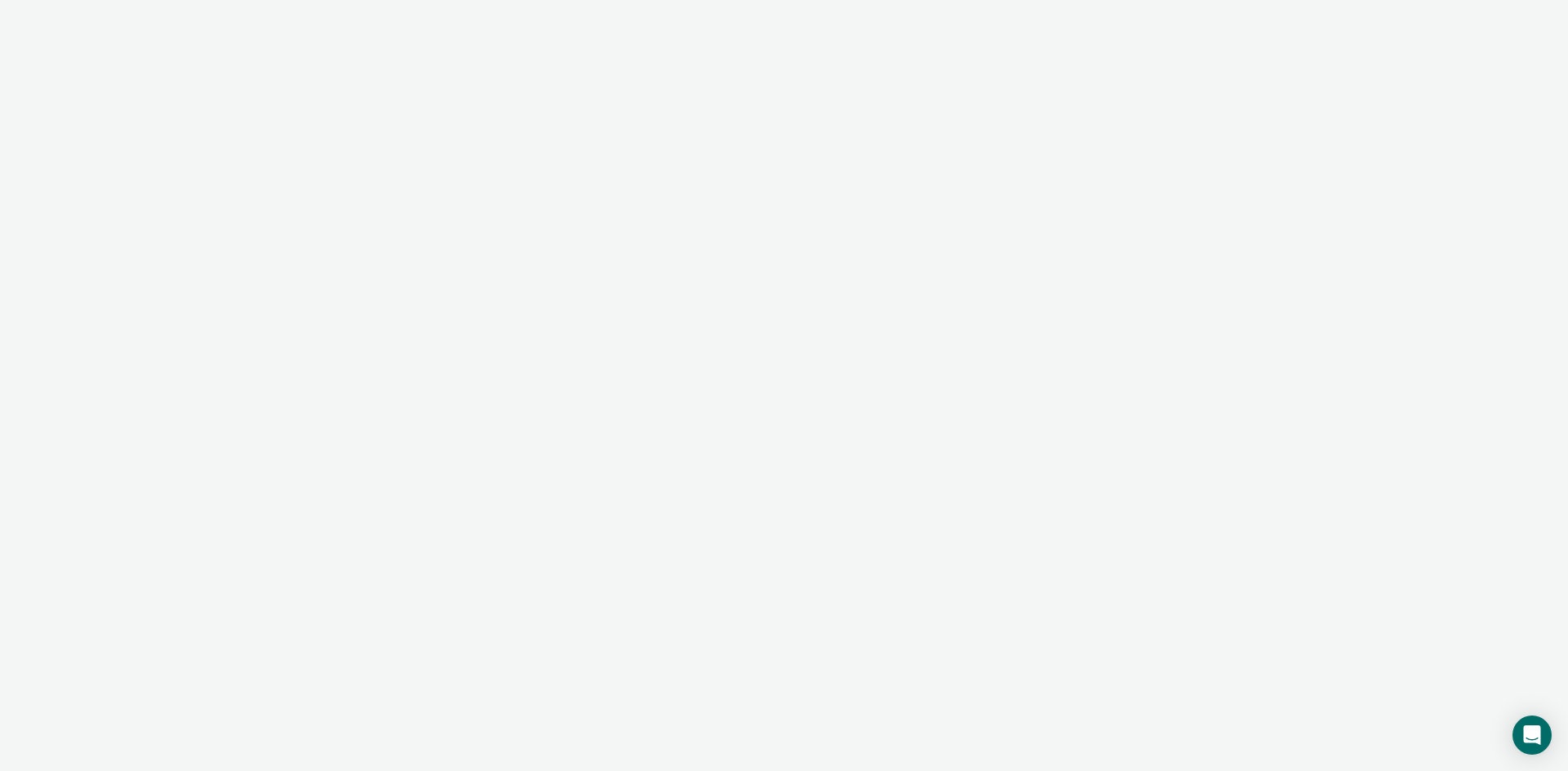
type textarea "x"
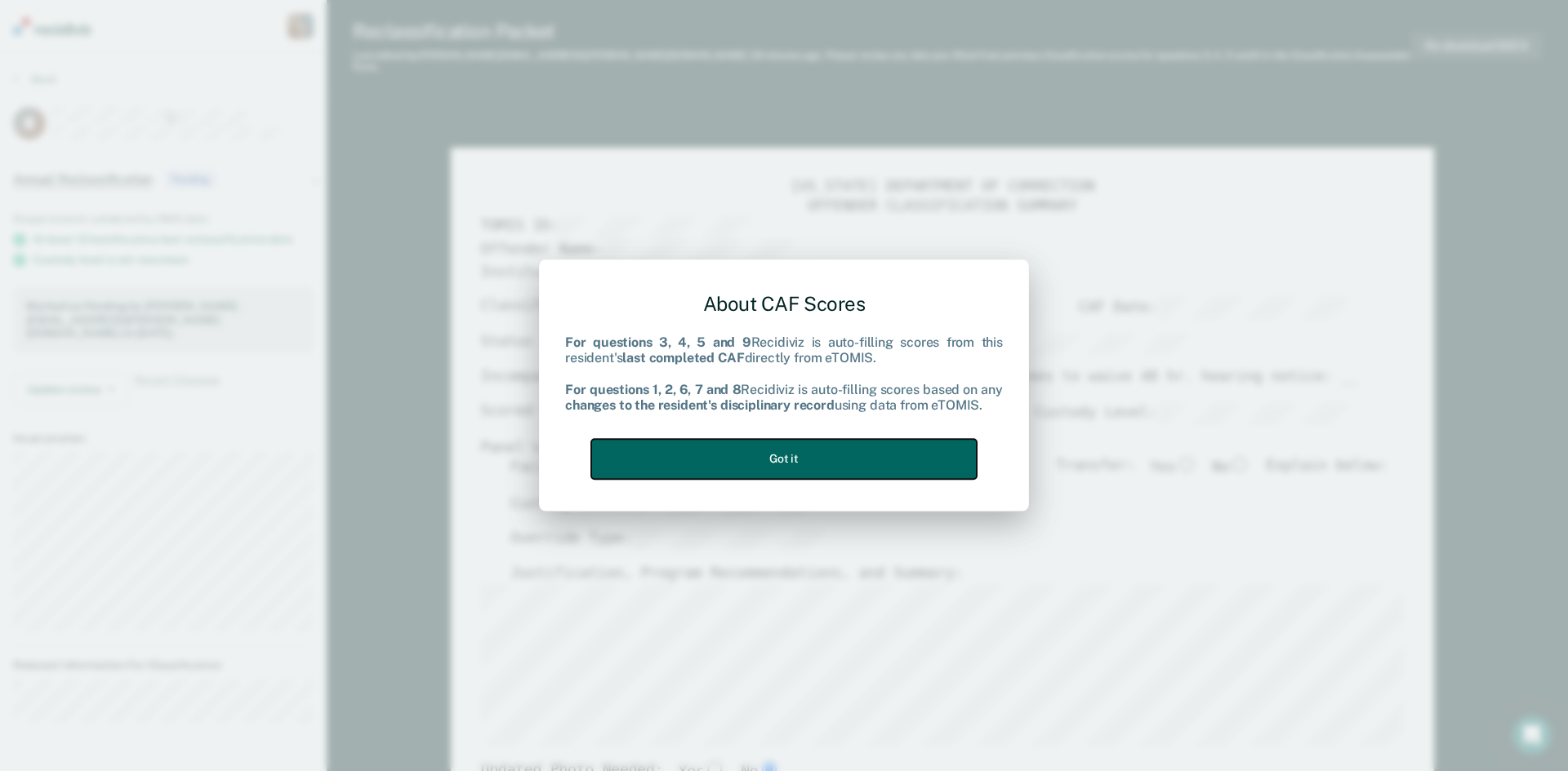
click at [806, 449] on button "Got it" at bounding box center [784, 459] width 386 height 40
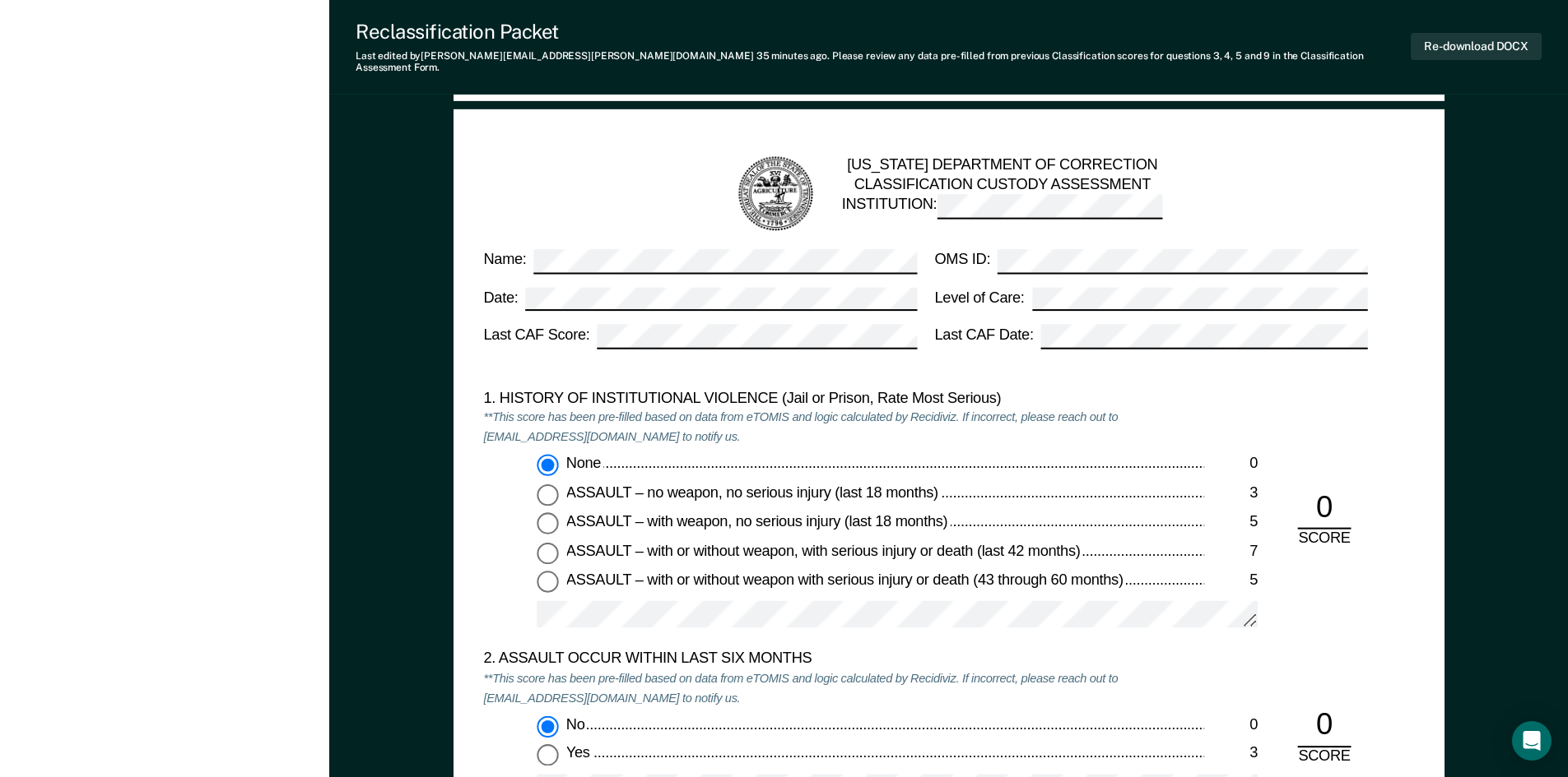
scroll to position [1316, 0]
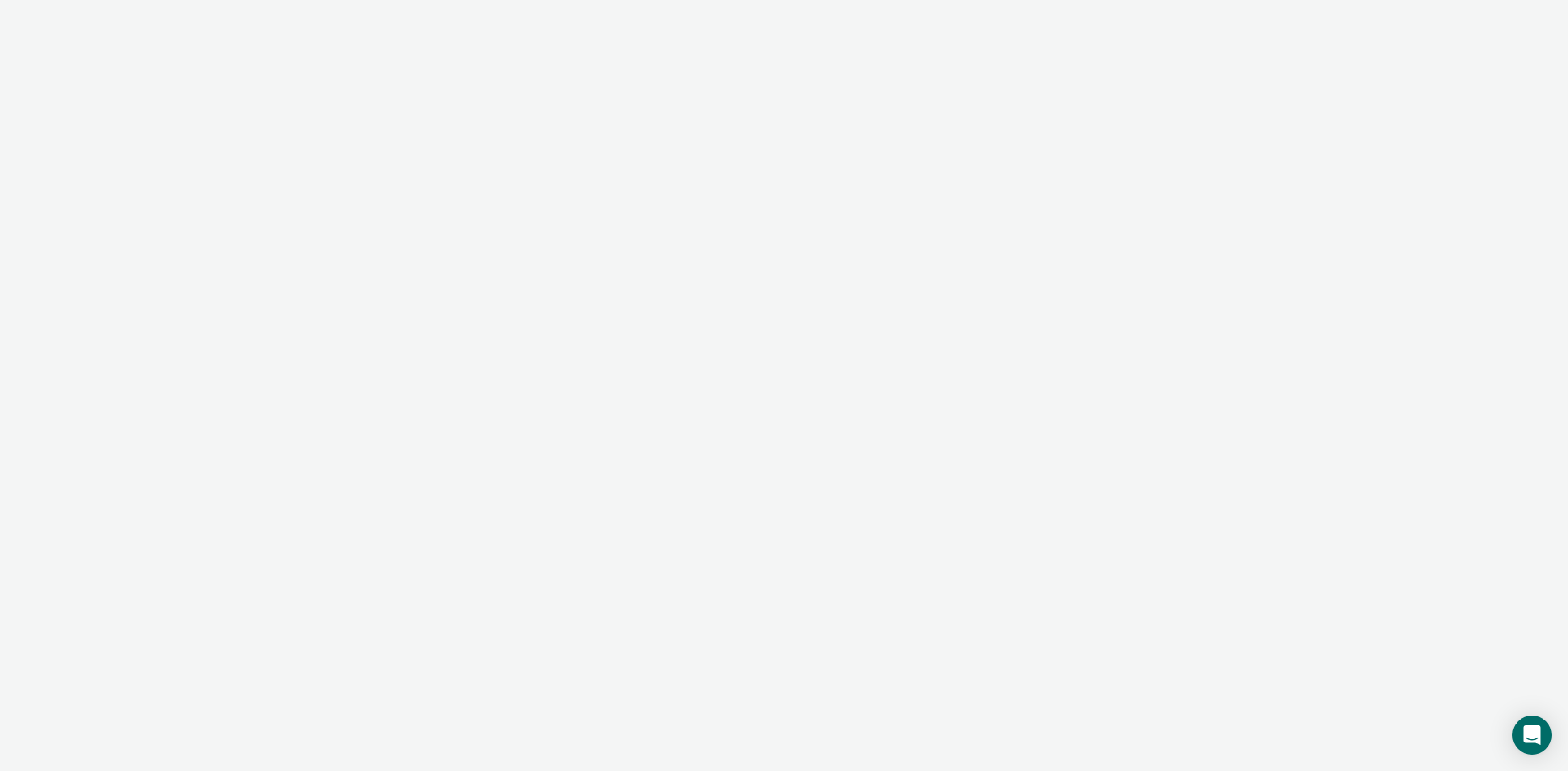
type textarea "x"
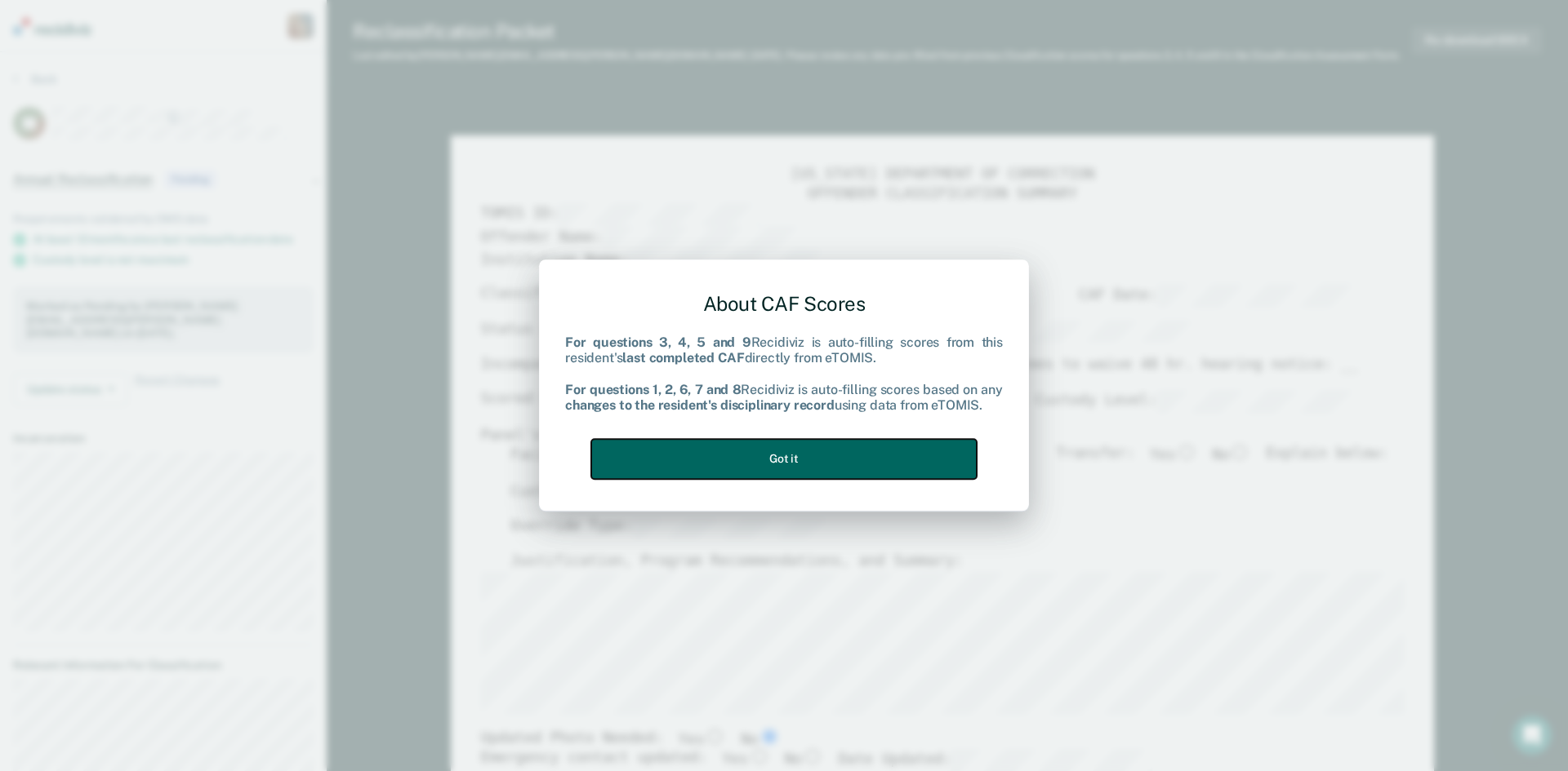
click at [727, 442] on button "Got it" at bounding box center [784, 459] width 386 height 40
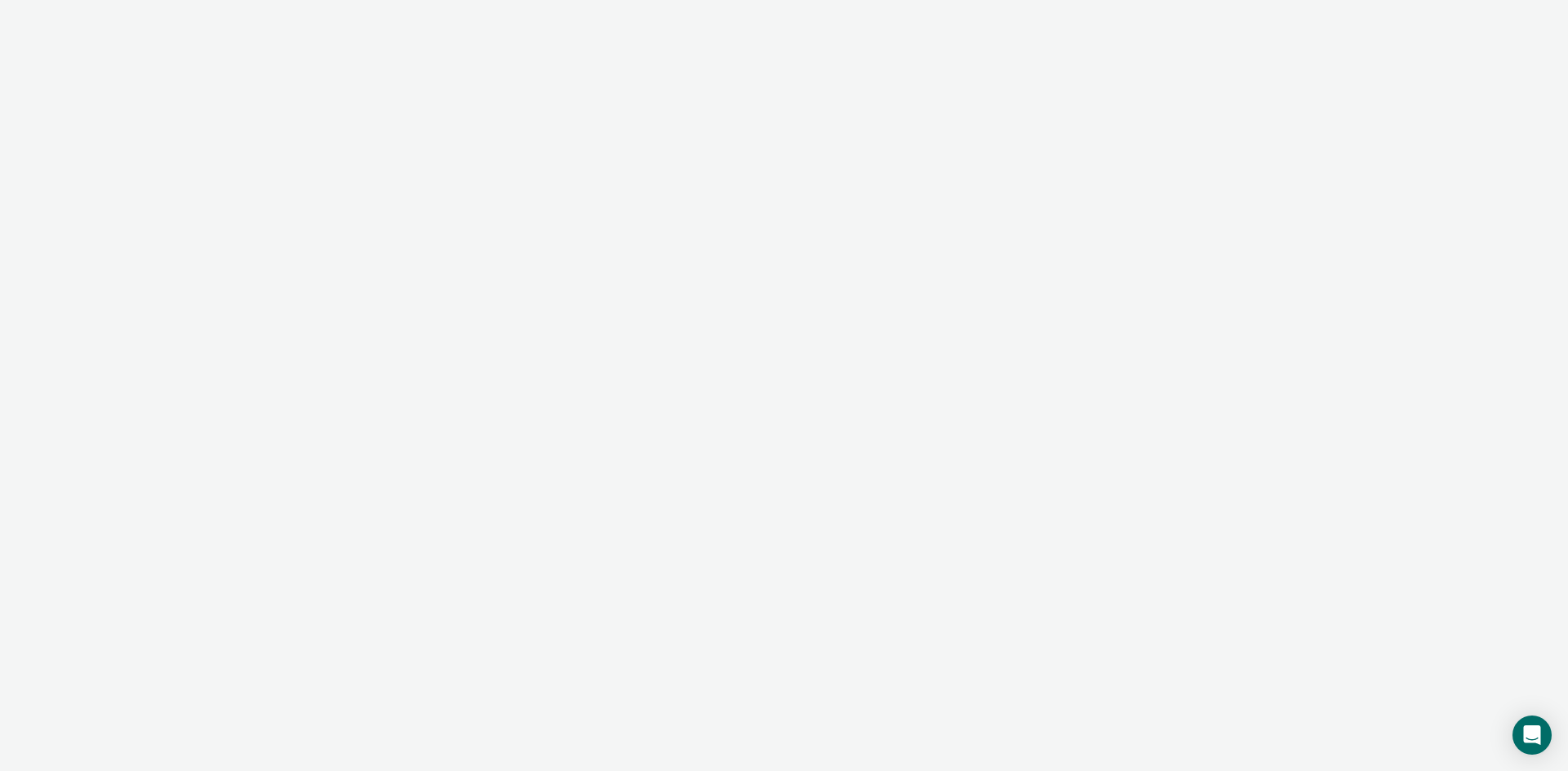
type textarea "x"
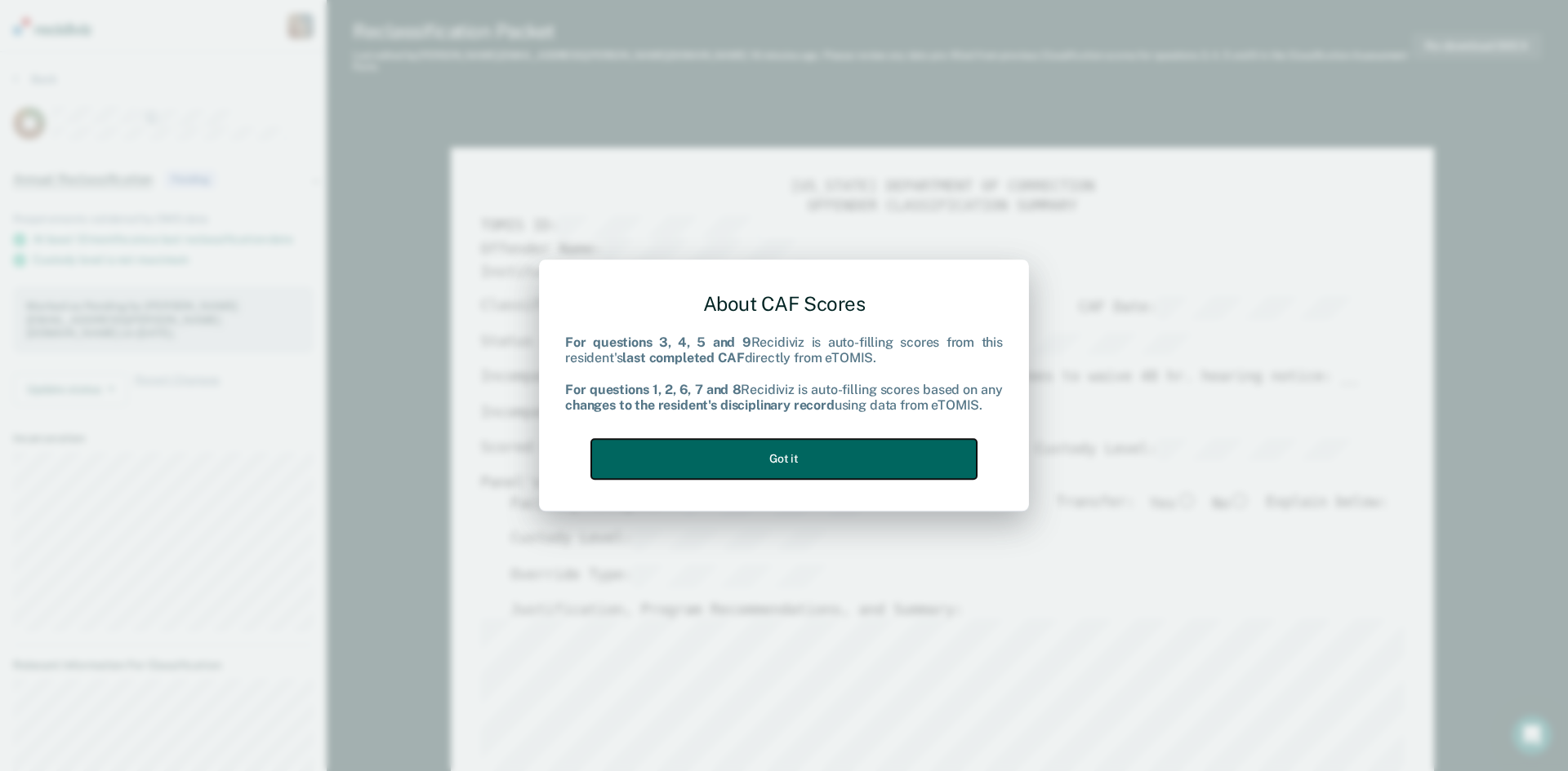
click at [720, 460] on button "Got it" at bounding box center [784, 459] width 386 height 40
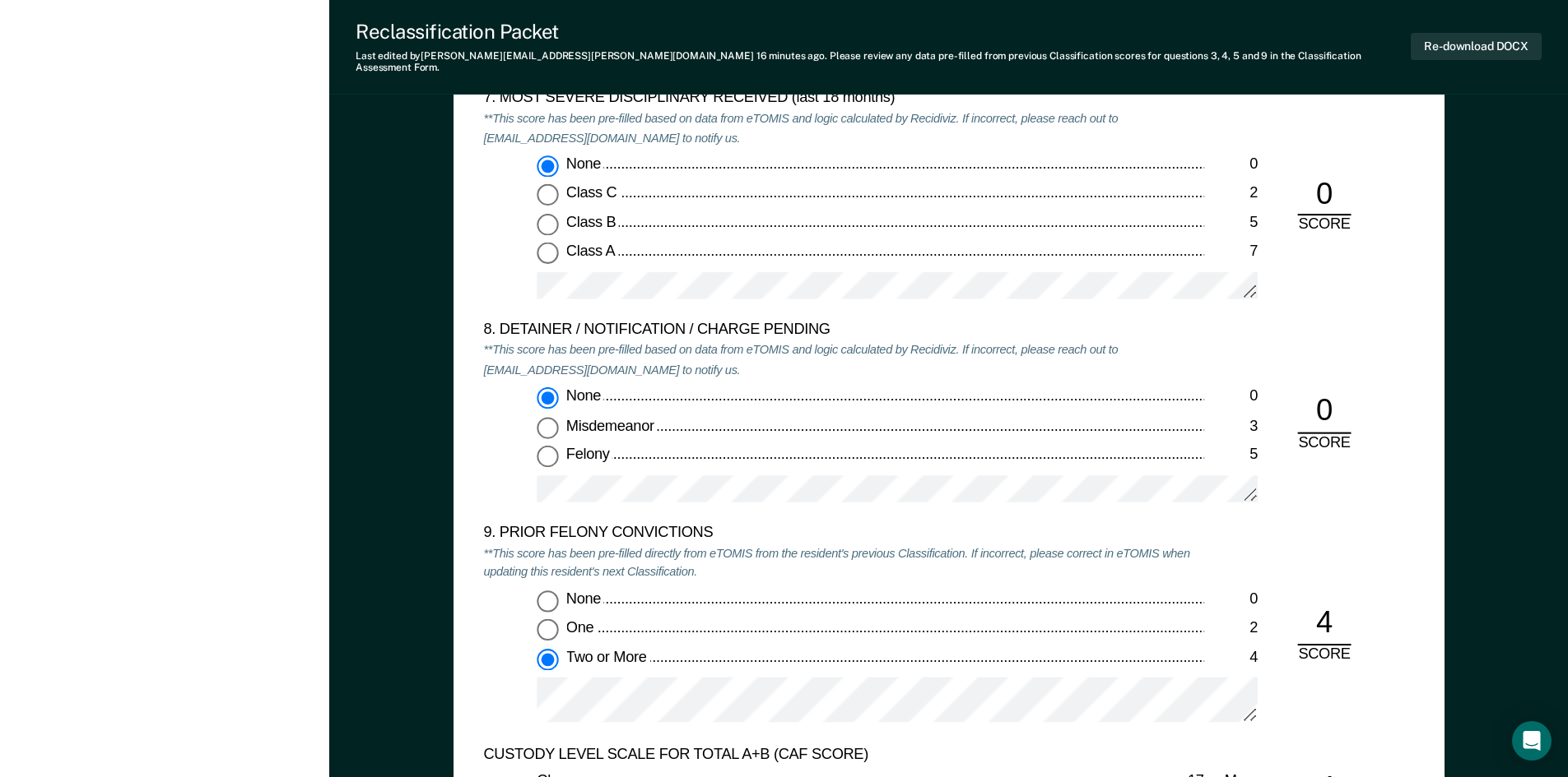
scroll to position [3455, 0]
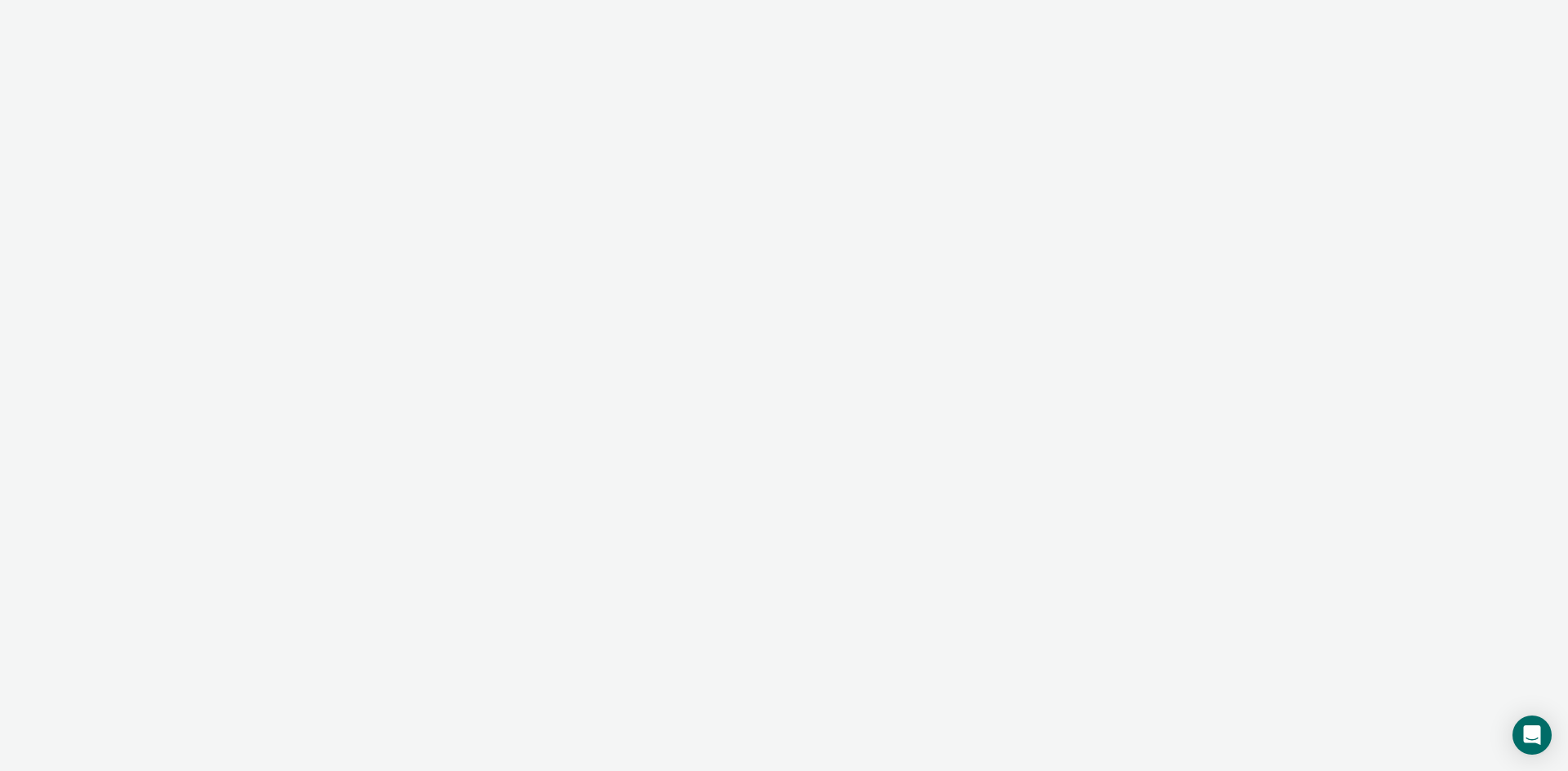
type textarea "x"
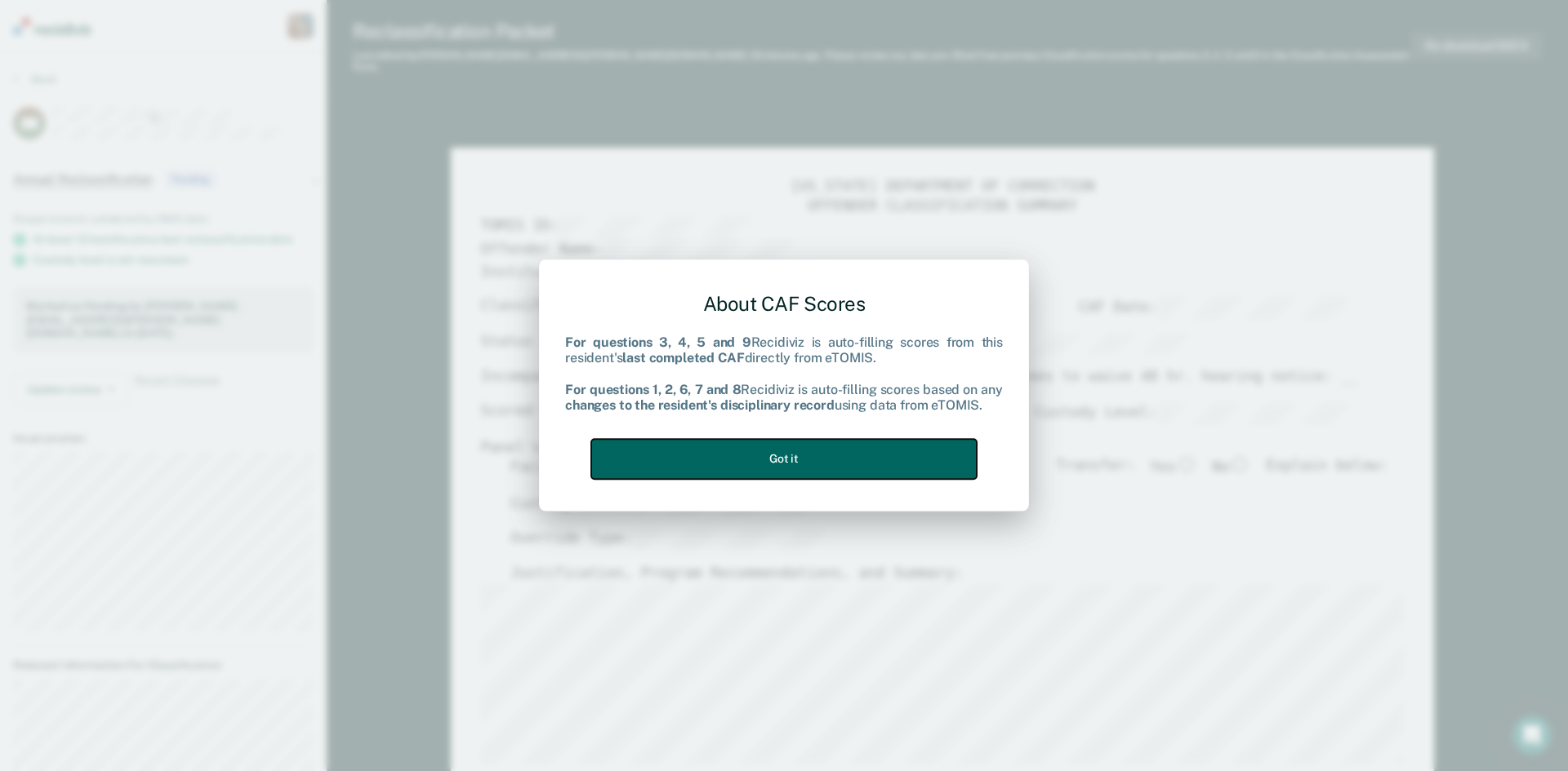
click at [716, 463] on button "Got it" at bounding box center [784, 459] width 386 height 40
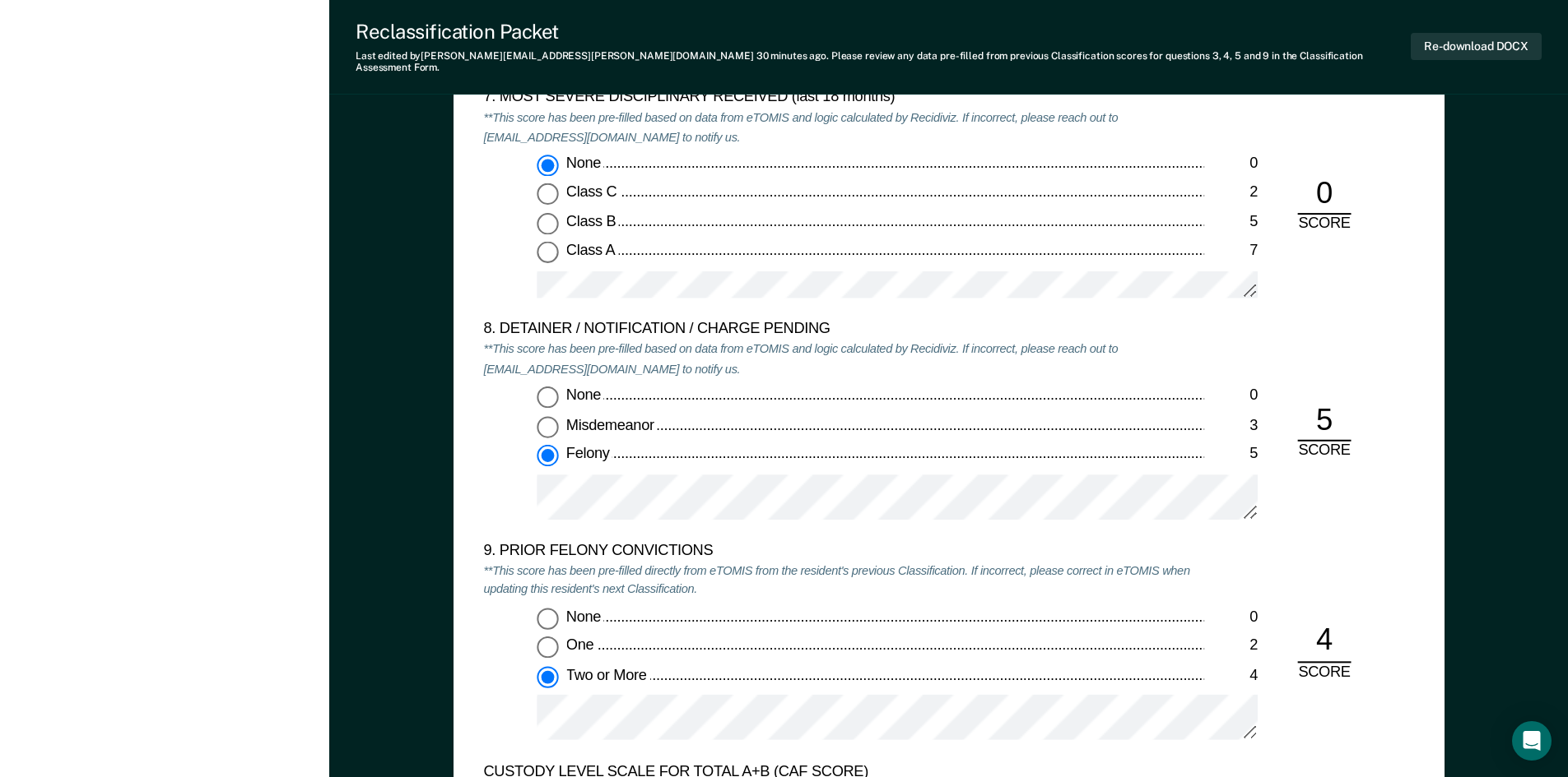
scroll to position [3208, 0]
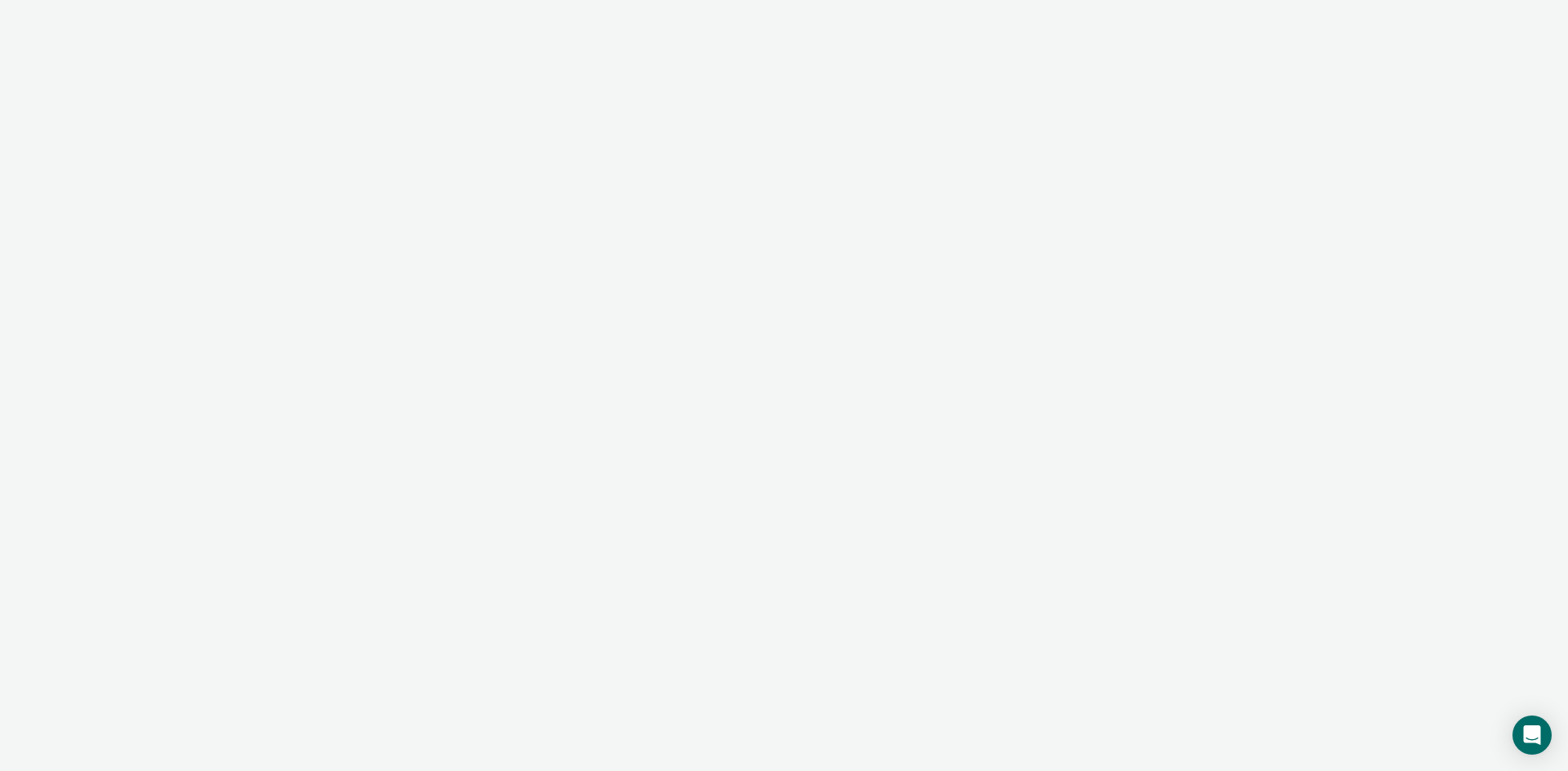
type textarea "x"
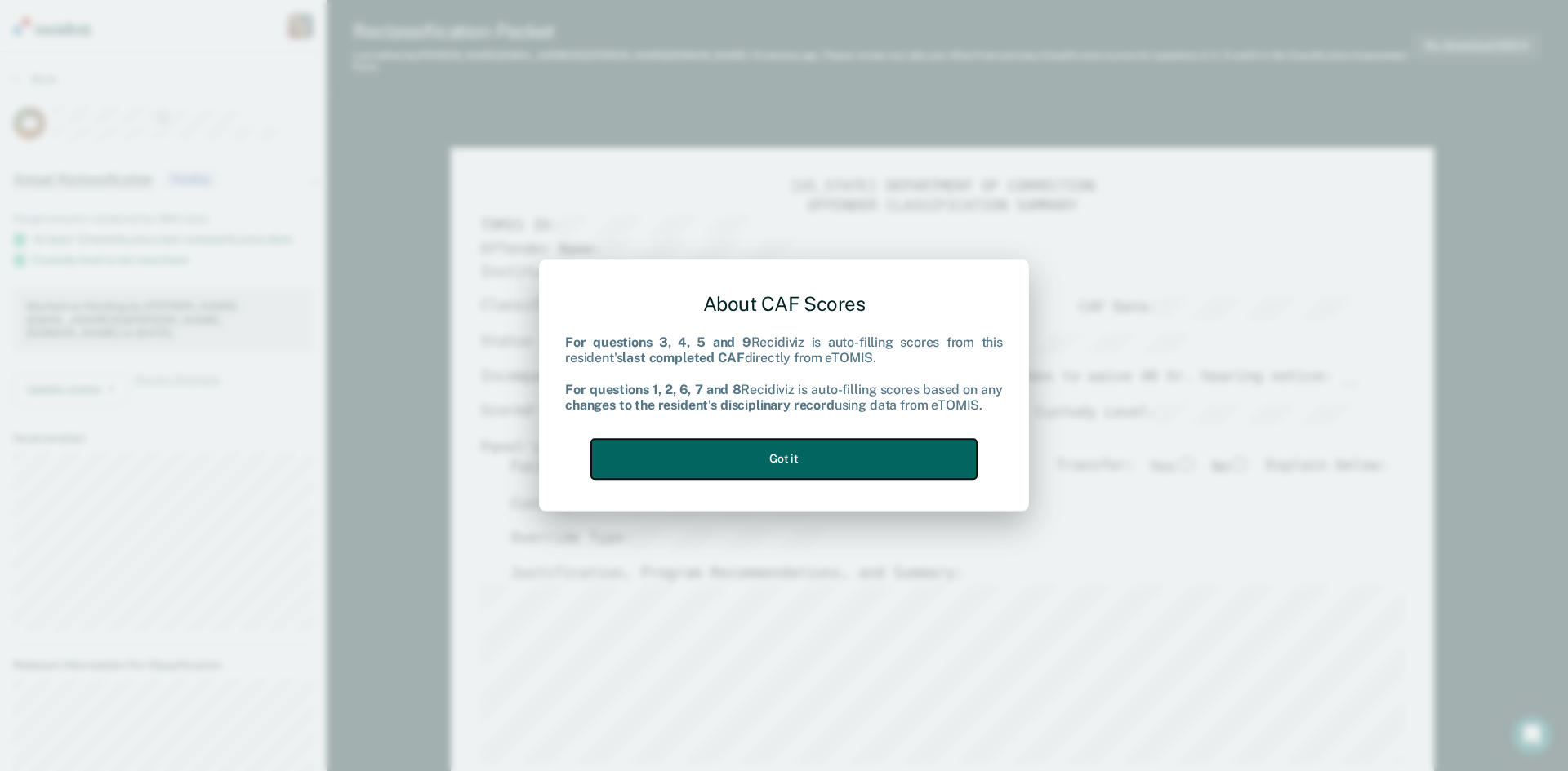
click at [741, 444] on button "Got it" at bounding box center [784, 459] width 386 height 40
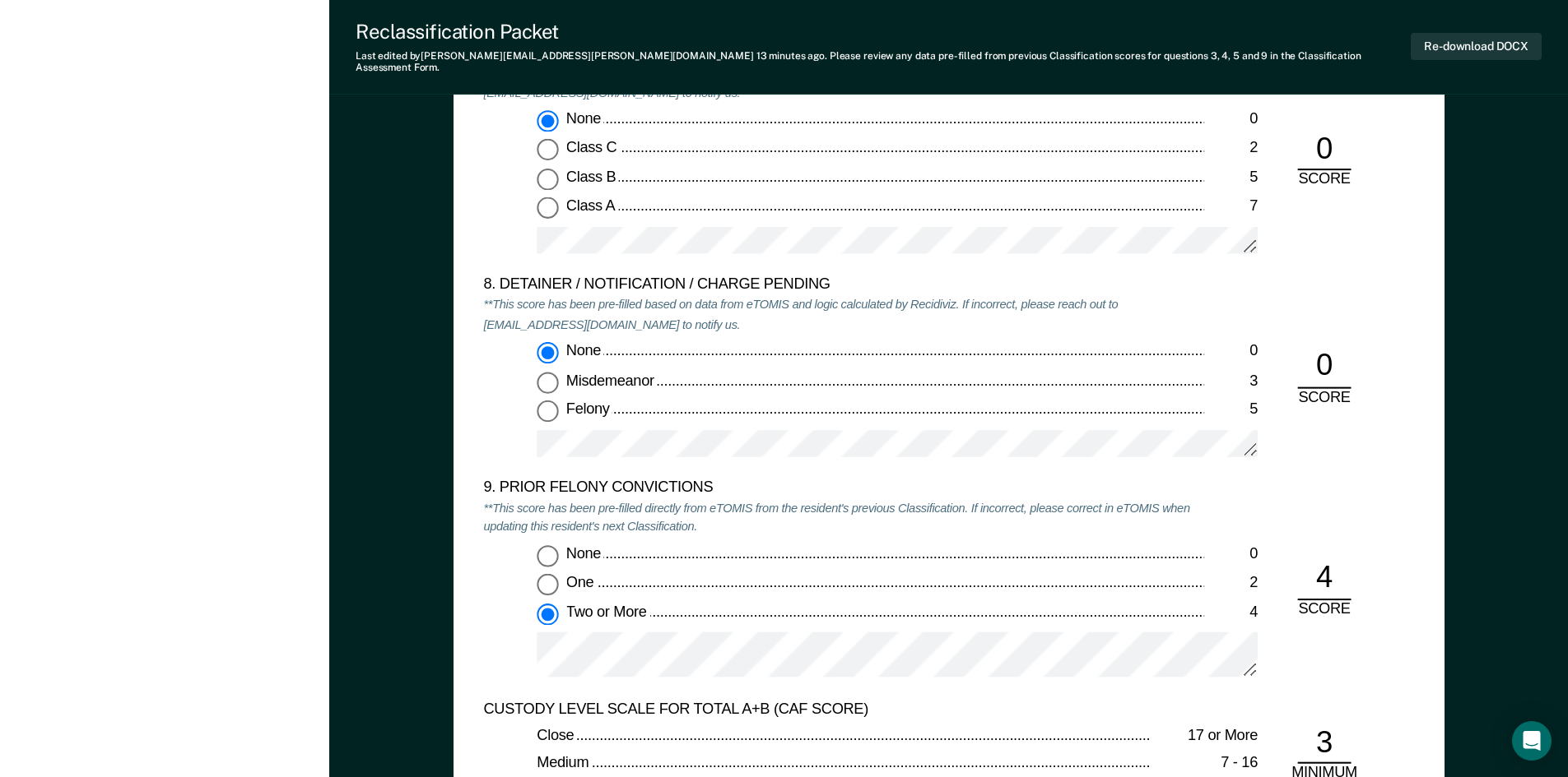
scroll to position [3373, 0]
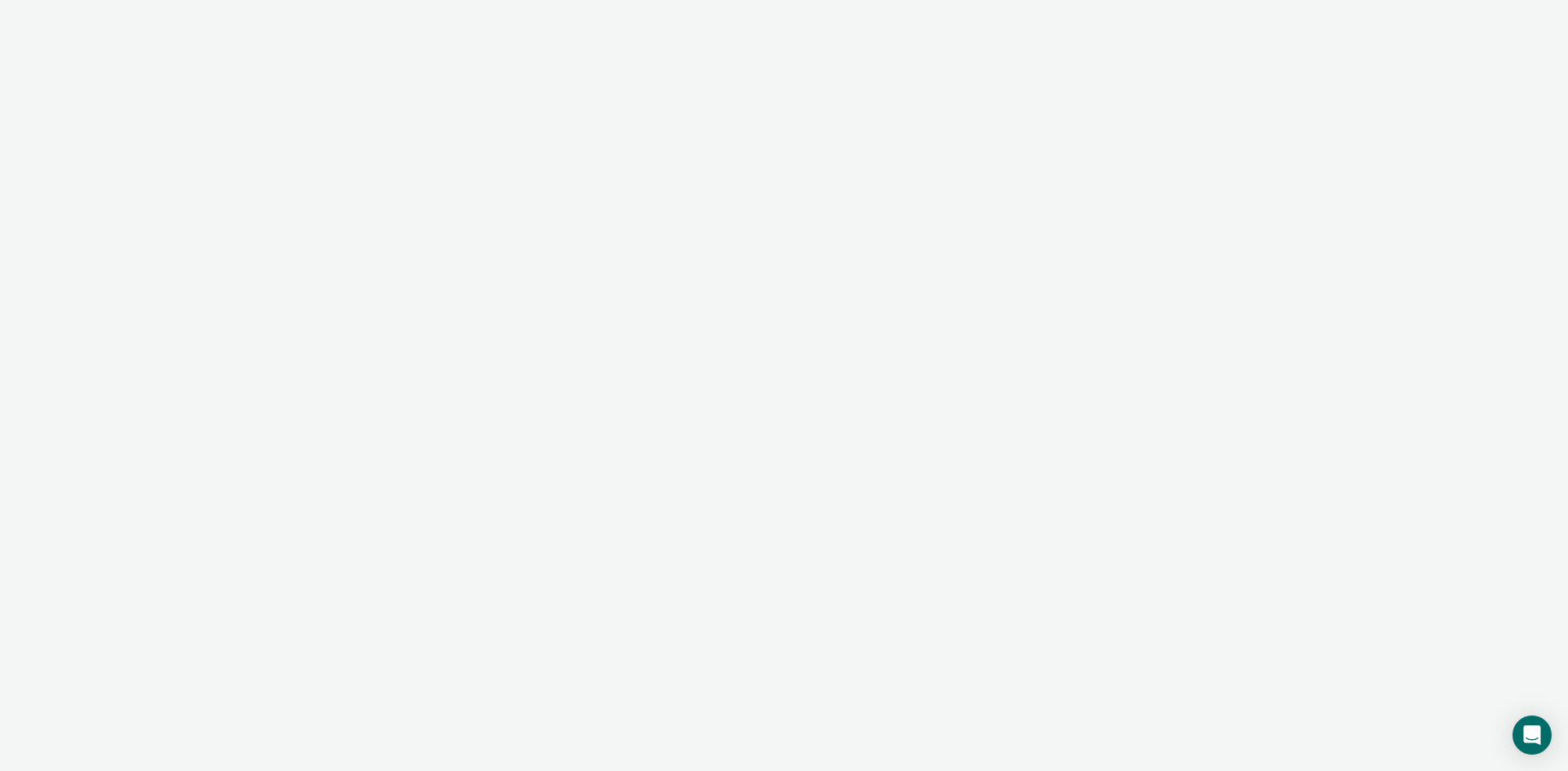
type textarea "x"
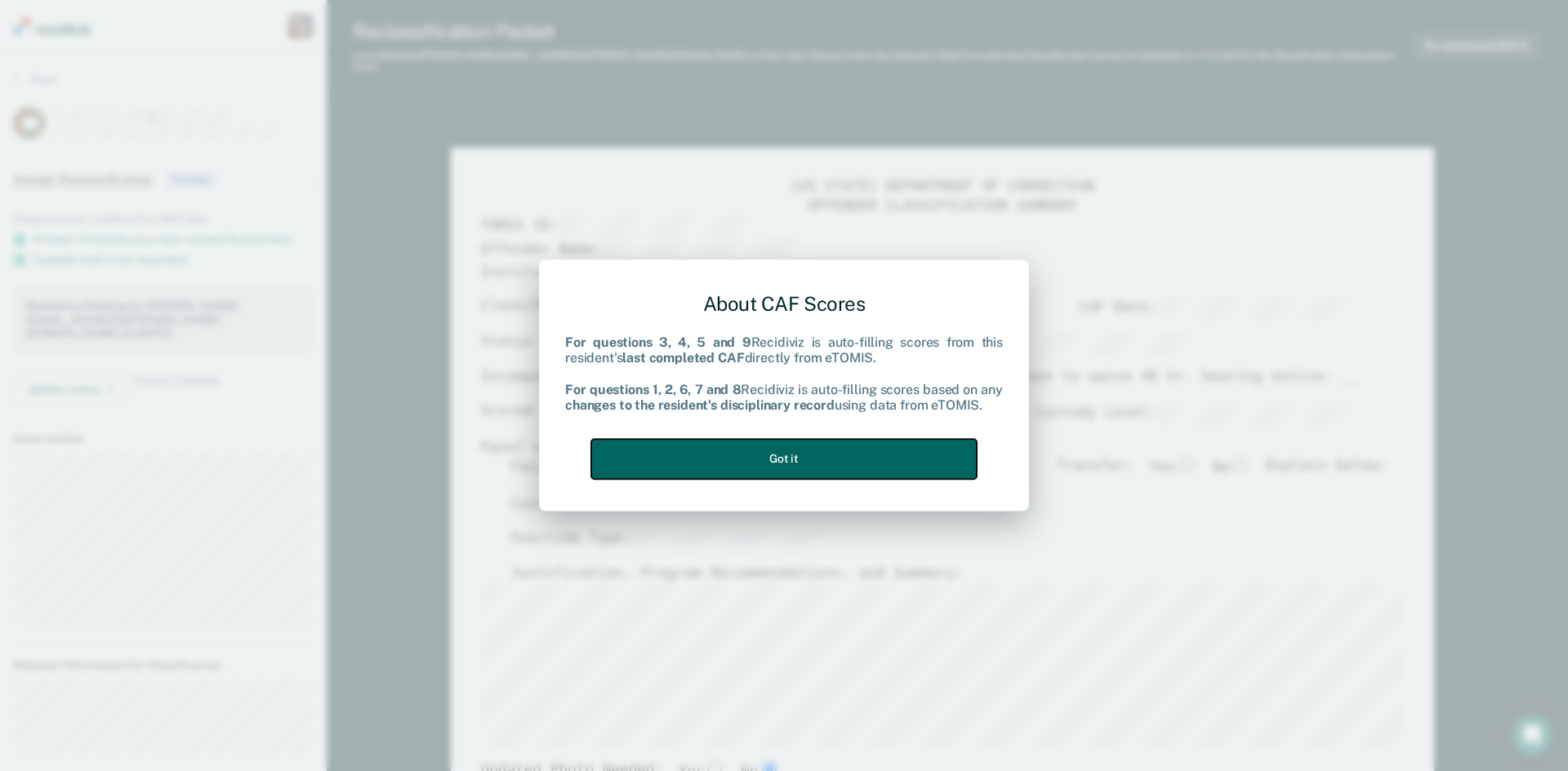
click at [764, 454] on button "Got it" at bounding box center [784, 459] width 386 height 40
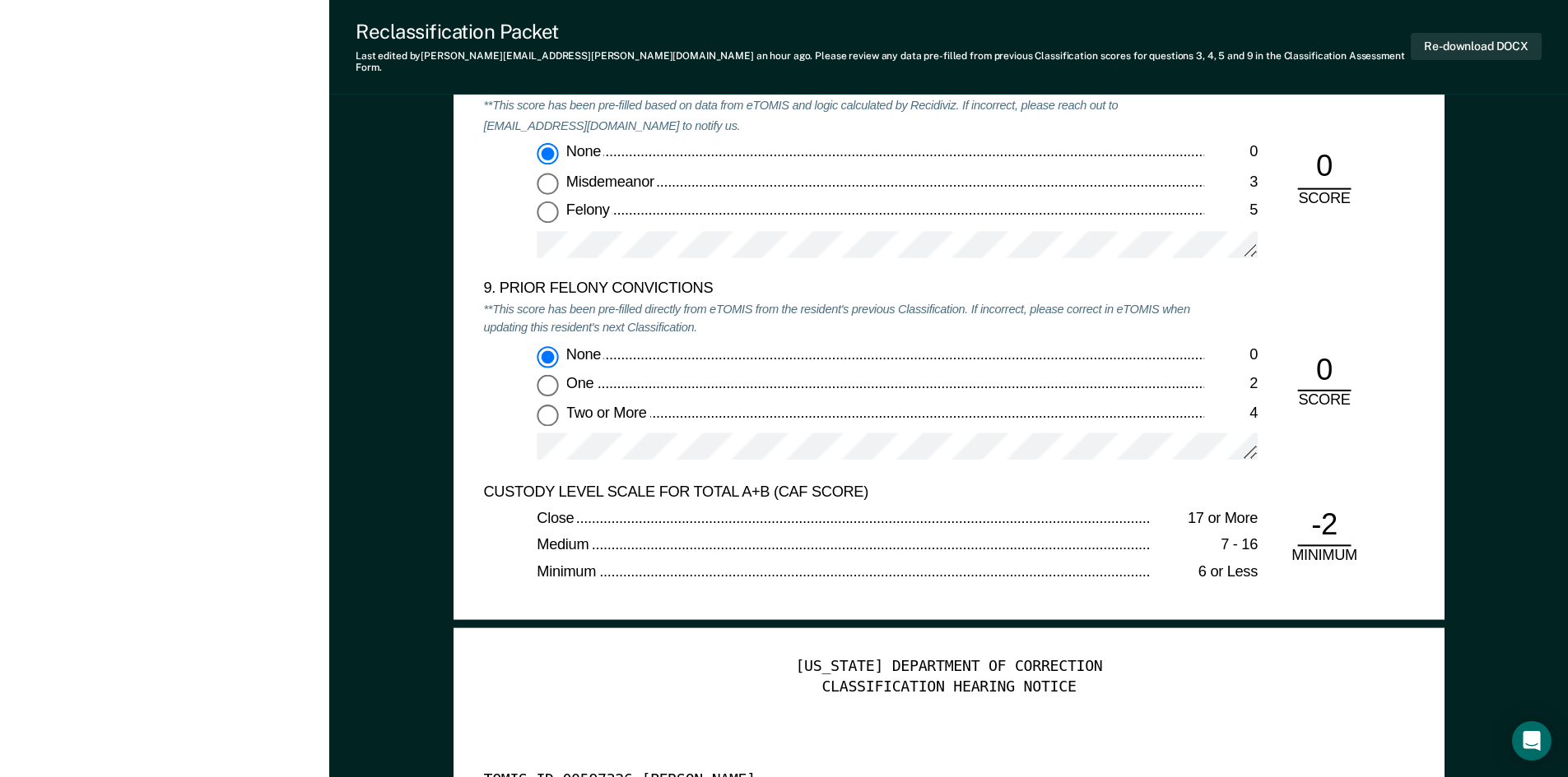
scroll to position [3784, 0]
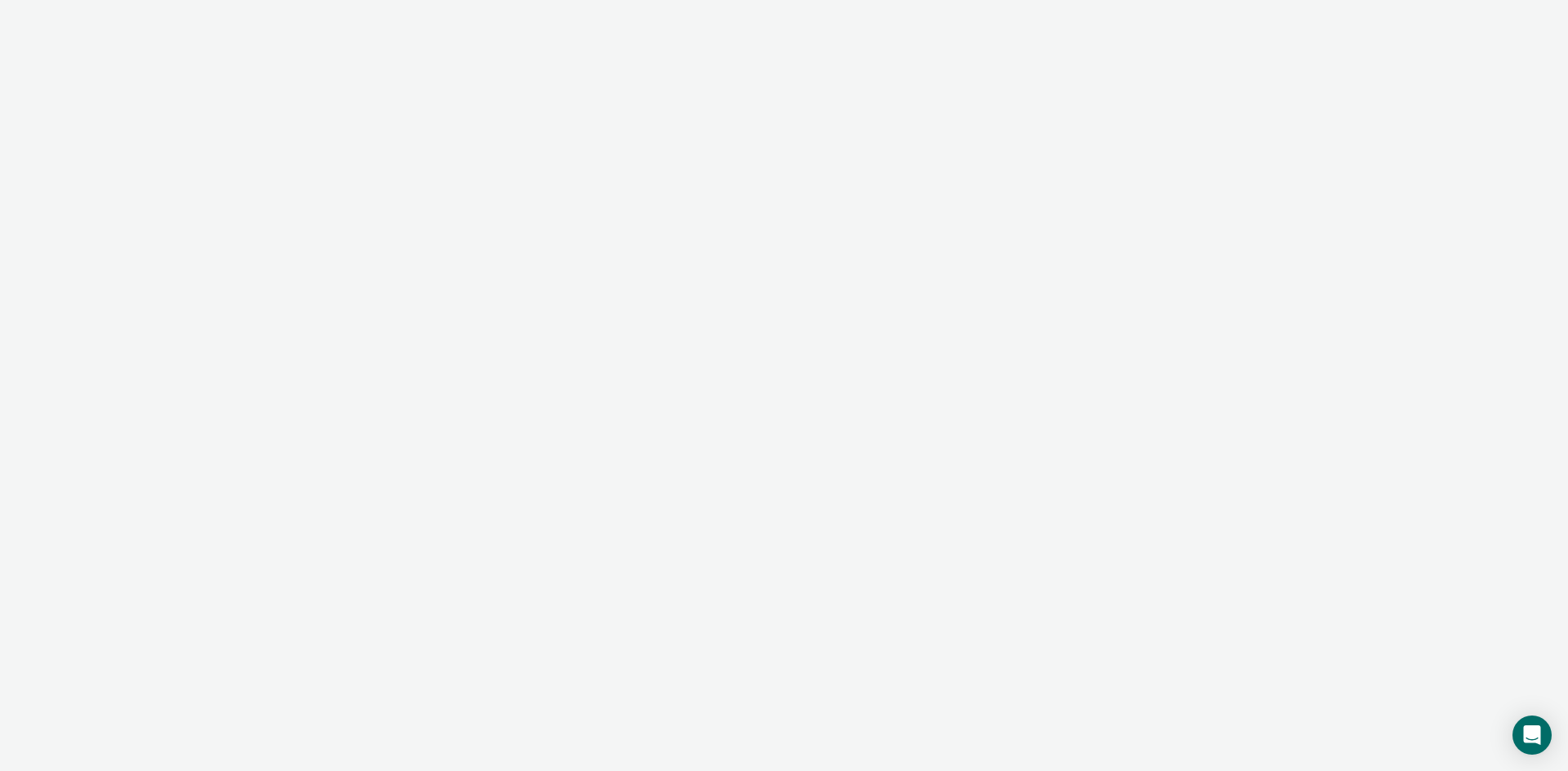
type textarea "x"
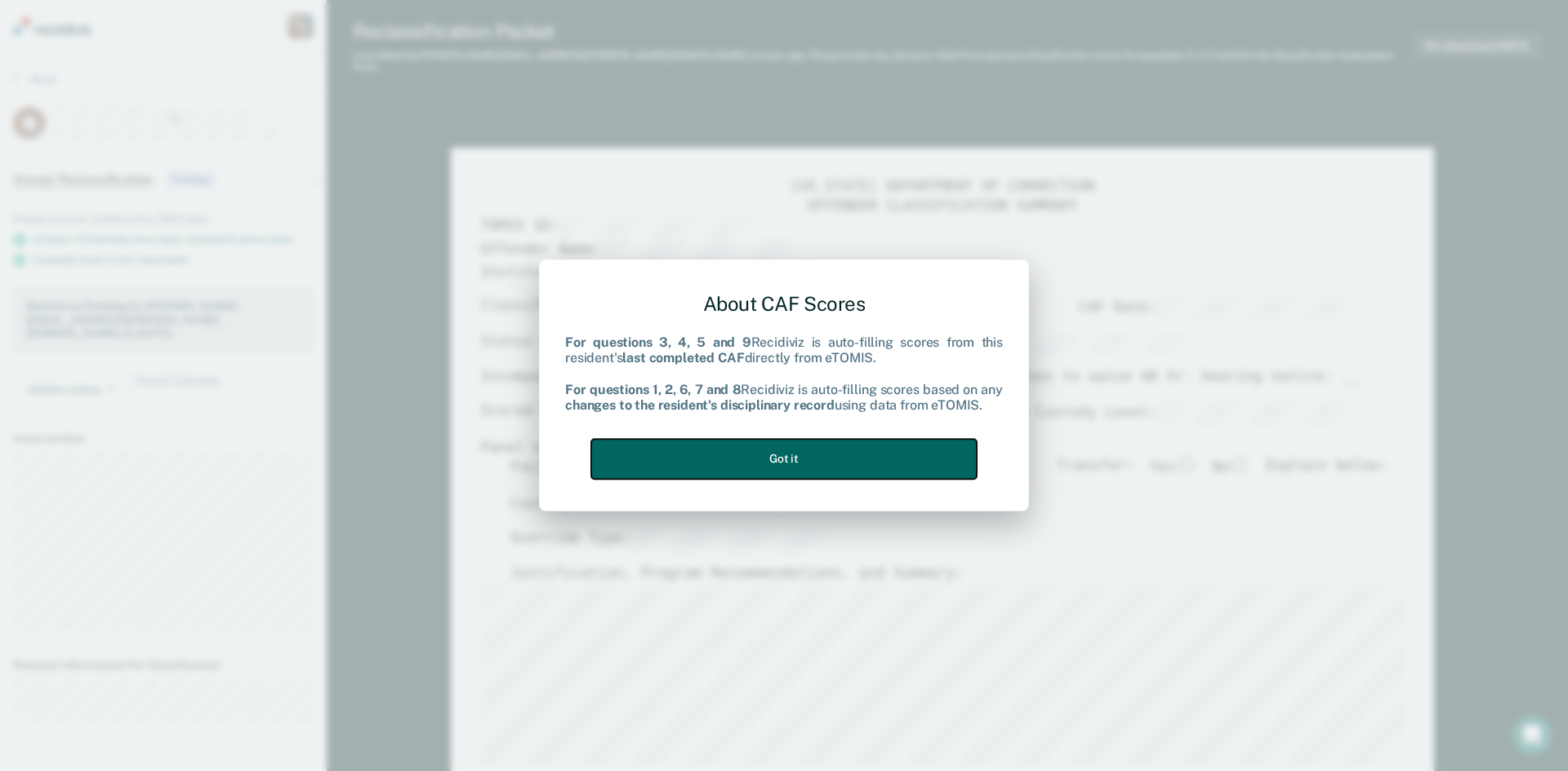
click at [775, 455] on button "Got it" at bounding box center [784, 459] width 386 height 40
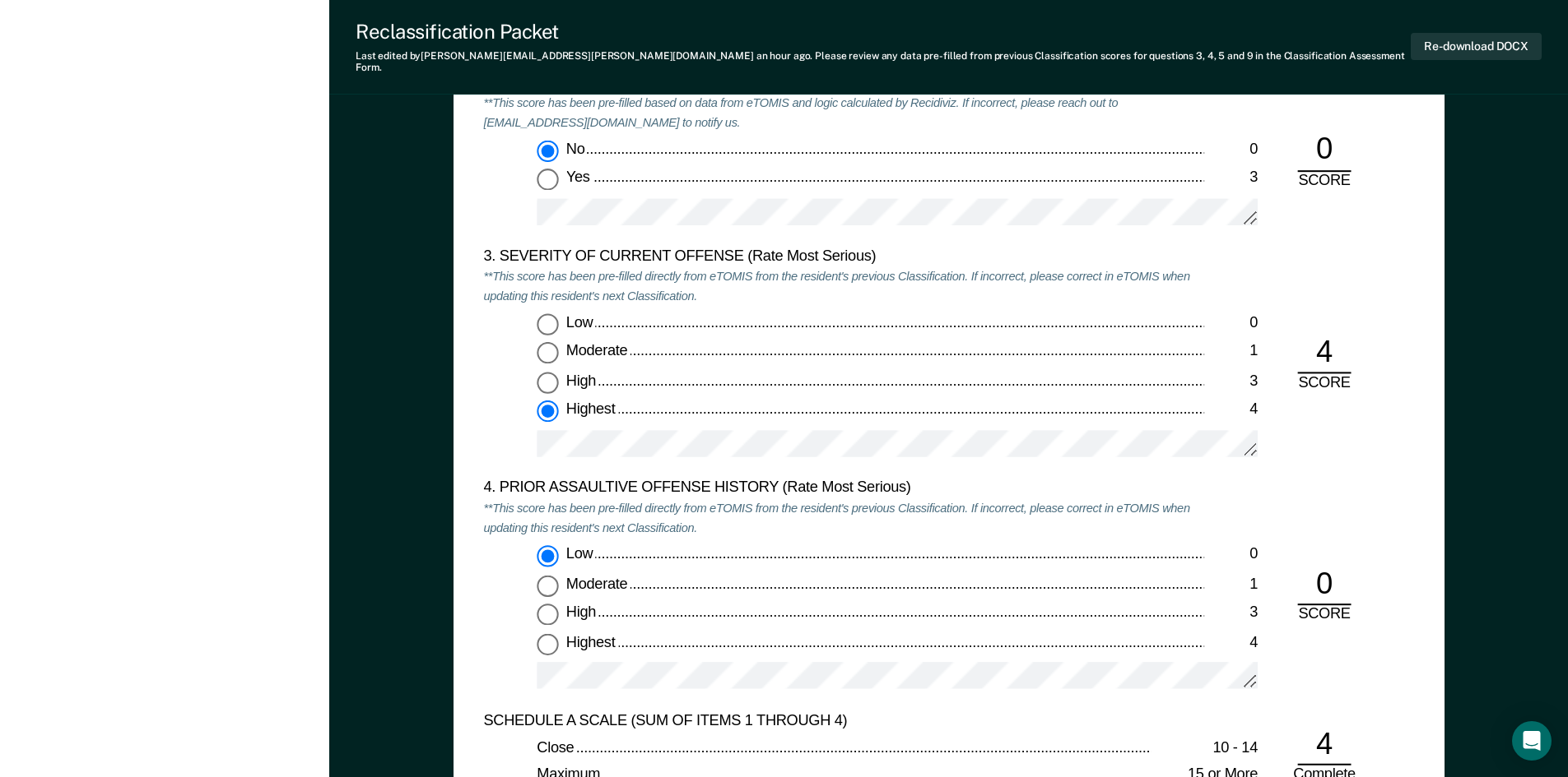
scroll to position [1892, 0]
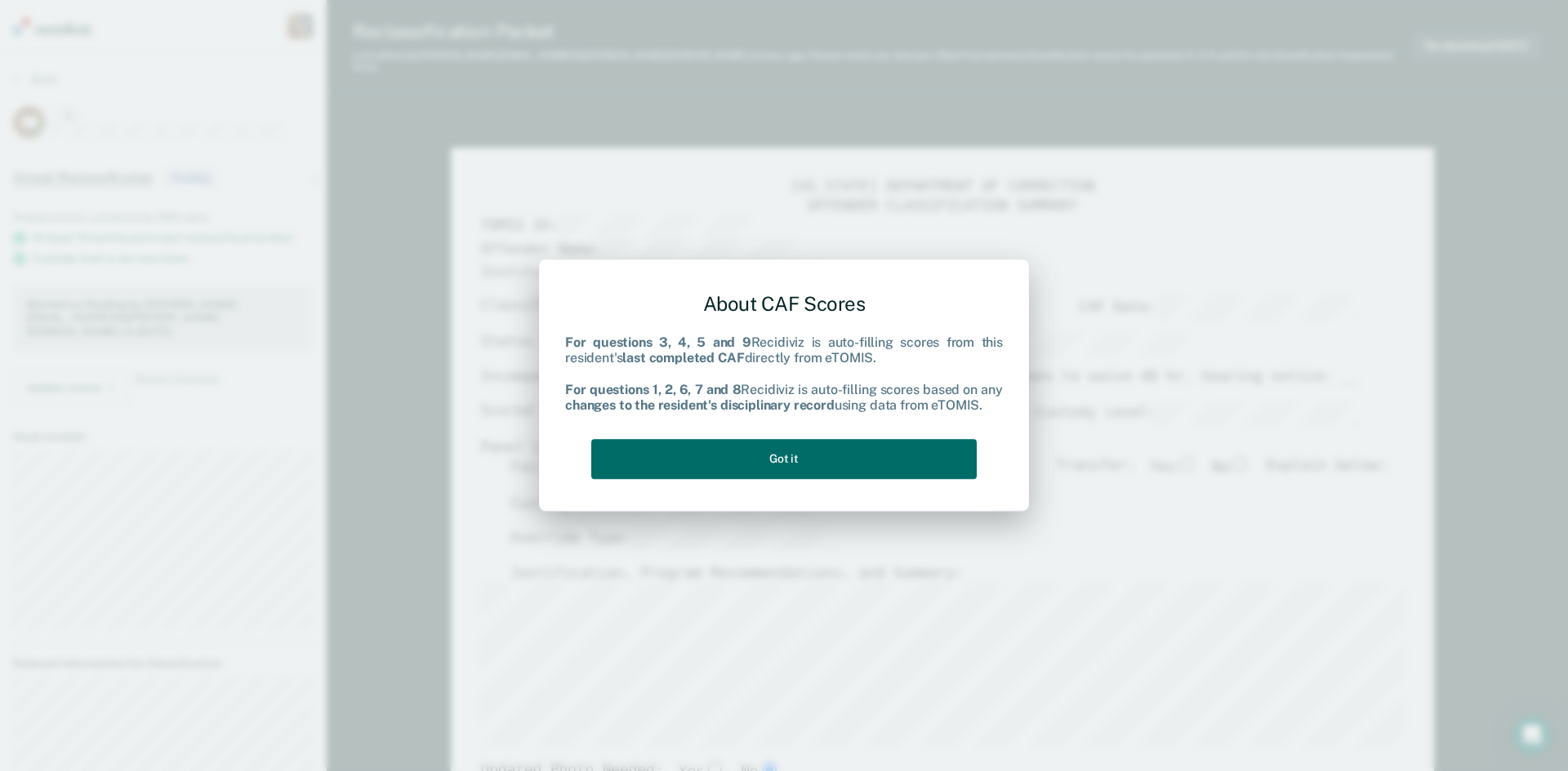
type textarea "x"
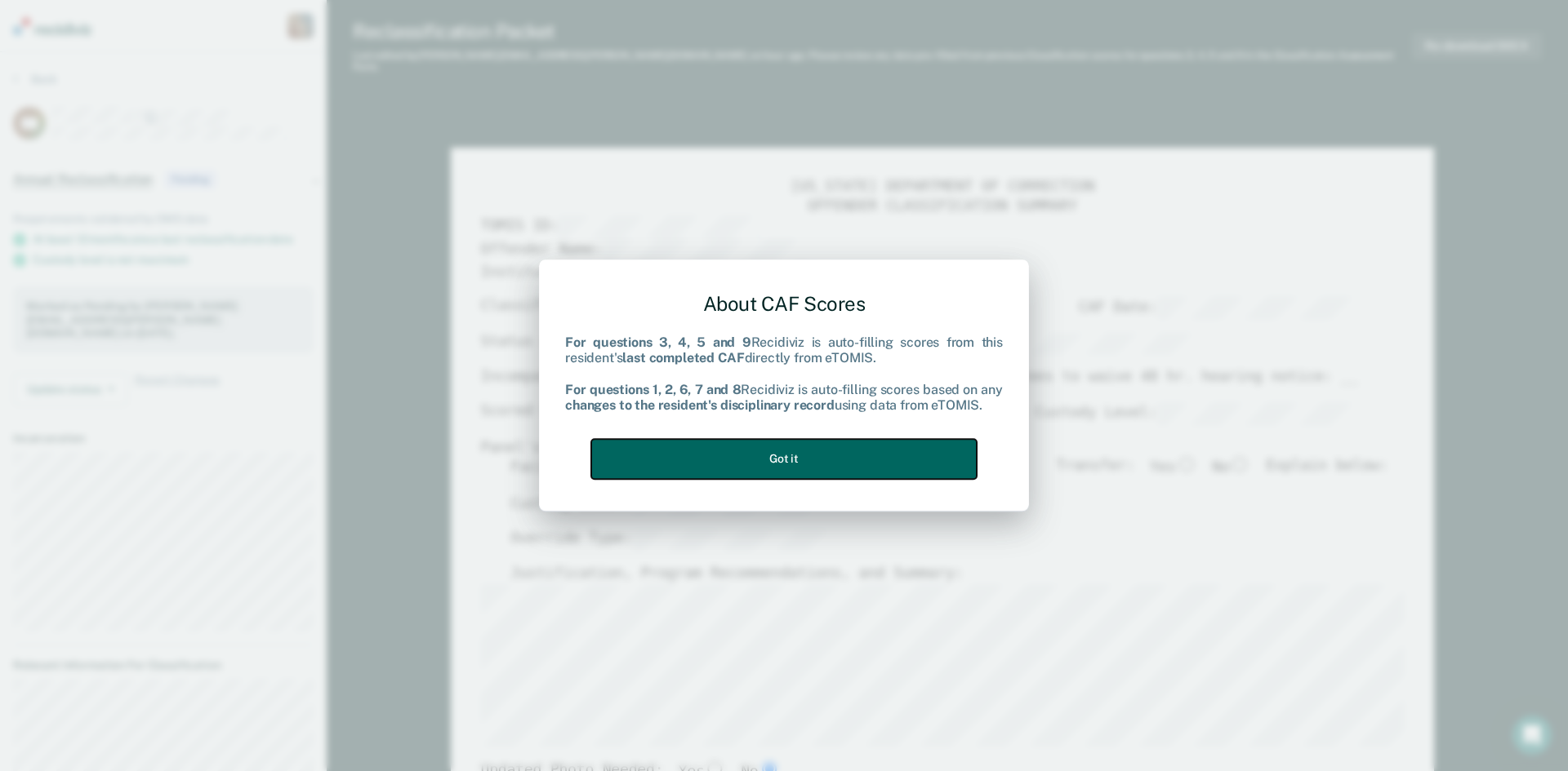
click at [811, 453] on button "Got it" at bounding box center [784, 459] width 386 height 40
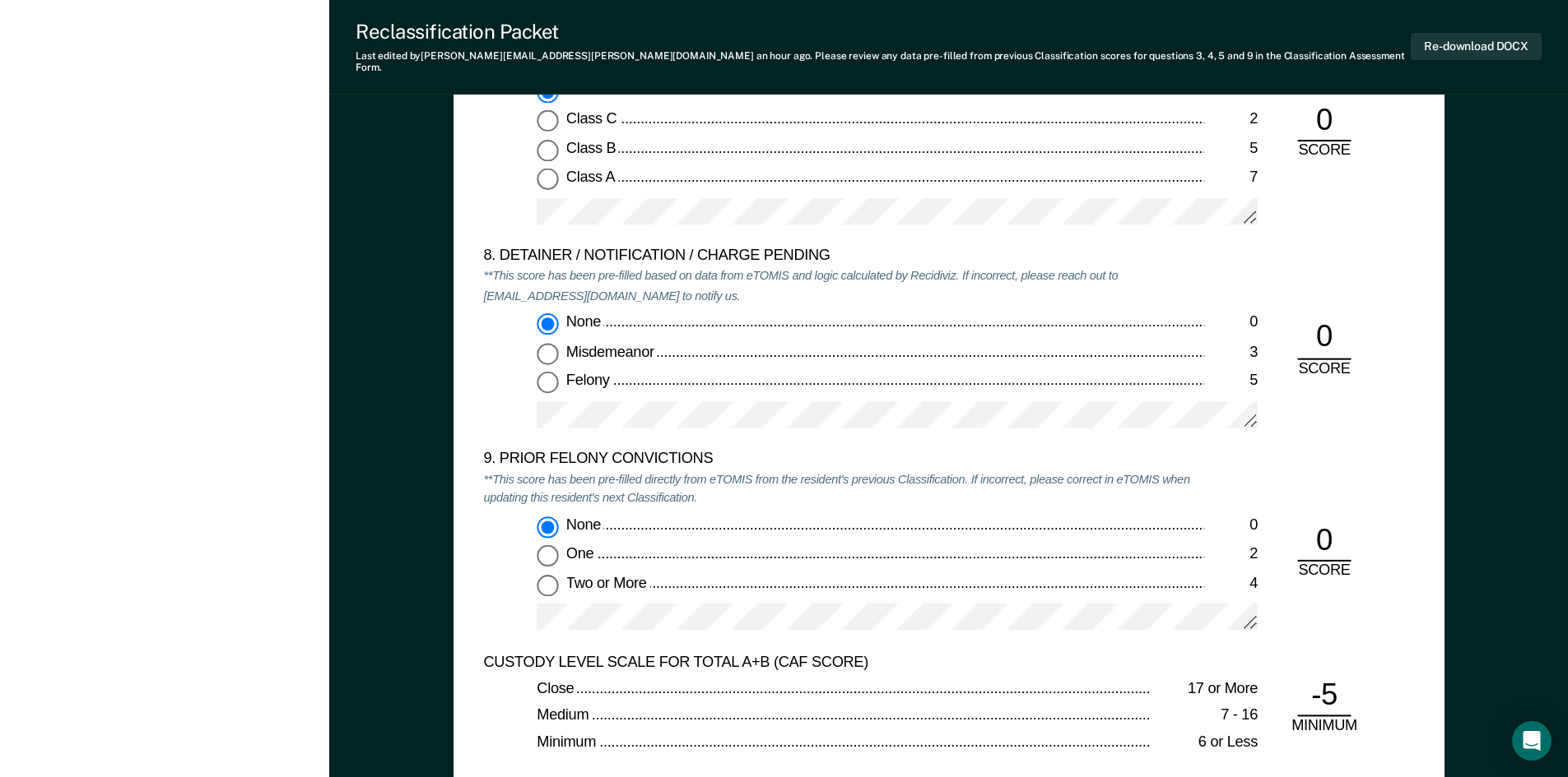
scroll to position [3455, 0]
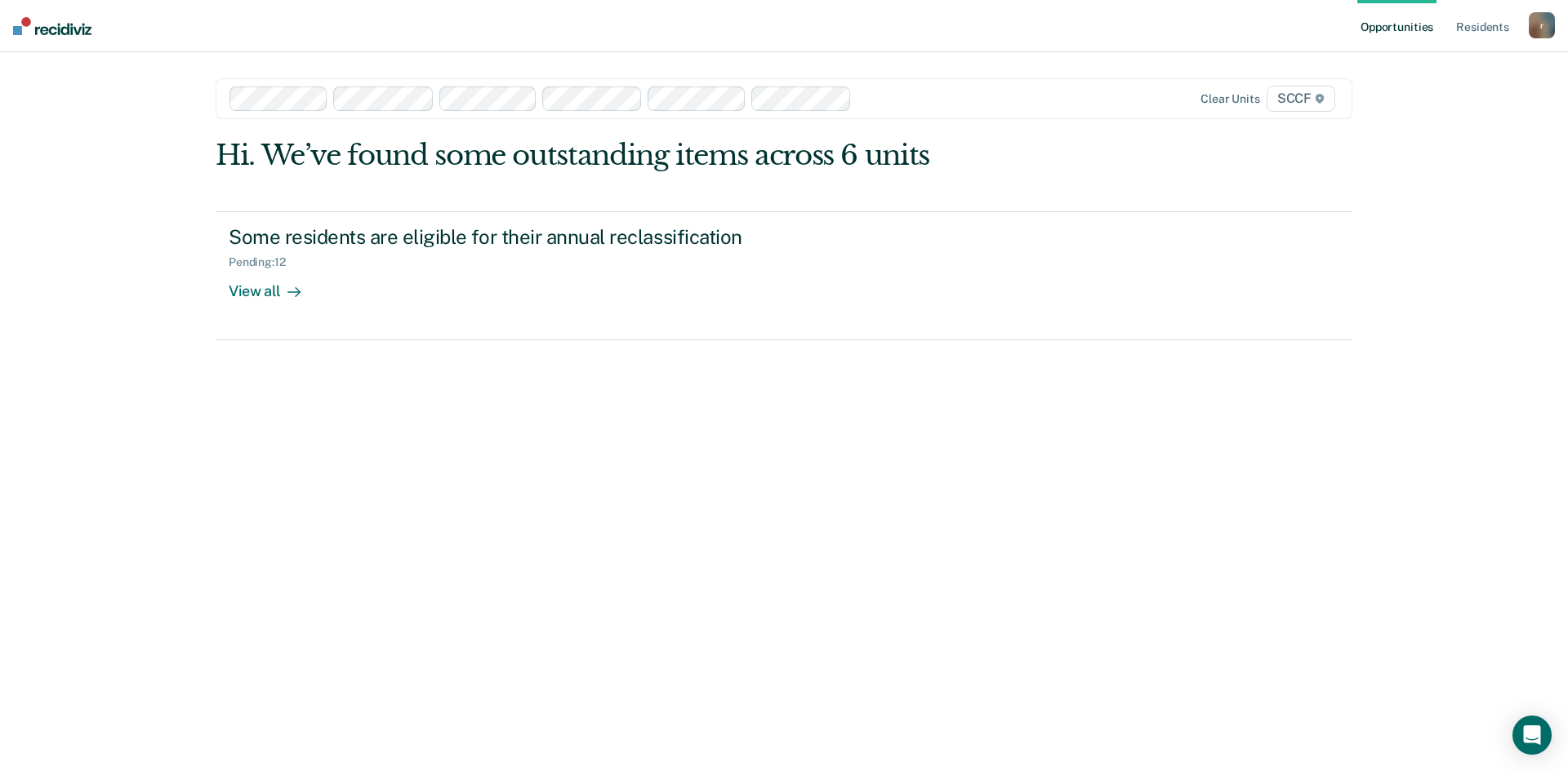
click at [867, 103] on div at bounding box center [931, 98] width 146 height 18
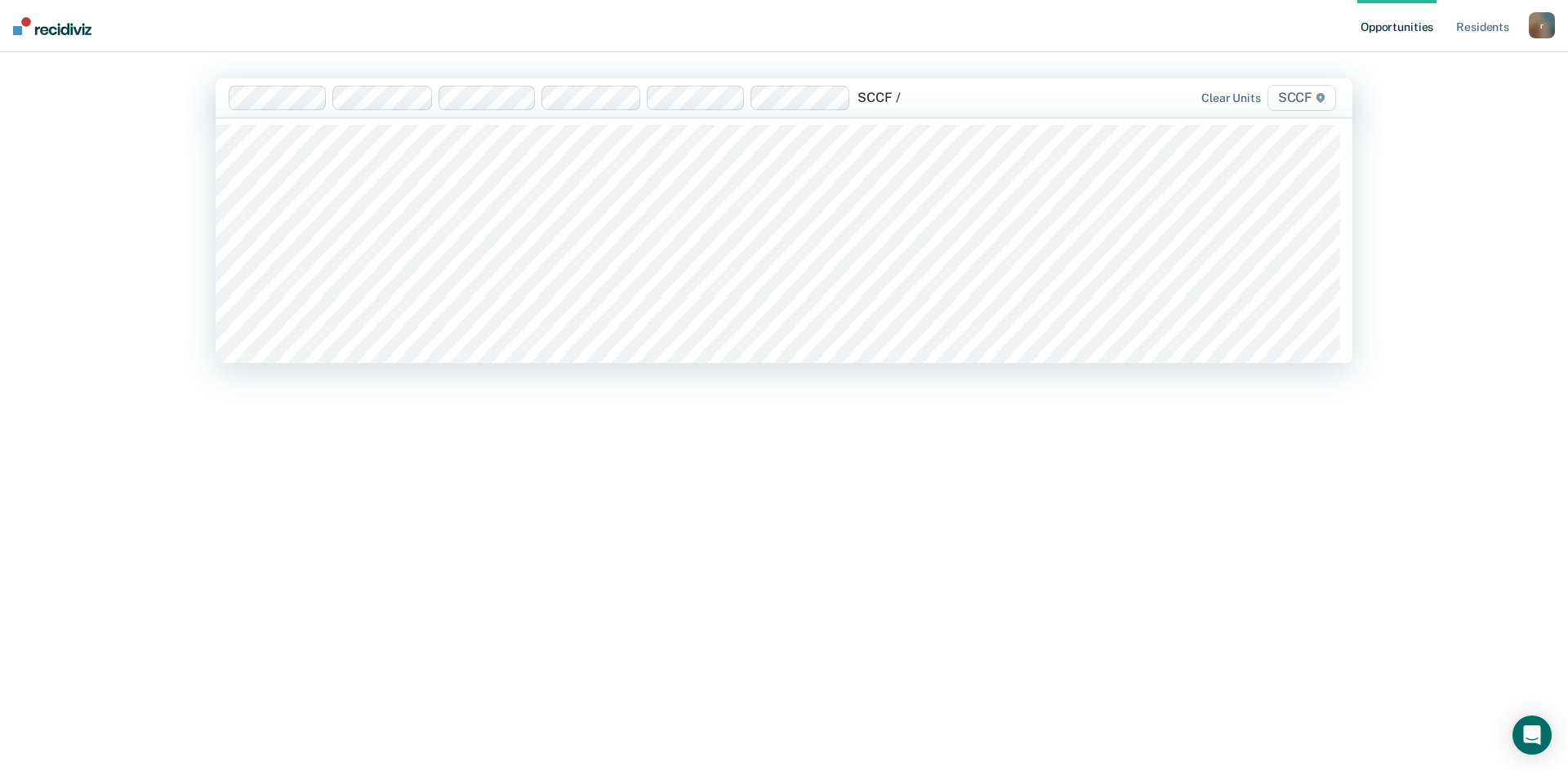
type input "SCCF / H"
click at [1430, 163] on div "Opportunities Resident s [PERSON_NAME][EMAIL_ADDRESS][PERSON_NAME][DOMAIN_NAME]…" at bounding box center [784, 386] width 1568 height 771
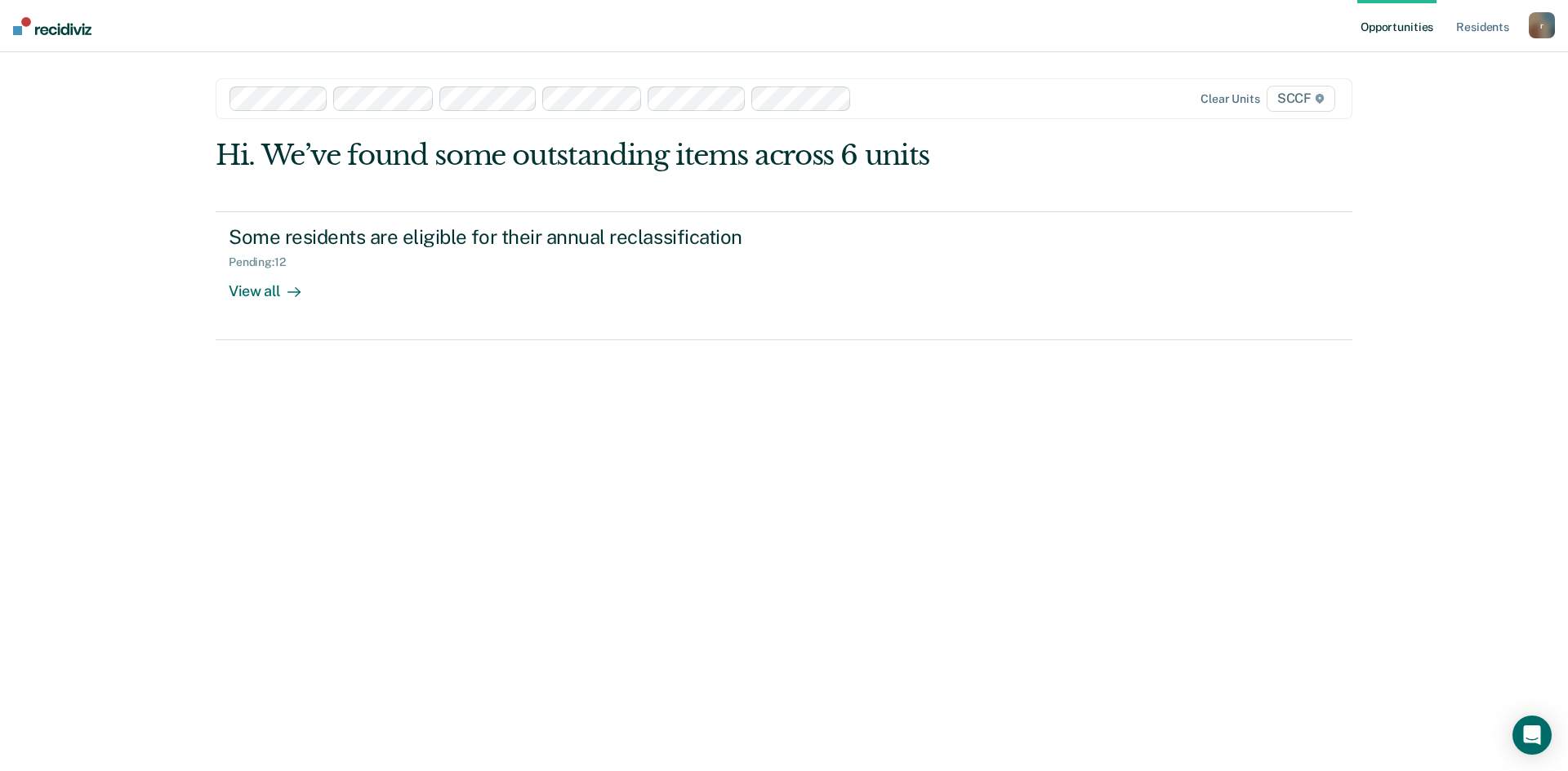
click at [909, 110] on div at bounding box center [618, 99] width 777 height 25
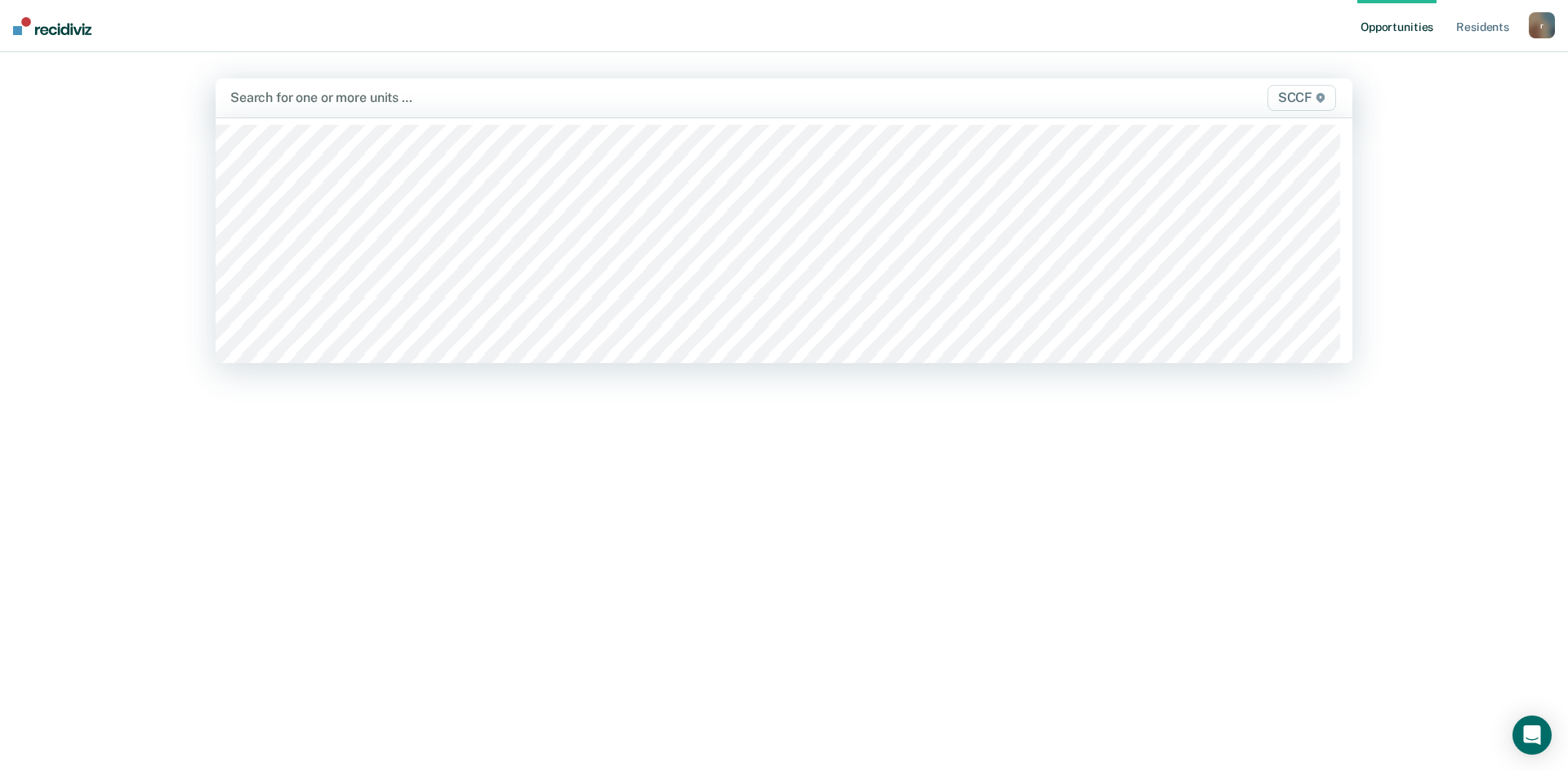
click at [317, 102] on div at bounding box center [617, 97] width 774 height 18
paste input "SCCF / H"
type input "SCCF / H"
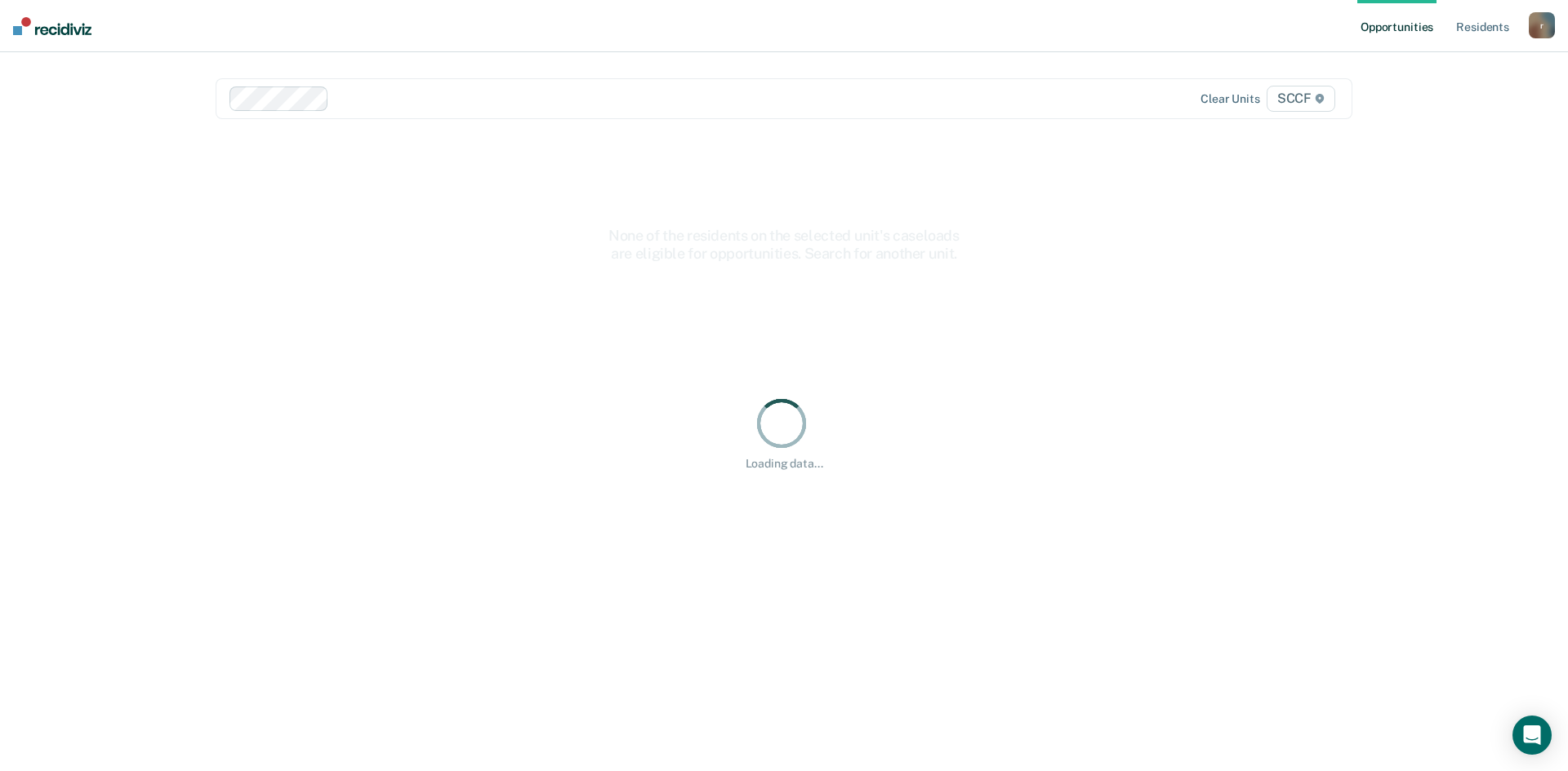
paste input "SCCF / H"
type input "SCCF / H"
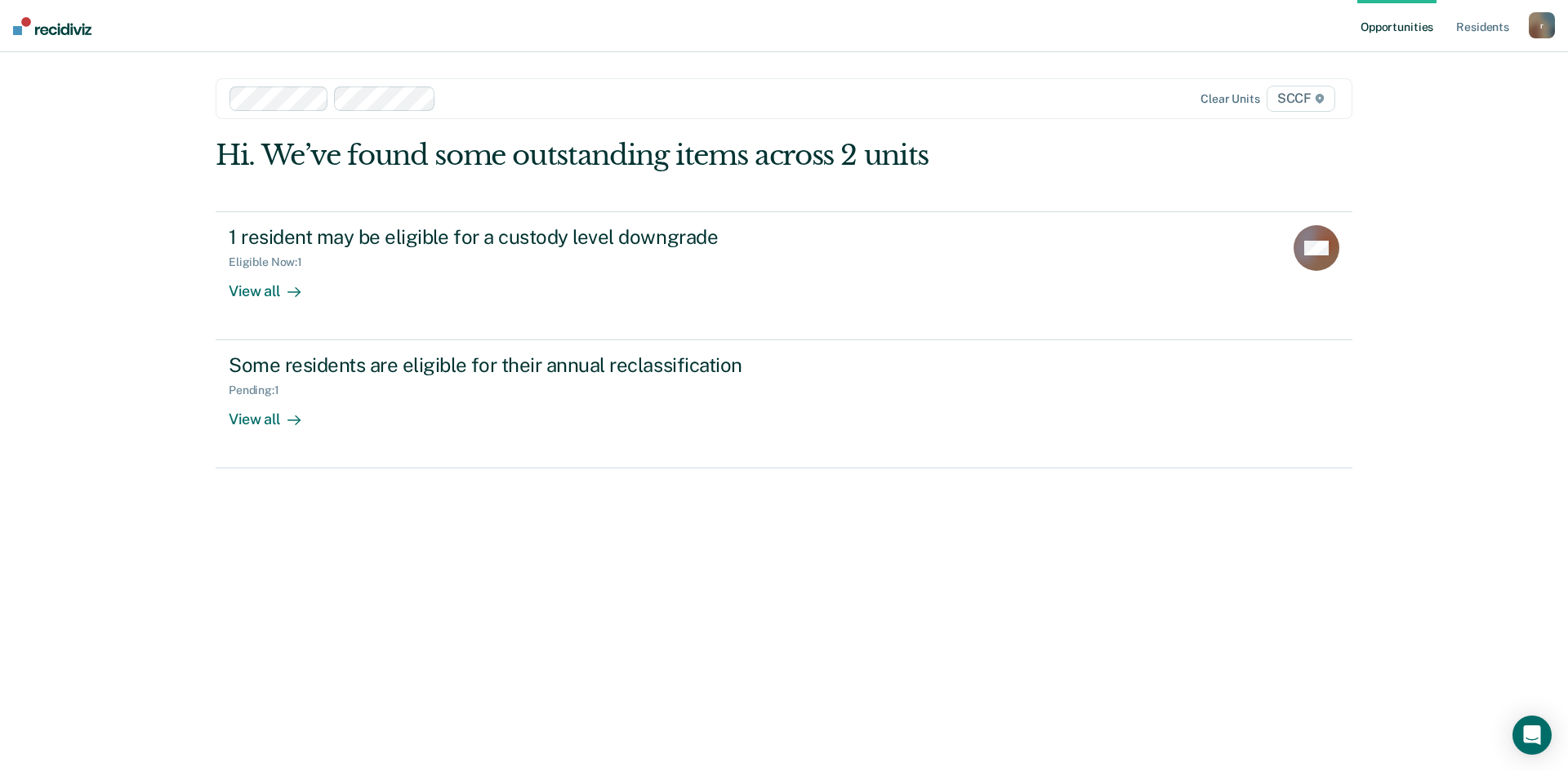
paste input "SCCF / H"
type input "SCCF / H"
paste input "SCCF / H"
type input "SCCF / H"
paste input "SCCF / H"
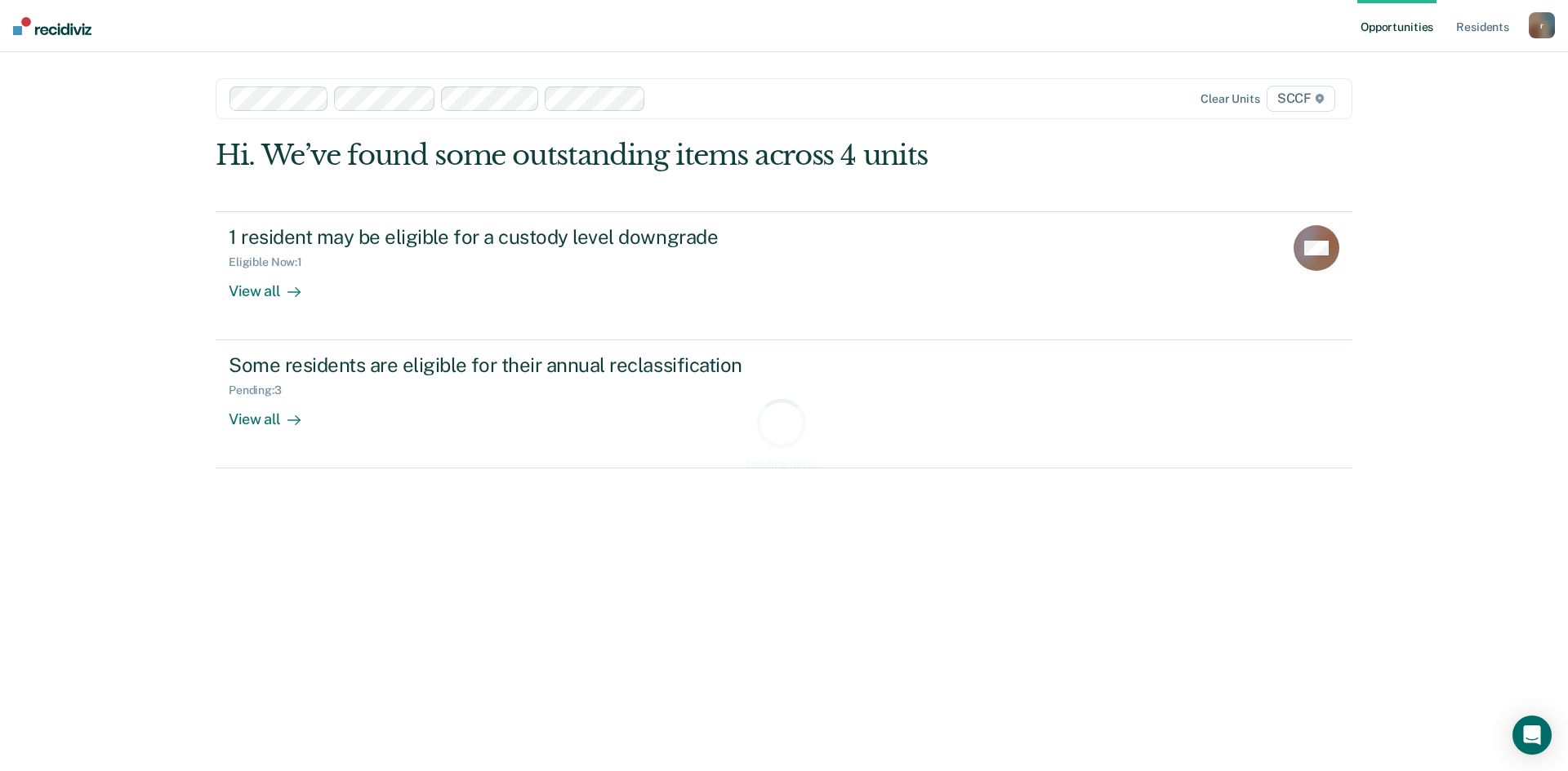
type input "SCCF / H"
paste input "SCCF / H"
type input "SCCF / H"
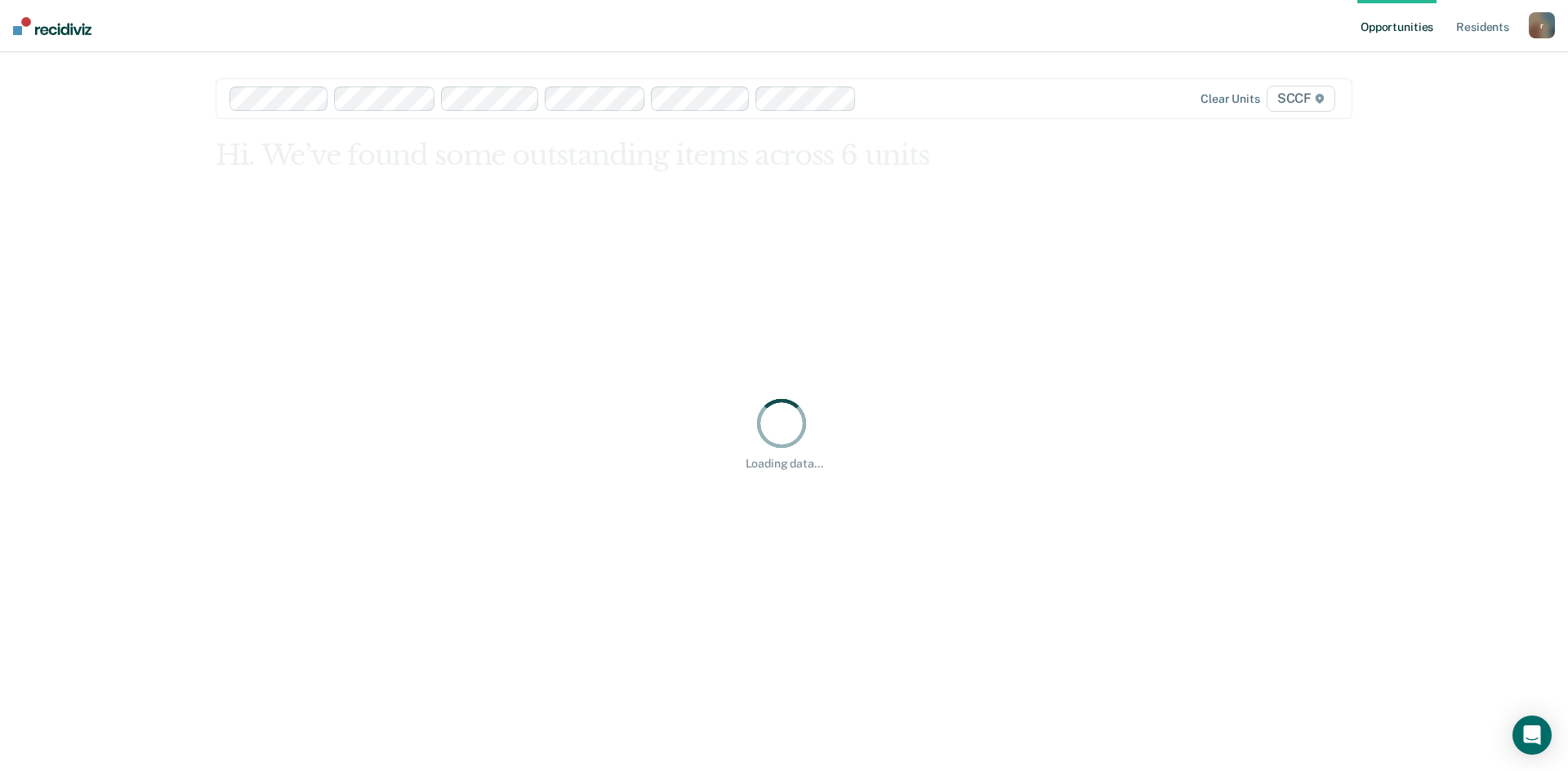
paste input "SCCF / H"
type input "SCCF / H"
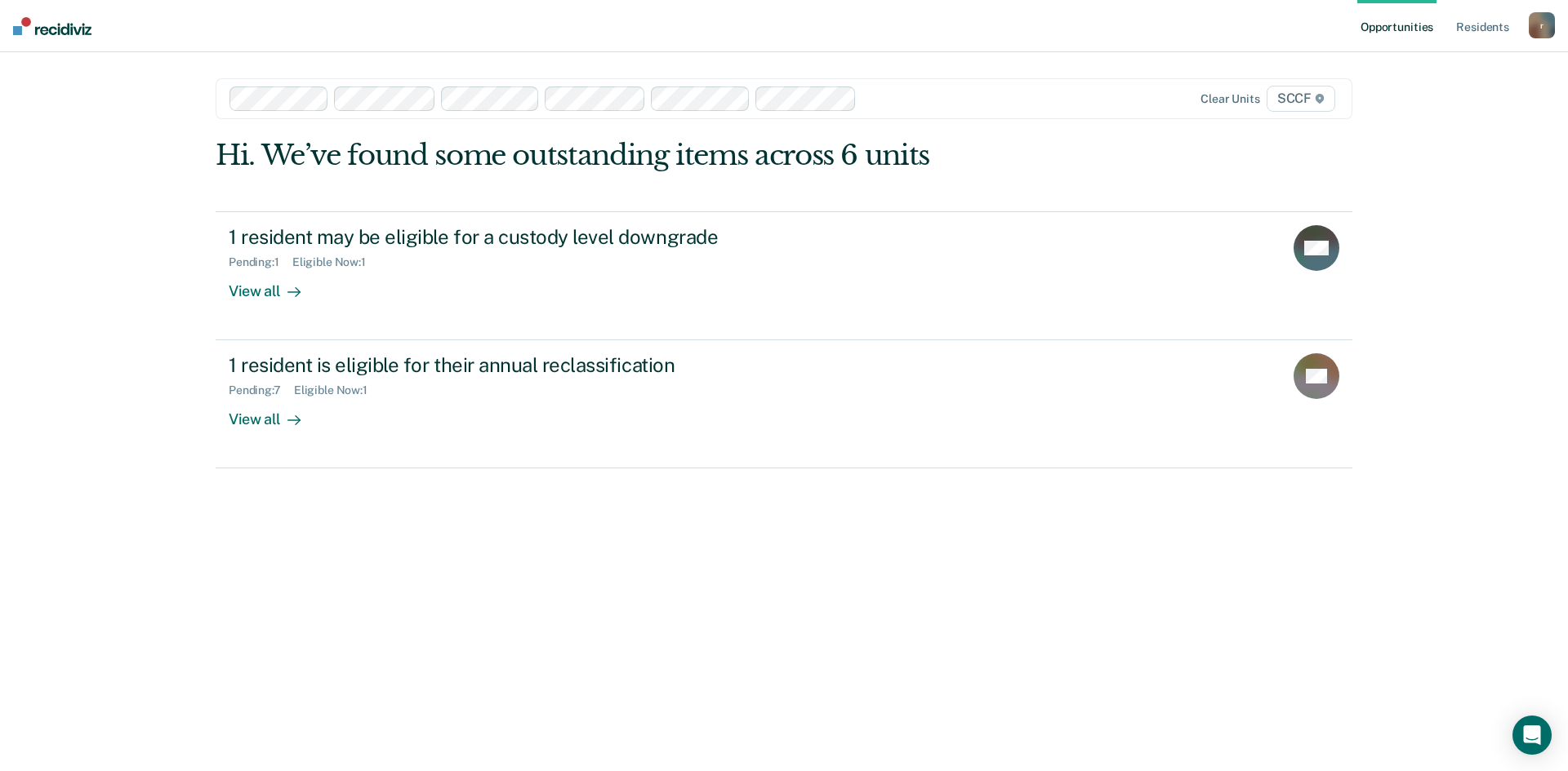
paste input "SCCF / H"
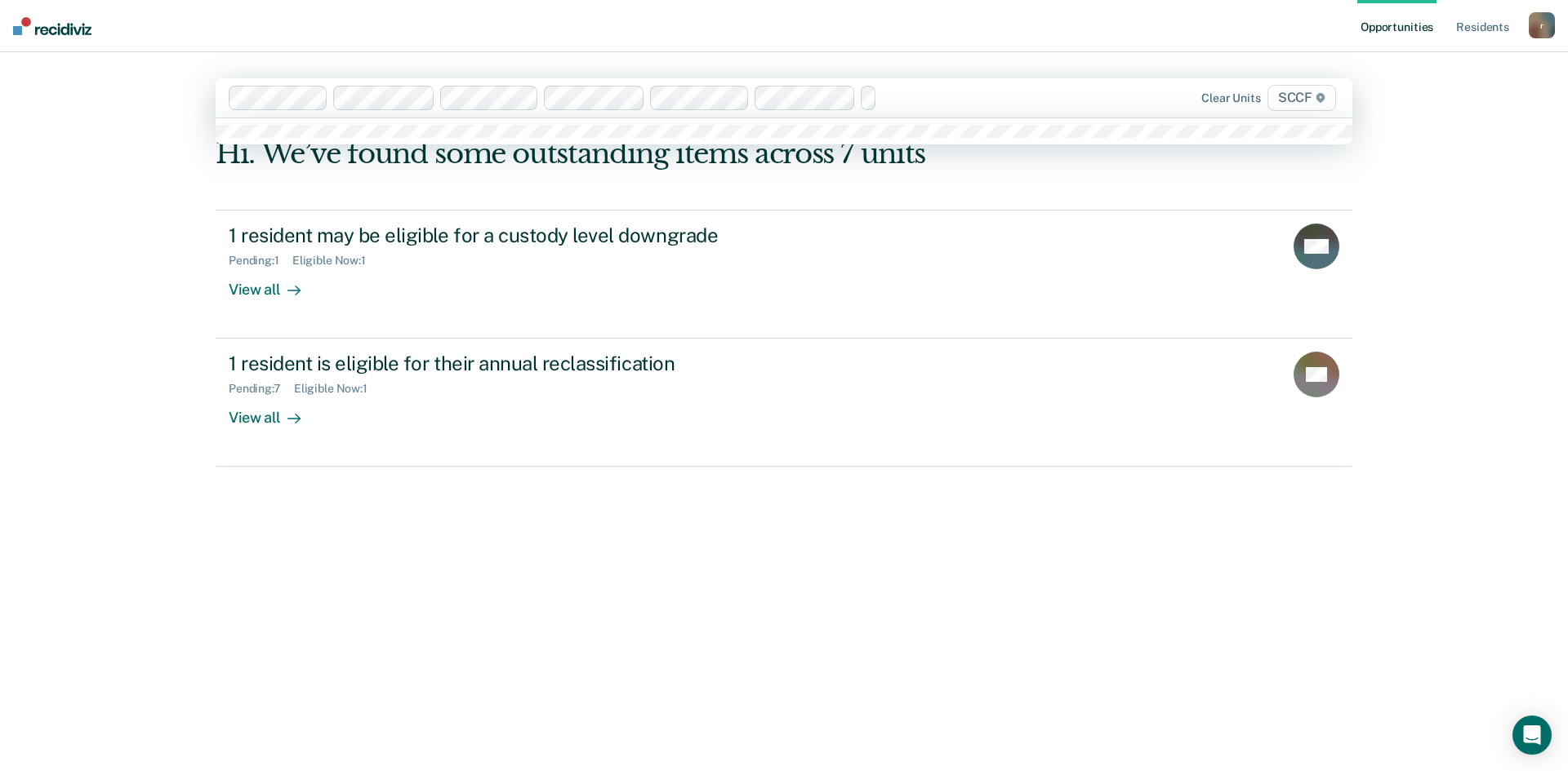
type input "SCCF / H"
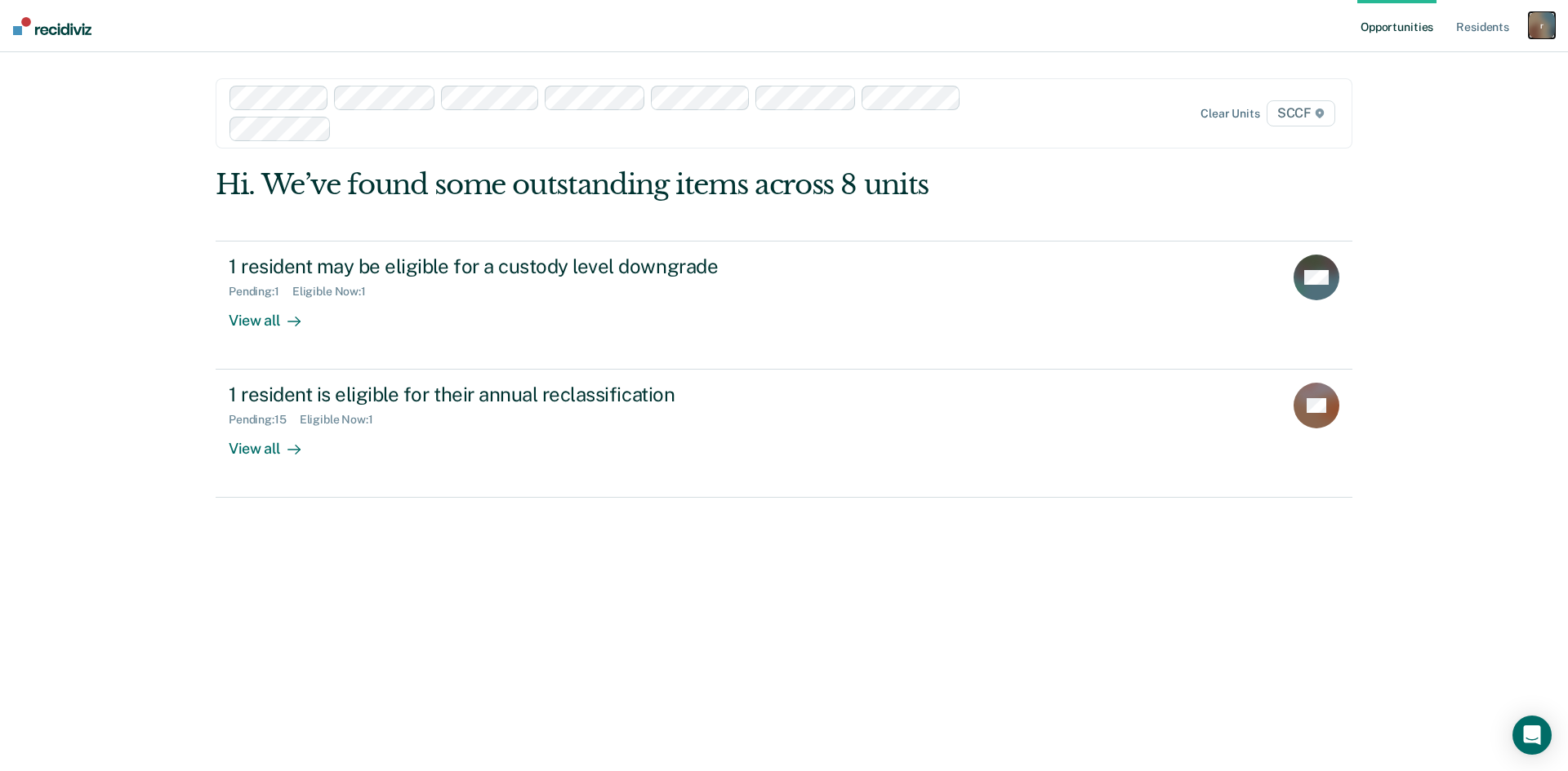
click at [1536, 25] on div "r" at bounding box center [1542, 25] width 26 height 26
click at [1420, 106] on link "Log Out" at bounding box center [1476, 108] width 131 height 14
